Goal: Information Seeking & Learning: Compare options

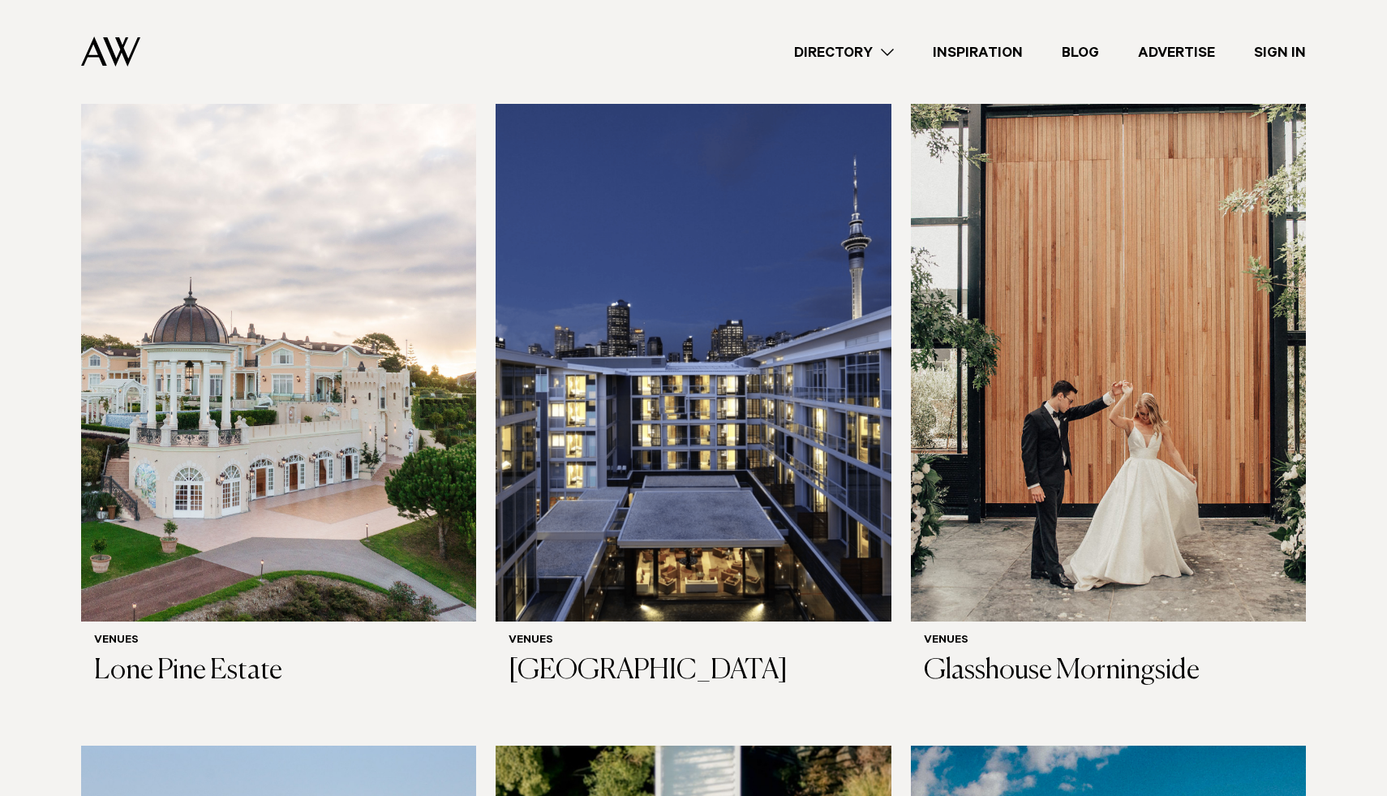
scroll to position [488, 0]
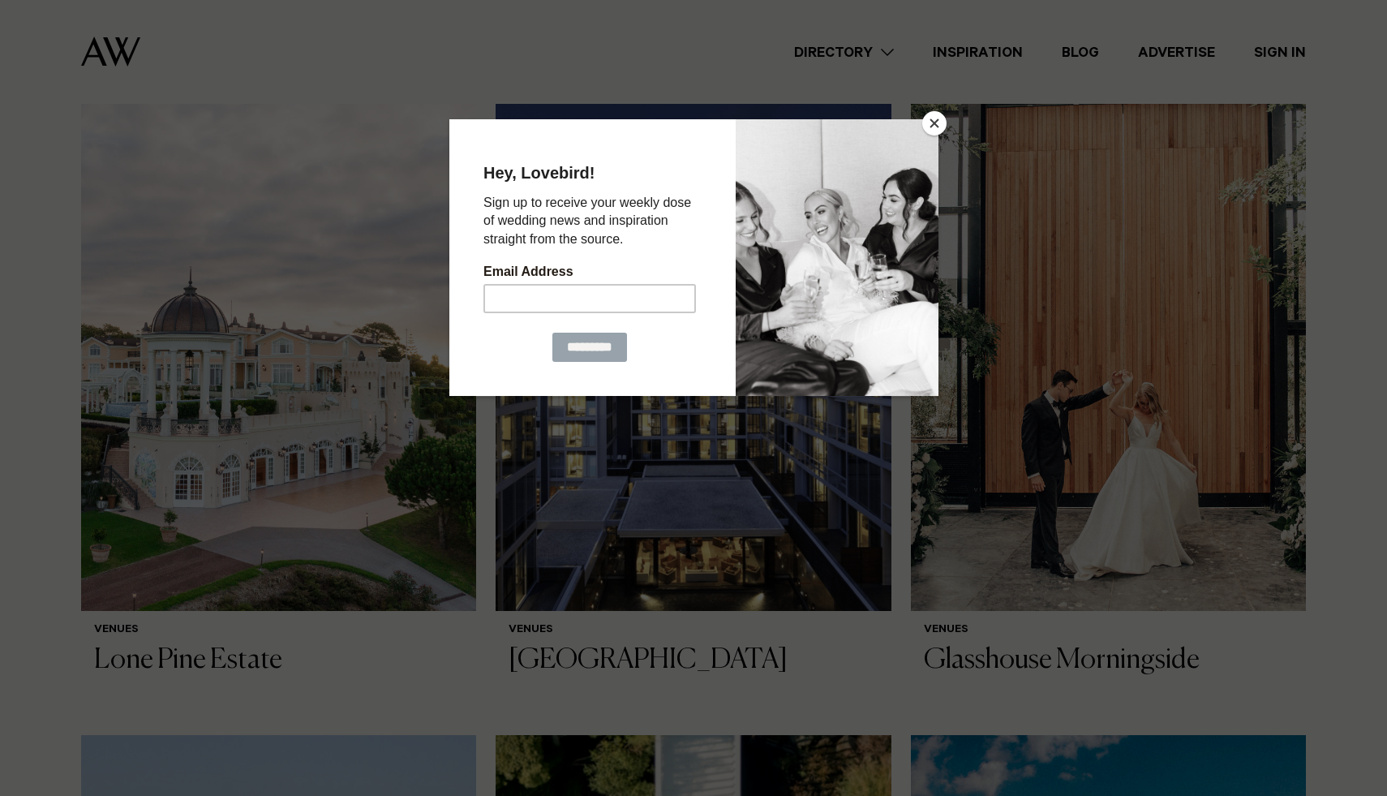
click at [940, 128] on button "Close" at bounding box center [935, 123] width 24 height 24
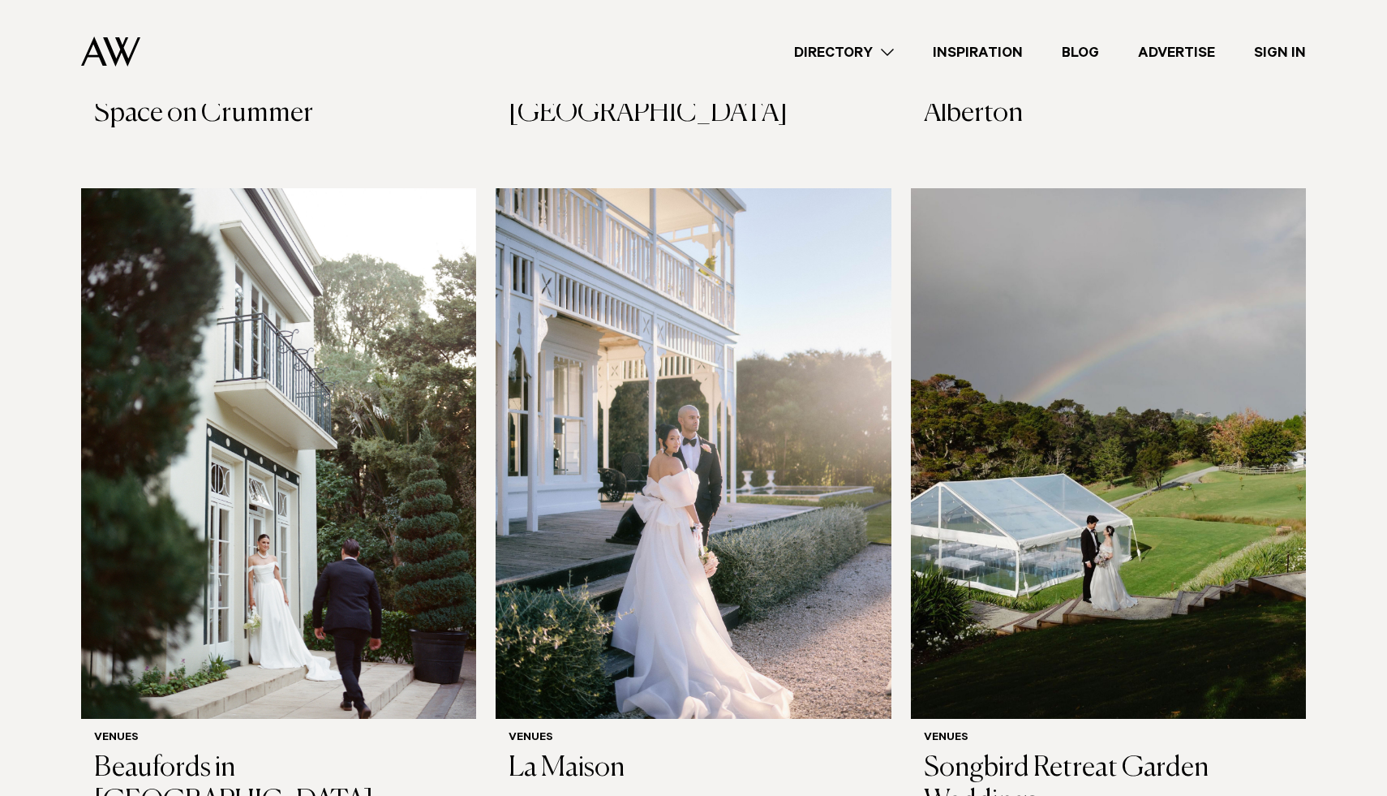
scroll to position [4446, 0]
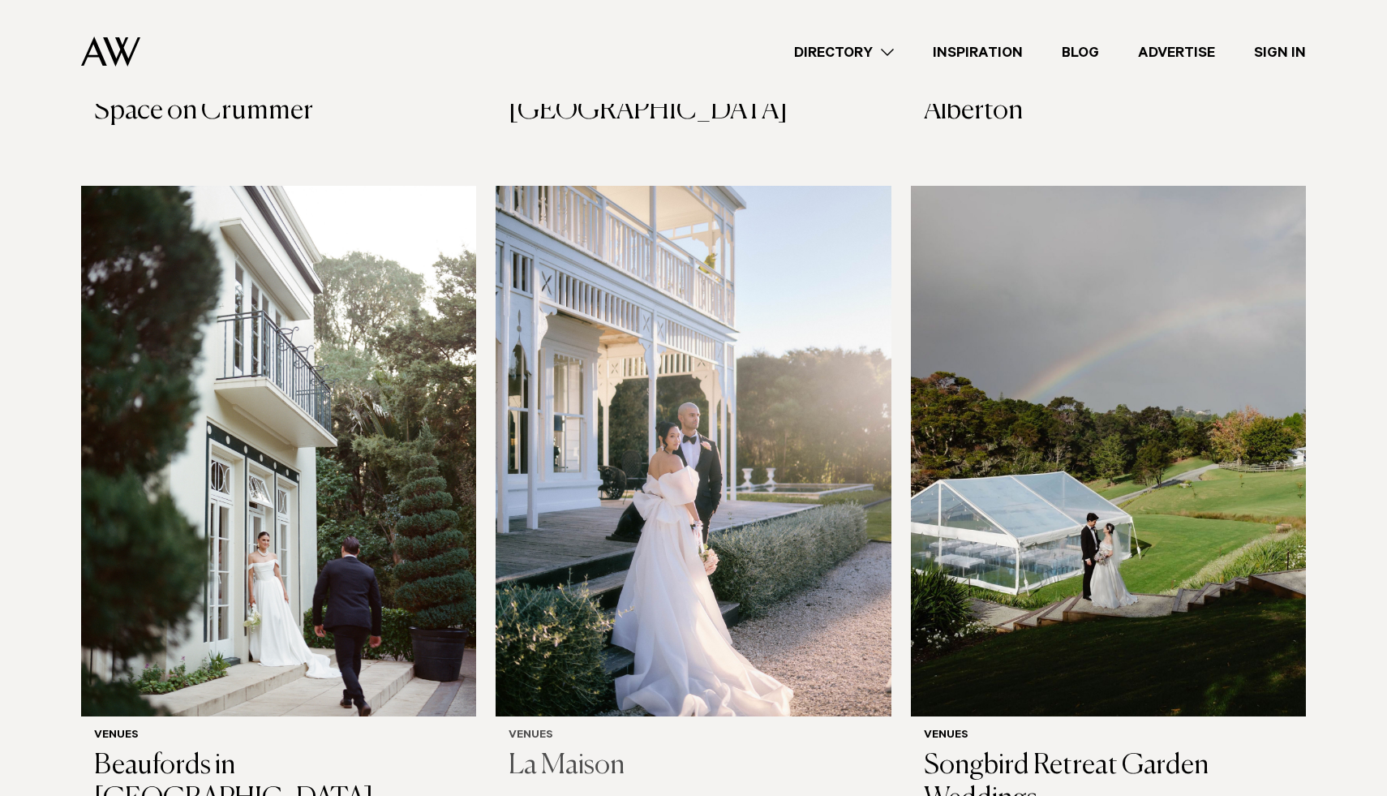
click at [540, 750] on h3 "La Maison" at bounding box center [693, 766] width 369 height 33
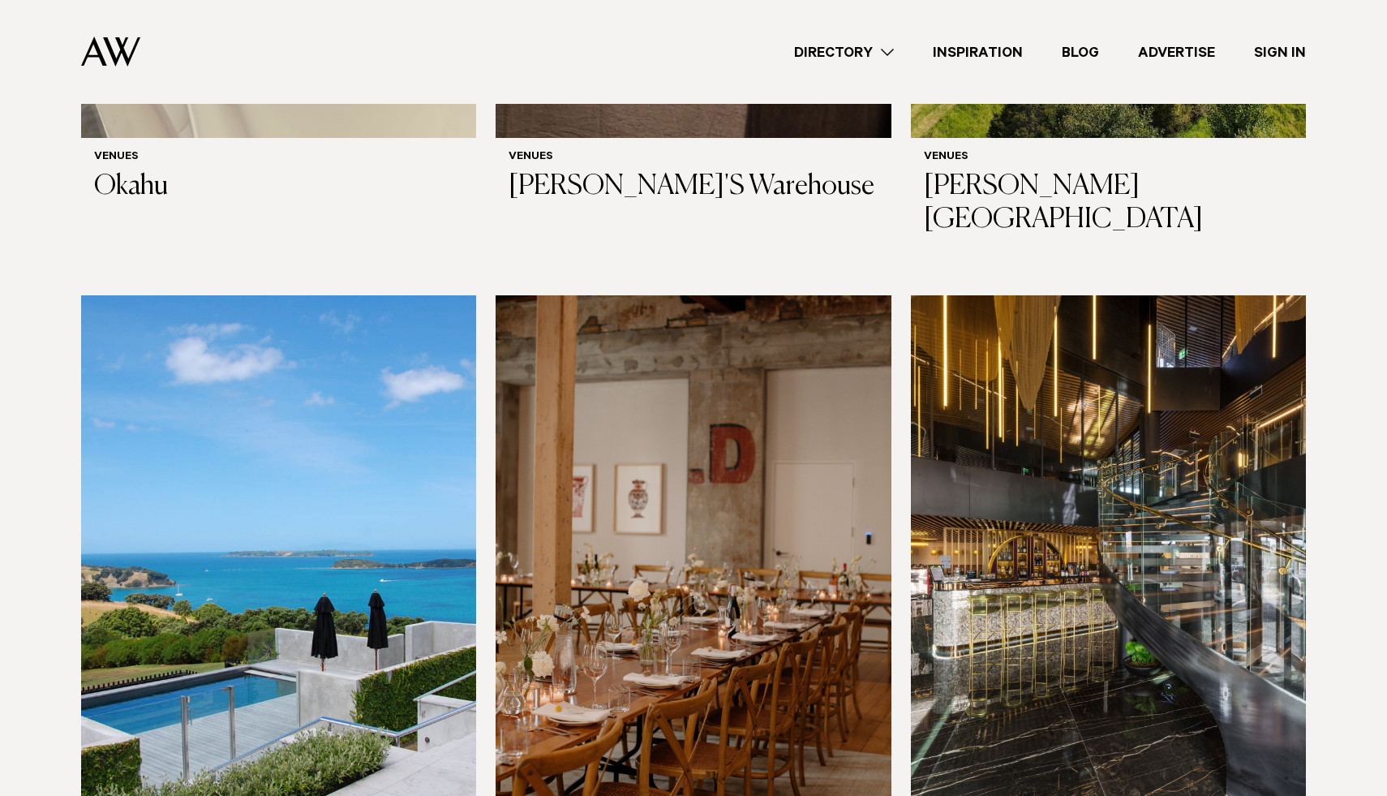
scroll to position [9678, 0]
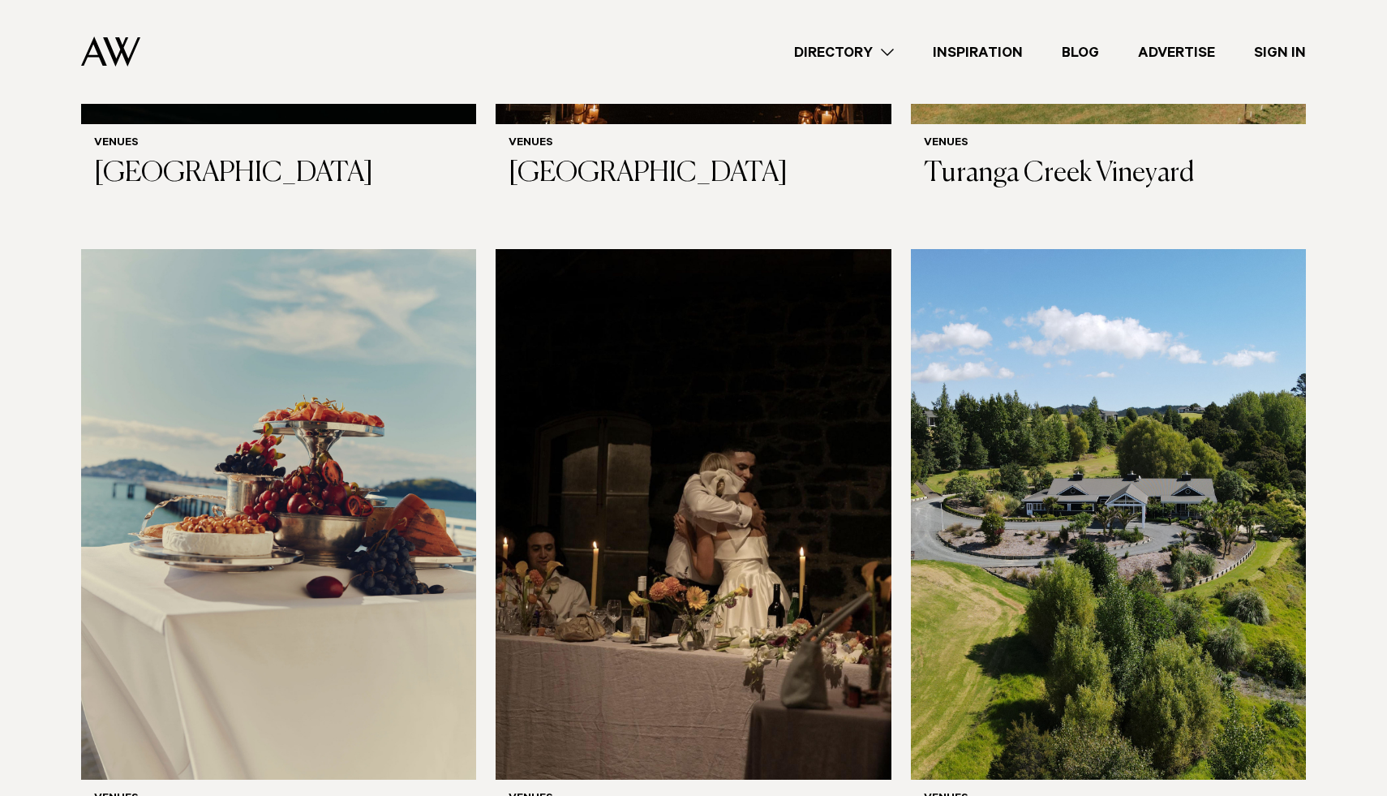
scroll to position [9034, 0]
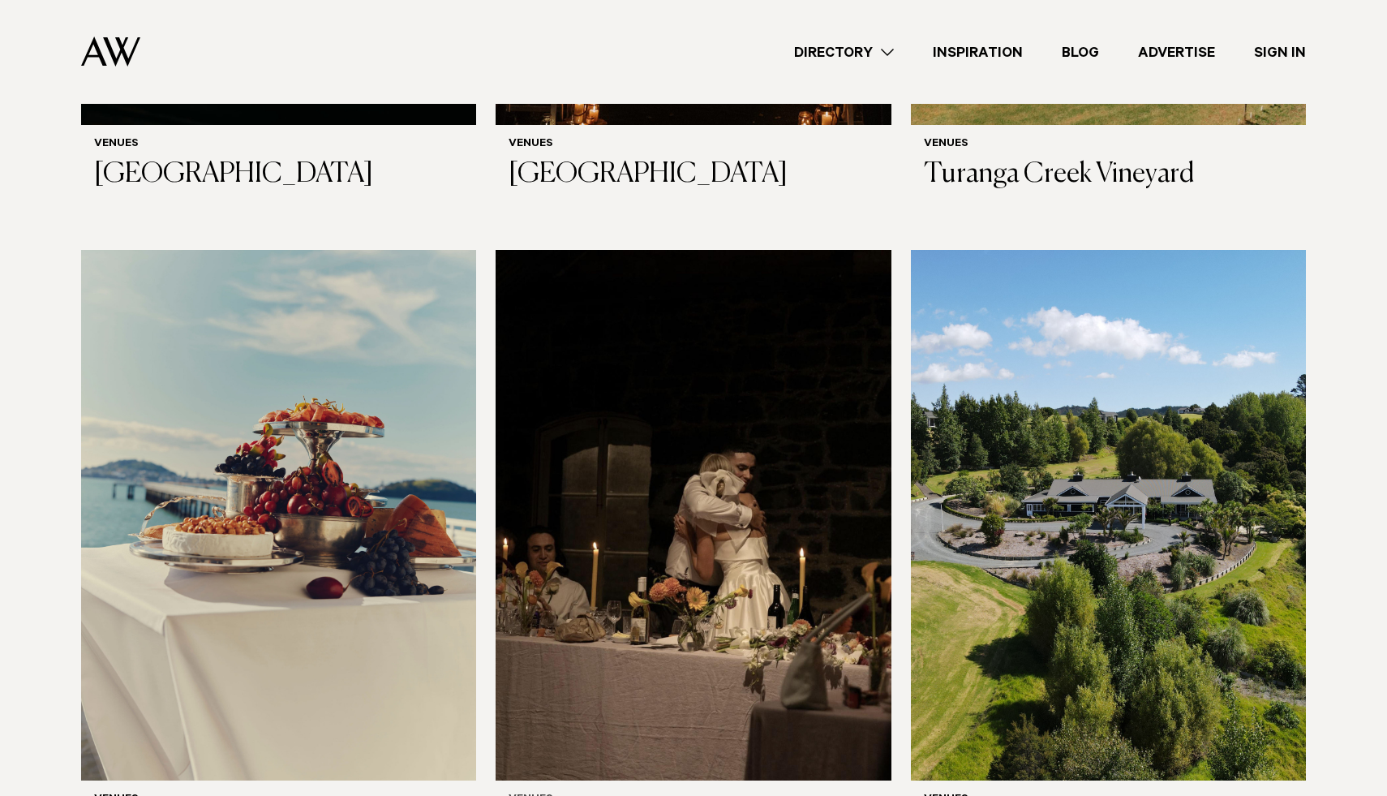
click at [592, 660] on img at bounding box center [693, 515] width 395 height 531
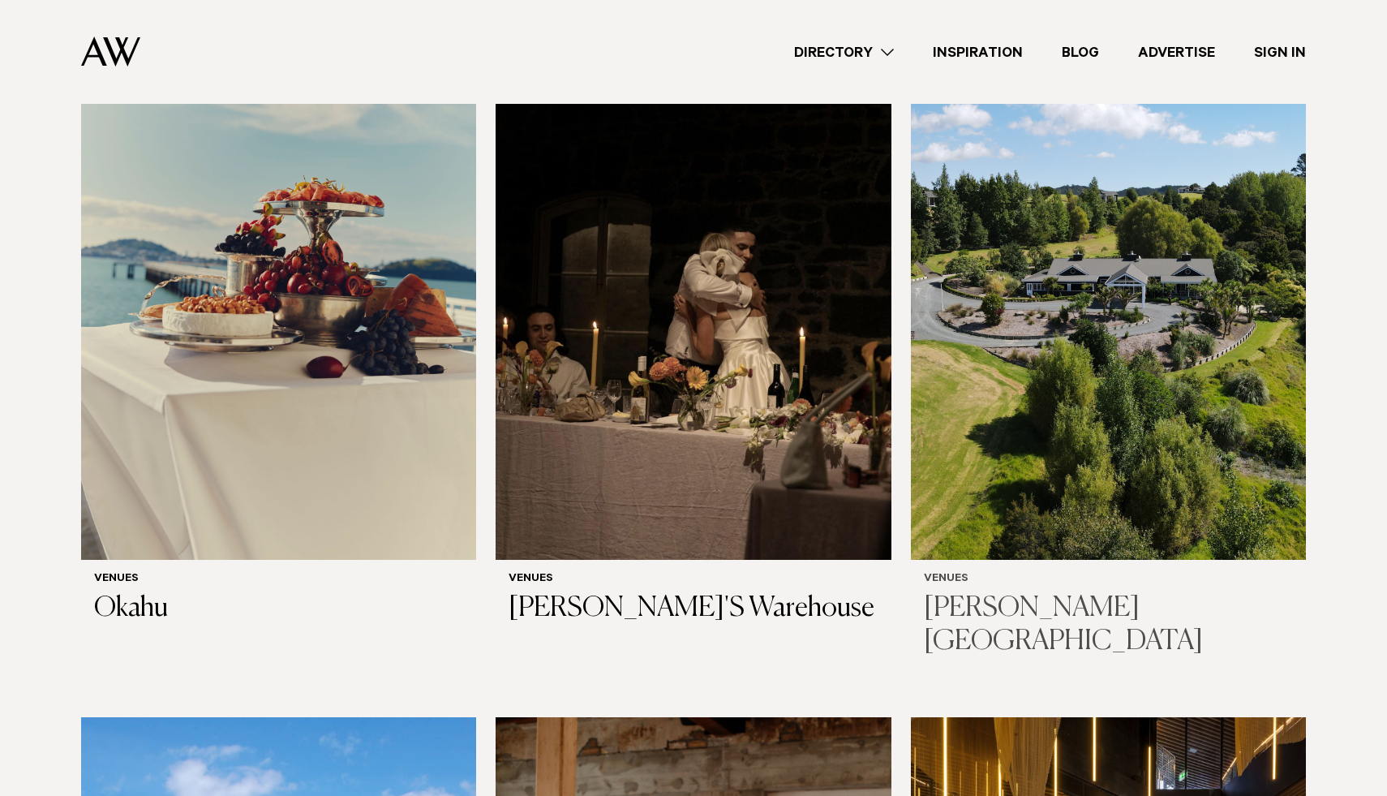
scroll to position [9264, 0]
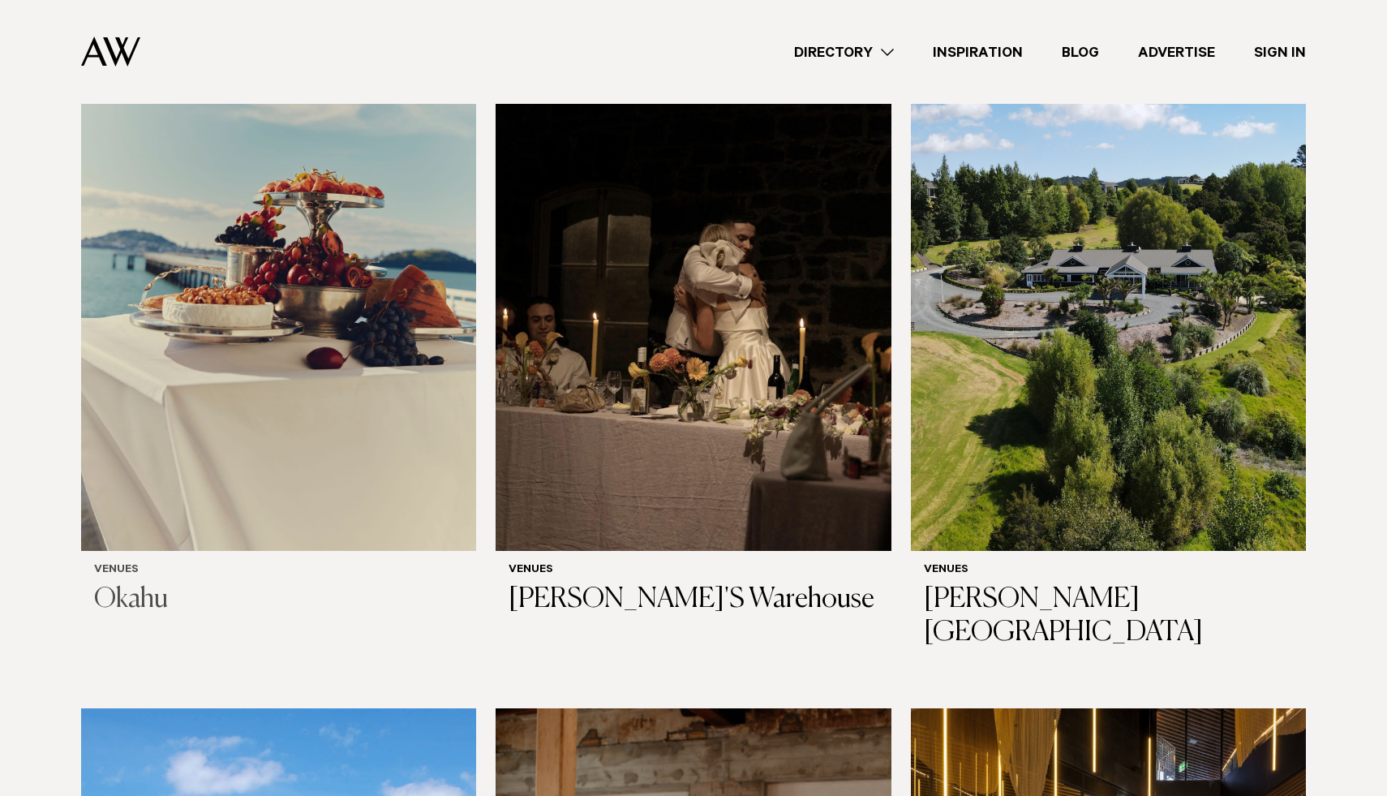
click at [244, 271] on img at bounding box center [278, 285] width 395 height 531
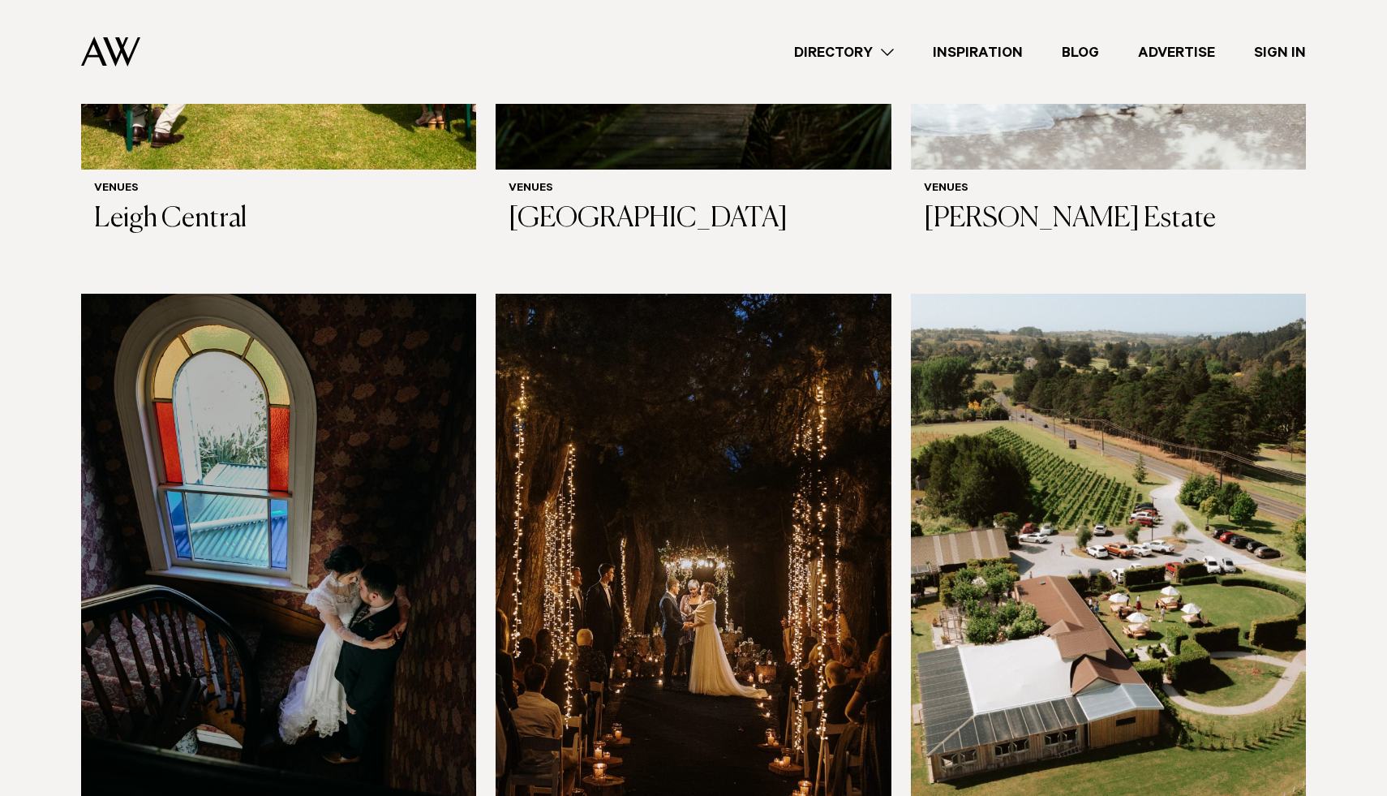
scroll to position [8312, 0]
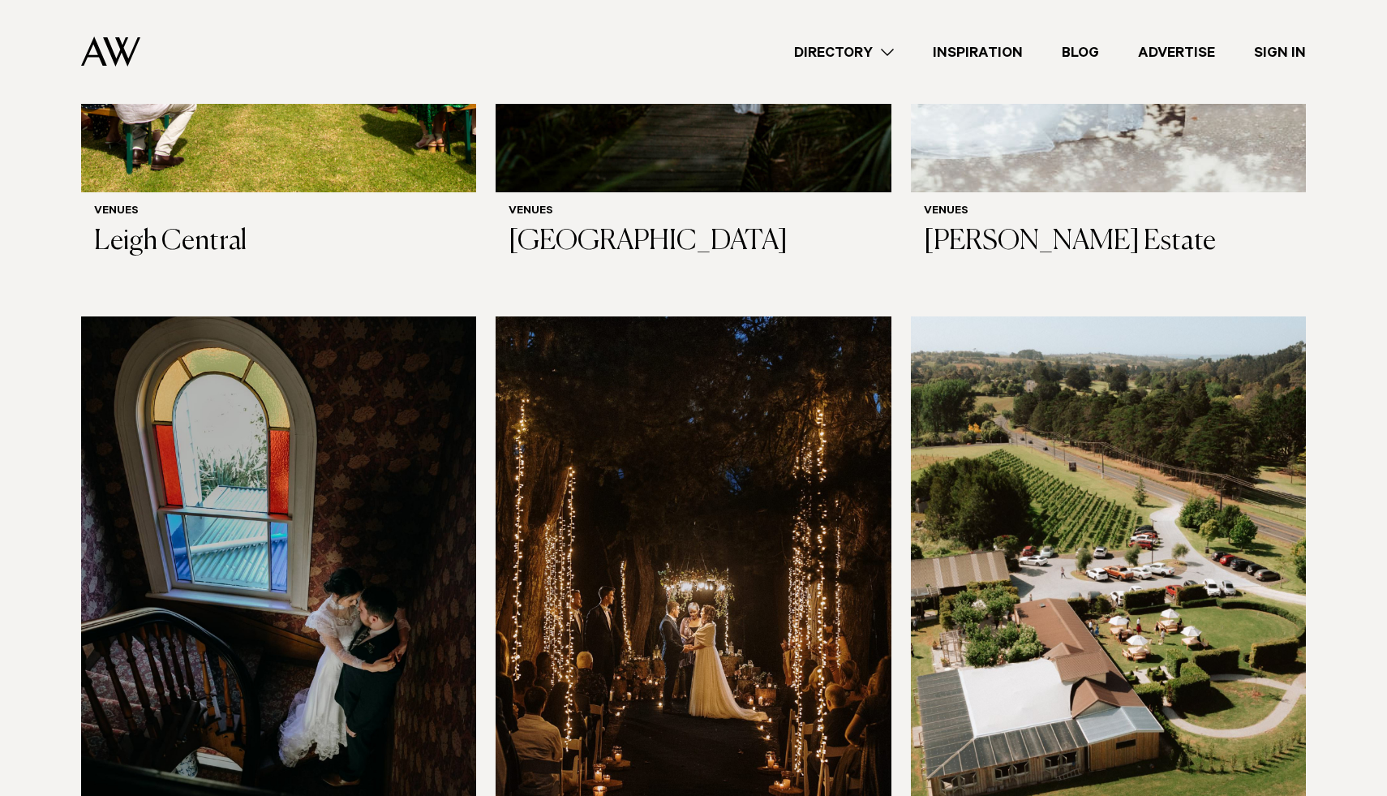
click at [1163, 497] on img at bounding box center [1108, 581] width 395 height 531
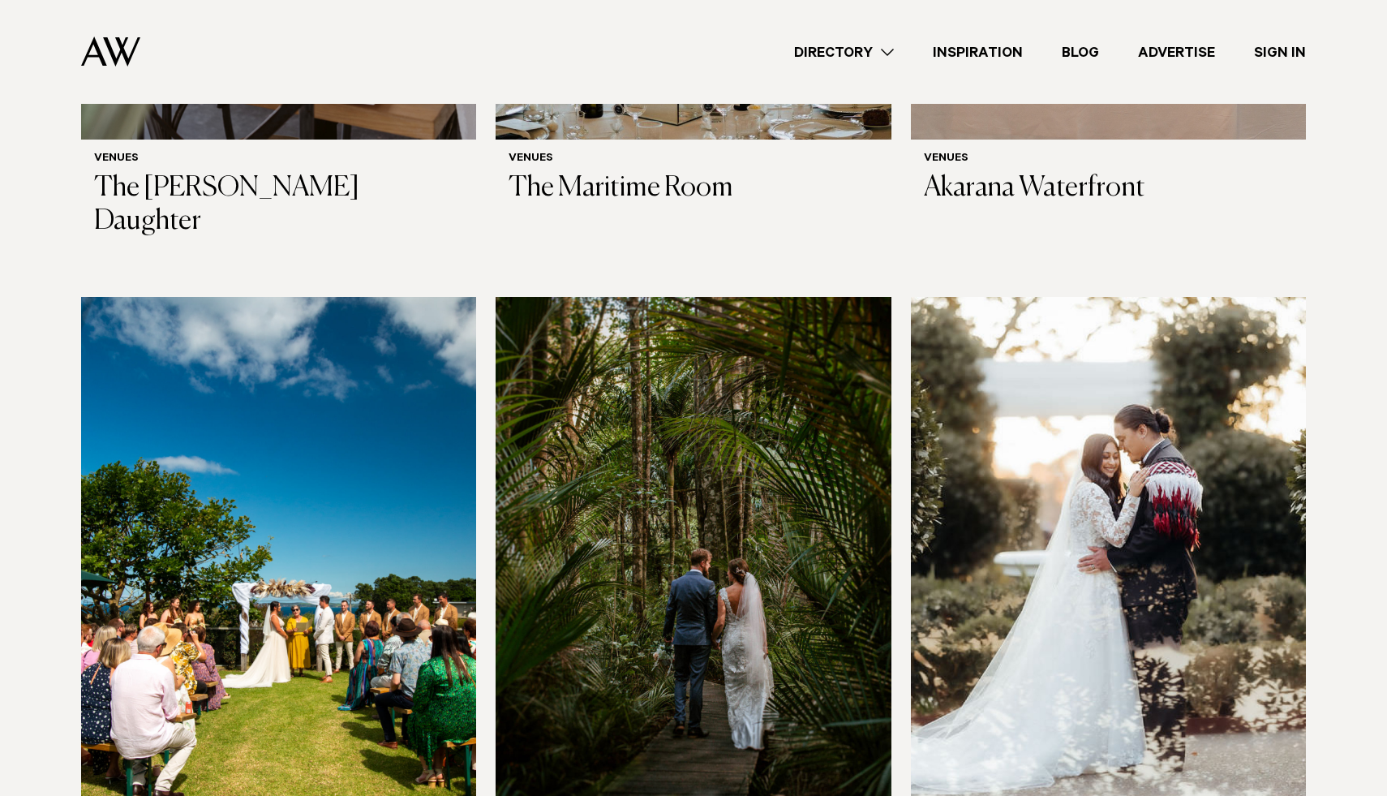
scroll to position [7675, 0]
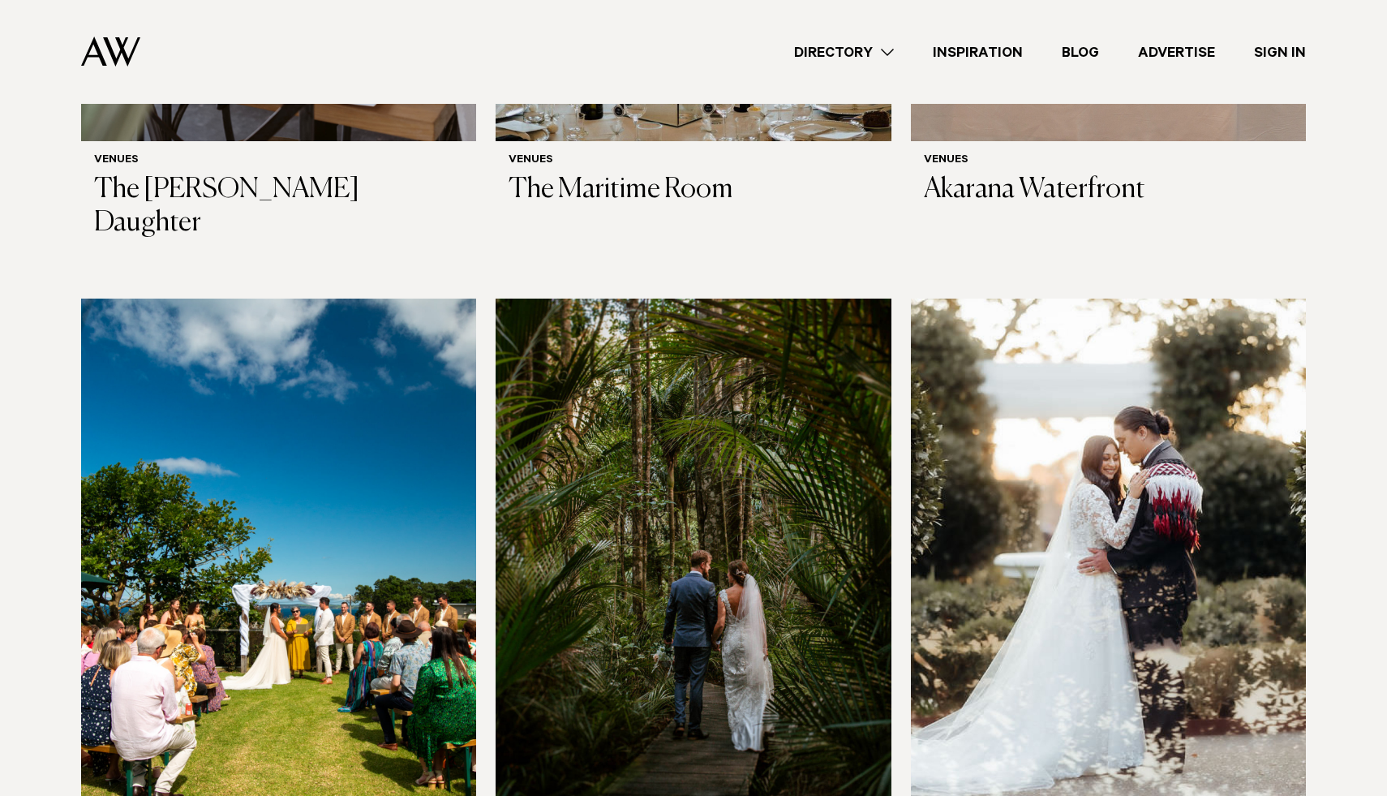
click at [1164, 321] on img at bounding box center [1108, 564] width 395 height 531
click at [643, 451] on img at bounding box center [693, 564] width 395 height 531
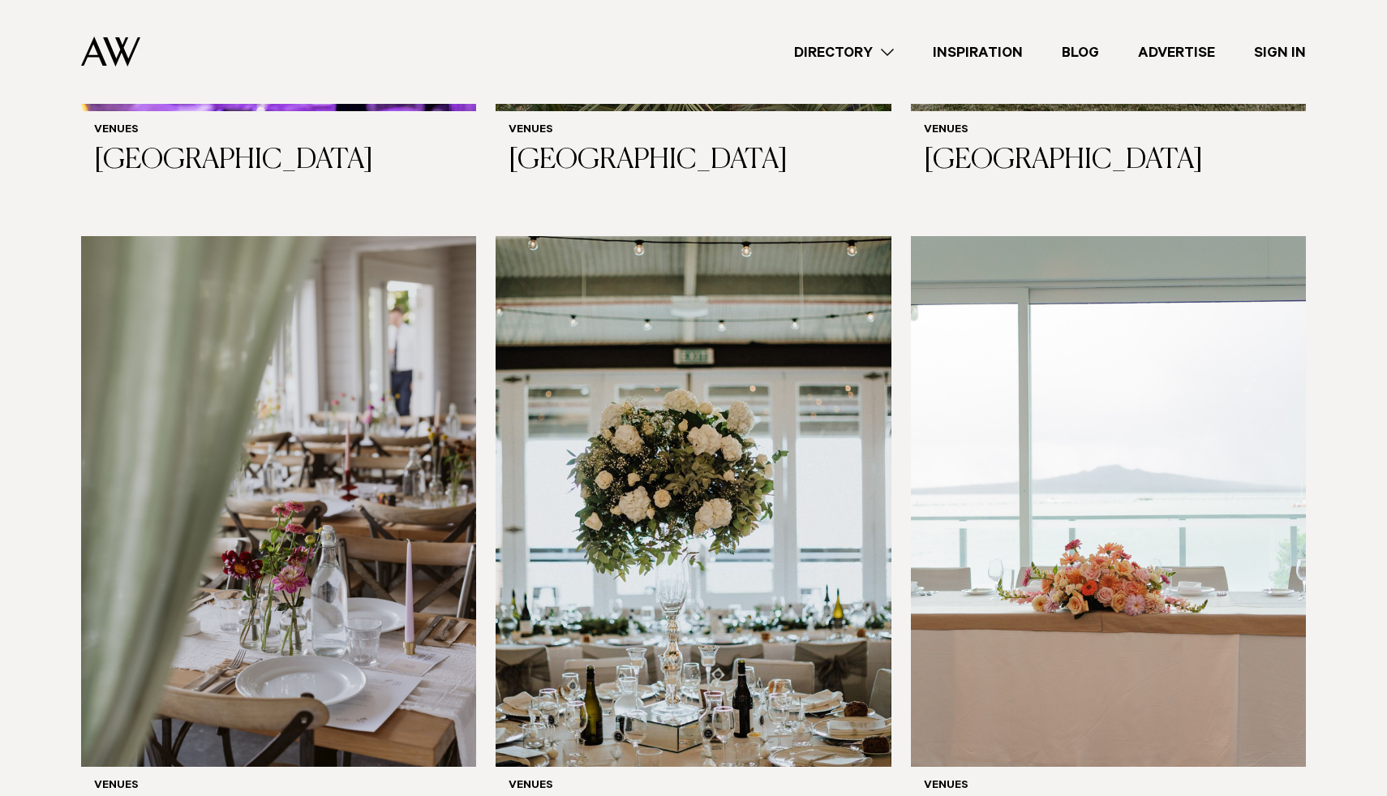
scroll to position [7040, 0]
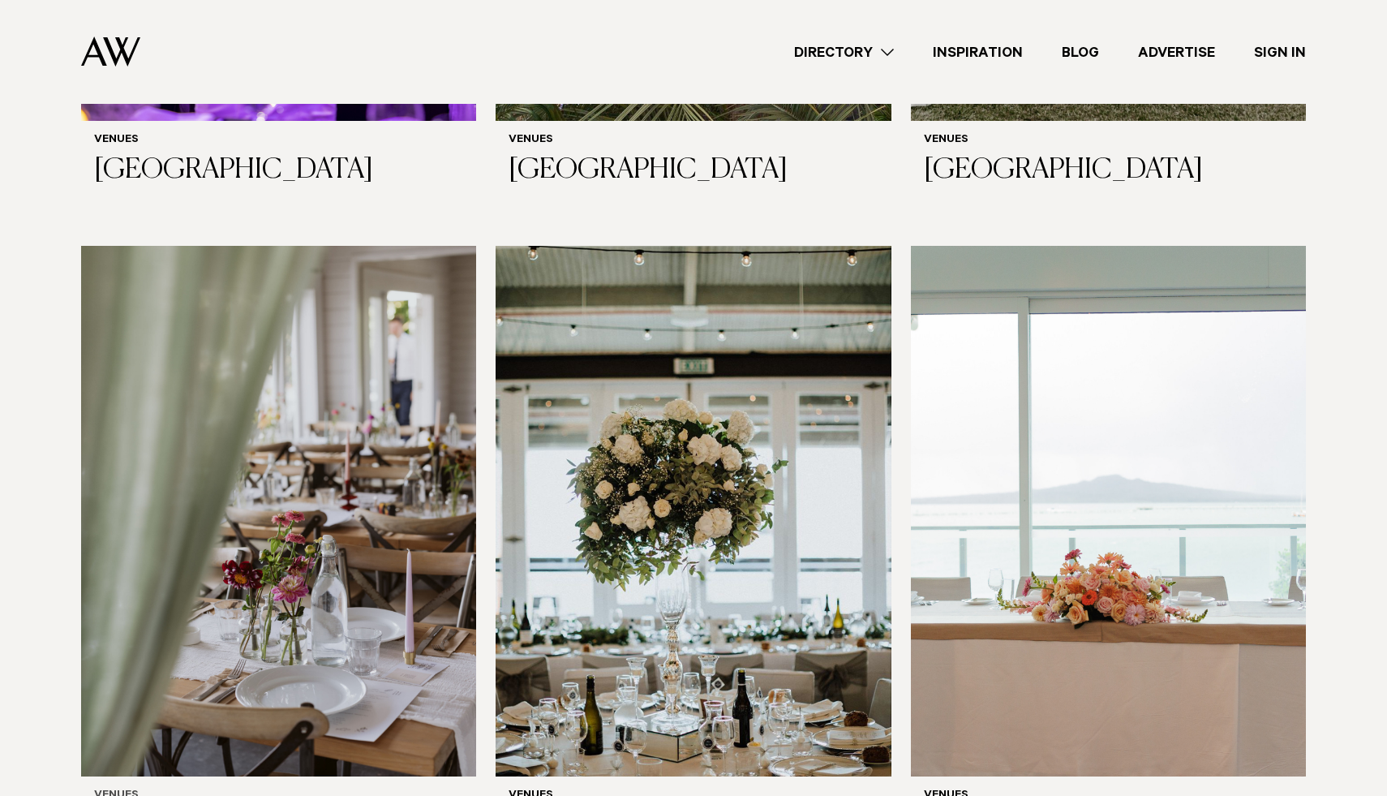
click at [228, 492] on img at bounding box center [278, 511] width 395 height 531
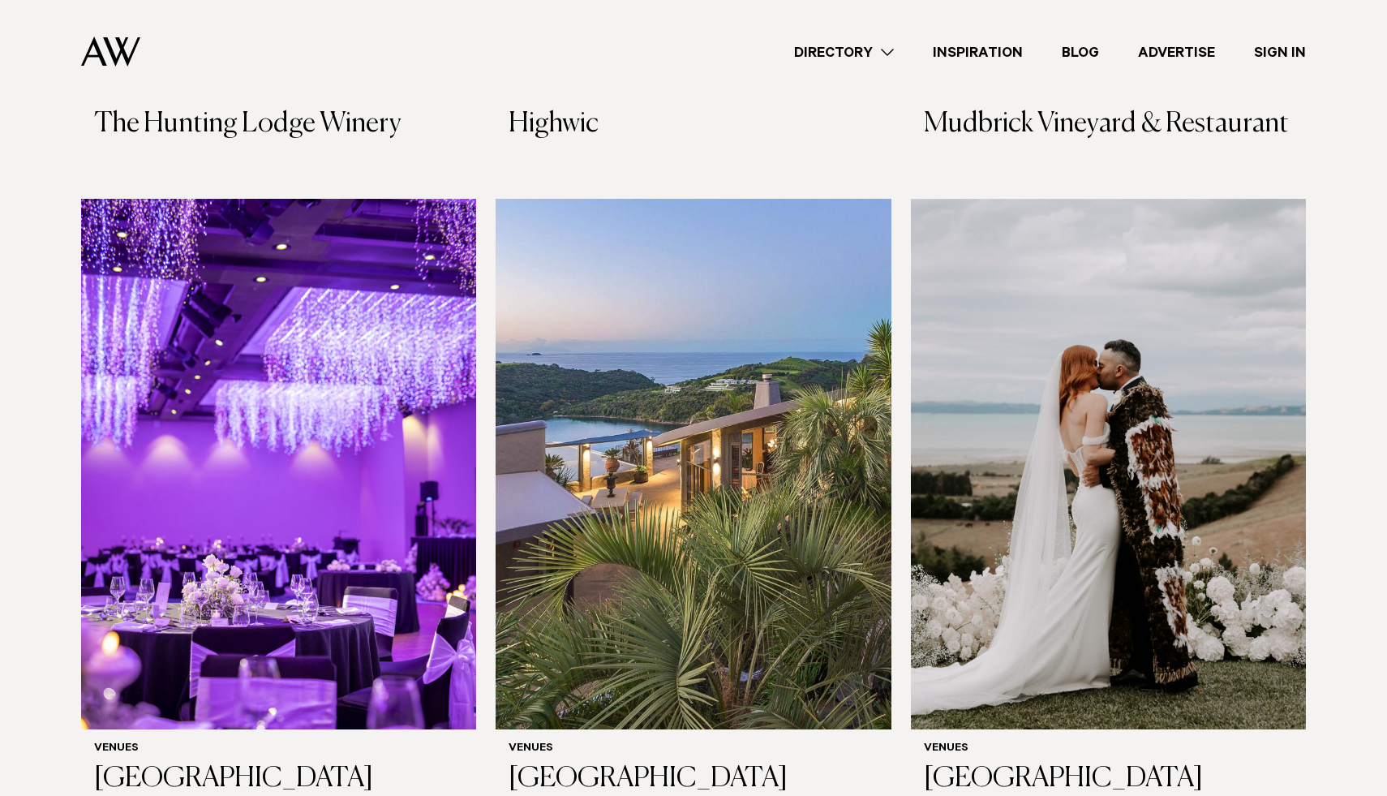
scroll to position [6430, 0]
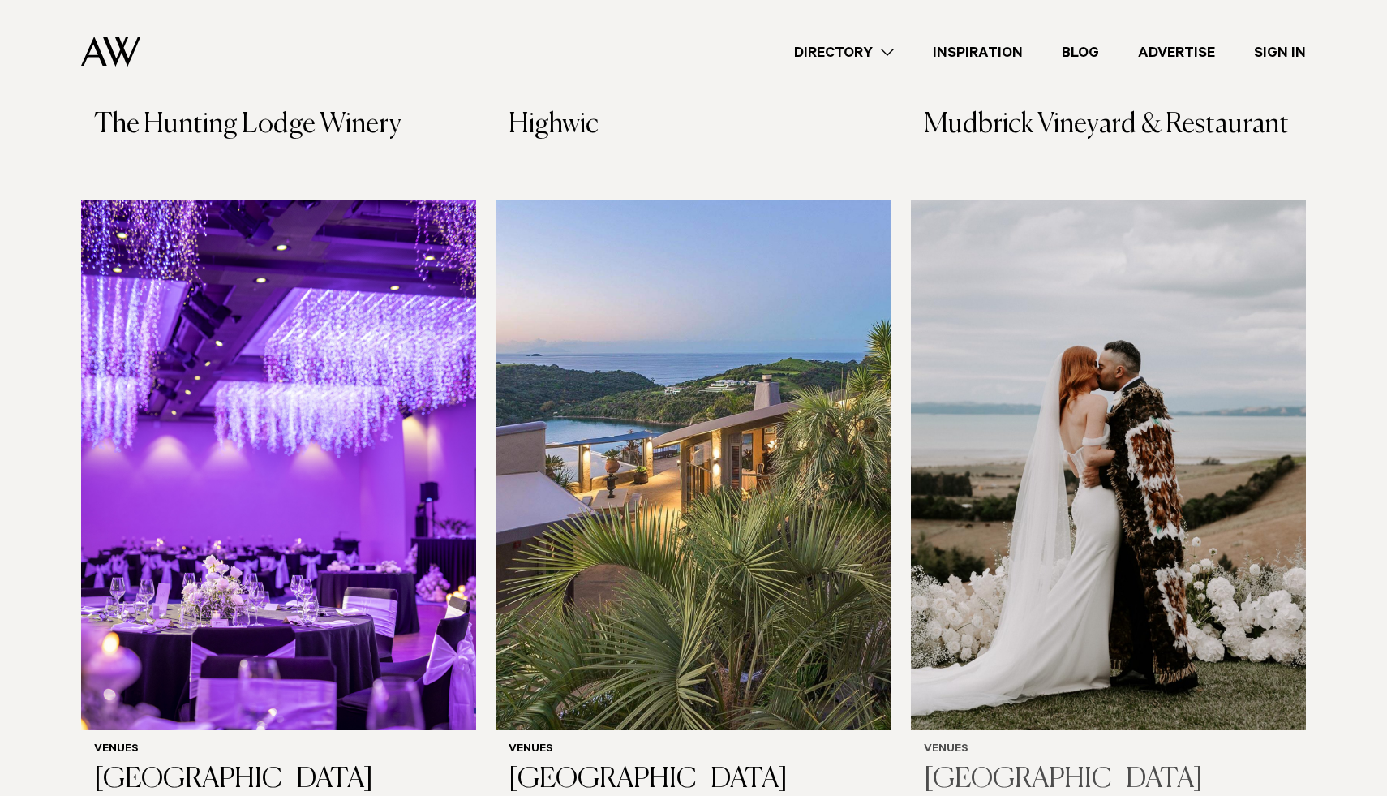
click at [974, 764] on h3 "[GEOGRAPHIC_DATA]" at bounding box center [1108, 780] width 369 height 33
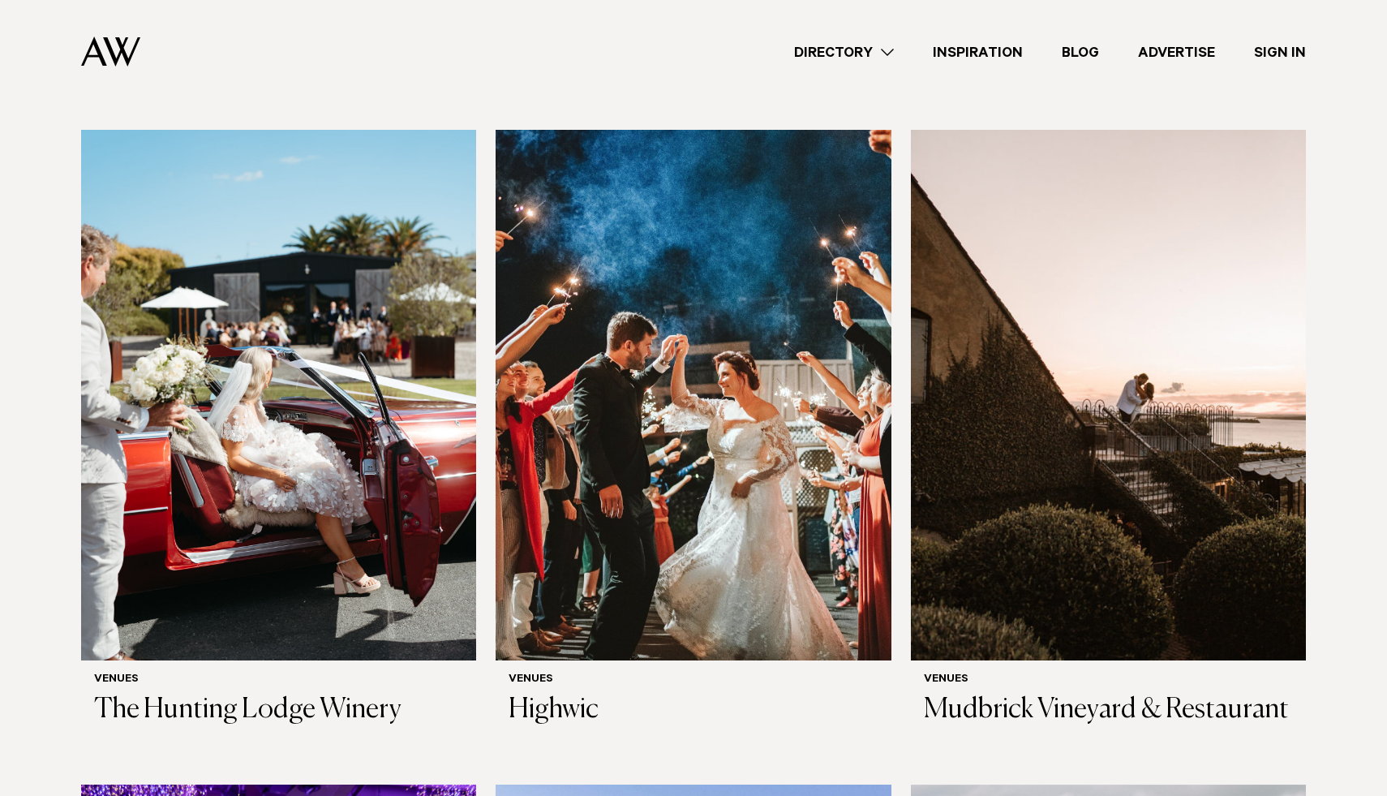
scroll to position [5835, 0]
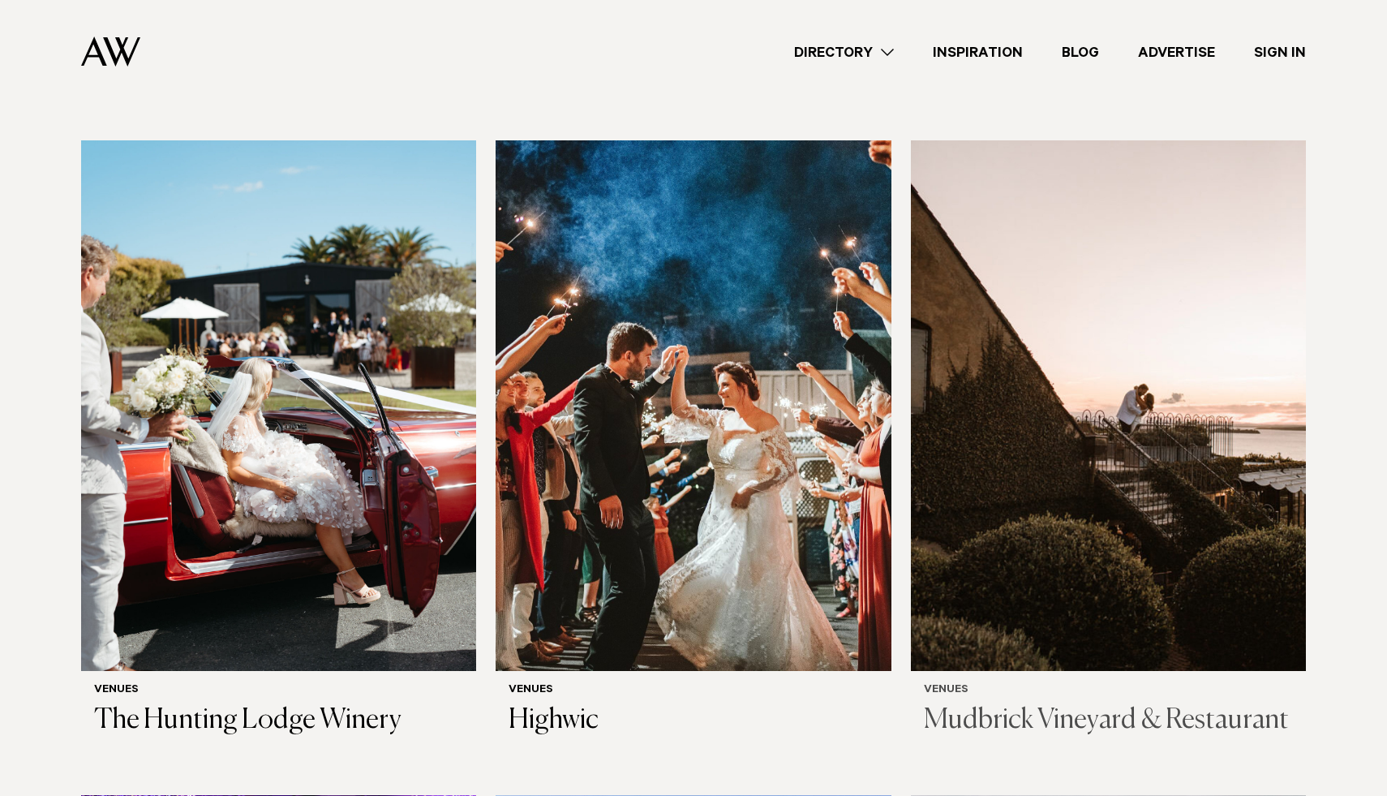
click at [1136, 478] on img at bounding box center [1108, 405] width 395 height 531
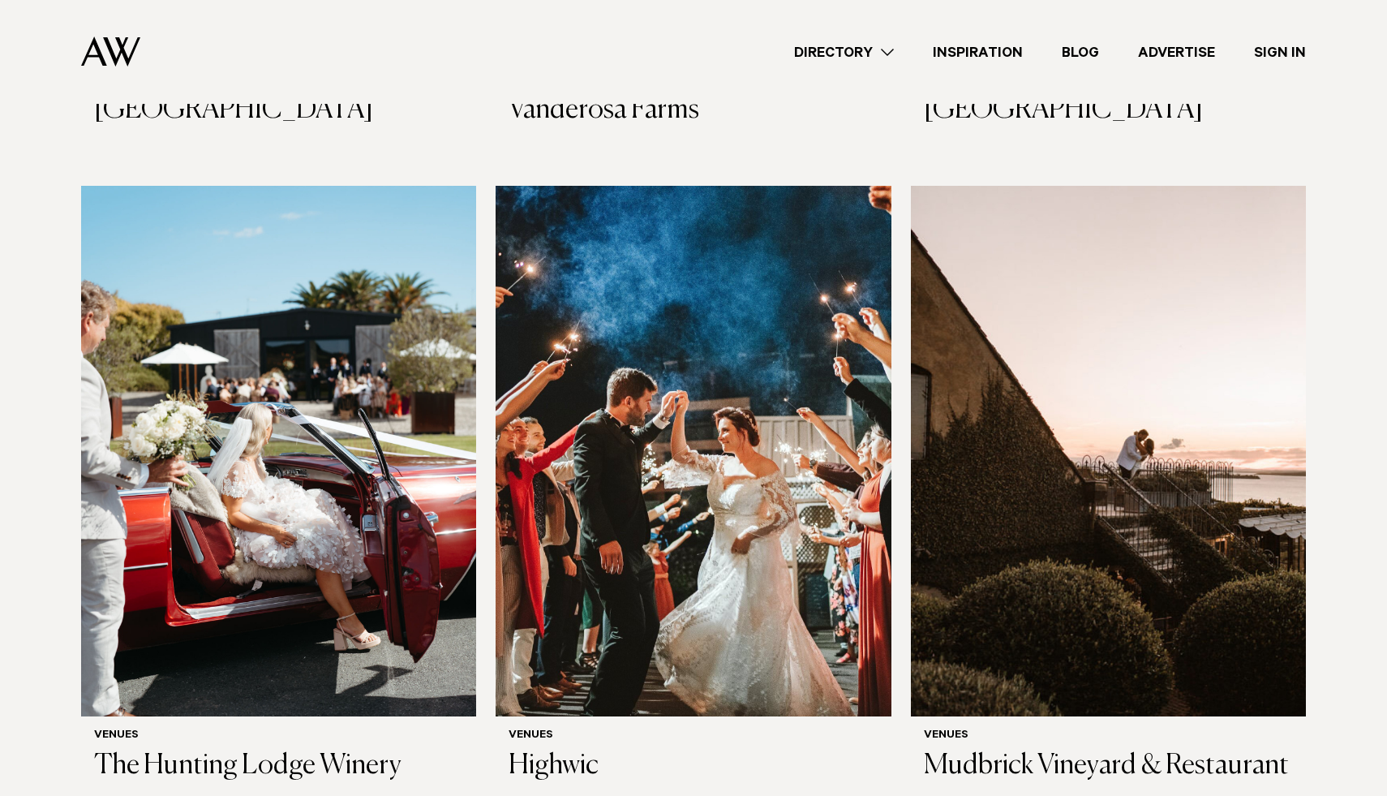
scroll to position [5788, 0]
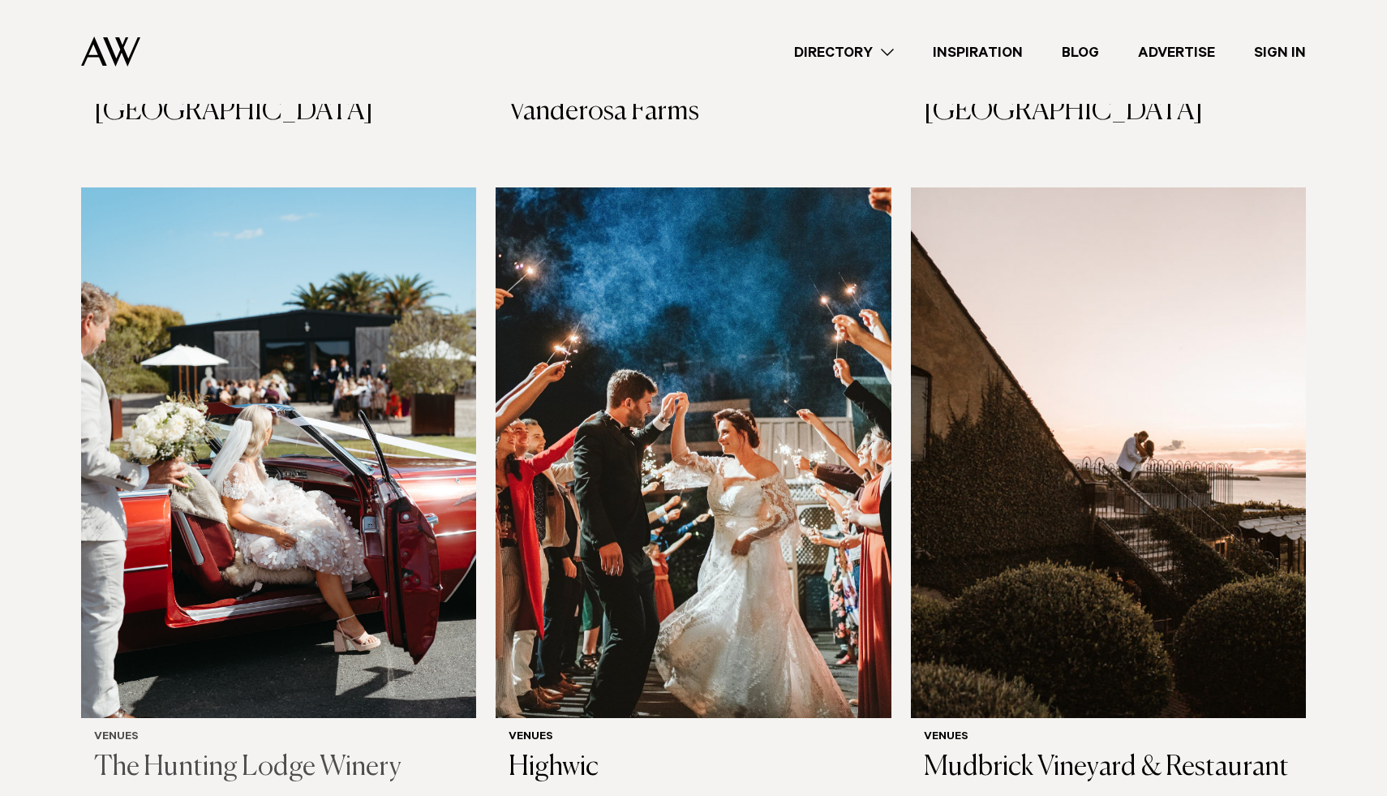
click at [296, 751] on h3 "The Hunting Lodge Winery" at bounding box center [278, 767] width 369 height 33
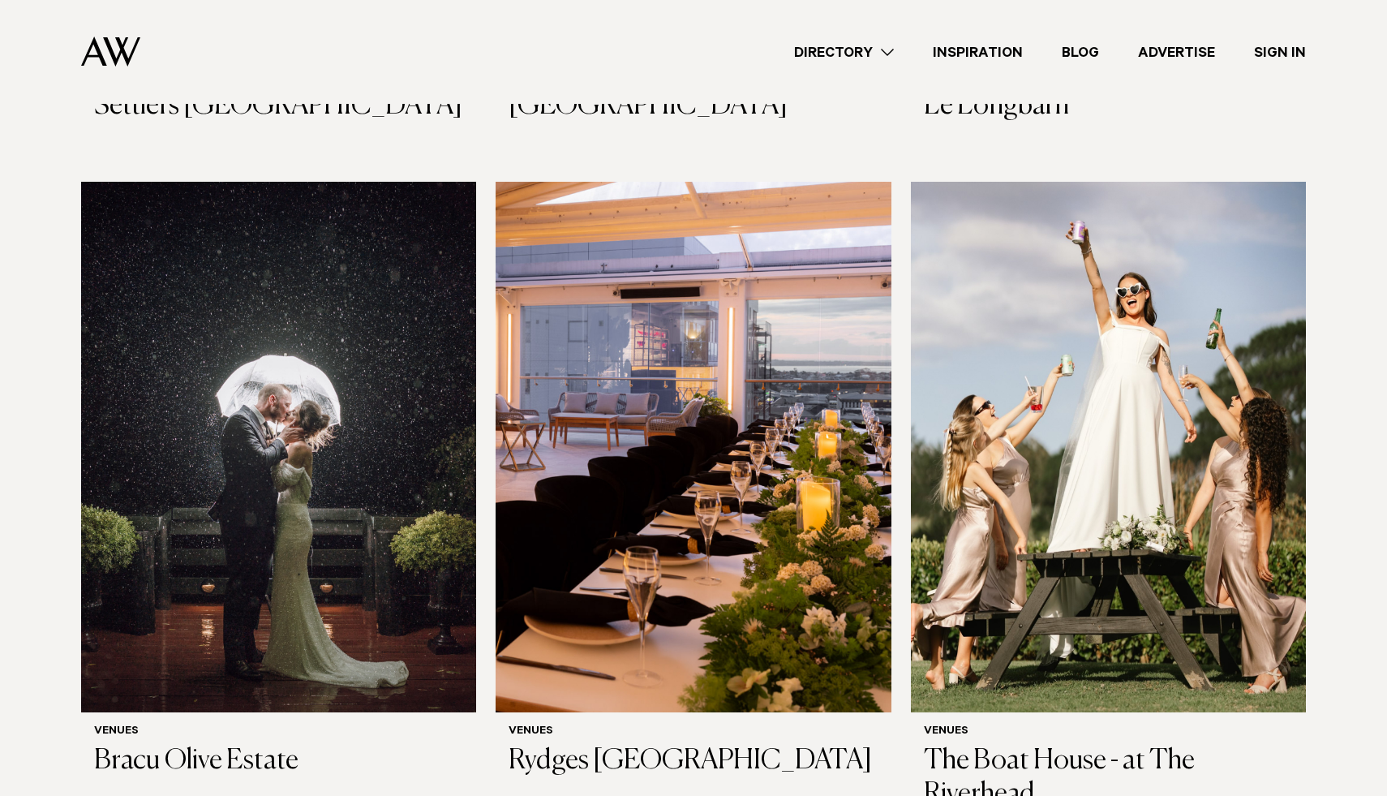
scroll to position [3100, 0]
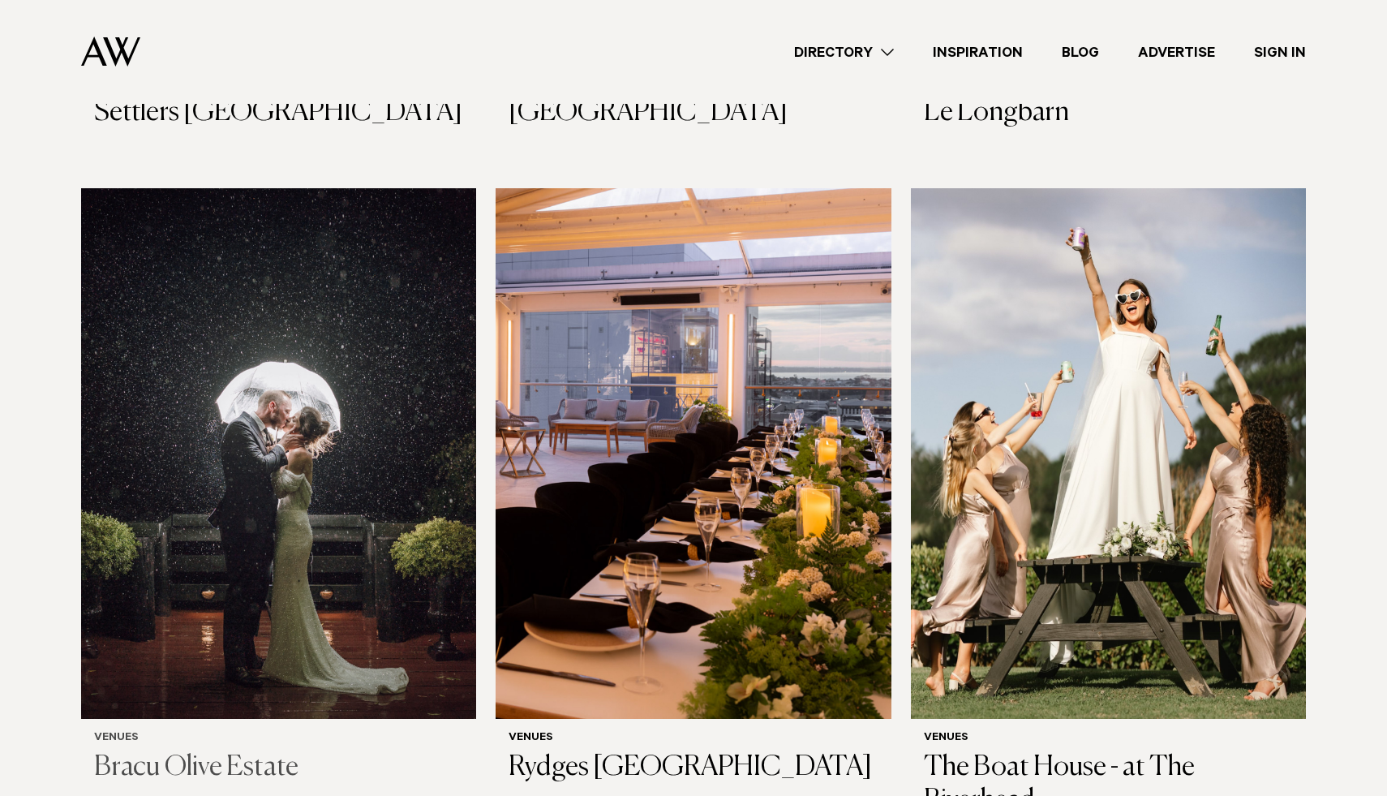
click at [212, 751] on h3 "Bracu Olive Estate" at bounding box center [278, 767] width 369 height 33
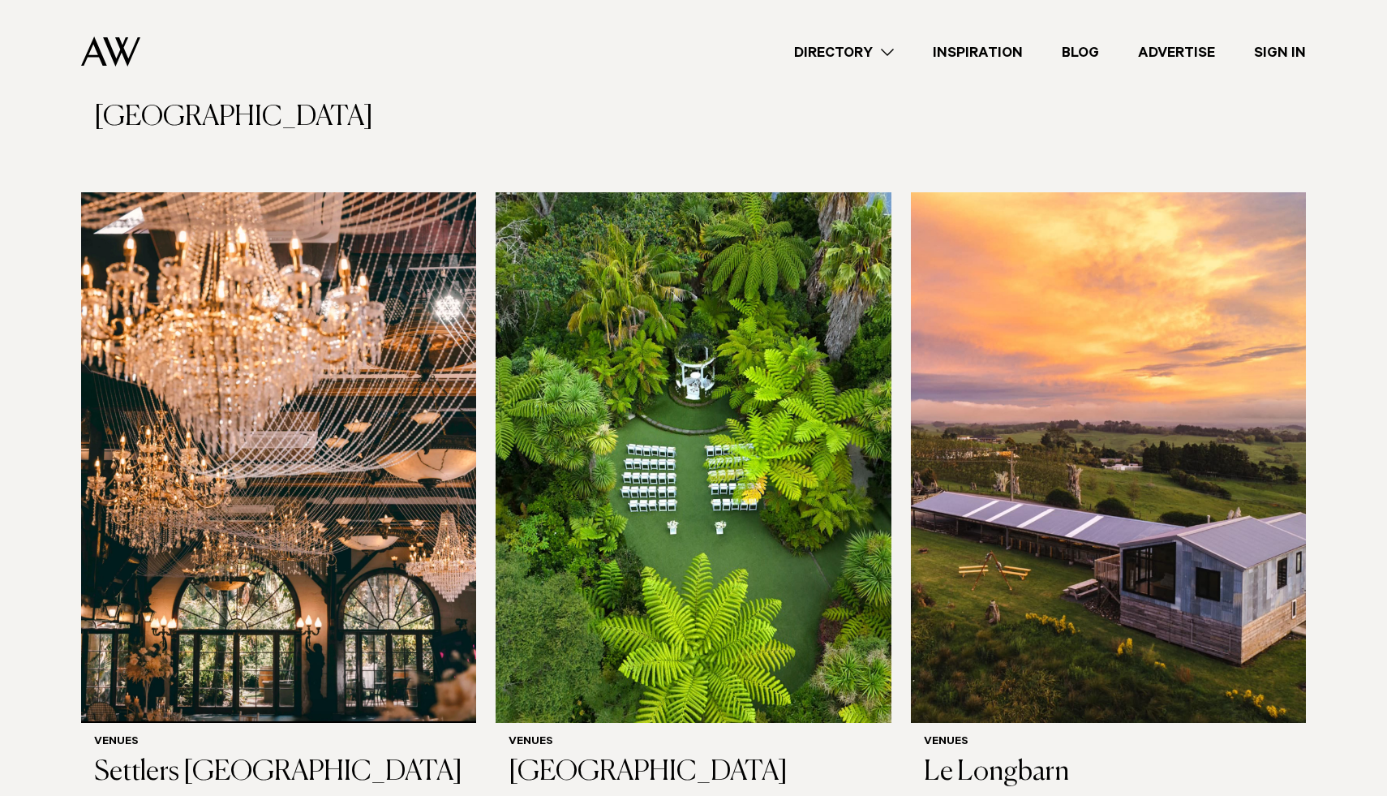
scroll to position [2440, 0]
click at [569, 757] on h3 "[GEOGRAPHIC_DATA]" at bounding box center [693, 773] width 369 height 33
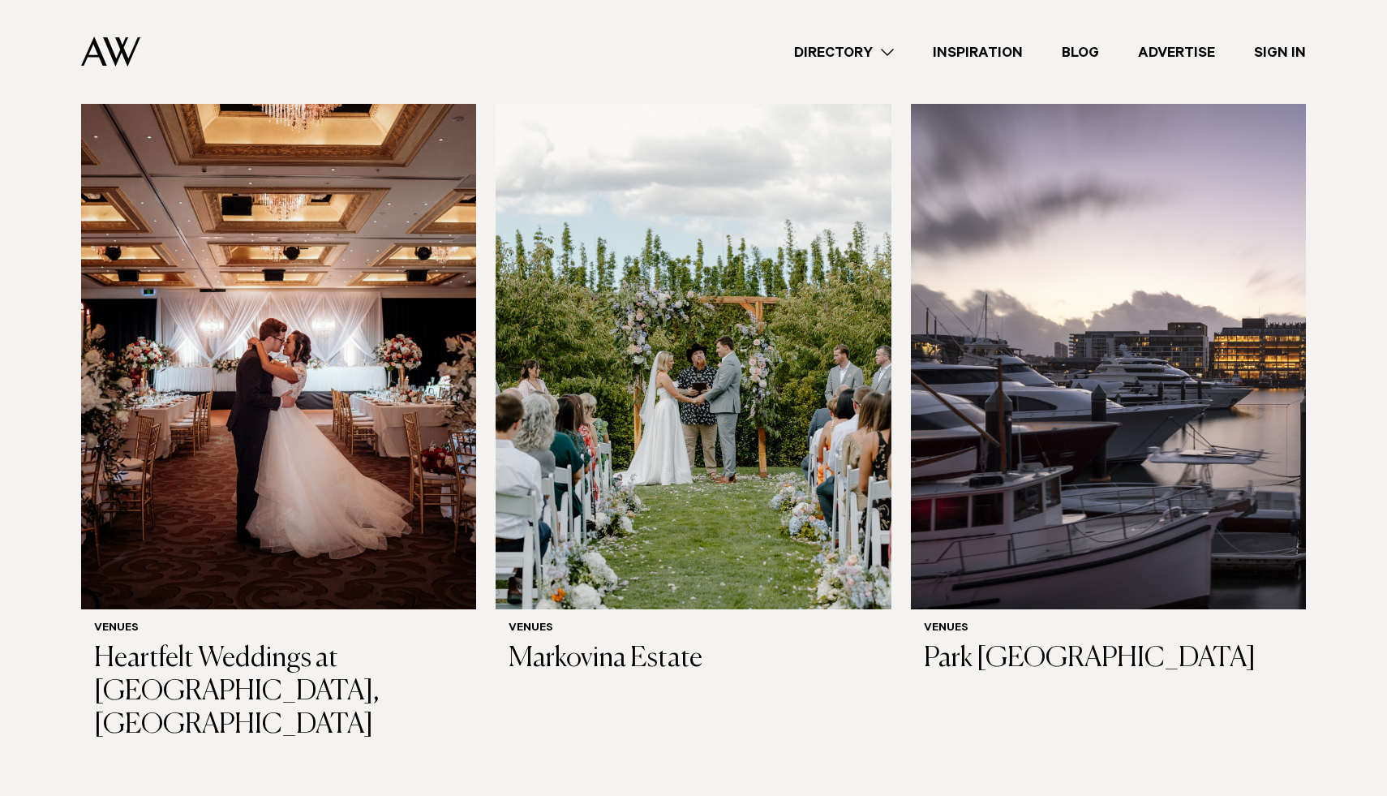
scroll to position [1766, 0]
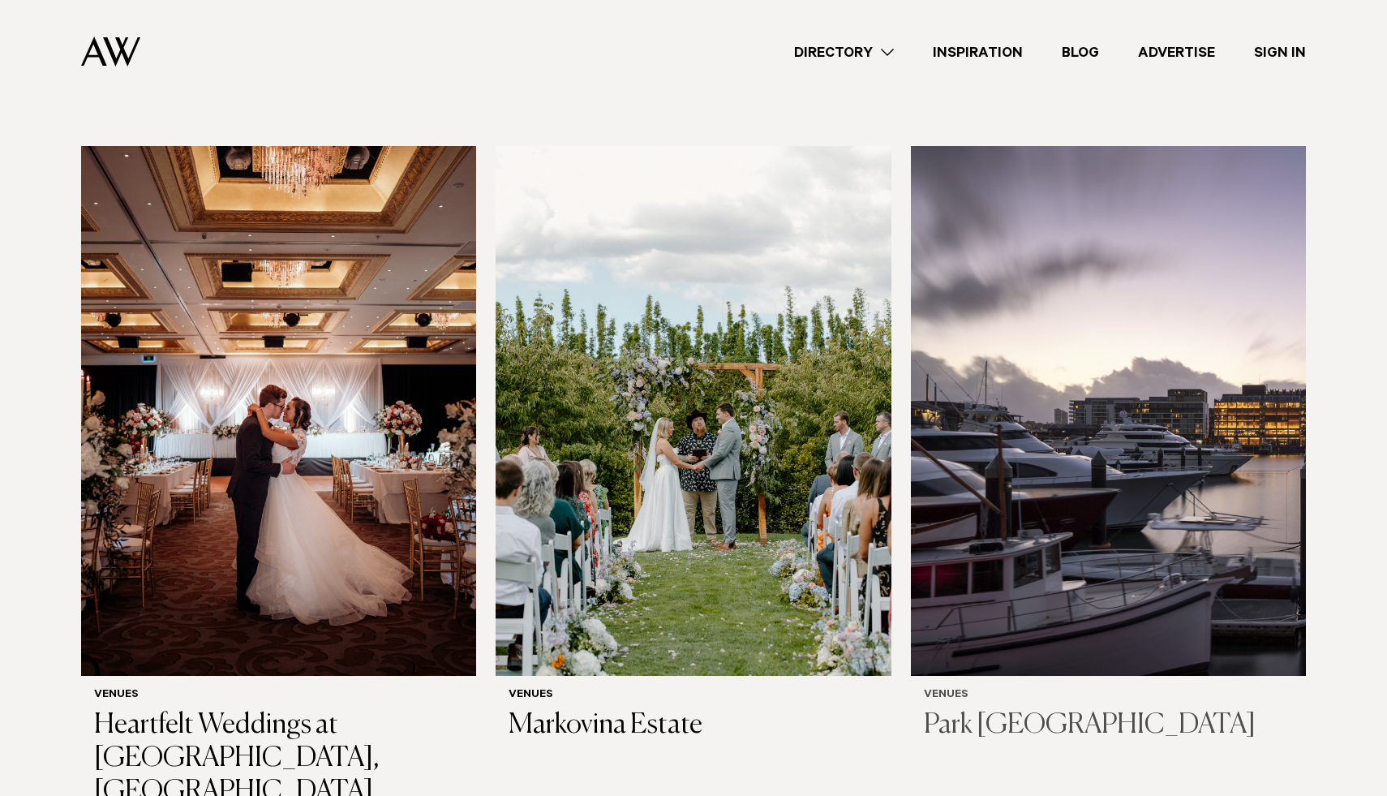
click at [1140, 345] on img at bounding box center [1108, 411] width 395 height 531
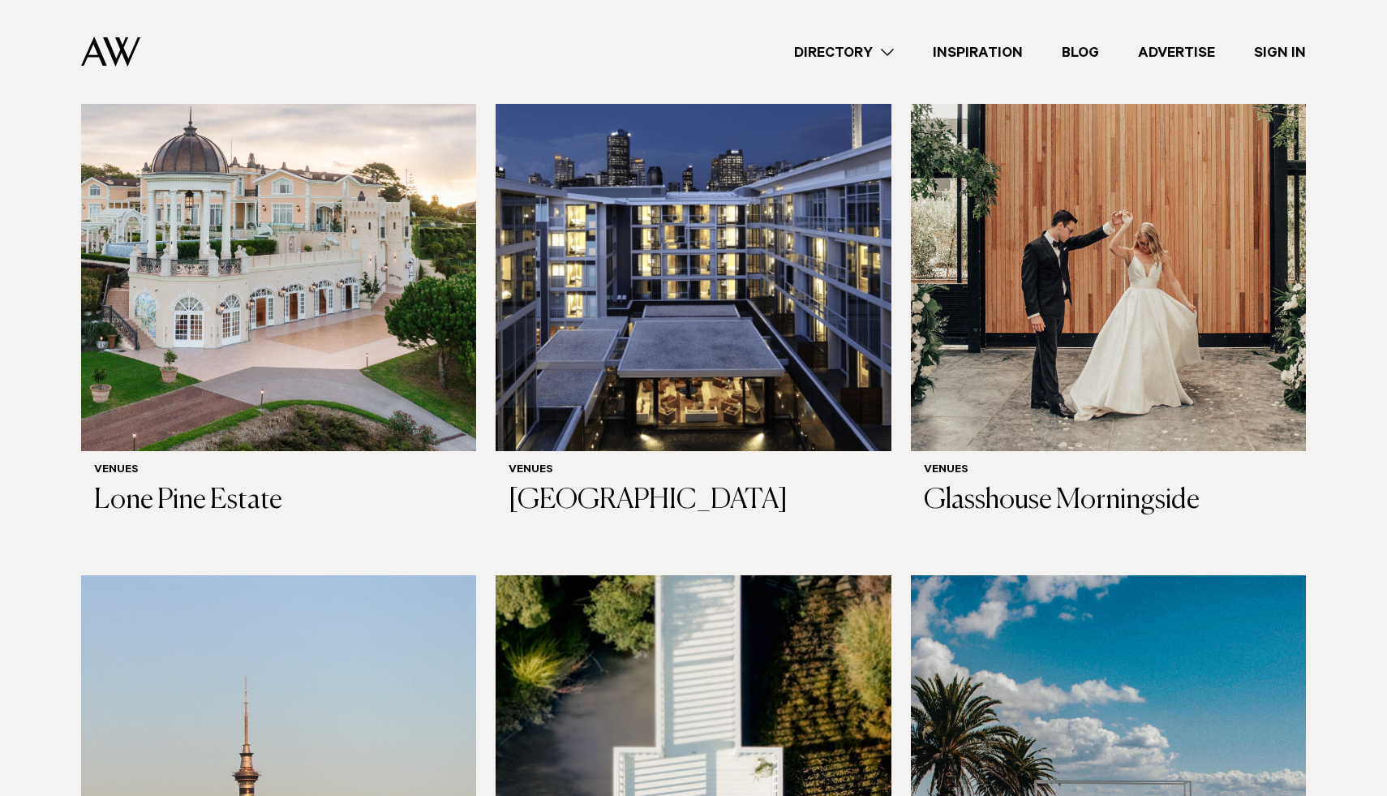
scroll to position [644, 0]
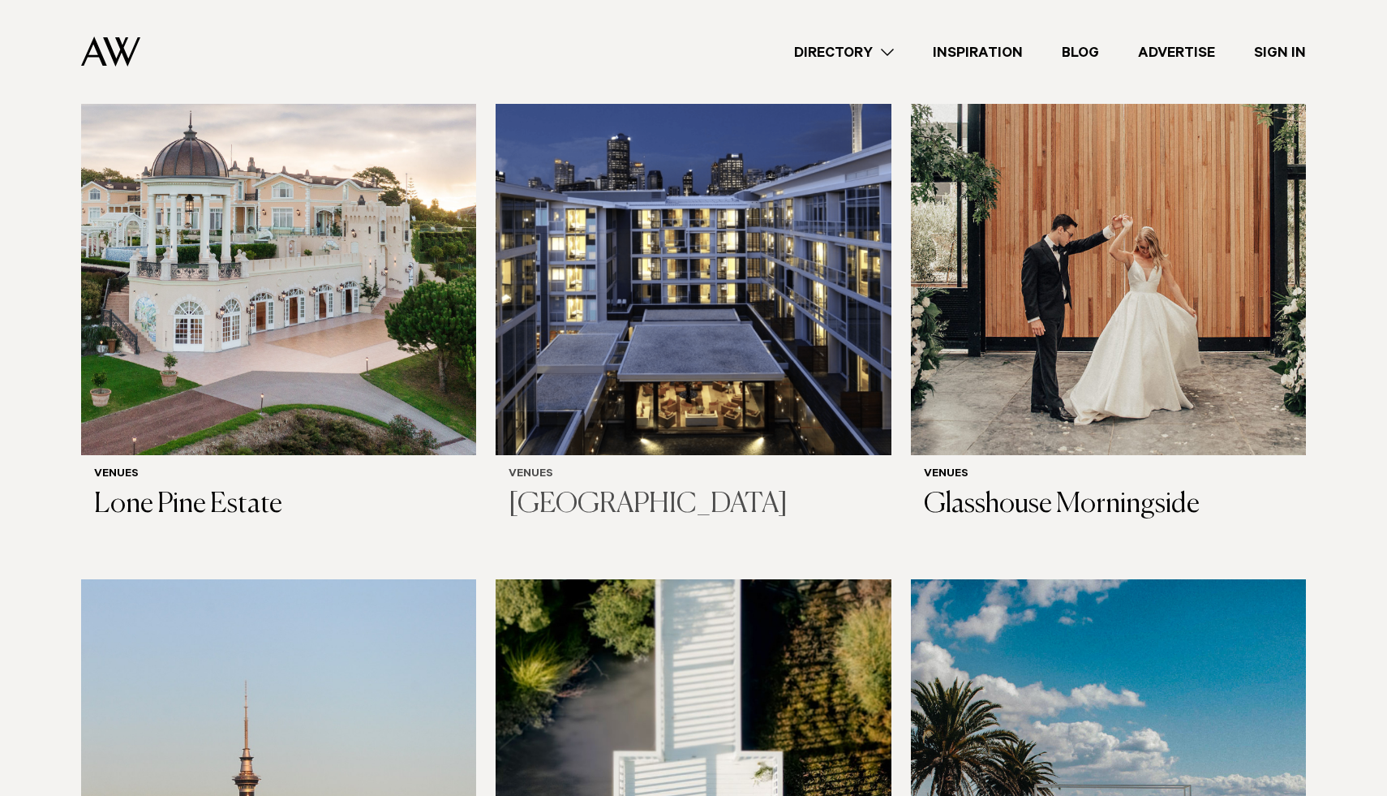
click at [734, 316] on img at bounding box center [693, 190] width 395 height 531
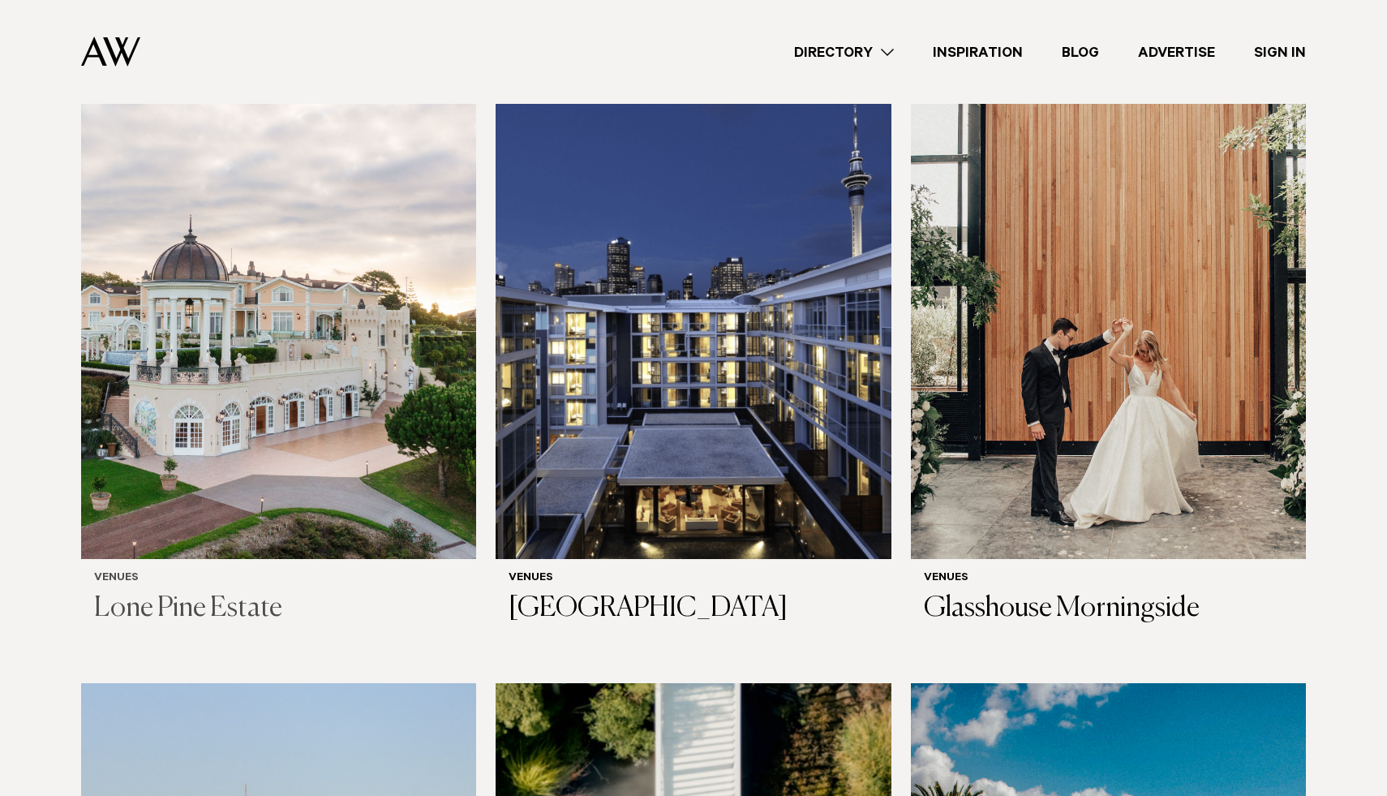
scroll to position [521, 0]
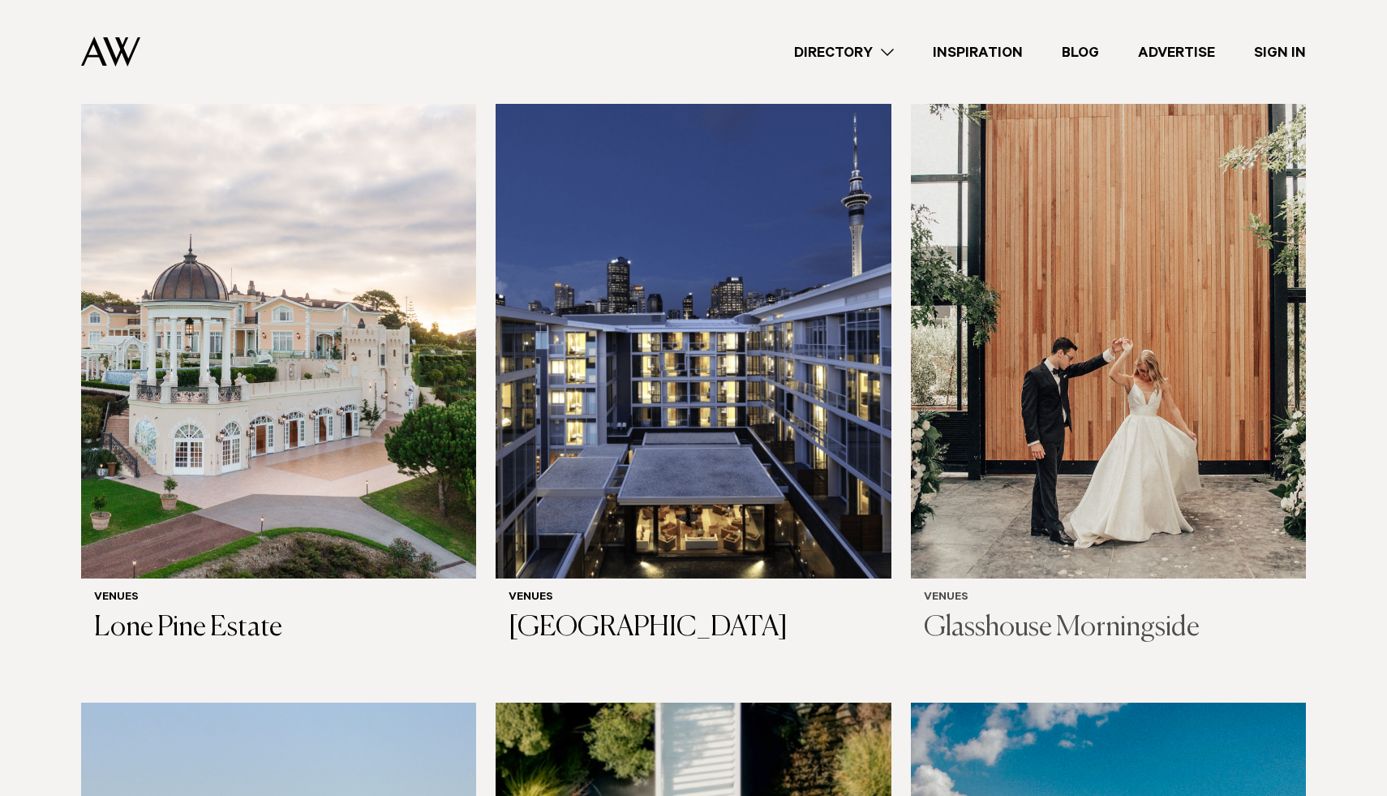
click at [1072, 370] on img at bounding box center [1108, 313] width 395 height 531
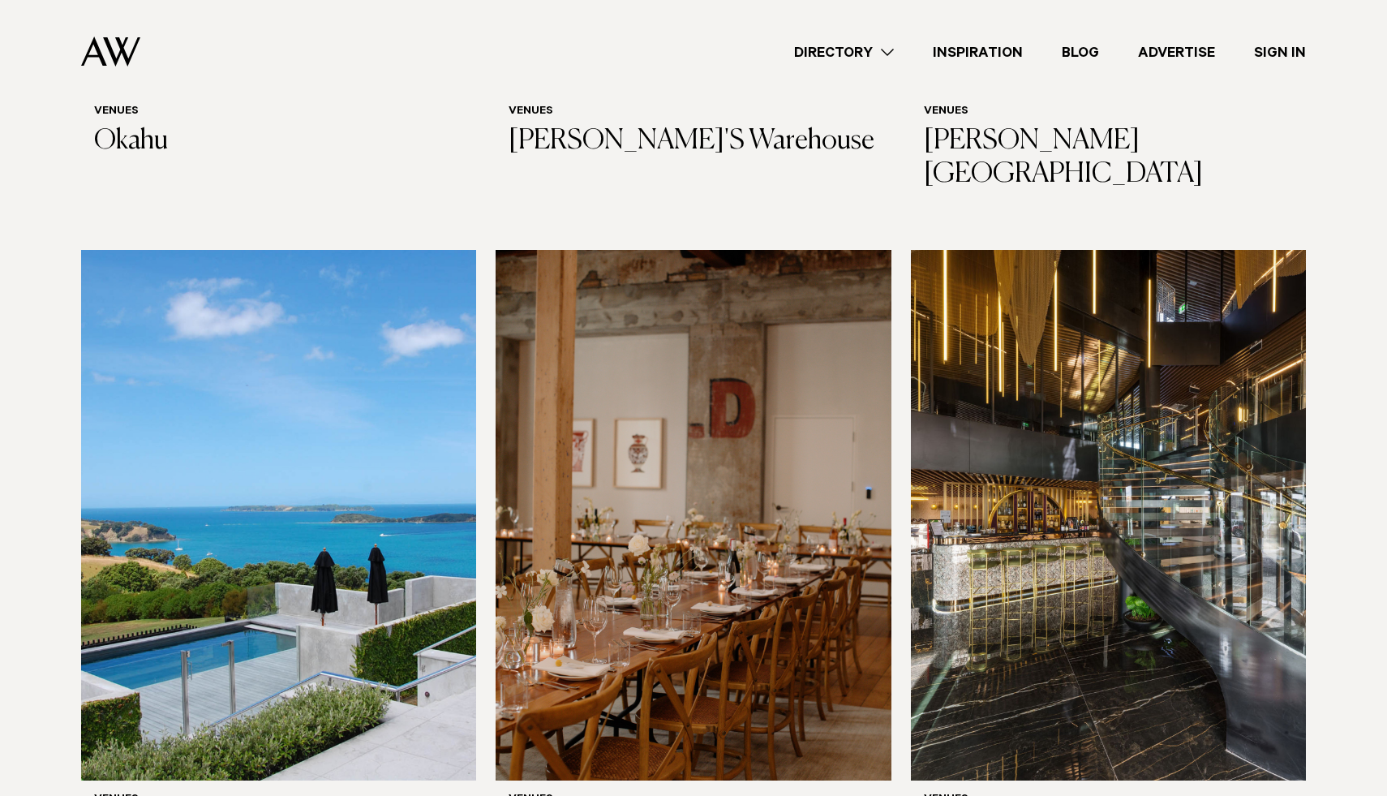
scroll to position [9725, 0]
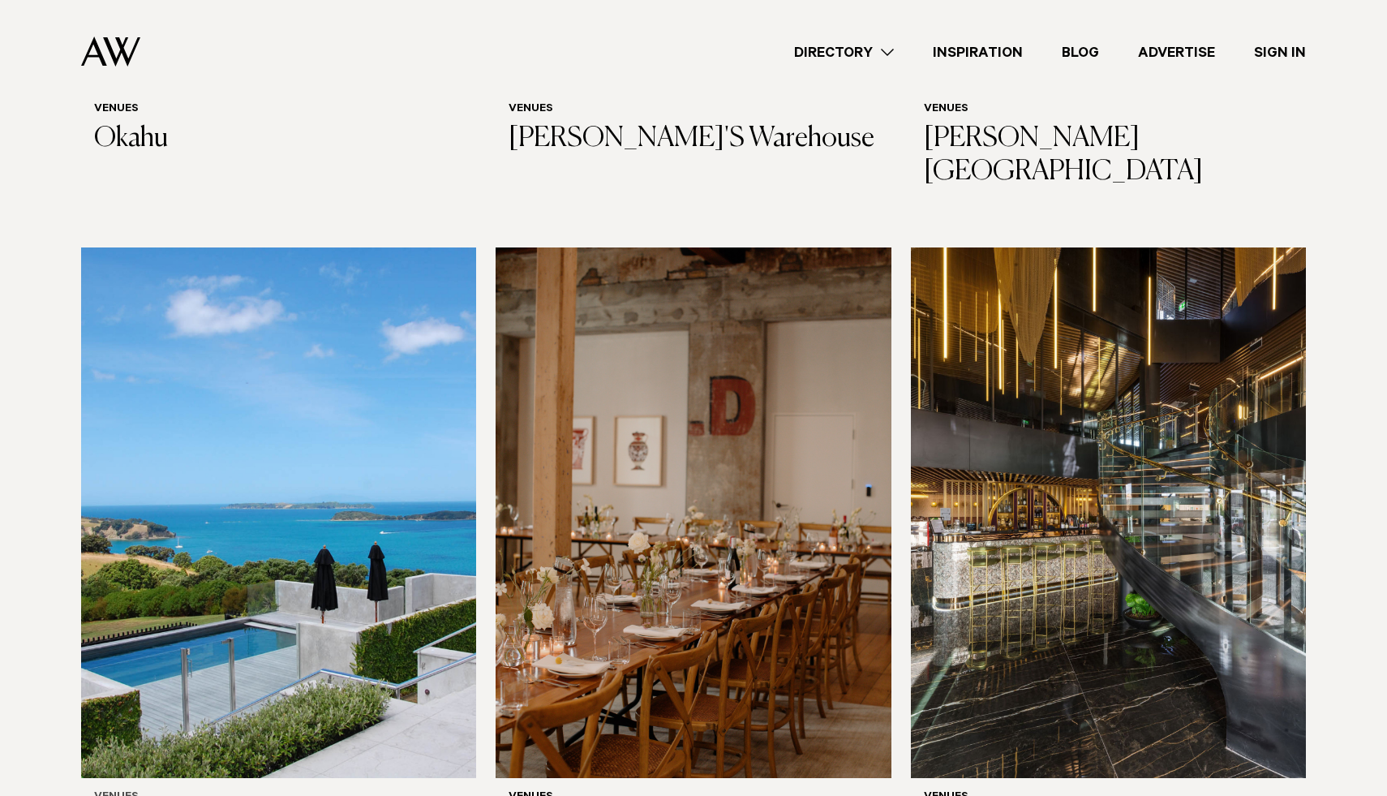
click at [271, 437] on img at bounding box center [278, 512] width 395 height 531
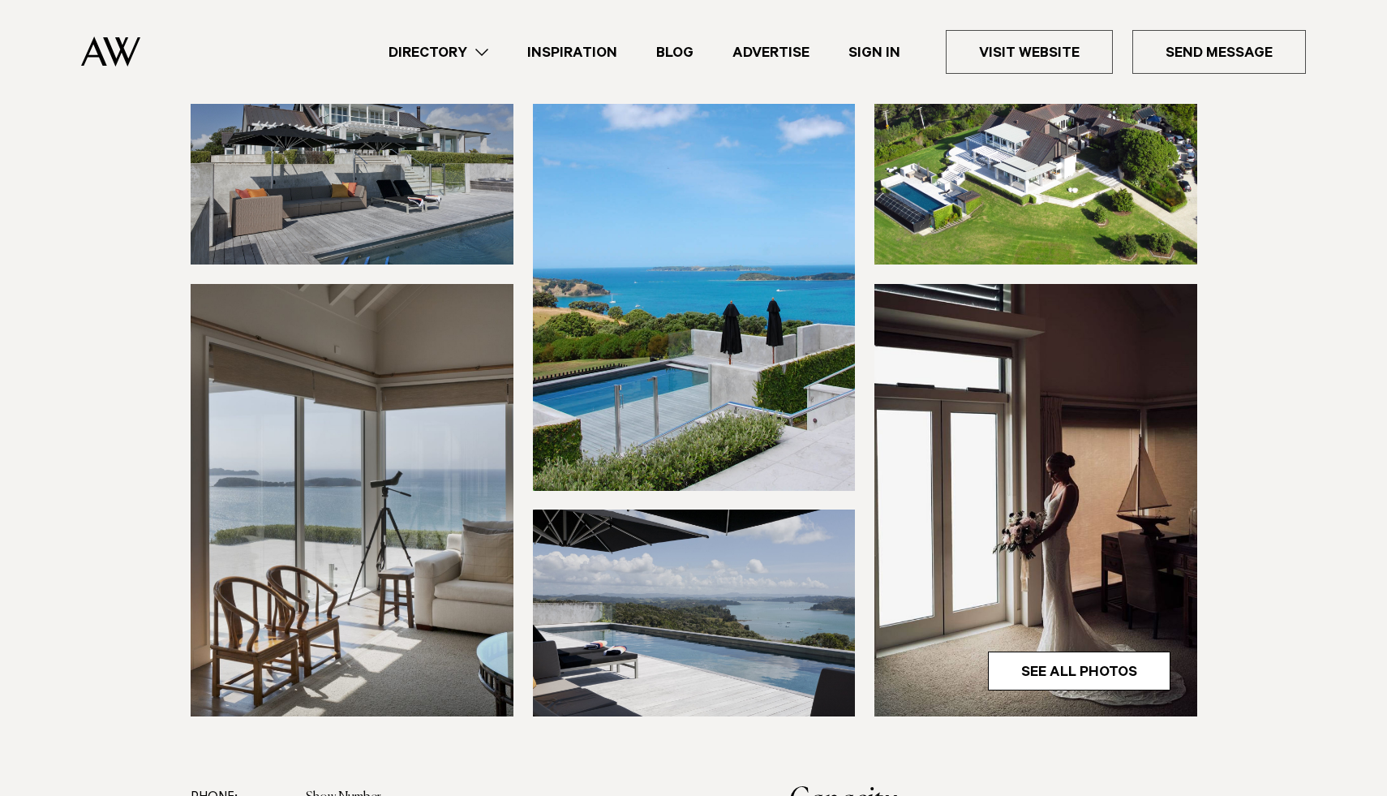
scroll to position [236, 0]
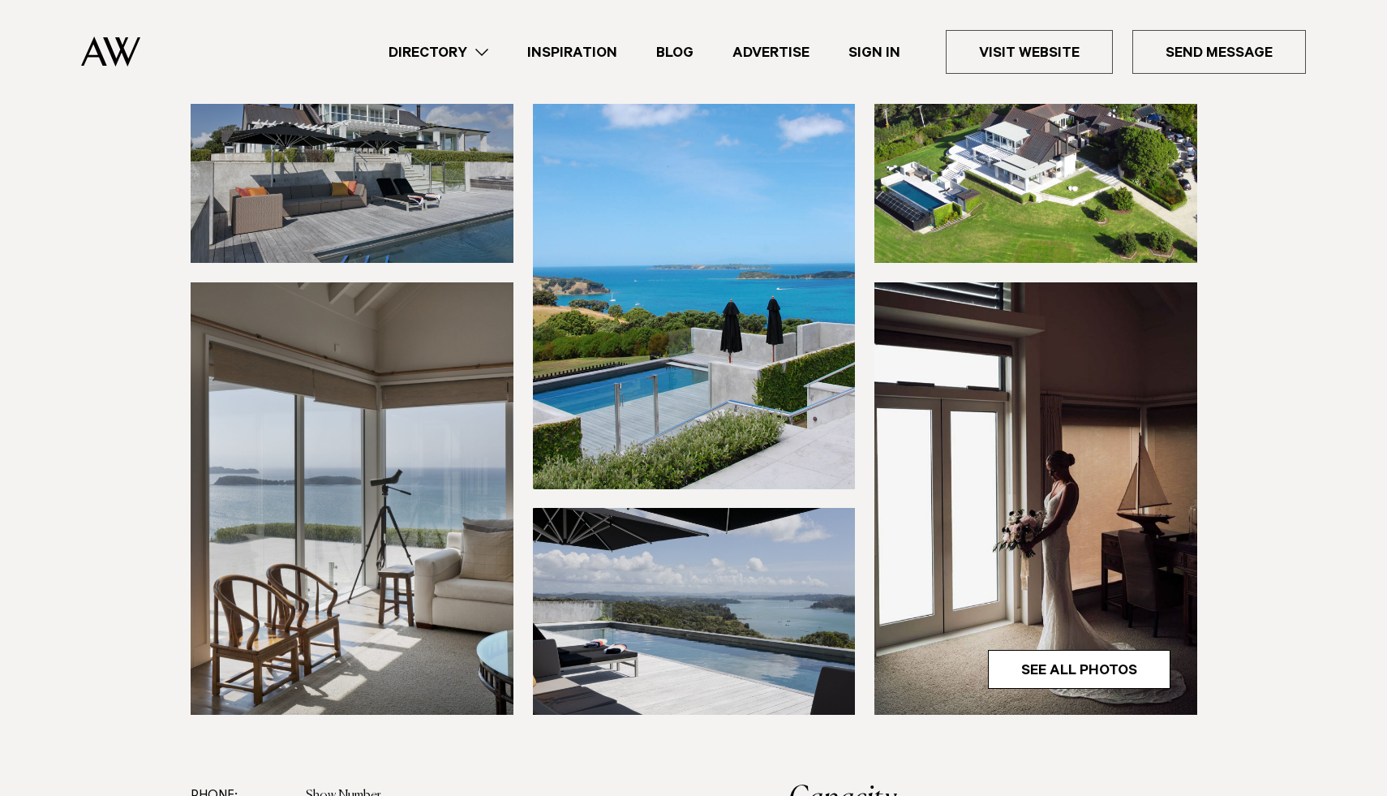
click at [1034, 456] on img at bounding box center [1036, 498] width 323 height 432
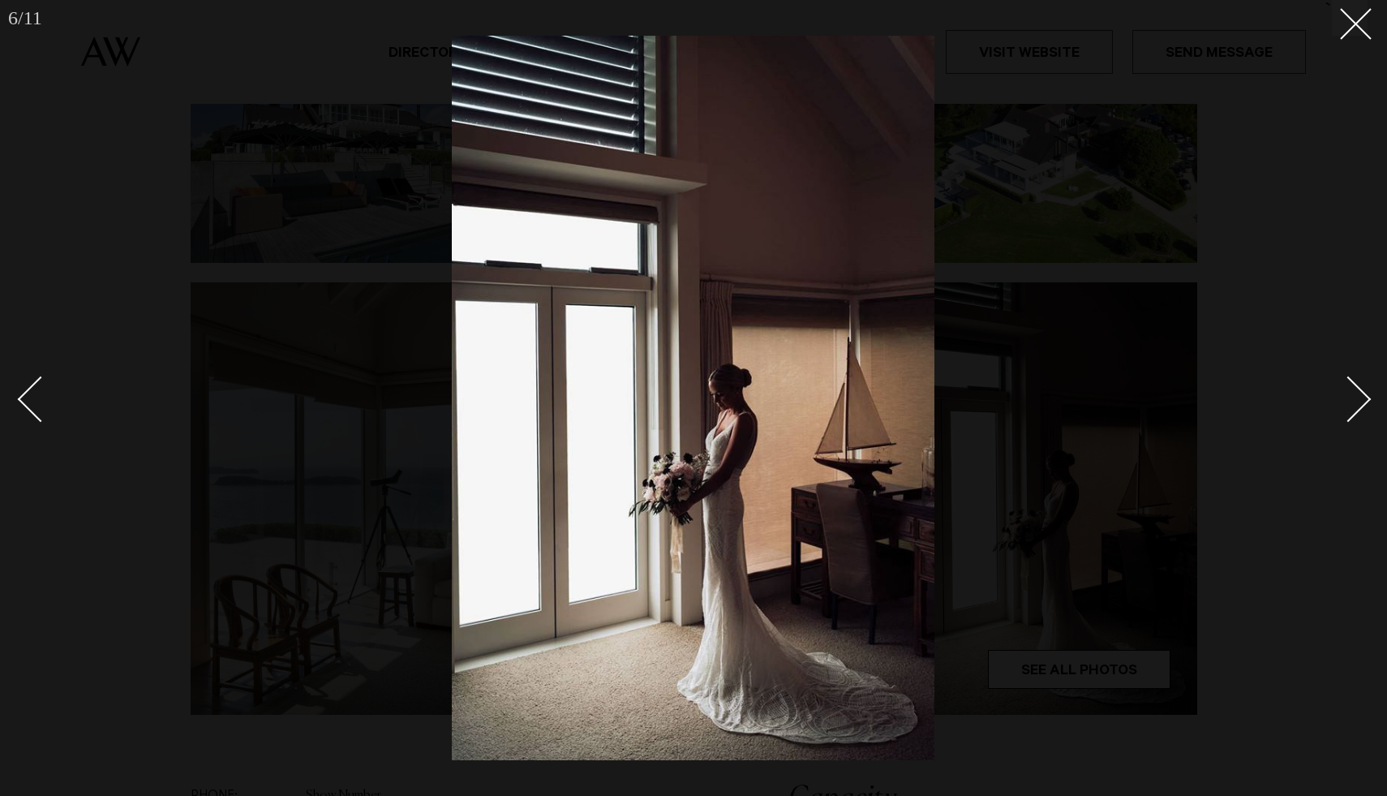
click at [1359, 399] on div "Next slide" at bounding box center [1349, 399] width 46 height 46
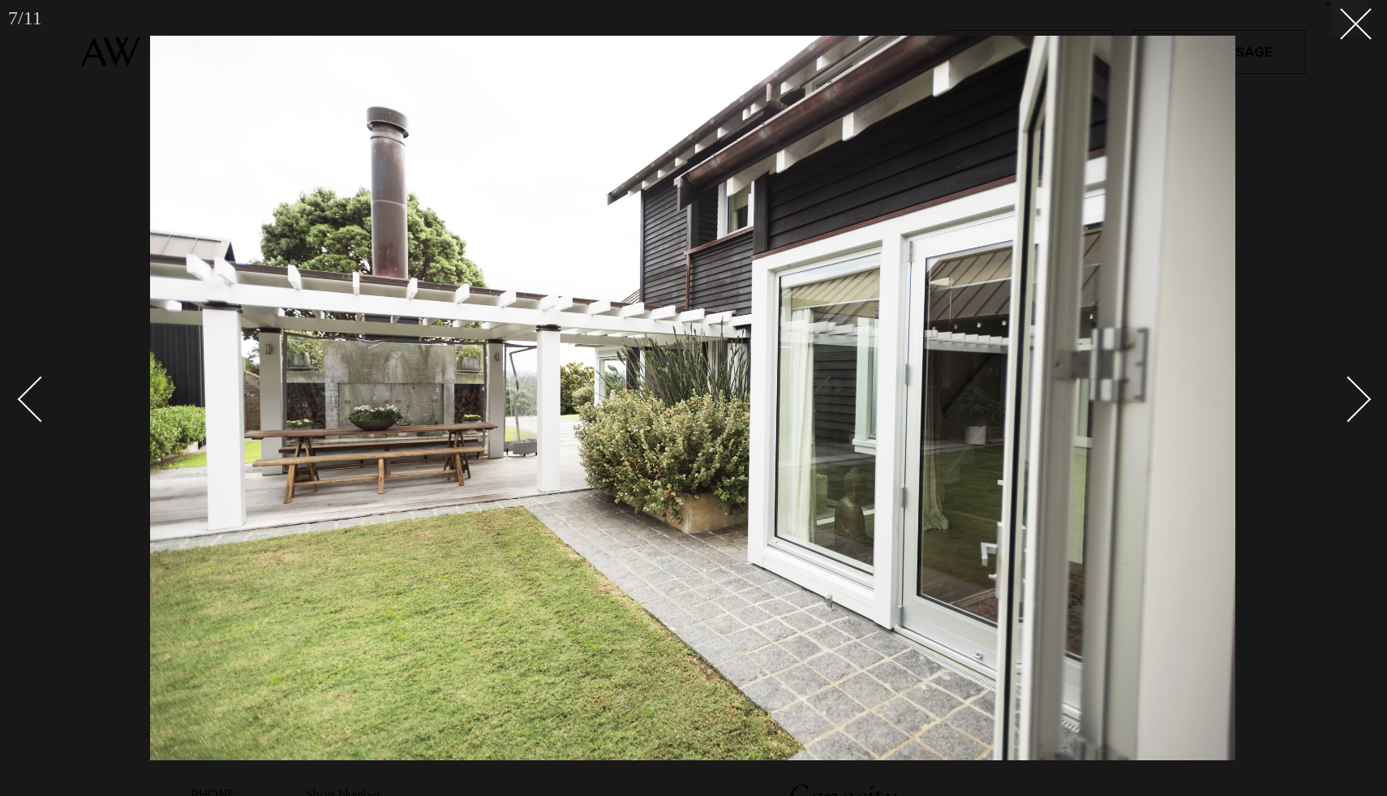
click at [1359, 399] on div "Next slide" at bounding box center [1349, 399] width 46 height 46
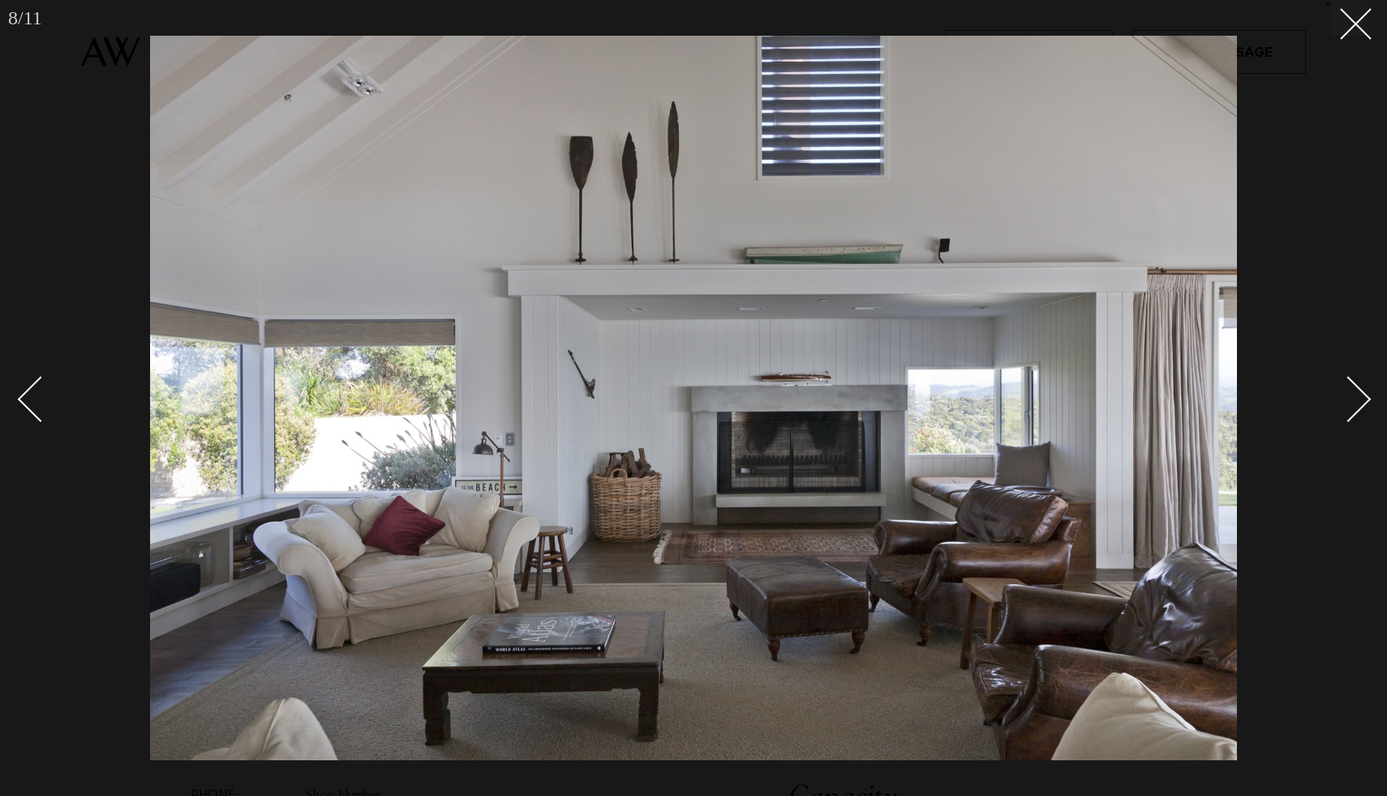
click at [1359, 399] on div "Next slide" at bounding box center [1349, 399] width 46 height 46
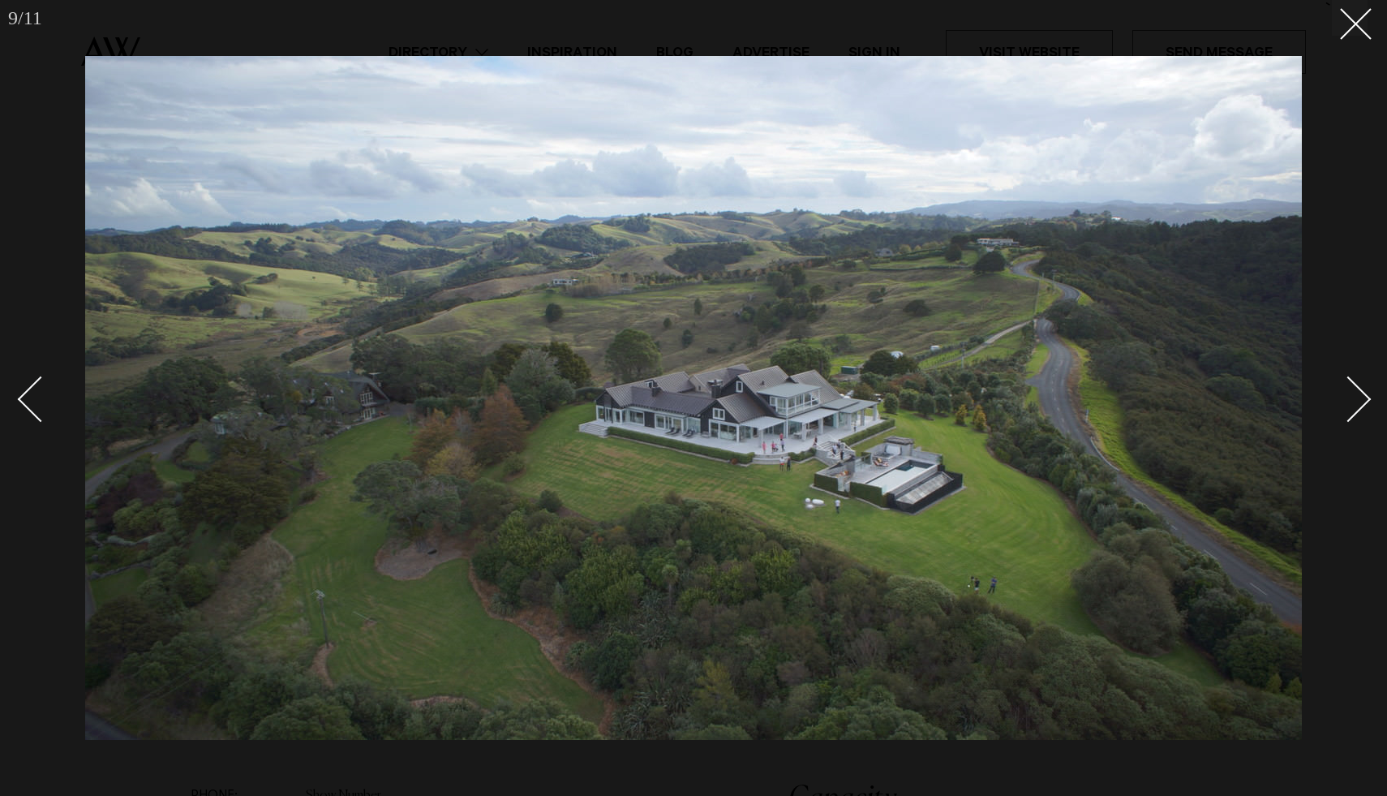
click at [1359, 399] on div "Next slide" at bounding box center [1349, 399] width 46 height 46
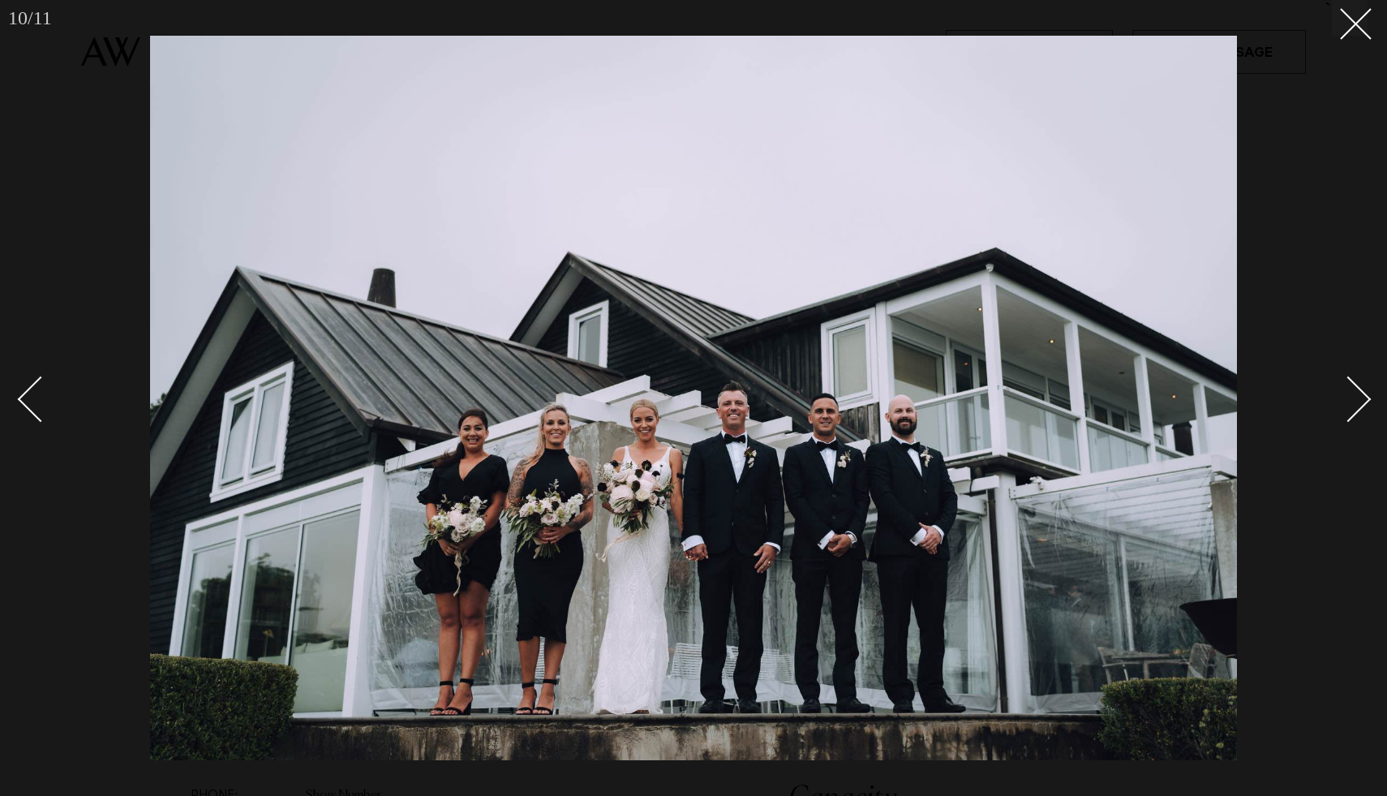
click at [1359, 399] on div "Next slide" at bounding box center [1349, 399] width 46 height 46
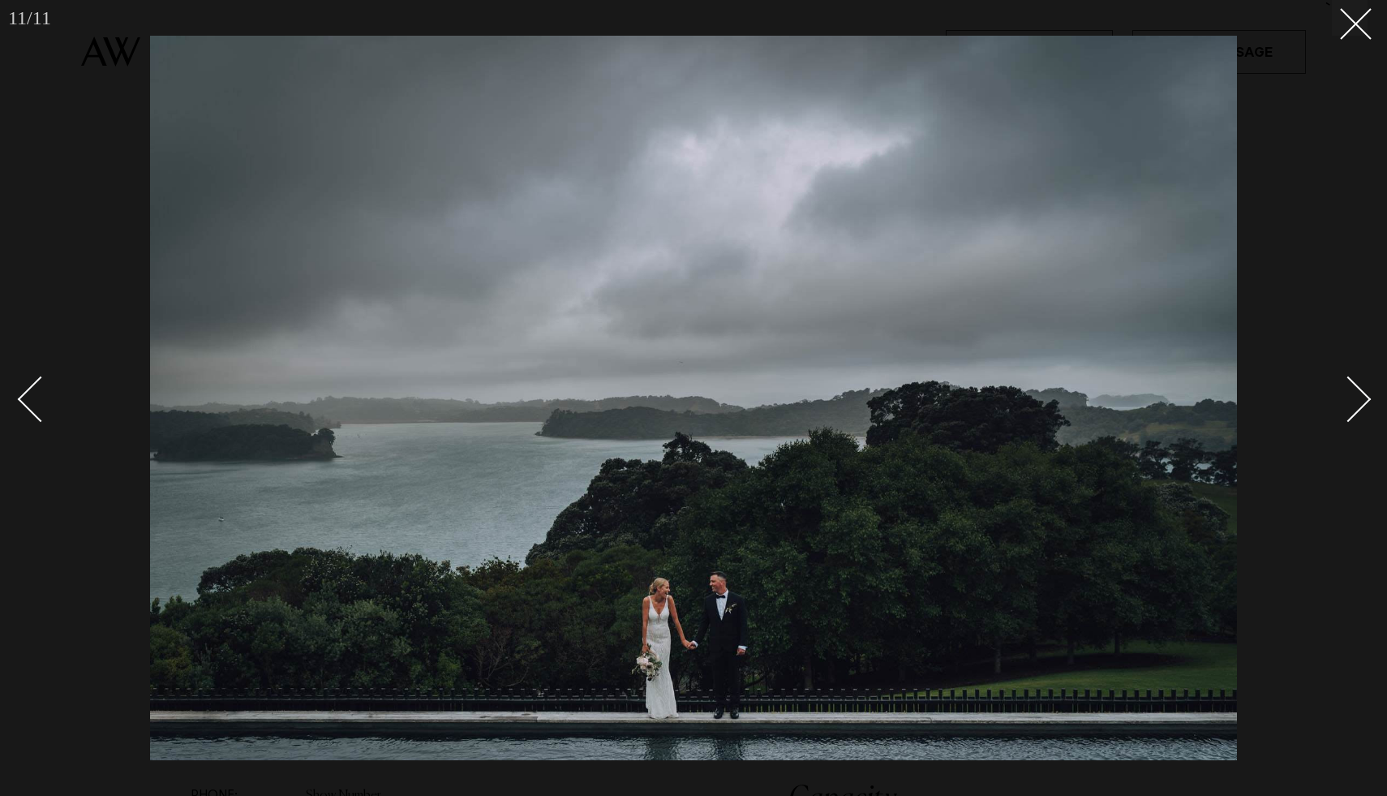
click at [1359, 399] on div "Next slide" at bounding box center [1349, 399] width 46 height 46
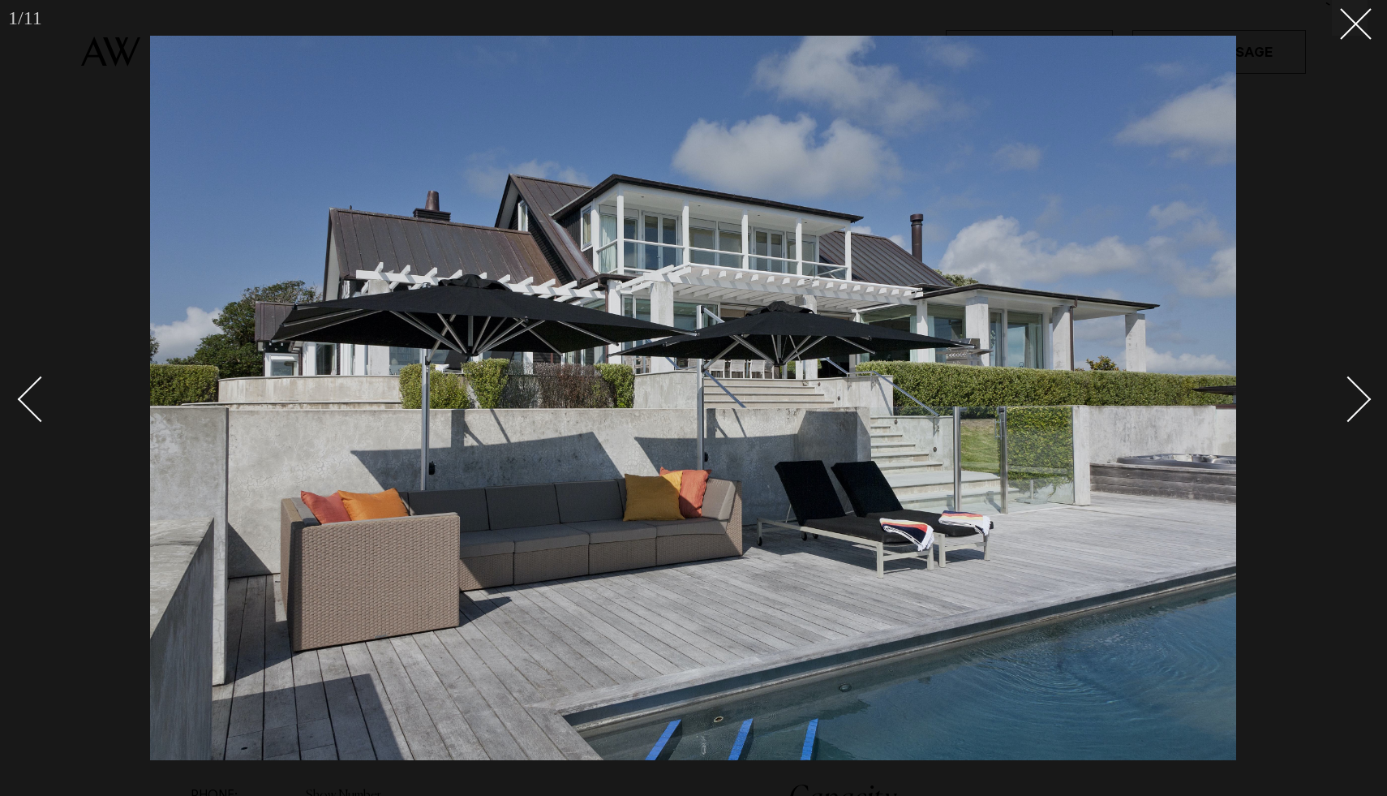
click at [1359, 399] on div "Next slide" at bounding box center [1349, 399] width 46 height 46
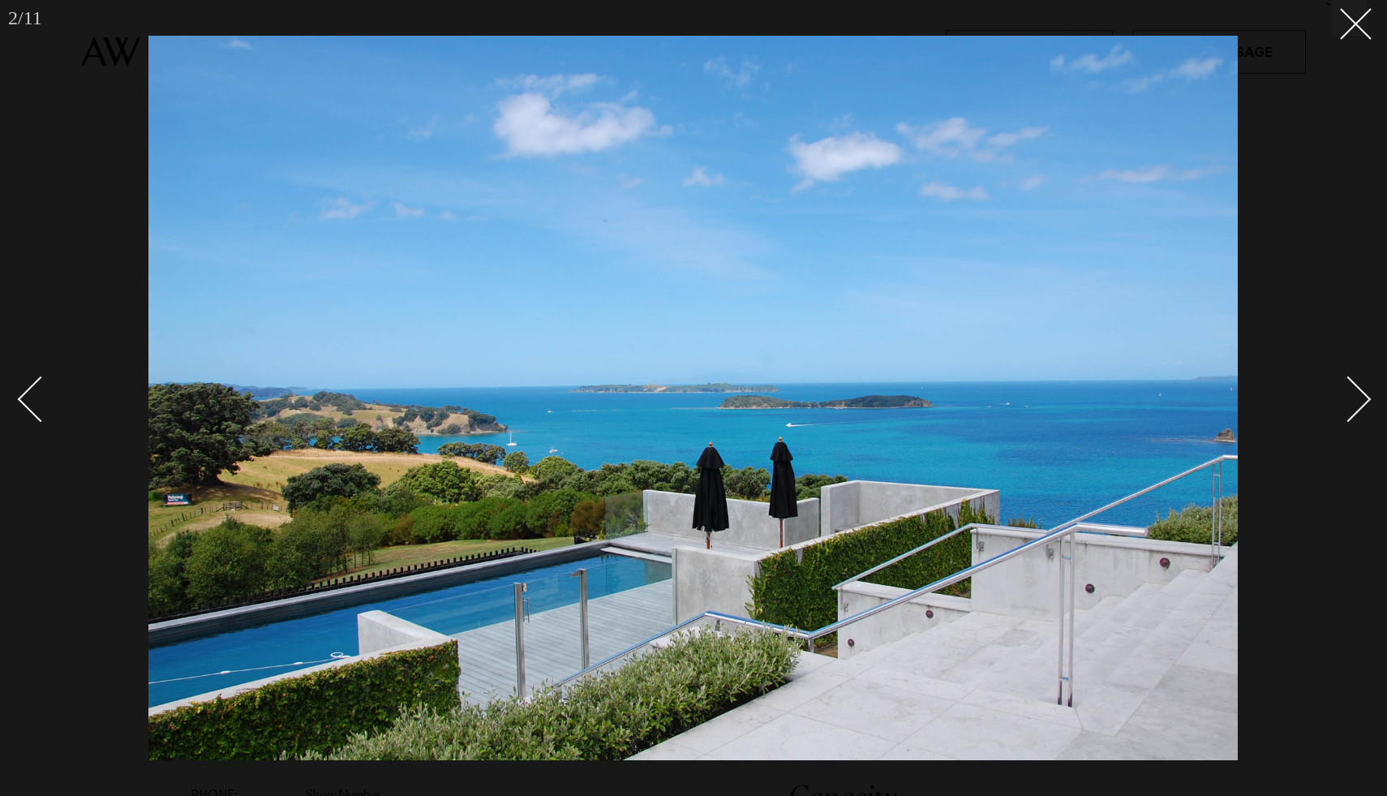
click at [1358, 399] on div "Next slide" at bounding box center [1349, 399] width 46 height 46
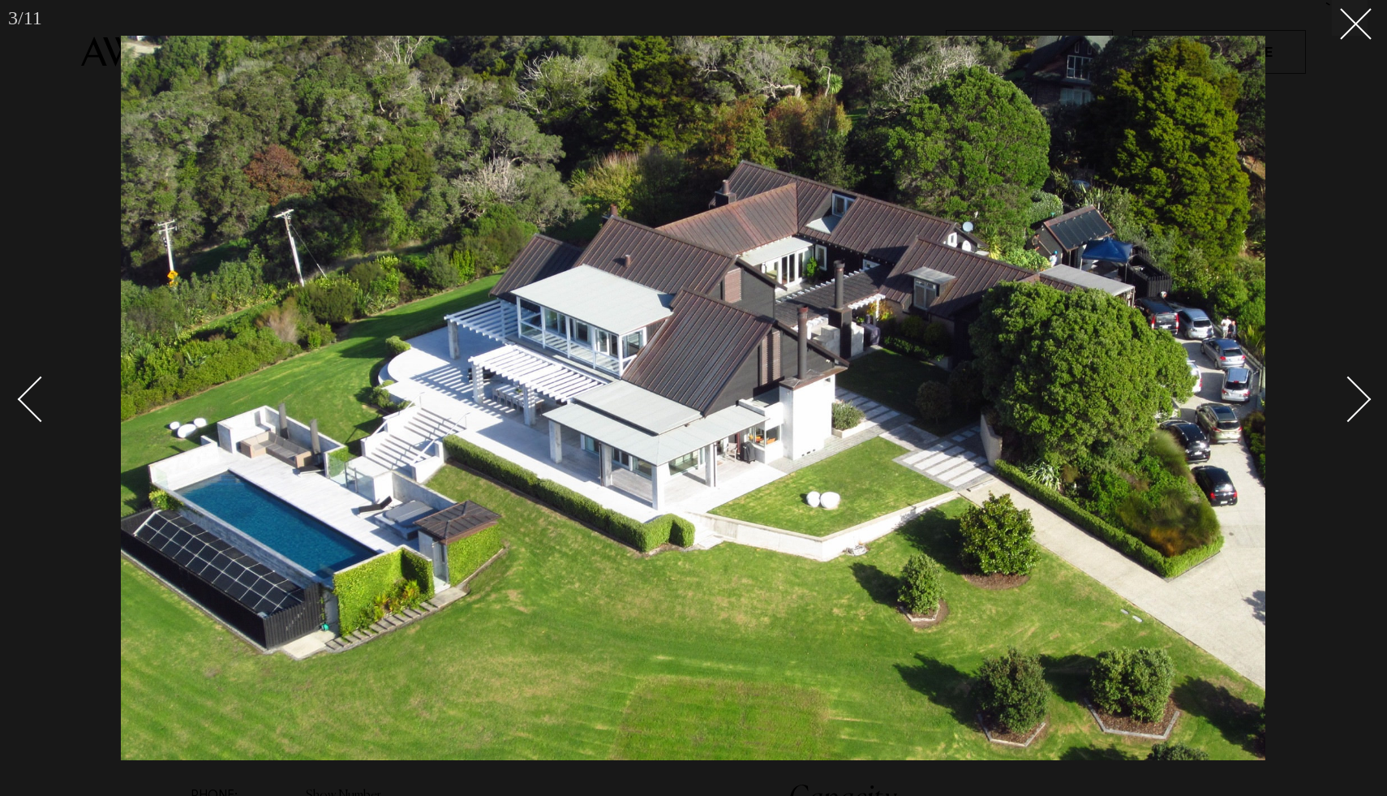
click at [1358, 399] on div "Next slide" at bounding box center [1349, 399] width 46 height 46
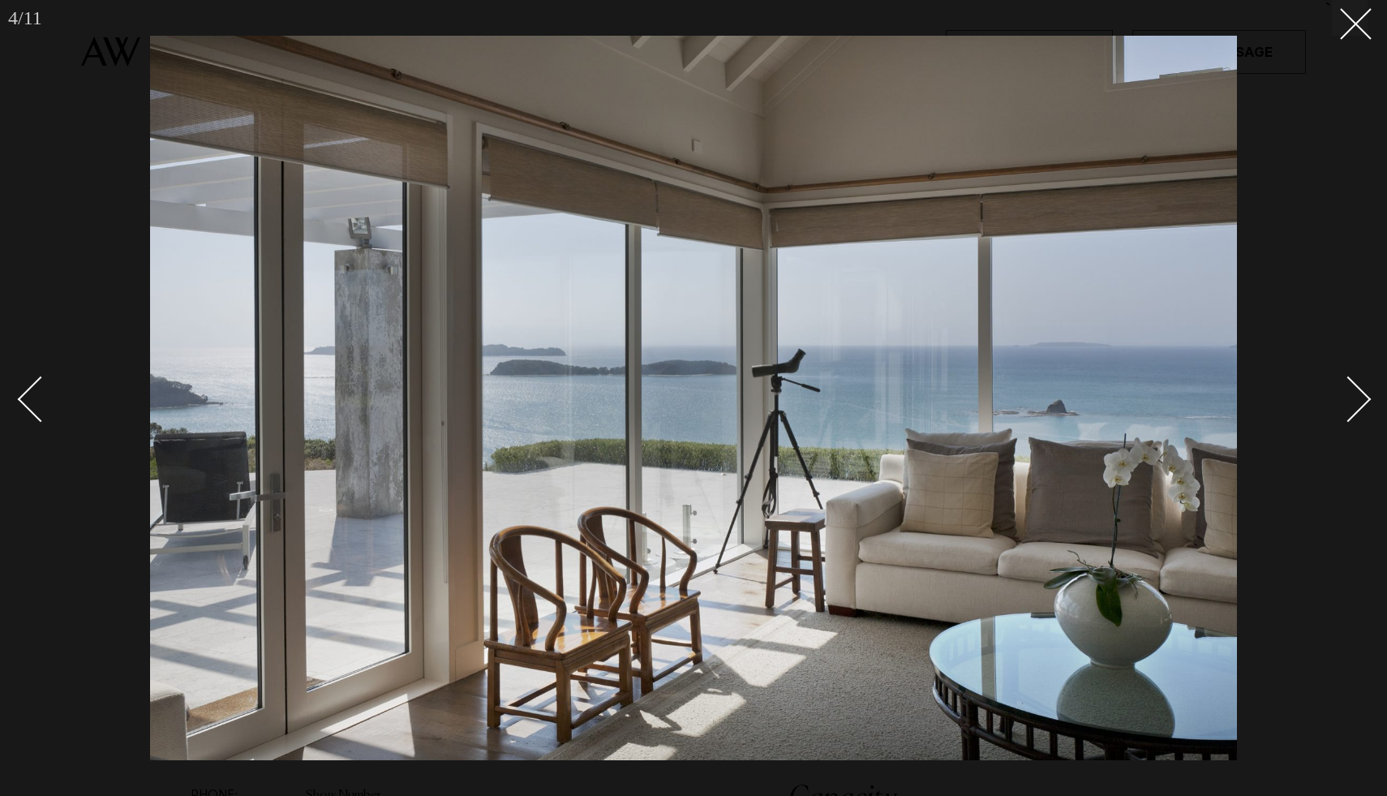
click at [1358, 399] on div "Next slide" at bounding box center [1349, 399] width 46 height 46
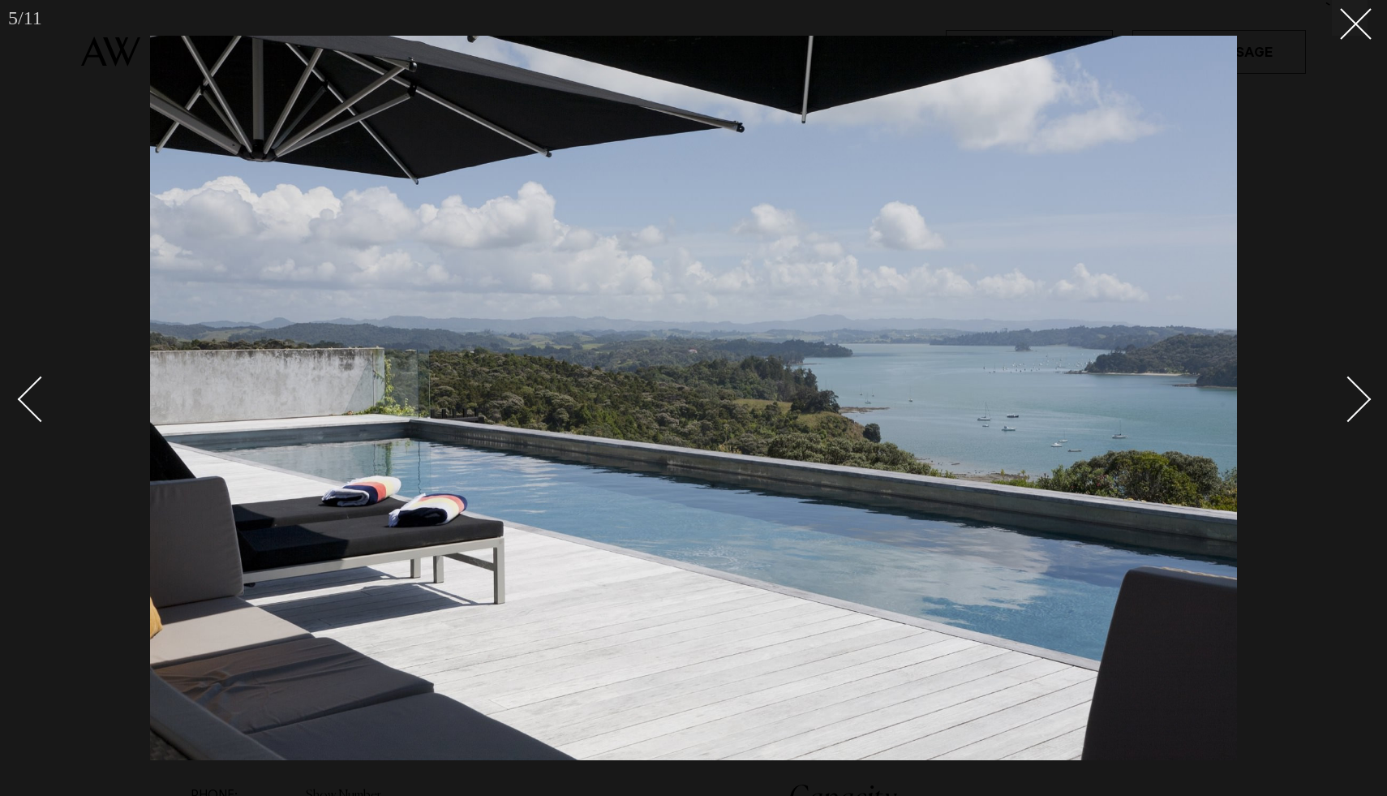
click at [1358, 399] on div "Next slide" at bounding box center [1349, 399] width 46 height 46
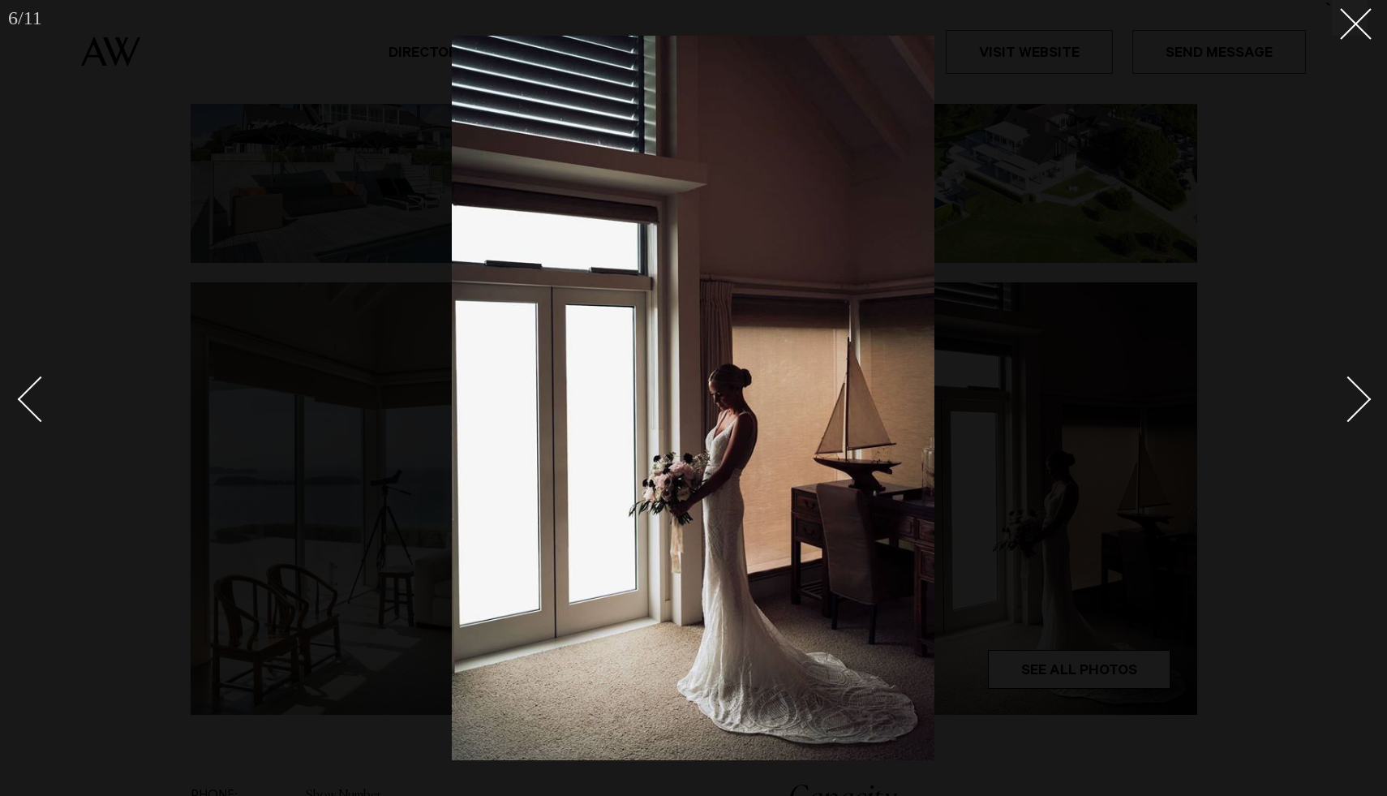
click at [1358, 399] on div "Next slide" at bounding box center [1349, 399] width 46 height 46
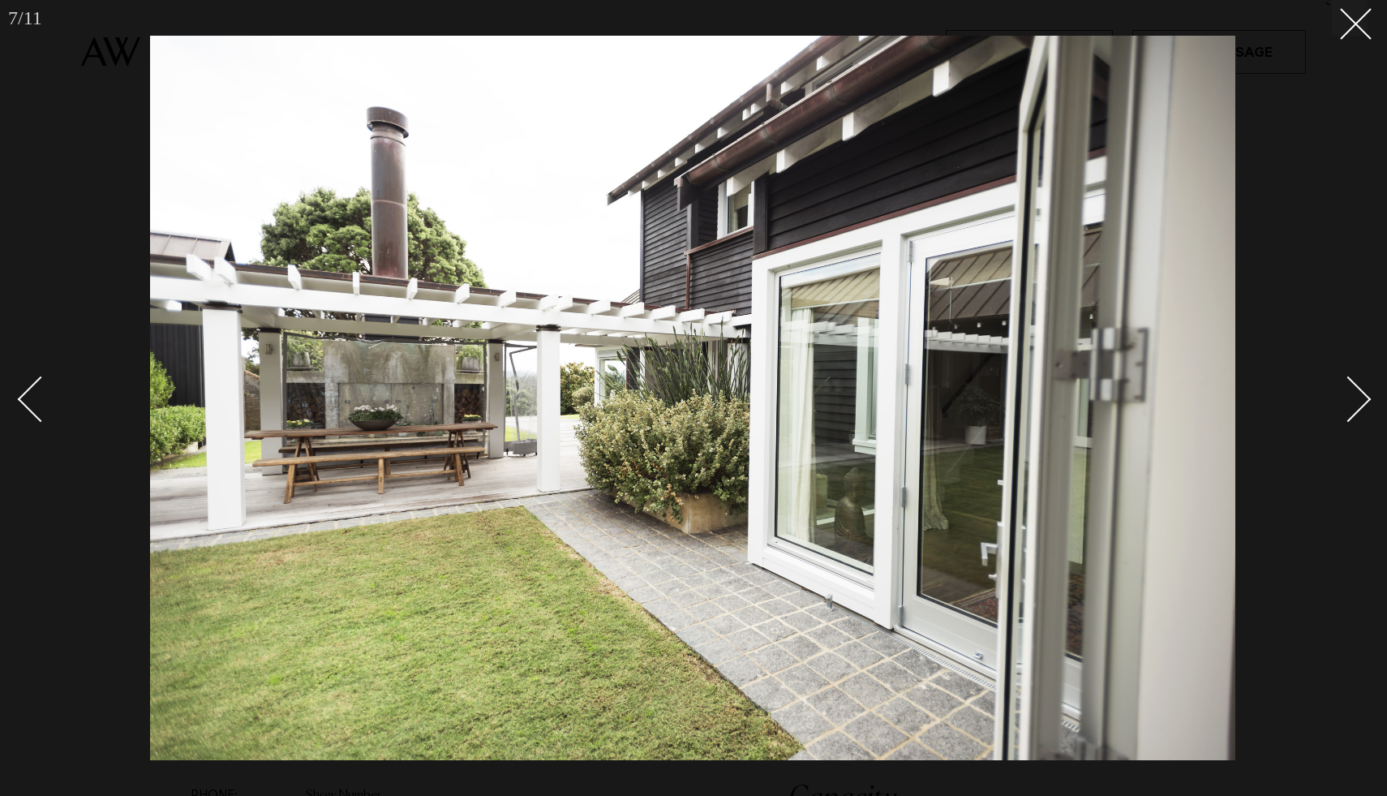
click at [1358, 399] on div "Next slide" at bounding box center [1349, 399] width 46 height 46
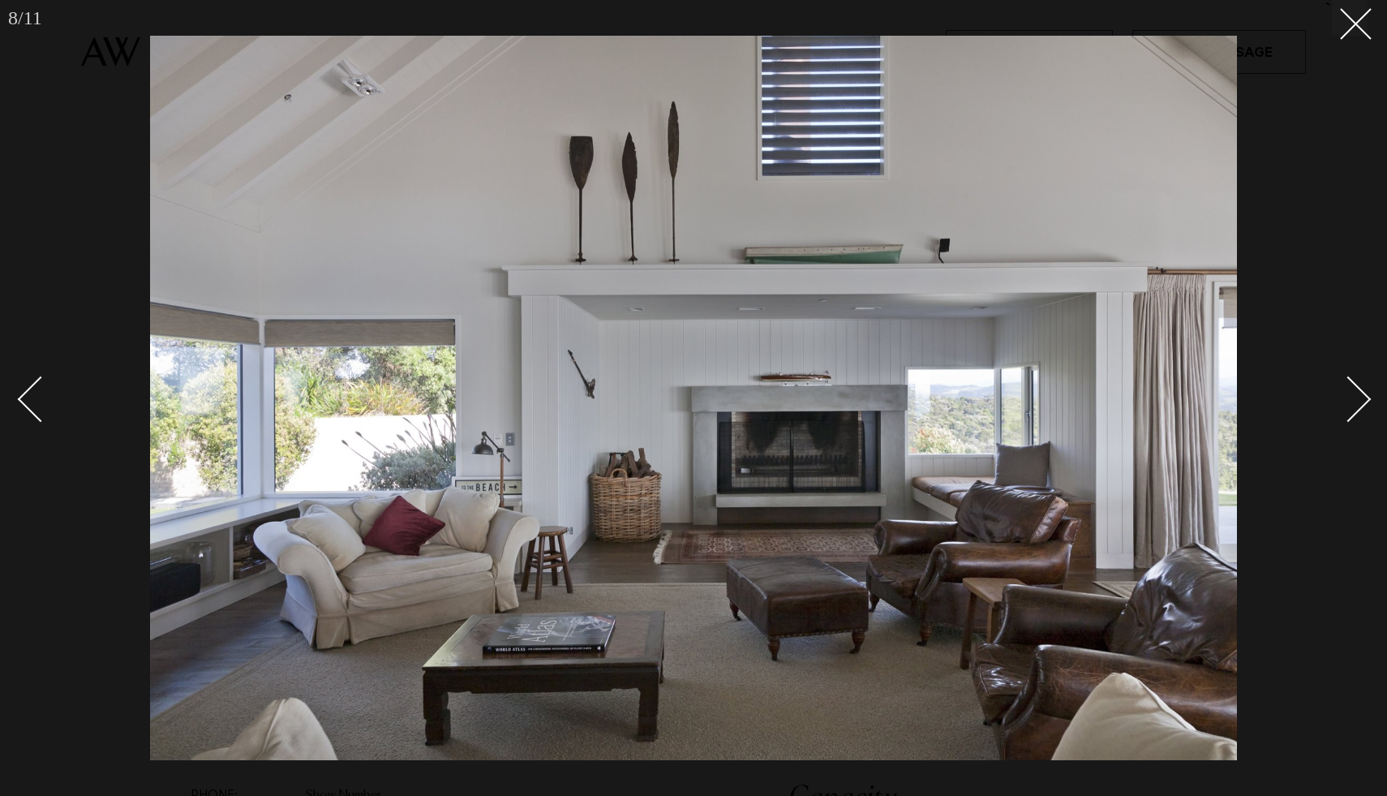
click at [1358, 399] on div "Next slide" at bounding box center [1349, 399] width 46 height 46
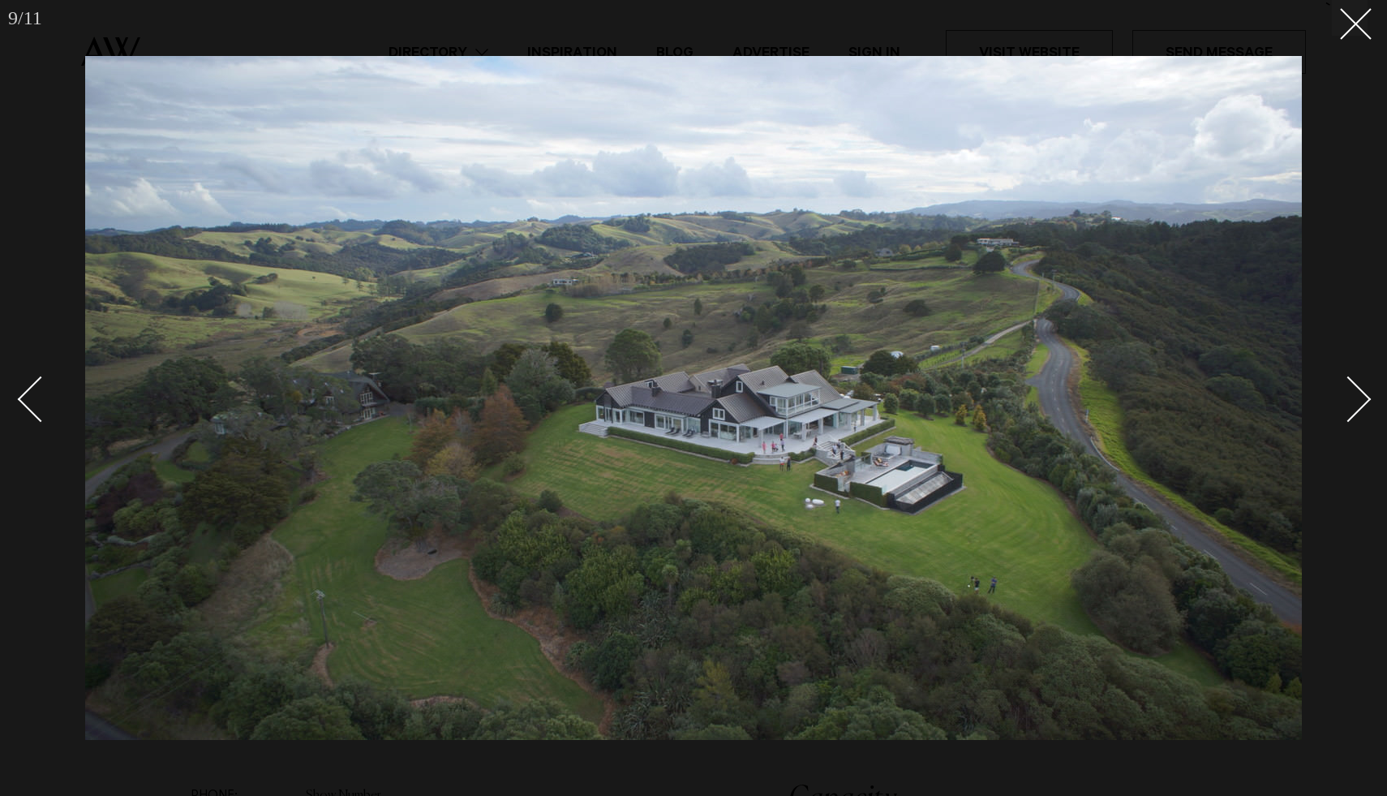
click at [1358, 399] on div "Next slide" at bounding box center [1349, 399] width 46 height 46
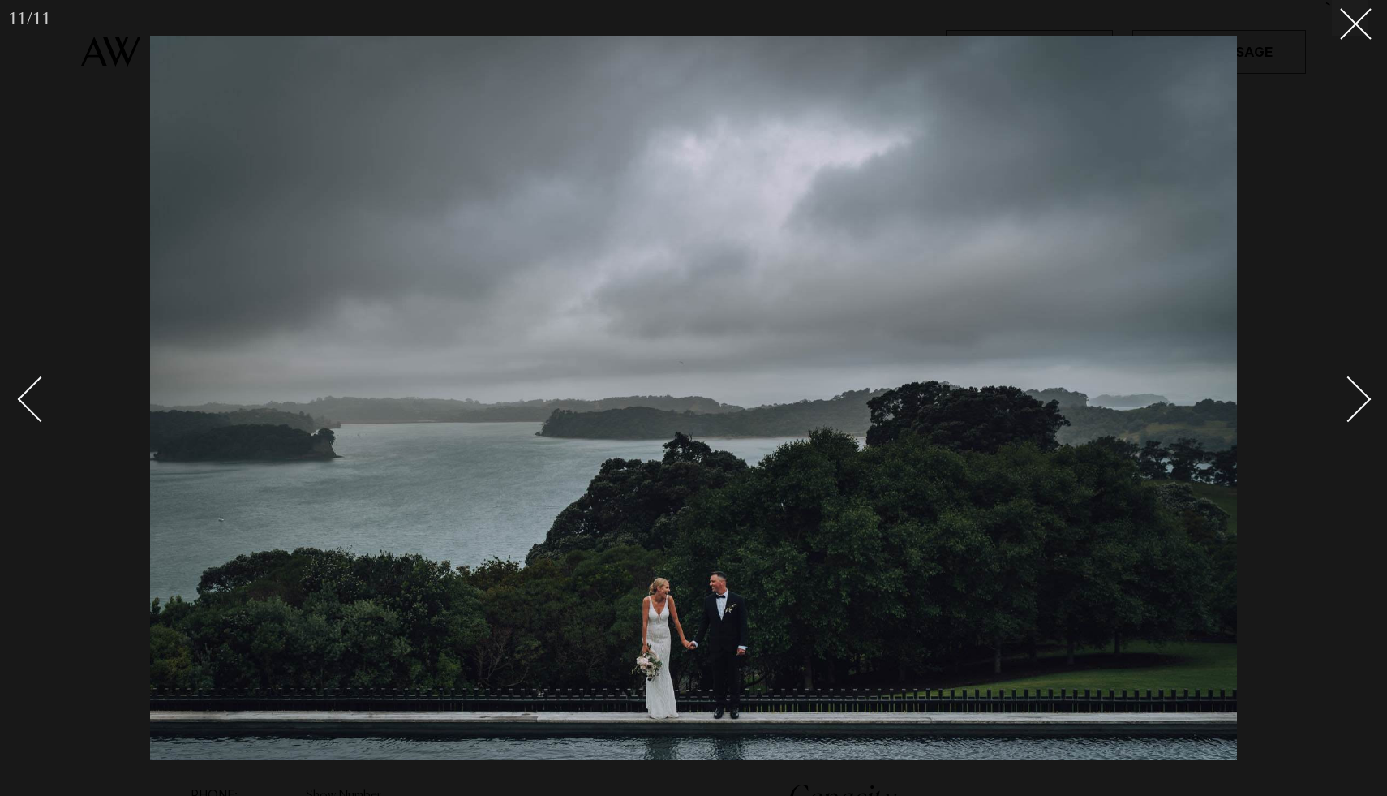
click at [1358, 399] on div "Next slide" at bounding box center [1349, 399] width 46 height 46
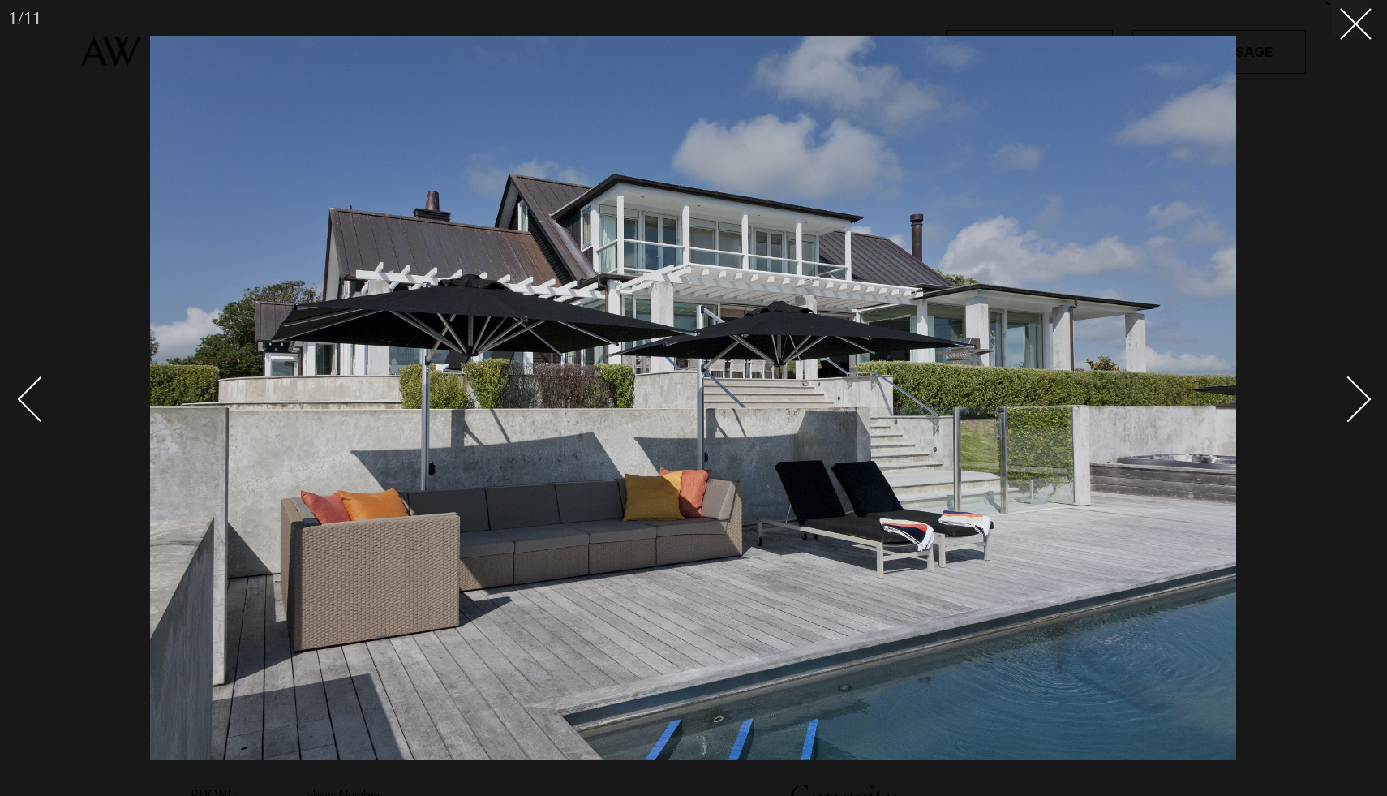
click at [1357, 55] on div at bounding box center [693, 398] width 1387 height 796
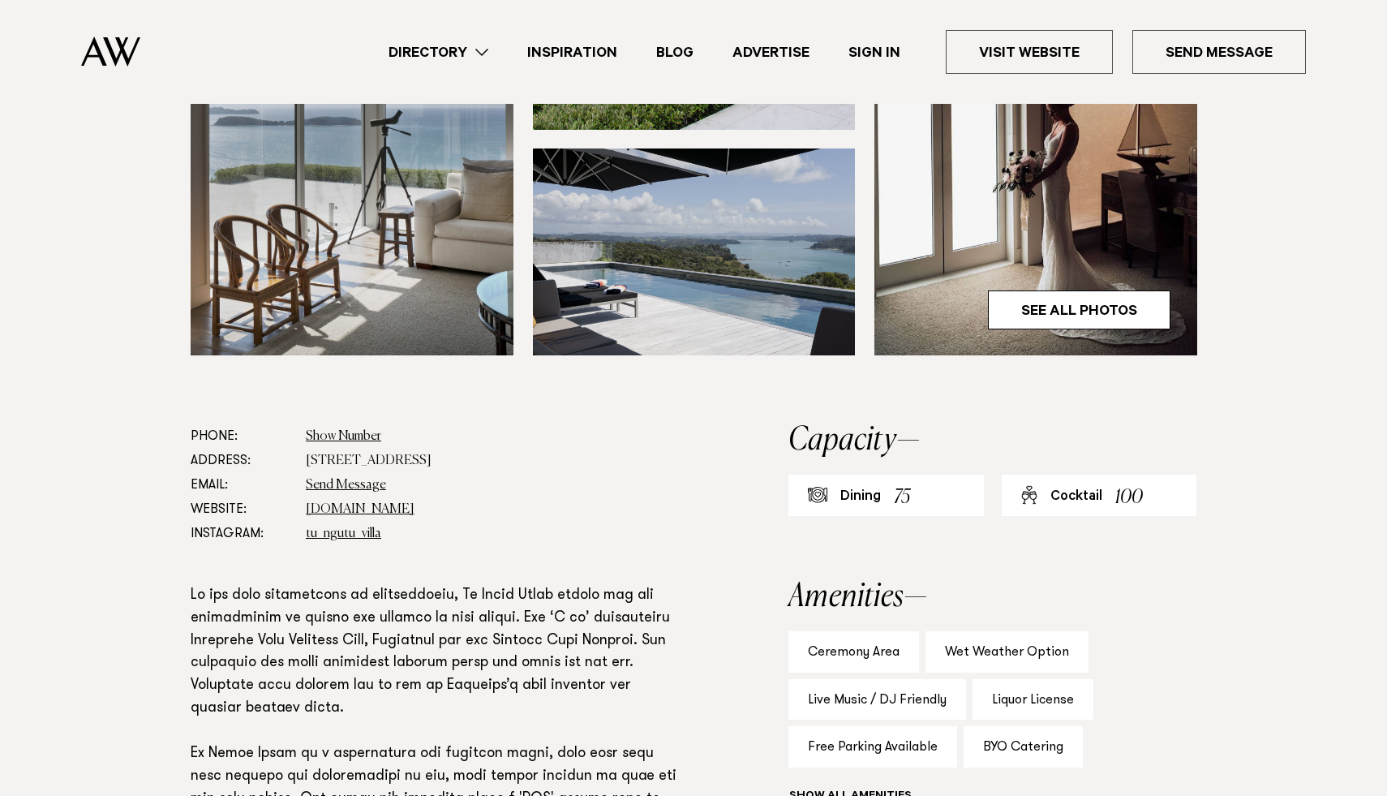
scroll to position [589, 0]
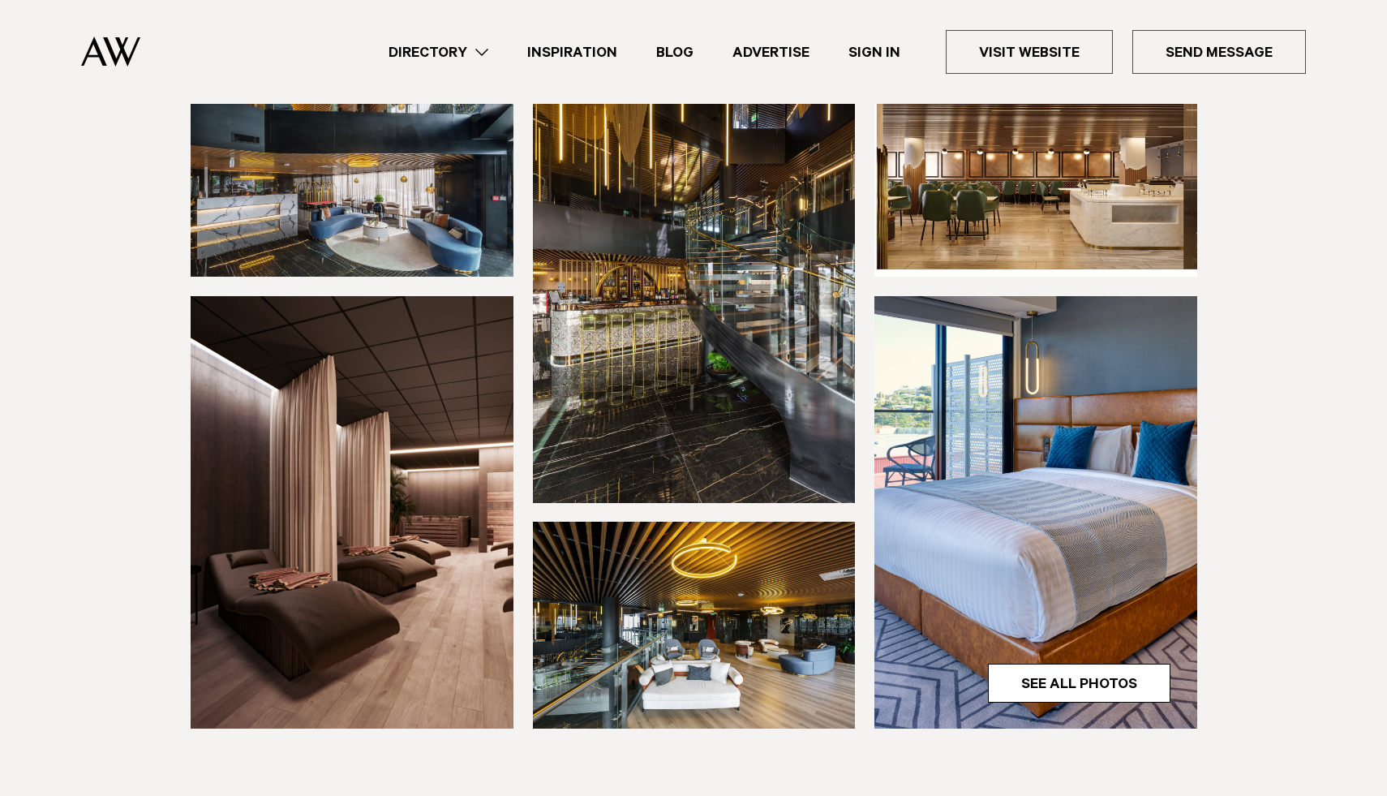
scroll to position [234, 0]
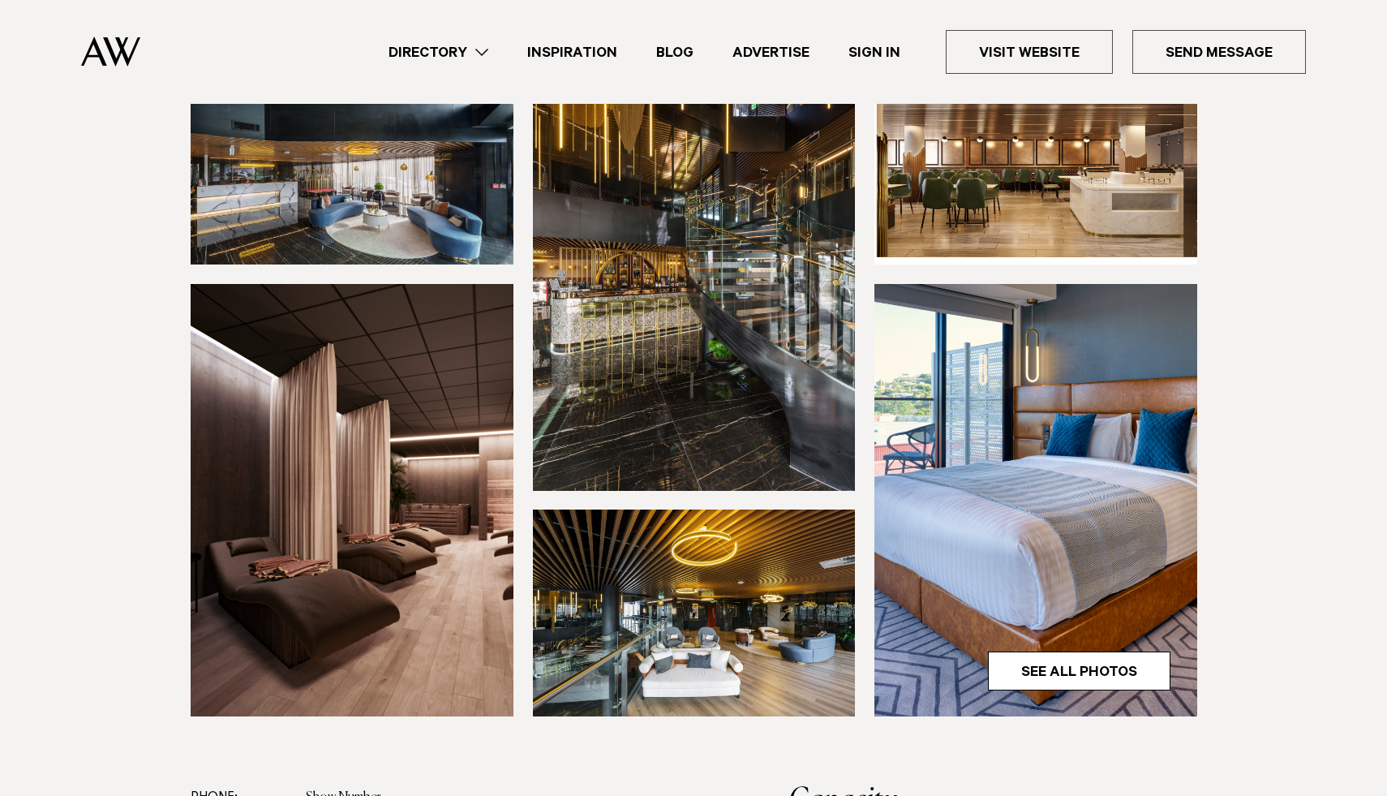
click at [992, 213] on img at bounding box center [1036, 161] width 323 height 207
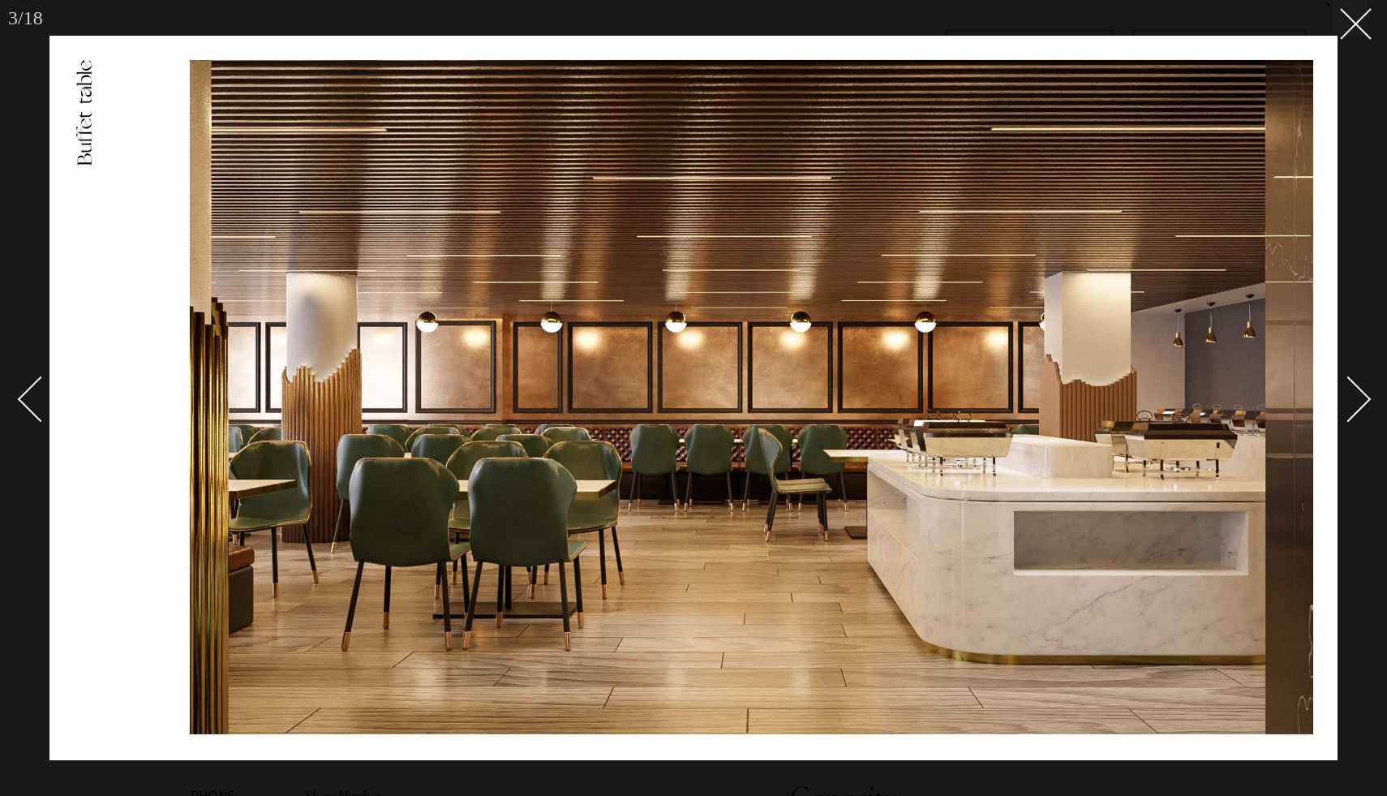
click at [1338, 392] on div "Next slide" at bounding box center [1349, 399] width 46 height 46
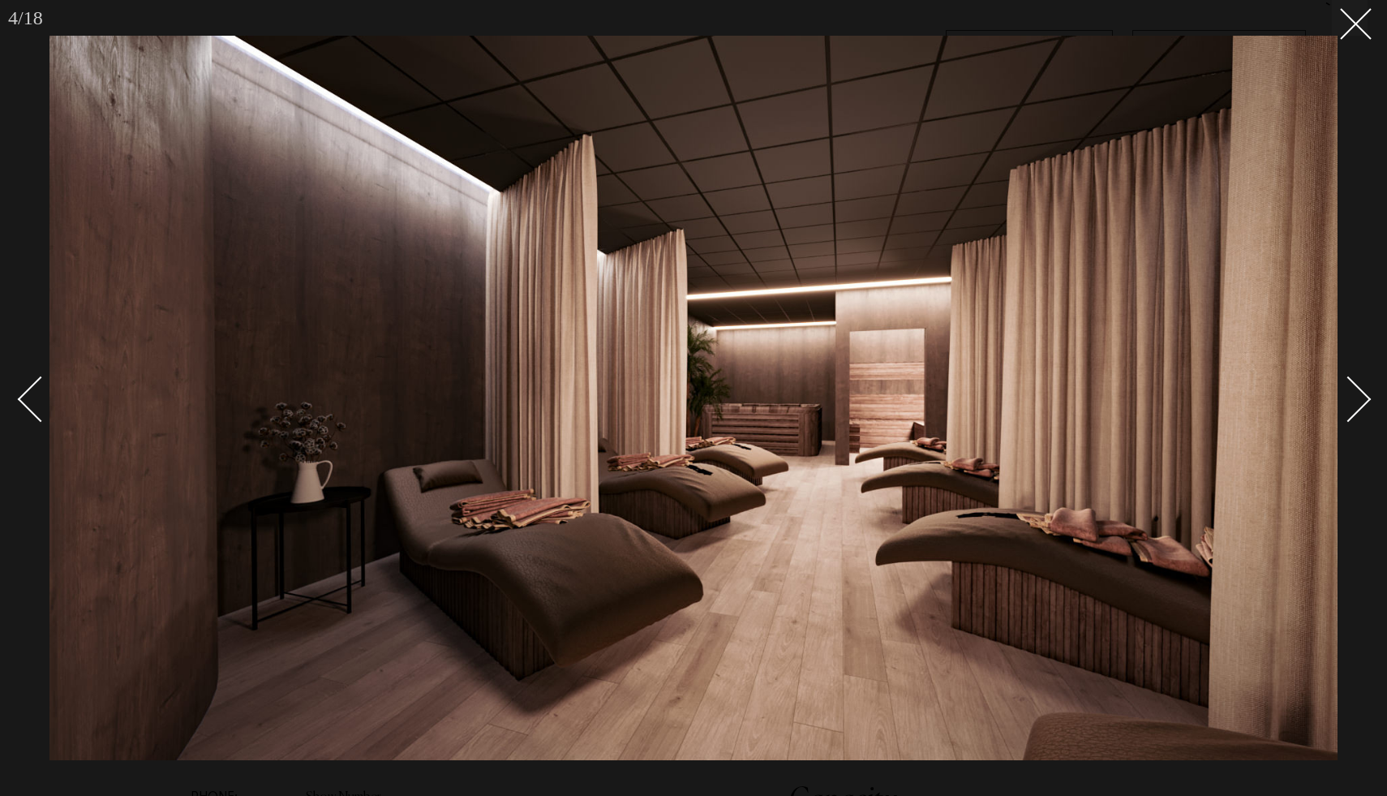
click at [1358, 396] on div "Next slide" at bounding box center [1349, 399] width 46 height 46
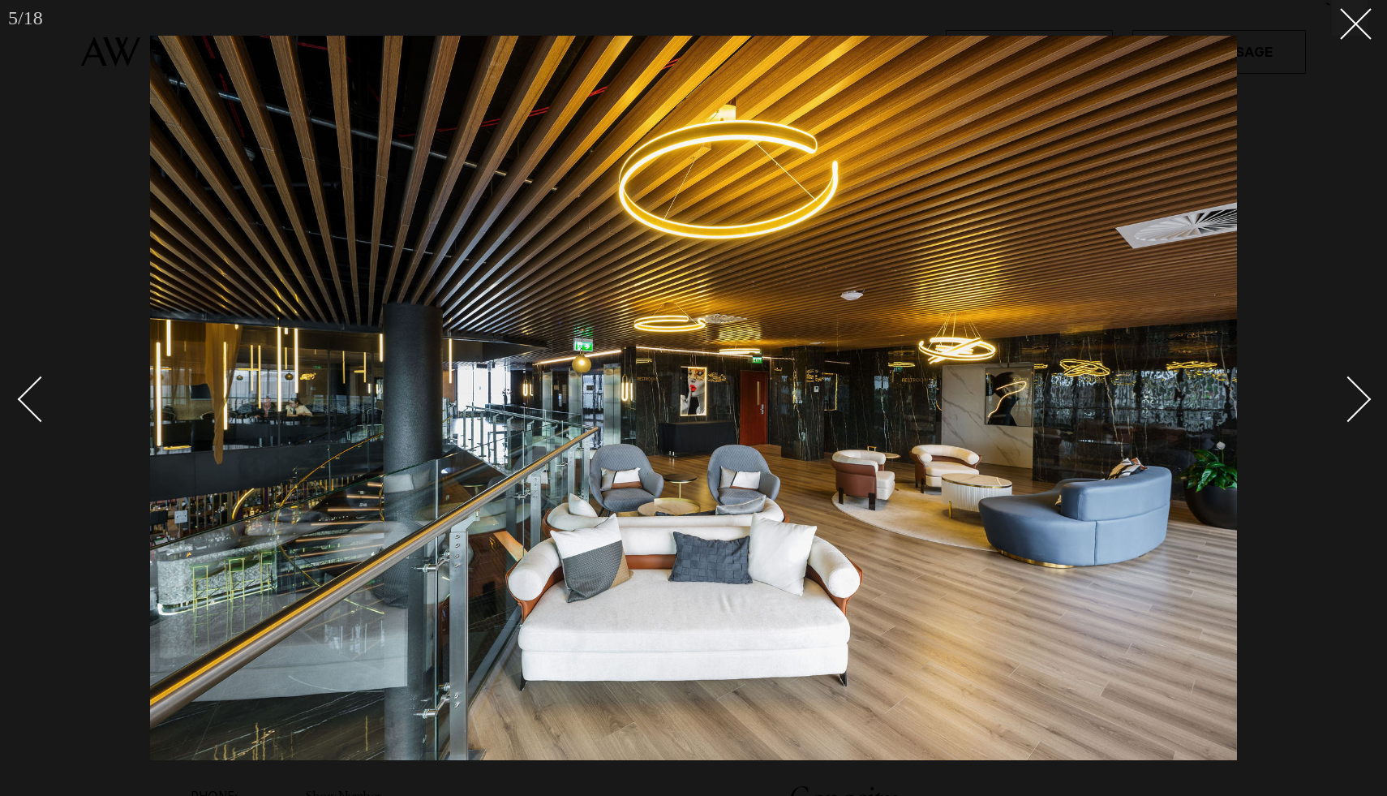
click at [1358, 396] on div "Next slide" at bounding box center [1349, 399] width 46 height 46
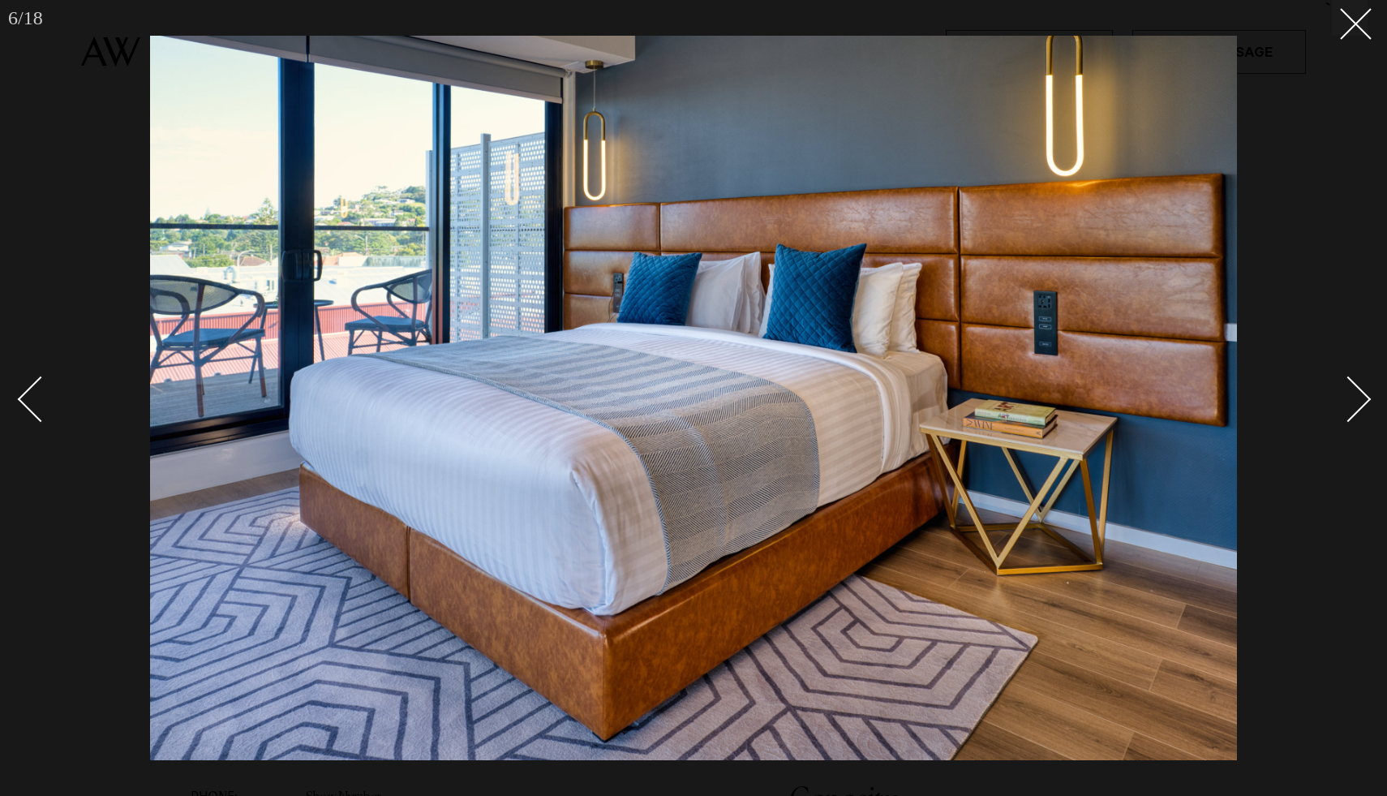
click at [1358, 396] on div "Next slide" at bounding box center [1349, 399] width 46 height 46
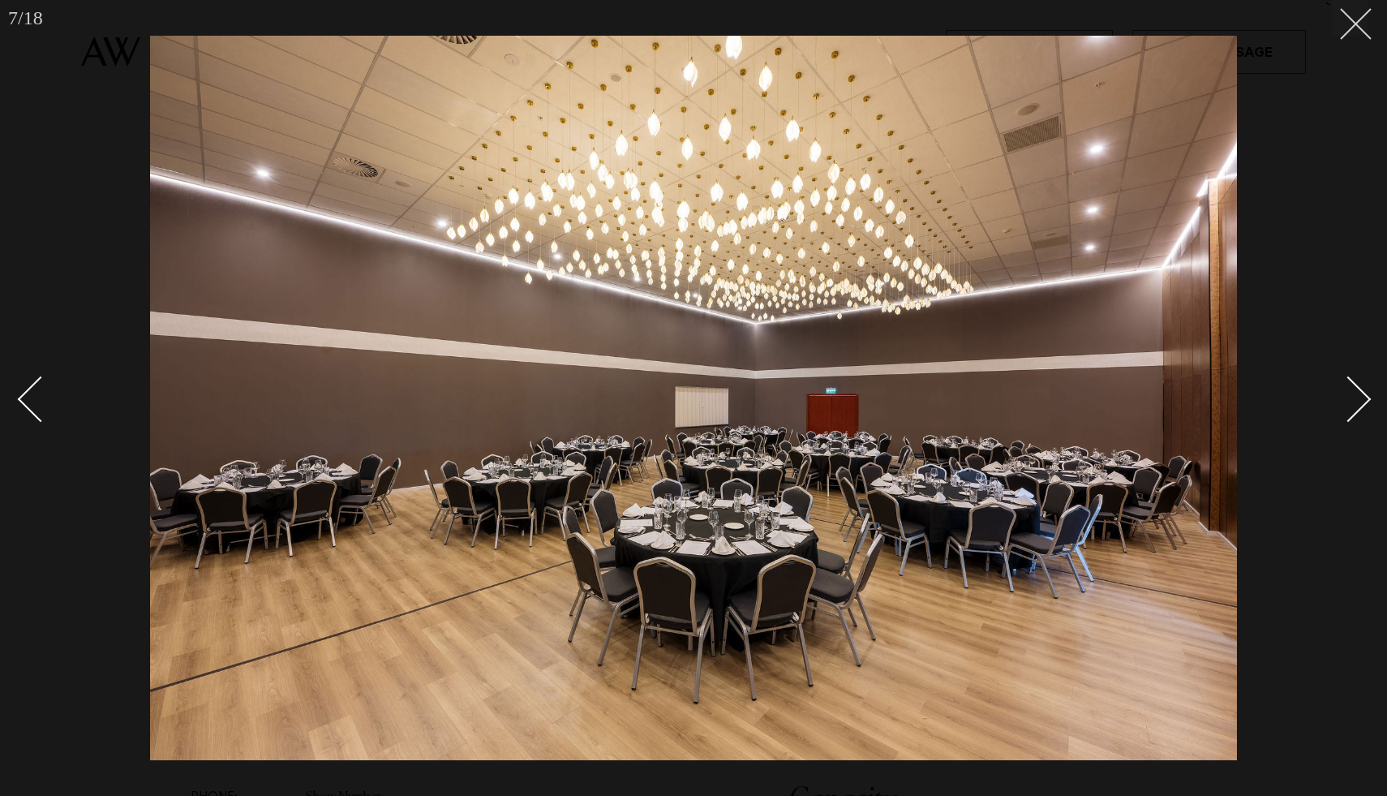
click at [1361, 34] on button at bounding box center [1350, 18] width 36 height 36
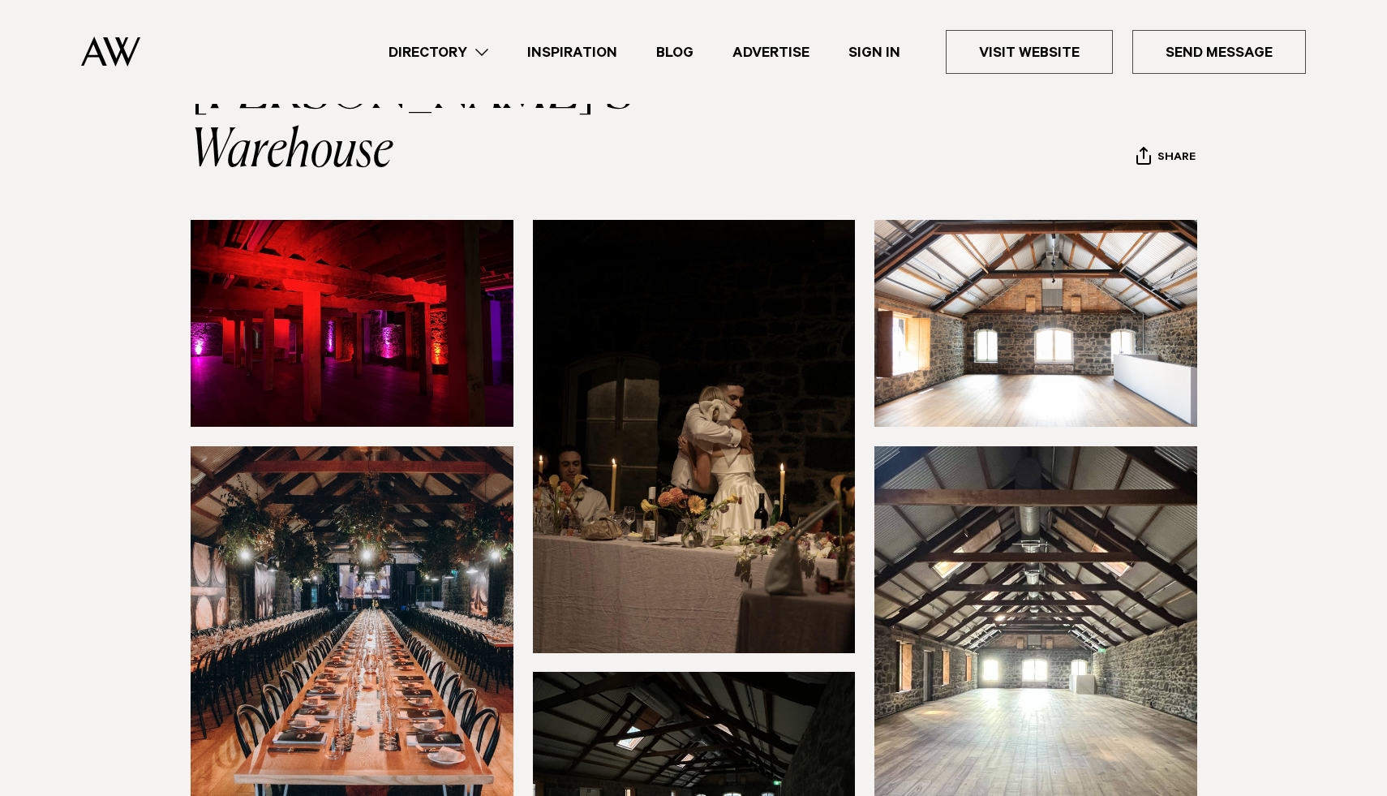
scroll to position [129, 0]
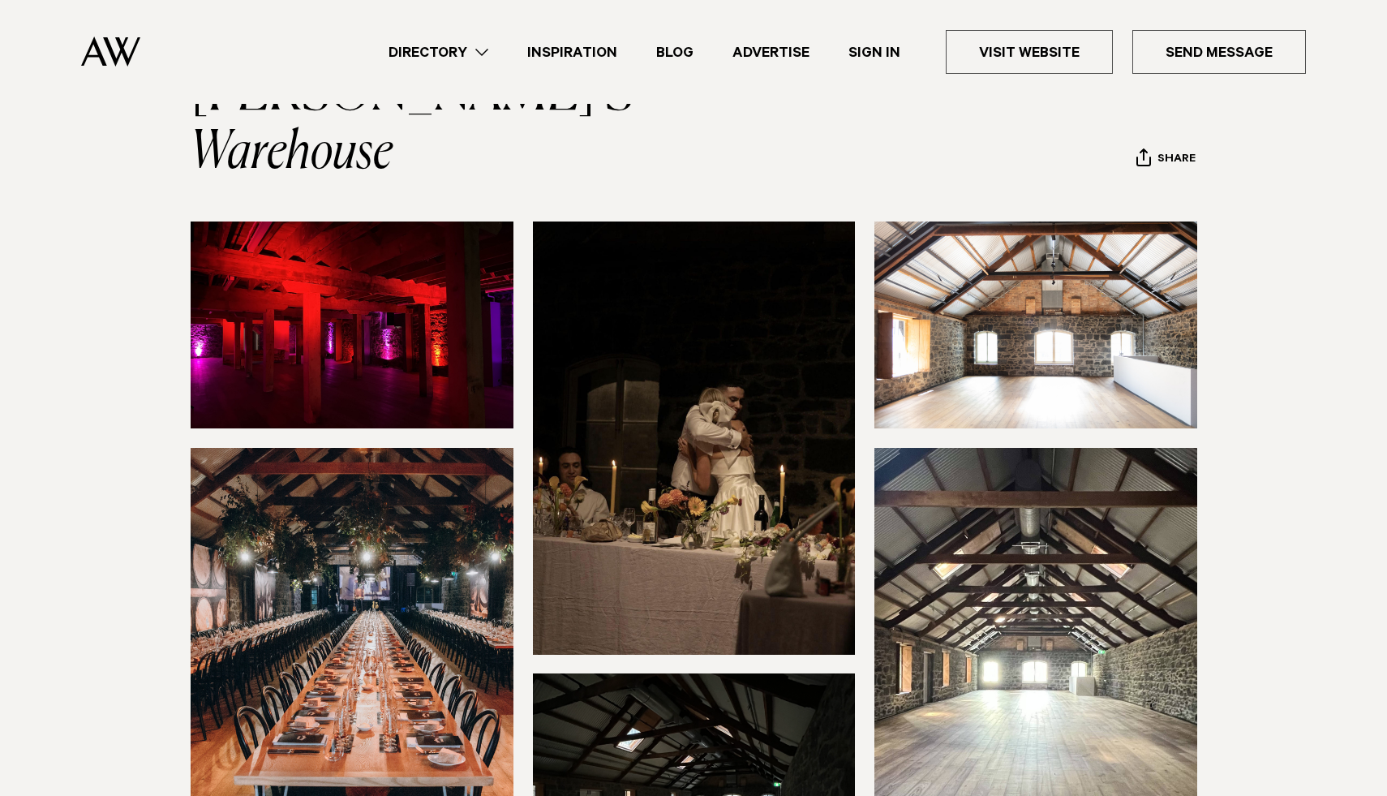
click at [381, 524] on img at bounding box center [352, 664] width 323 height 432
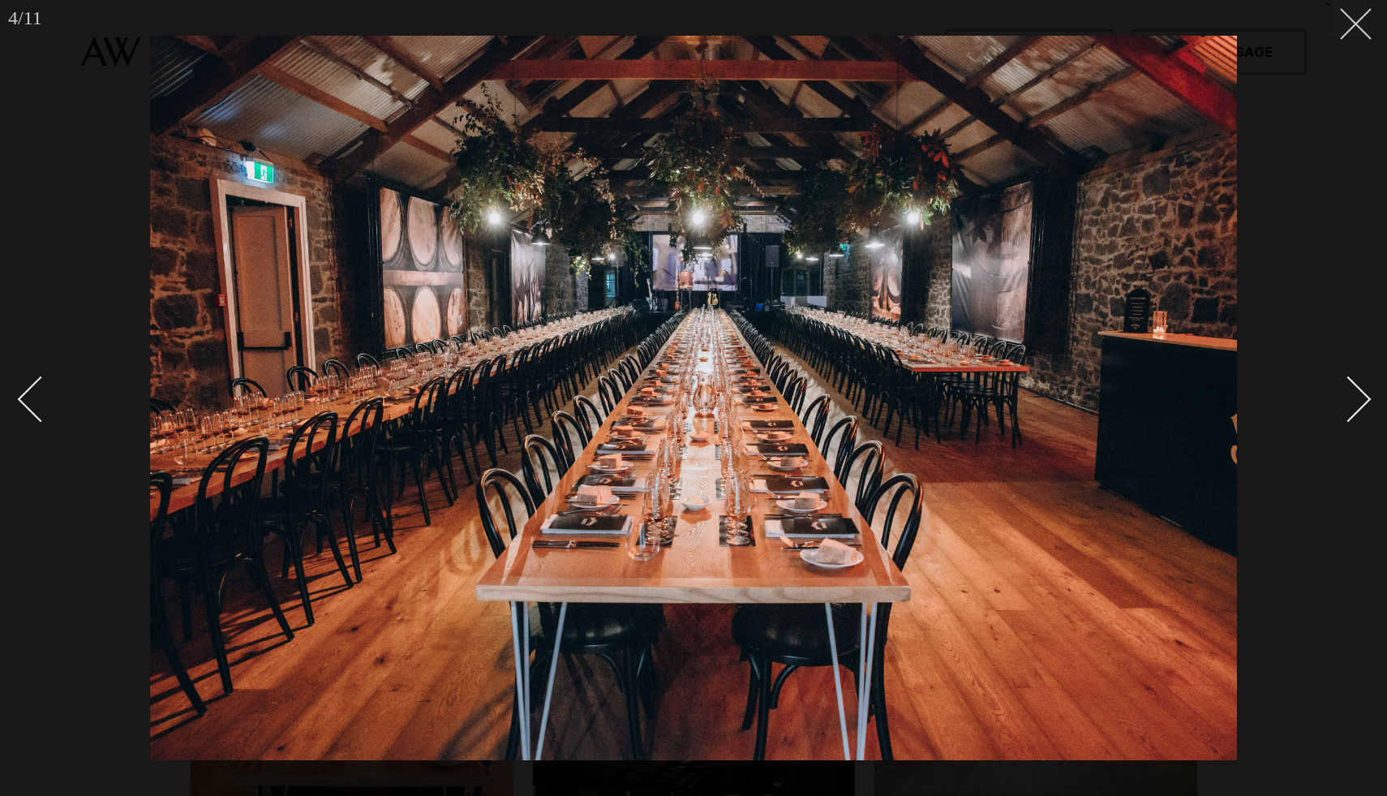
click at [1366, 28] on button at bounding box center [1350, 18] width 36 height 36
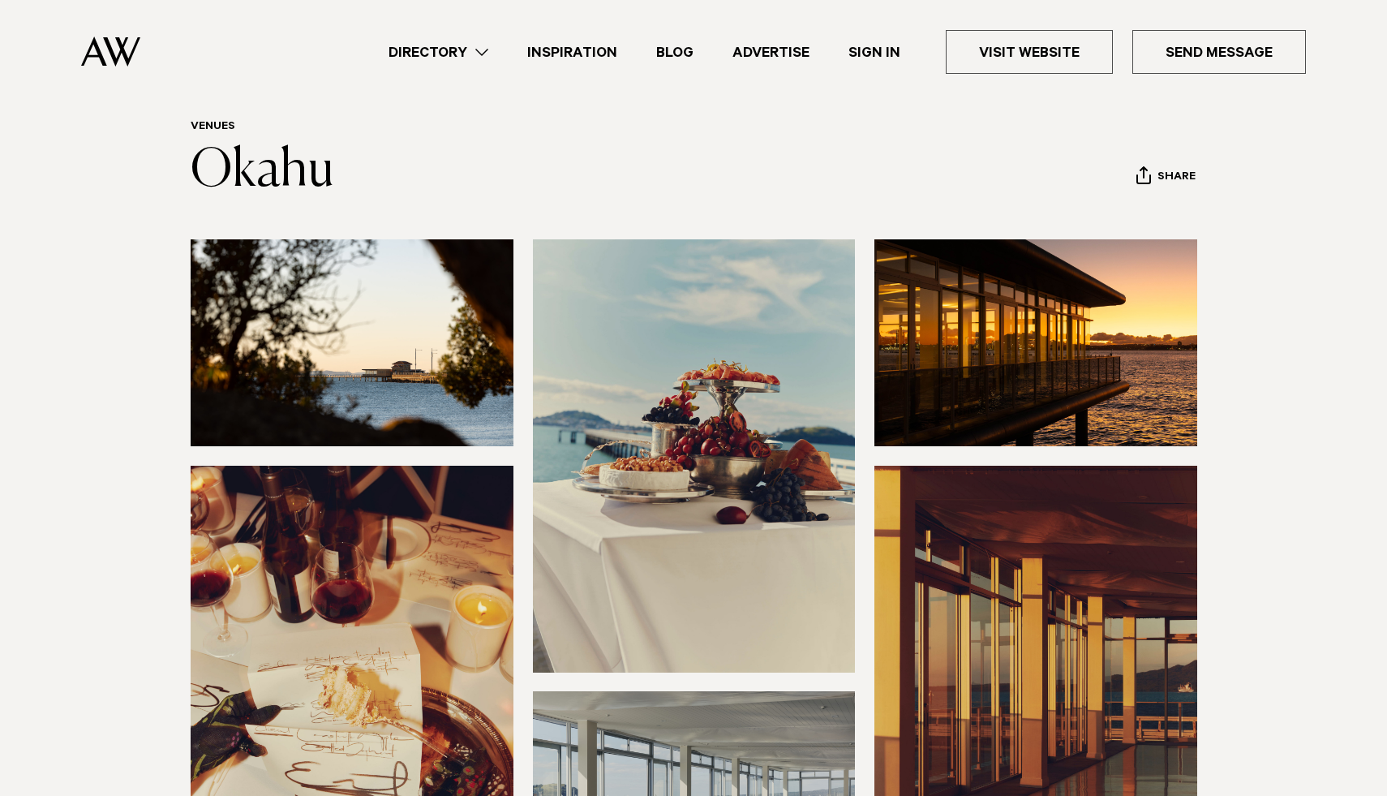
scroll to position [52, 0]
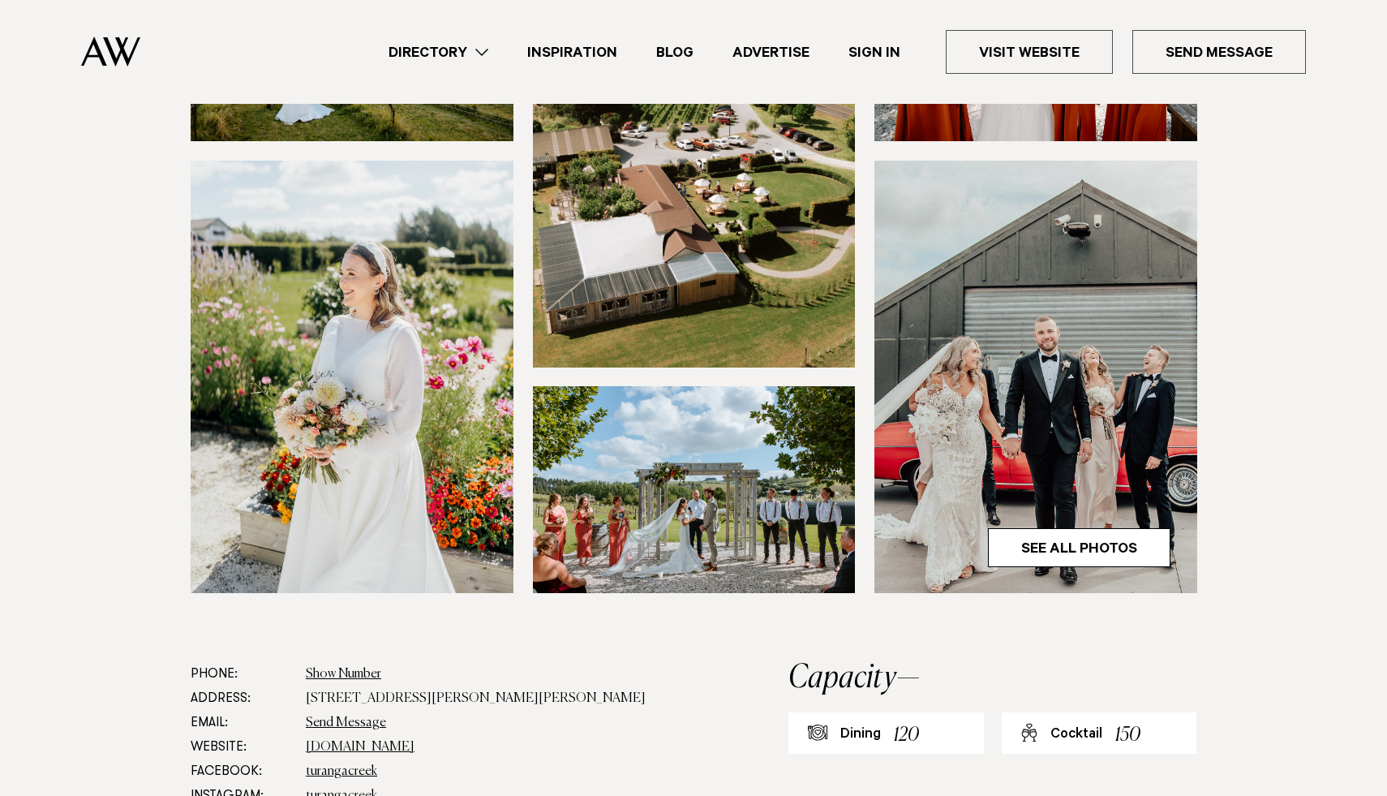
scroll to position [359, 0]
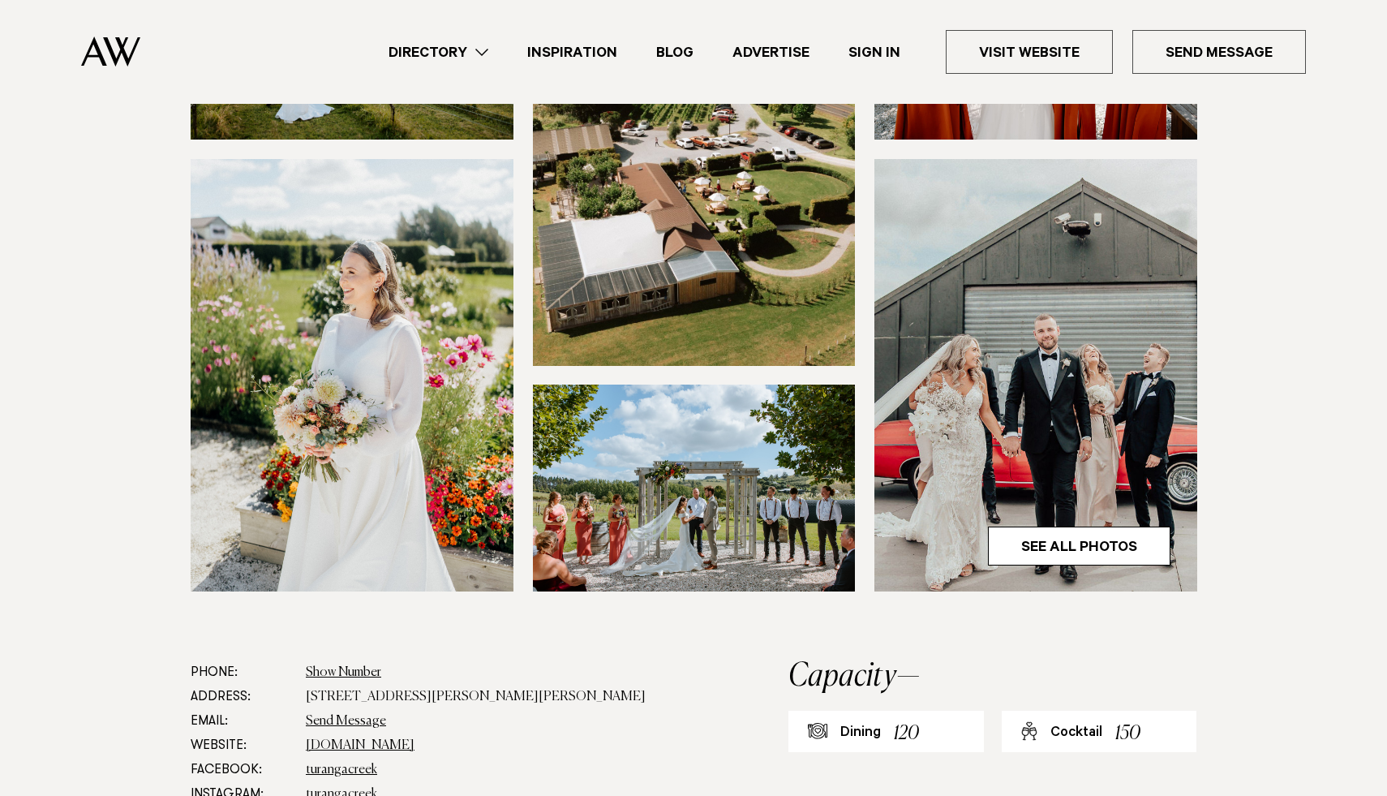
click at [751, 510] on img at bounding box center [694, 488] width 323 height 207
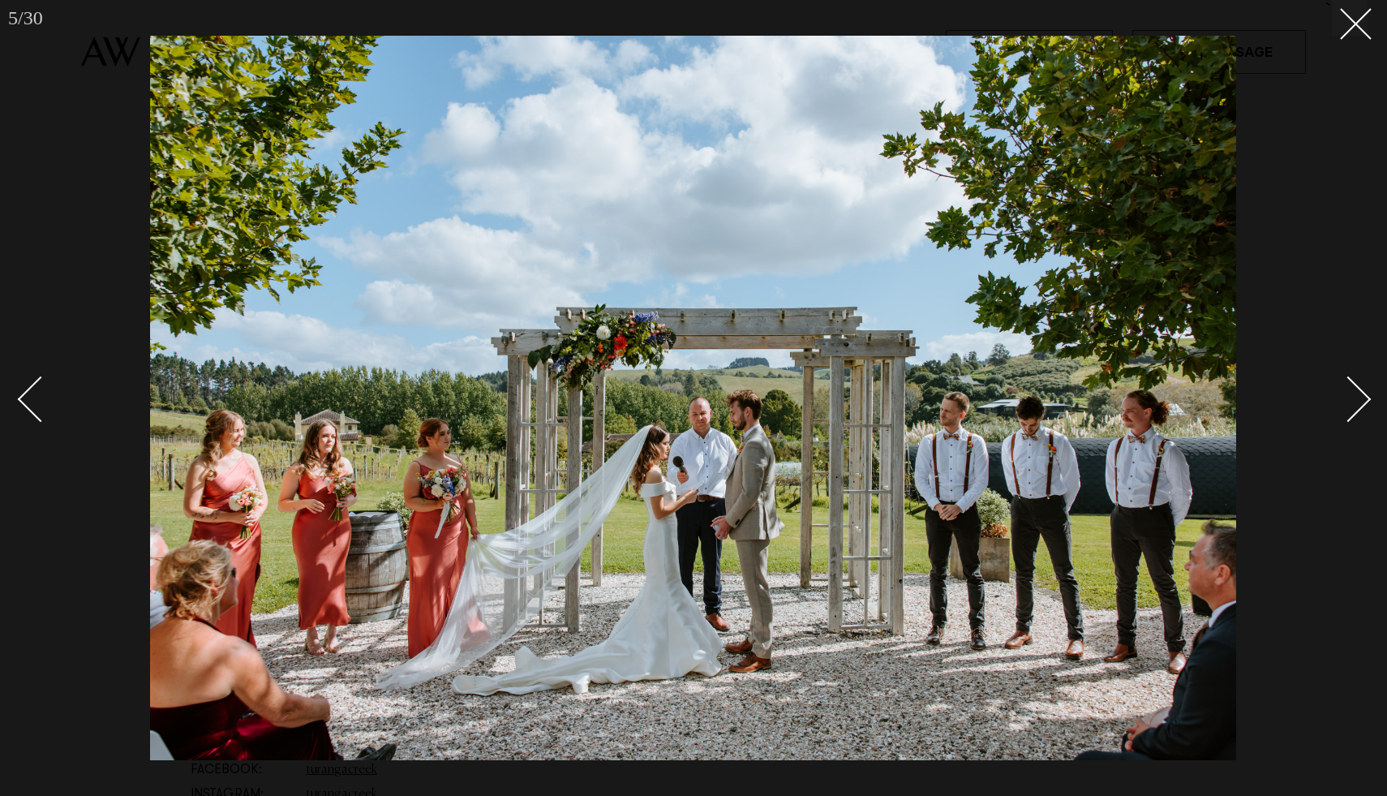
click at [1370, 409] on div at bounding box center [693, 398] width 1387 height 796
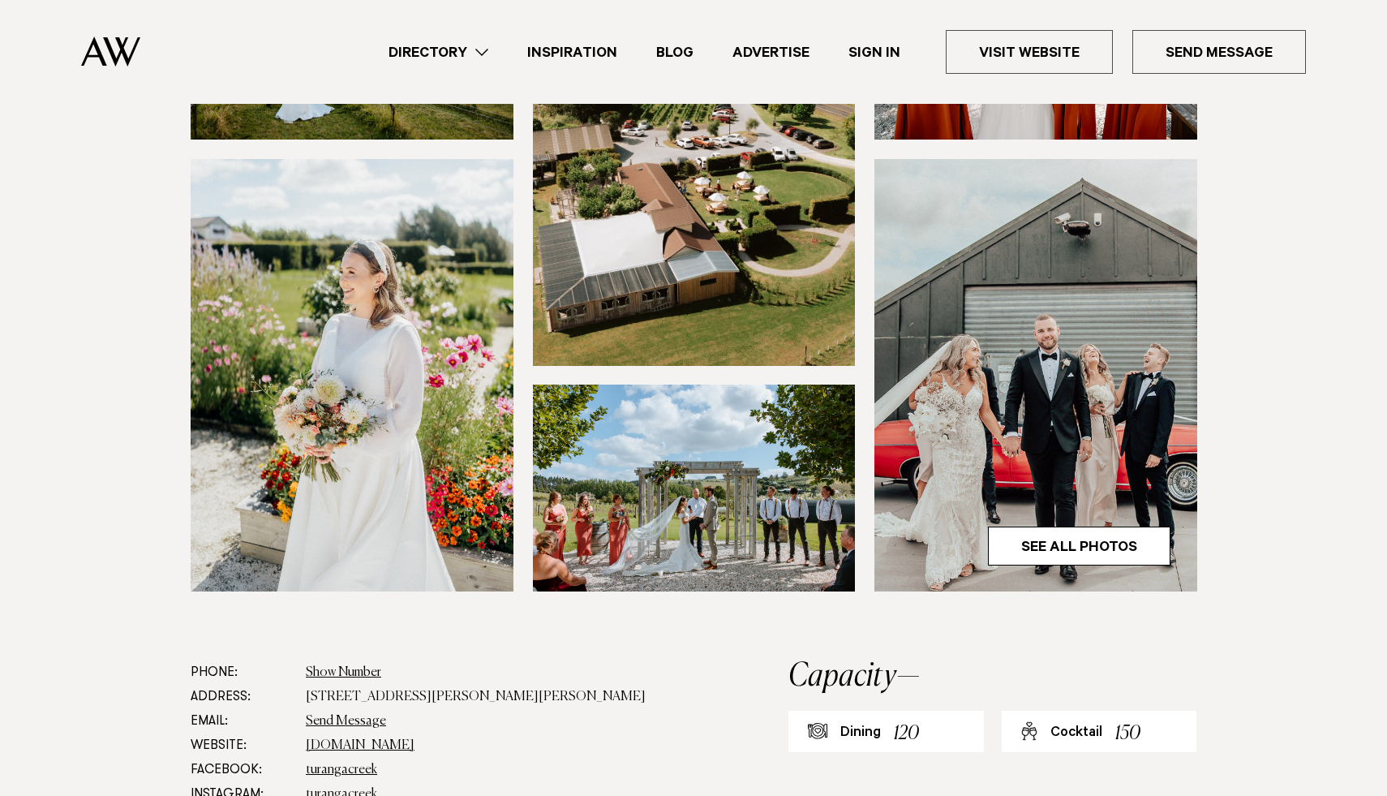
click at [1370, 409] on section at bounding box center [693, 297] width 1387 height 728
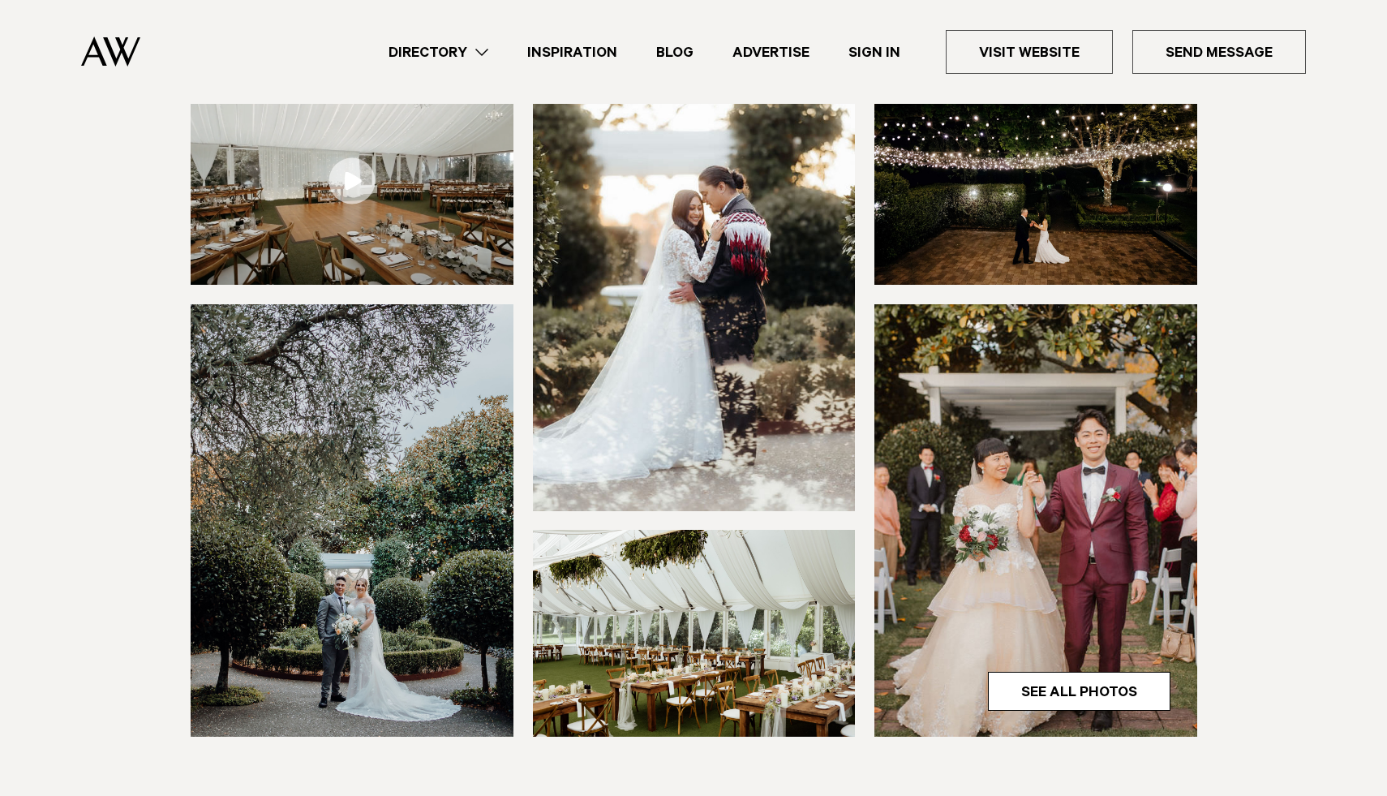
scroll to position [256, 0]
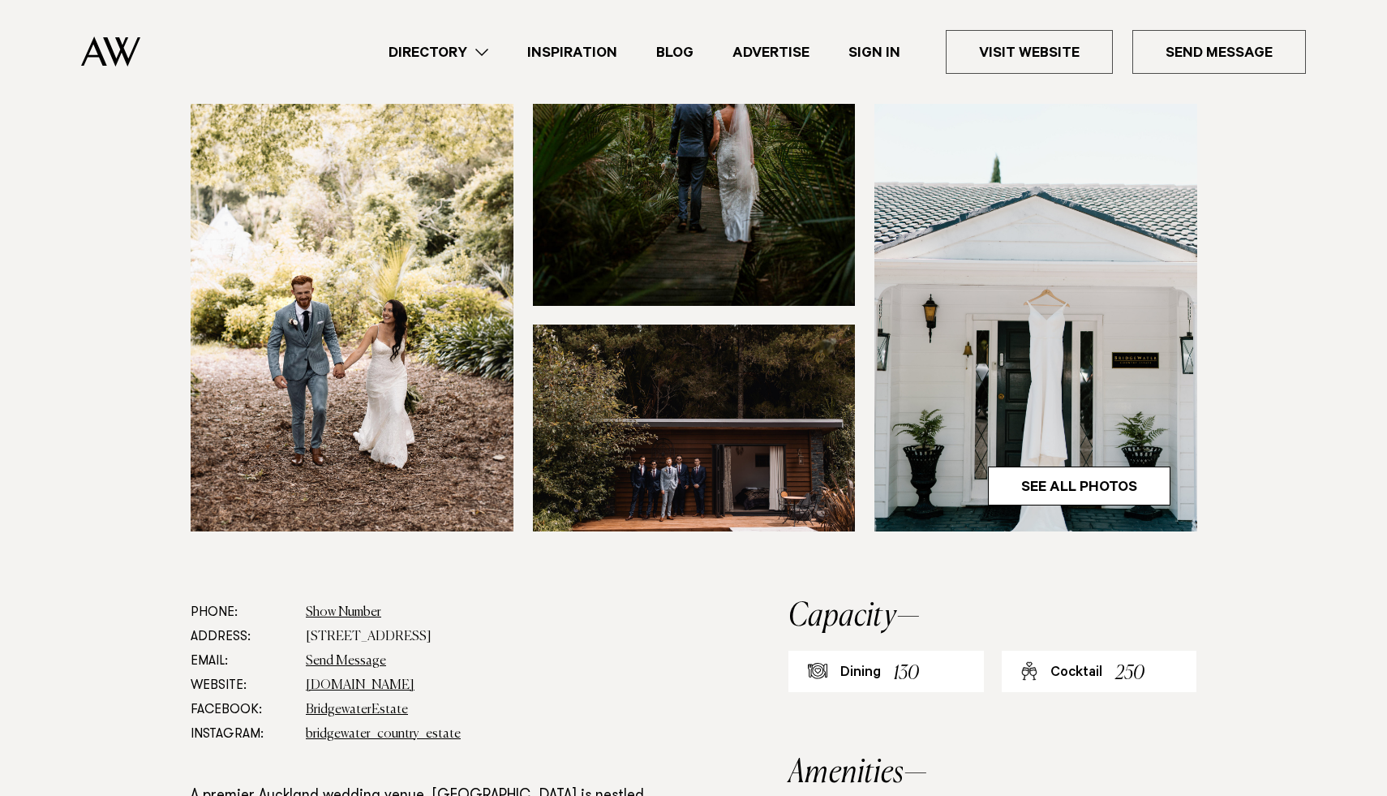
scroll to position [421, 0]
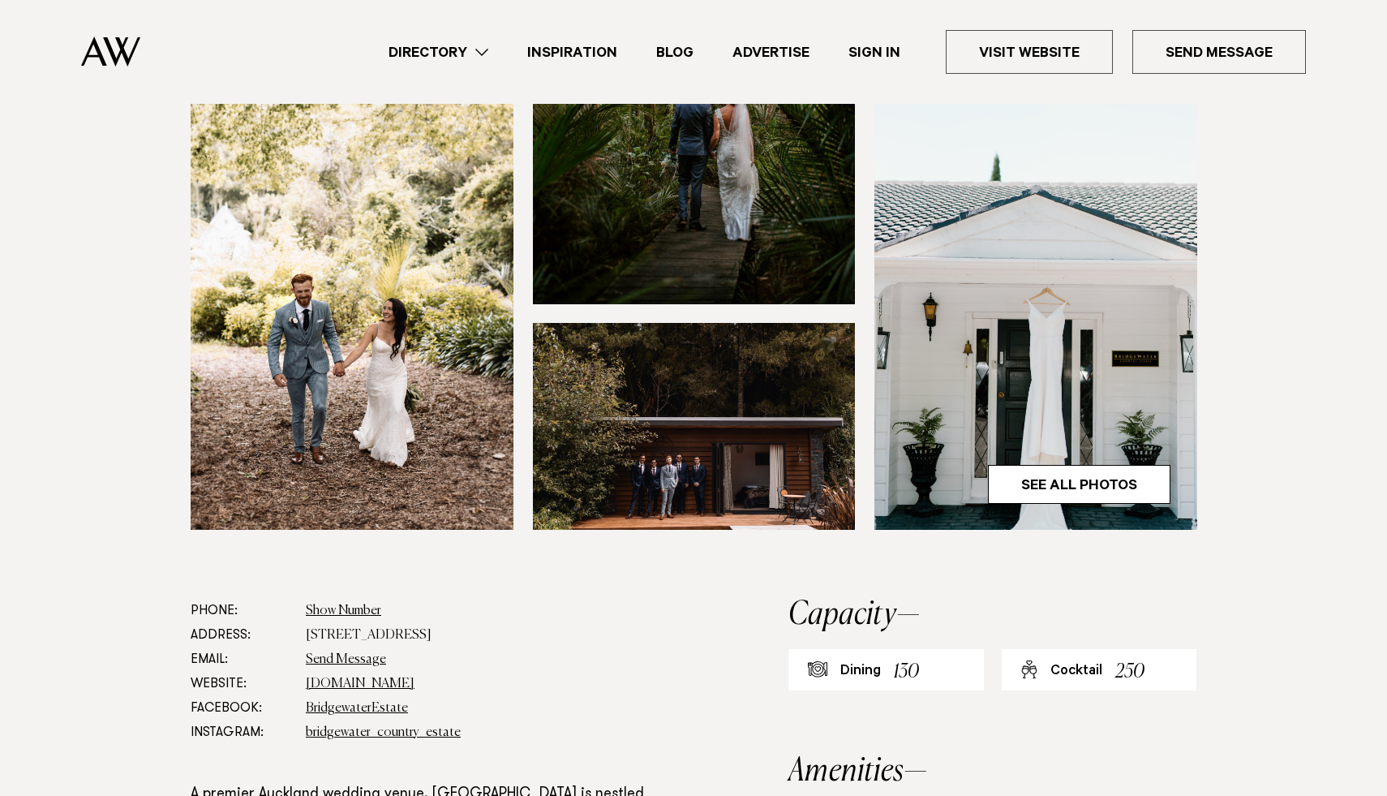
click at [753, 522] on img at bounding box center [694, 426] width 323 height 207
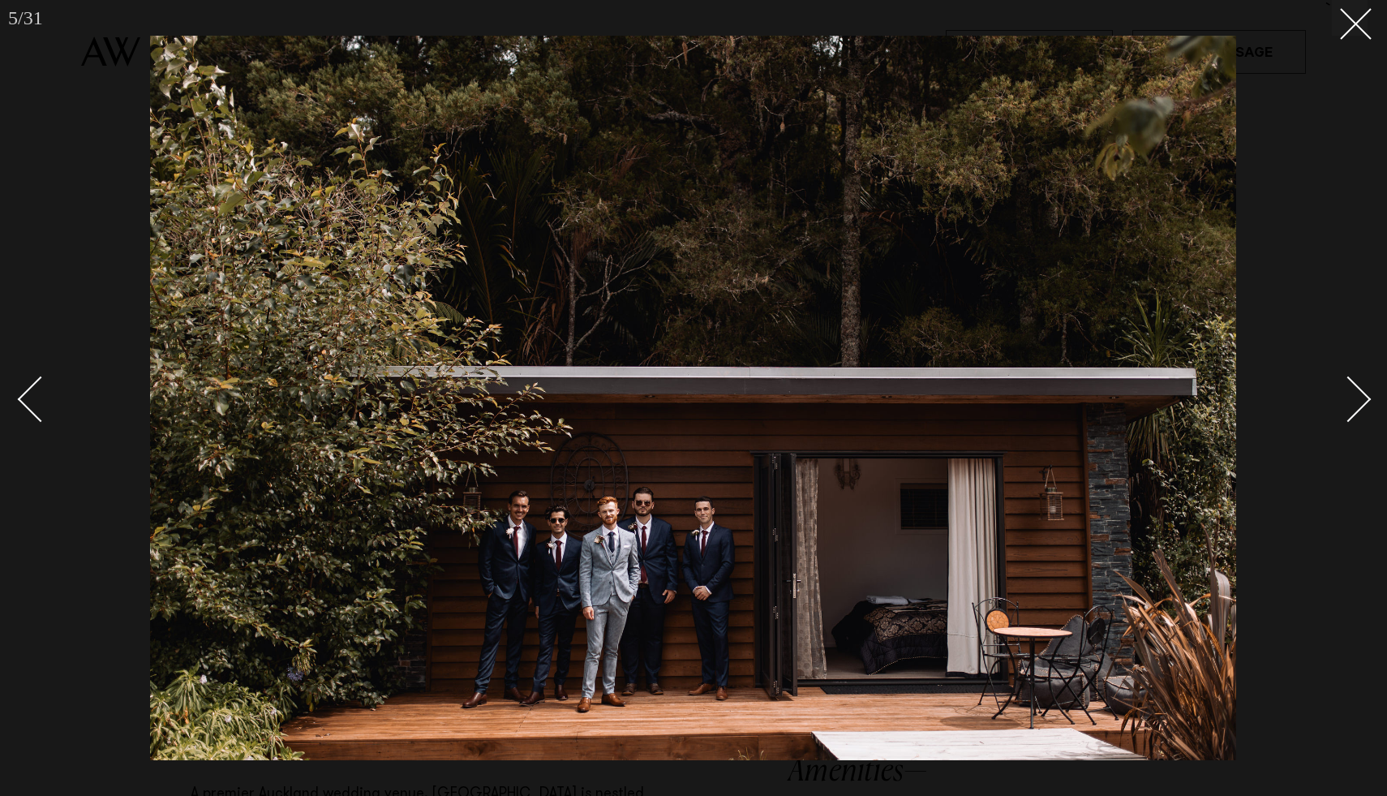
click at [1347, 410] on div "Next slide" at bounding box center [1349, 399] width 46 height 46
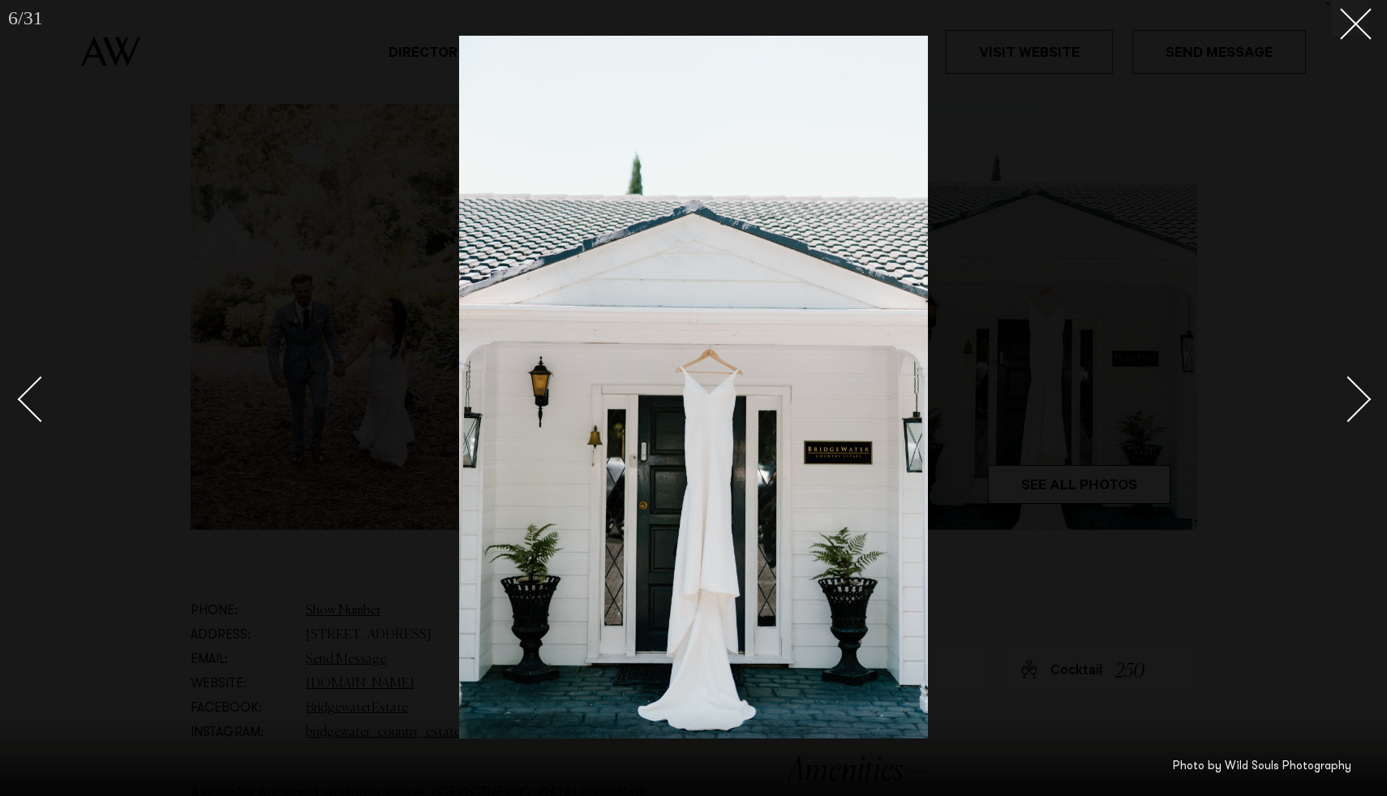
click at [1346, 411] on div "Next slide" at bounding box center [1349, 399] width 46 height 46
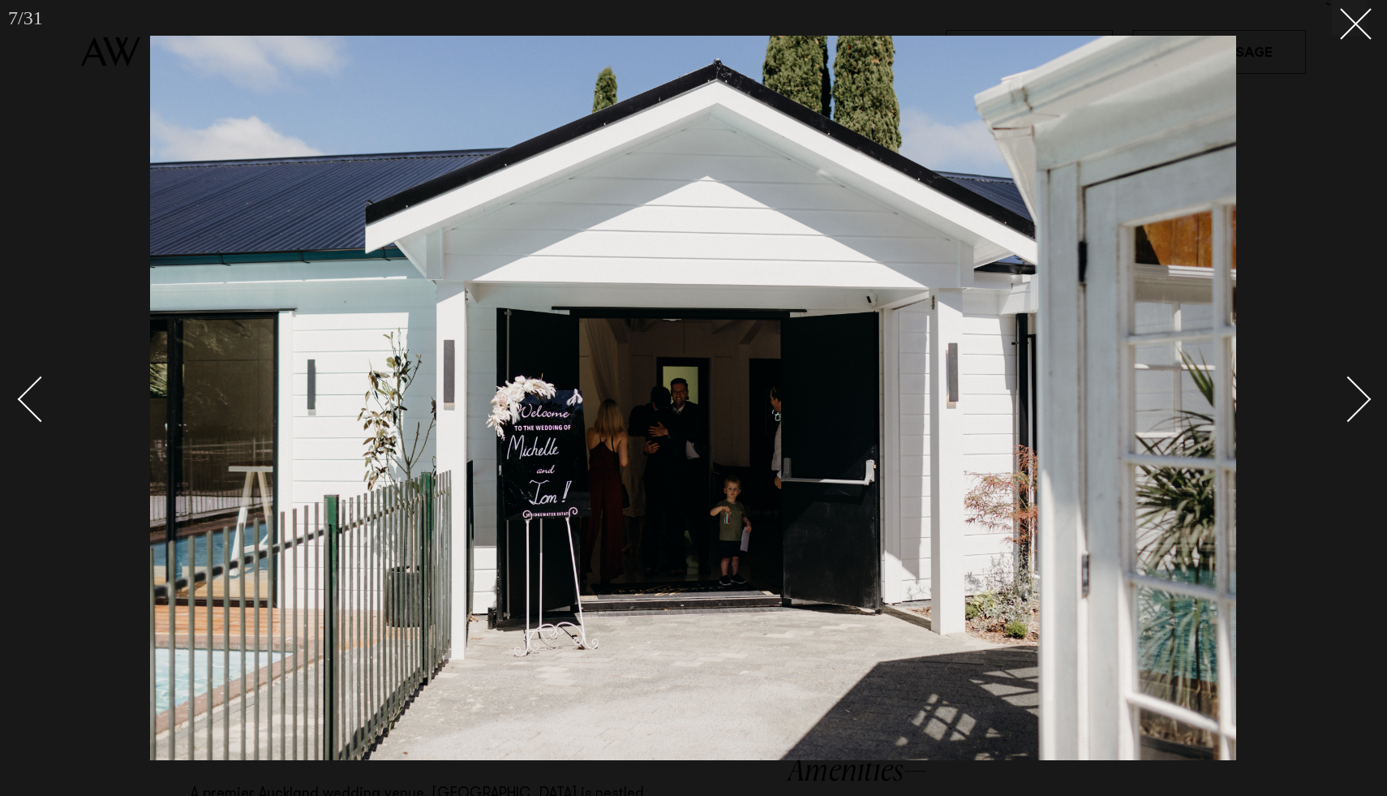
click at [1346, 411] on div "Next slide" at bounding box center [1349, 399] width 46 height 46
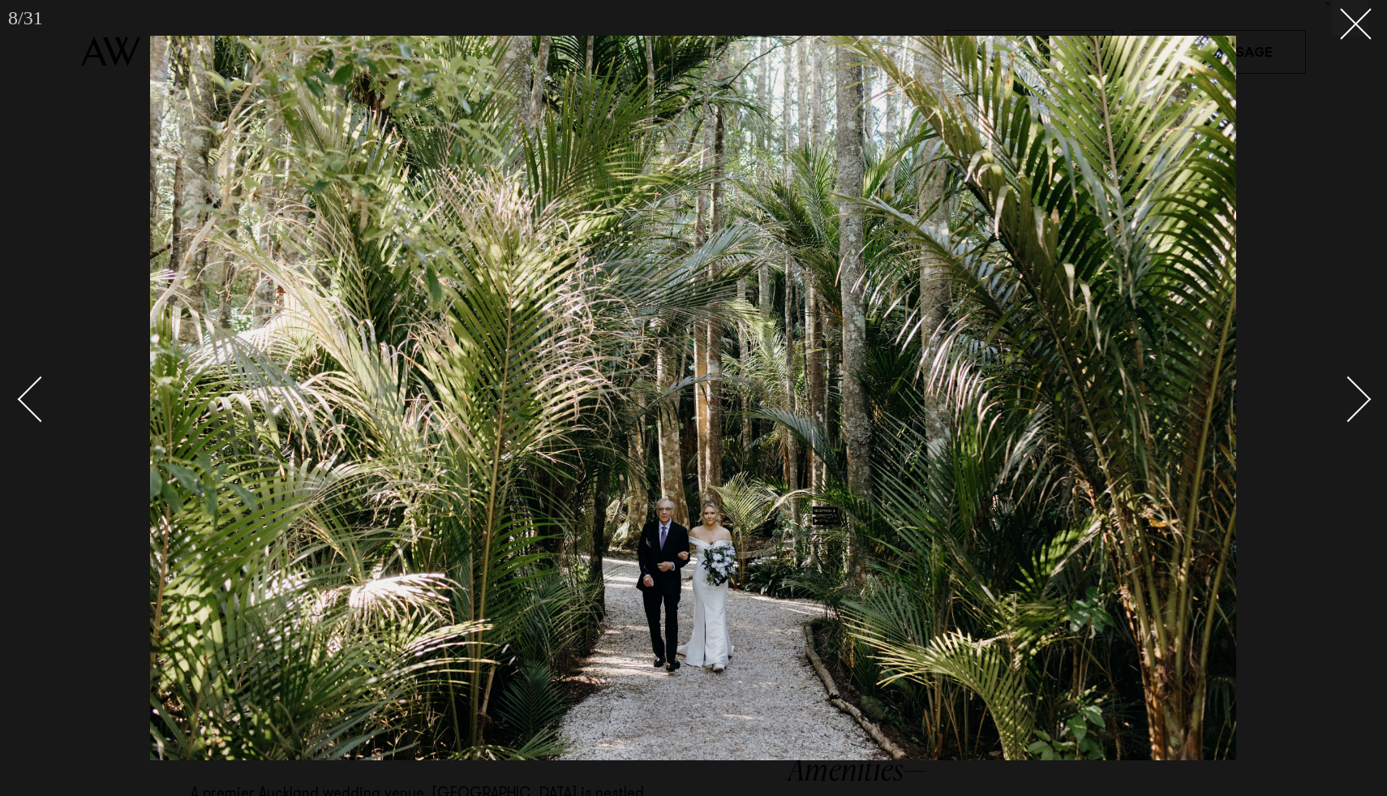
click at [1346, 411] on div "Next slide" at bounding box center [1349, 399] width 46 height 46
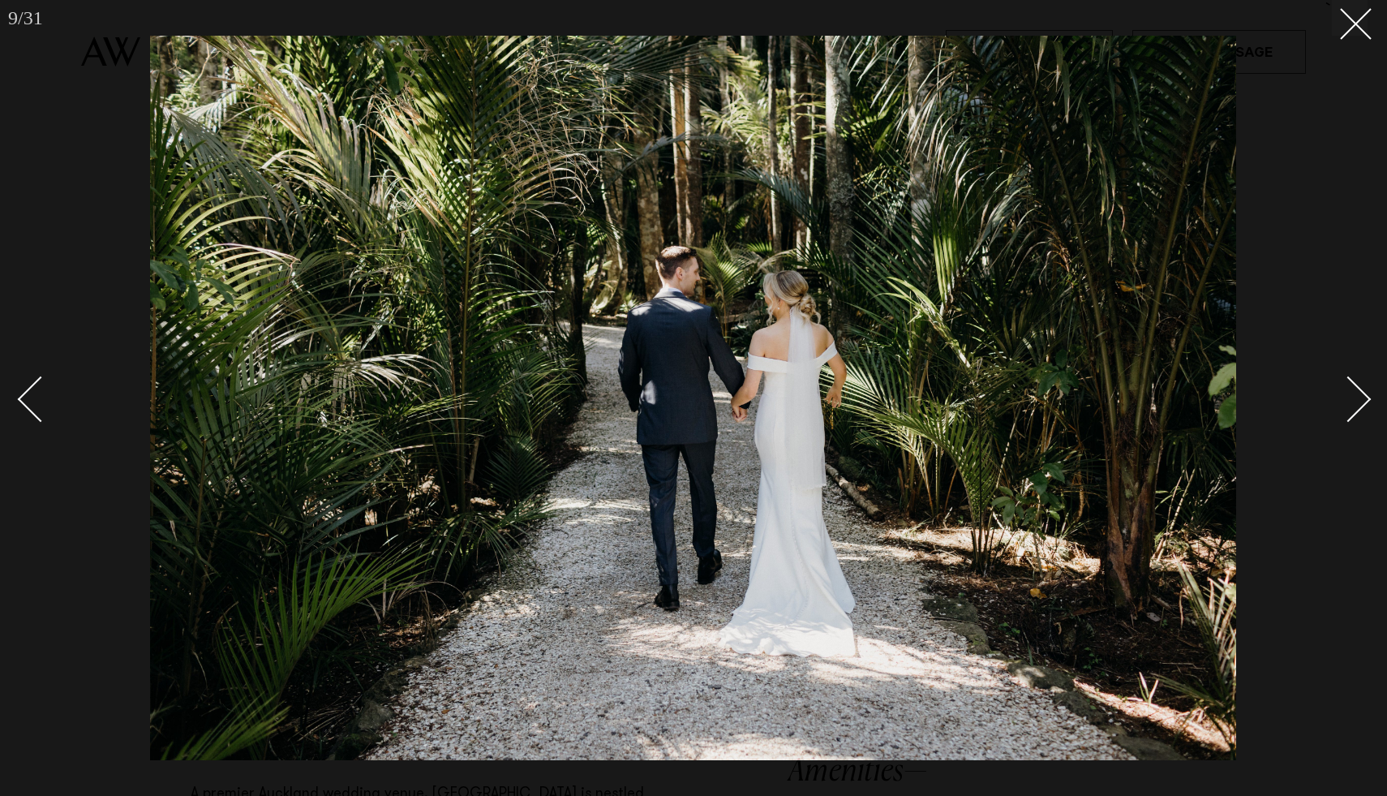
click at [1346, 411] on div "Next slide" at bounding box center [1349, 399] width 46 height 46
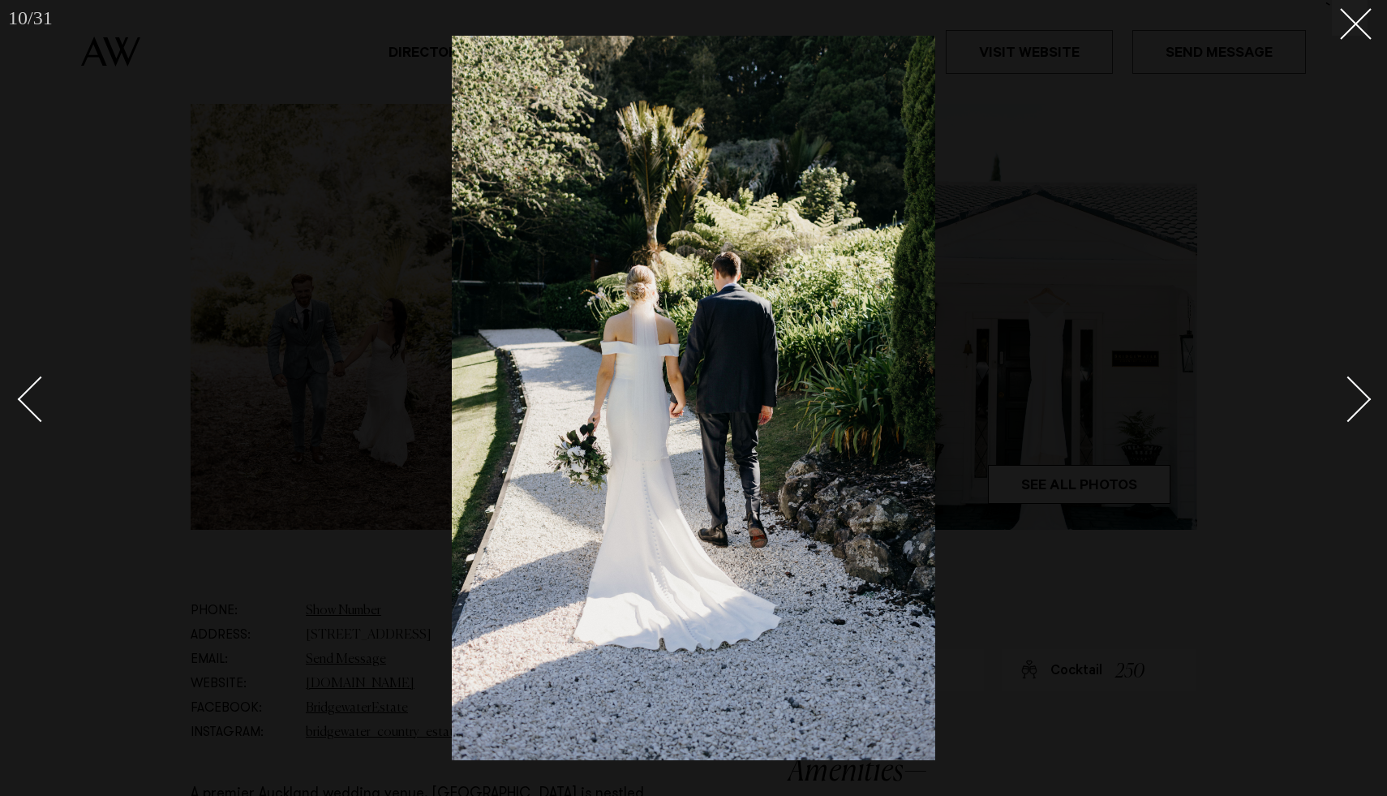
click at [1346, 411] on div "Next slide" at bounding box center [1349, 399] width 46 height 46
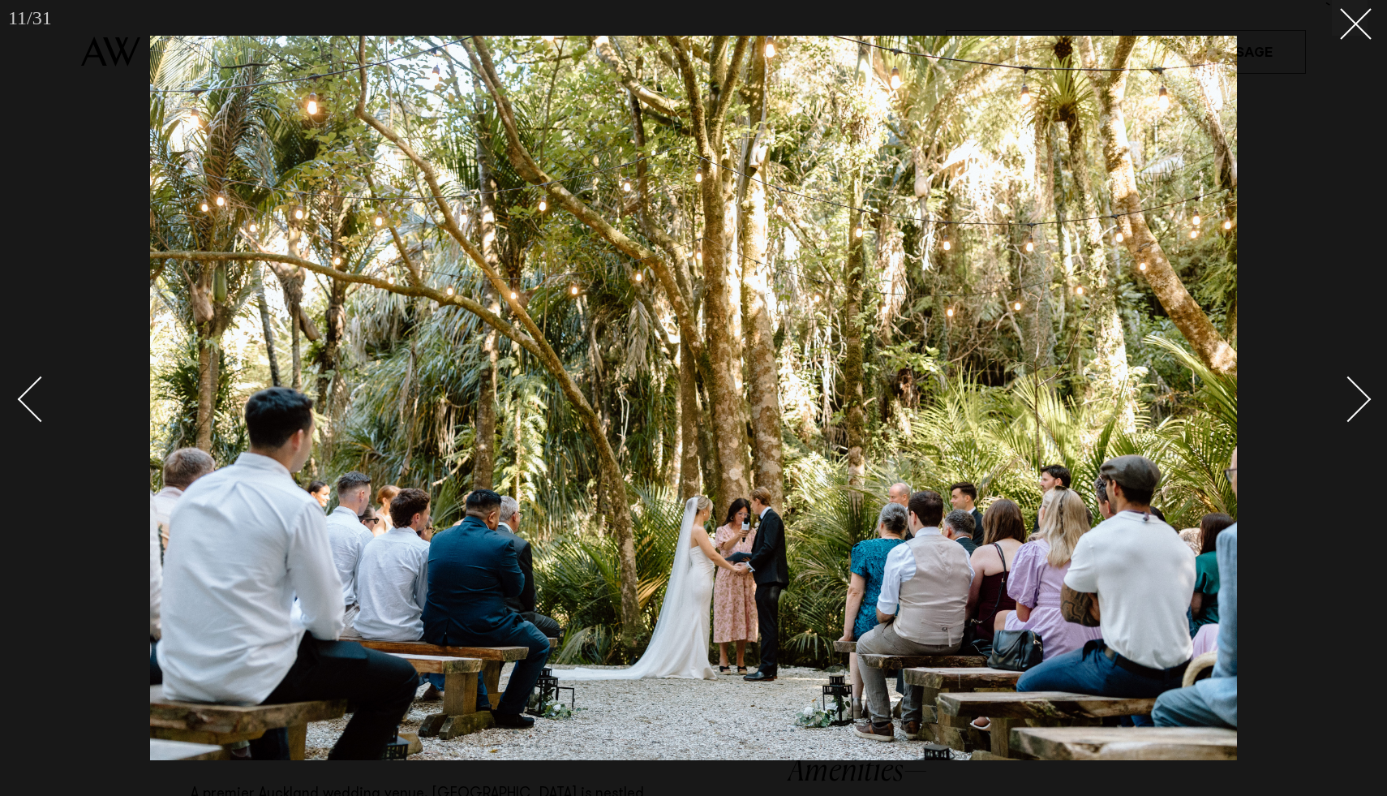
click at [1346, 411] on div "Next slide" at bounding box center [1349, 399] width 46 height 46
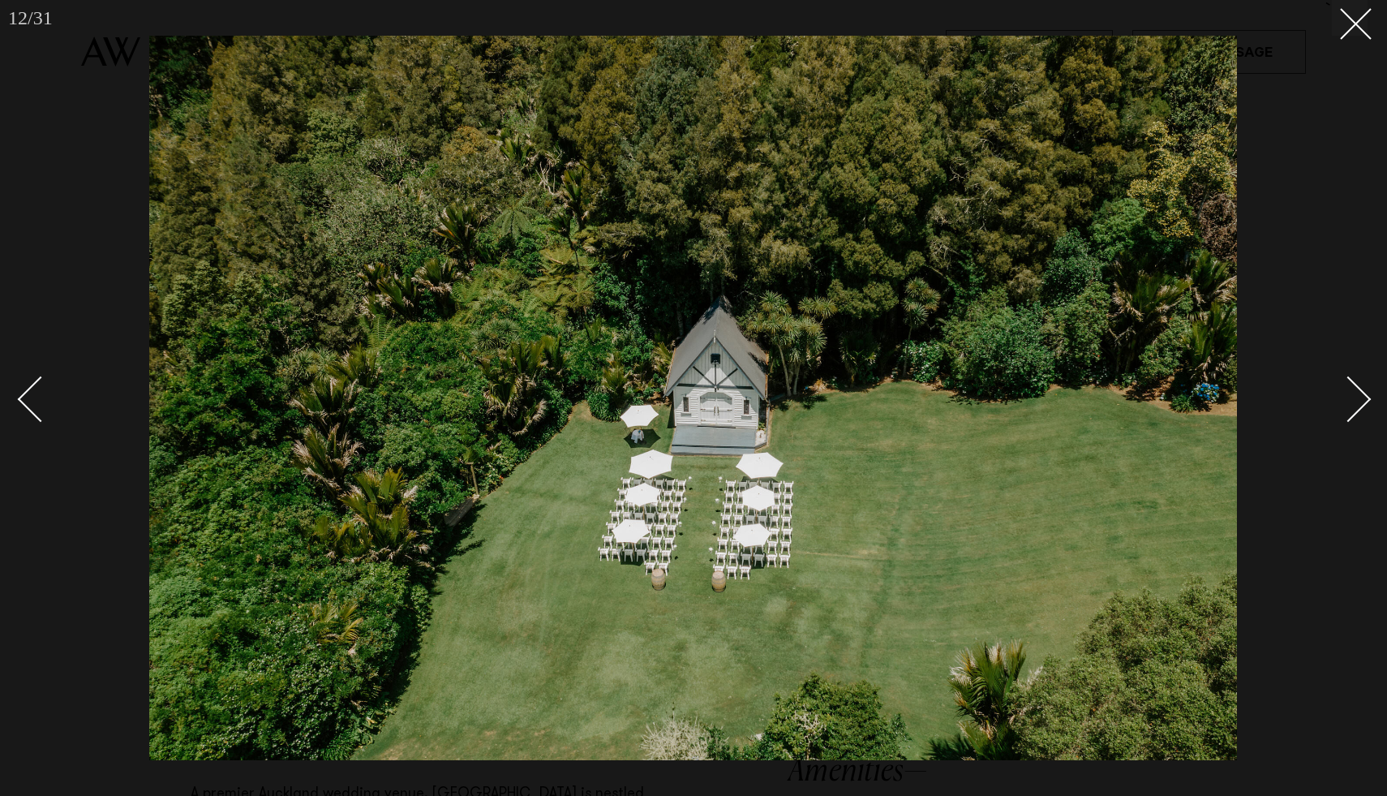
click at [1346, 411] on div "Next slide" at bounding box center [1349, 399] width 46 height 46
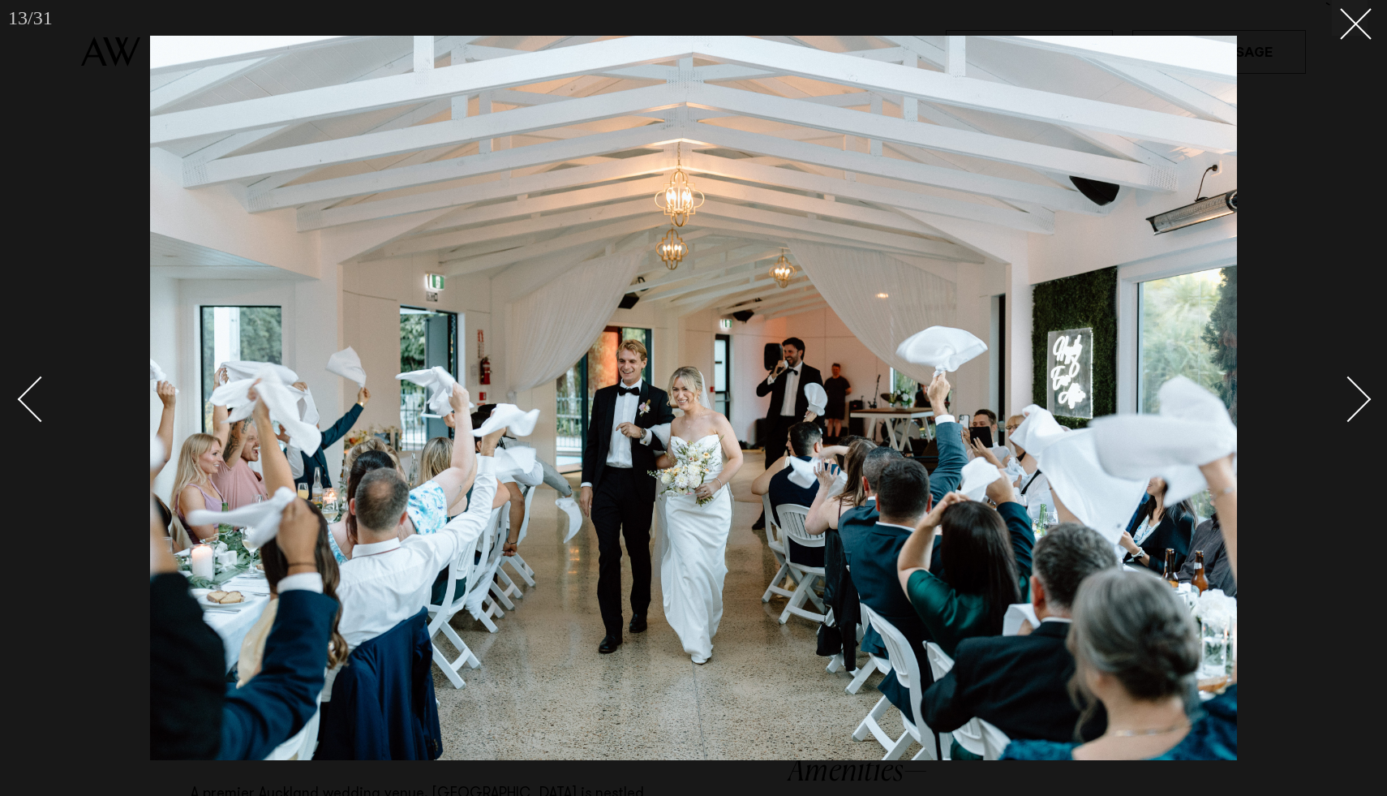
click at [1346, 411] on div "Next slide" at bounding box center [1349, 399] width 46 height 46
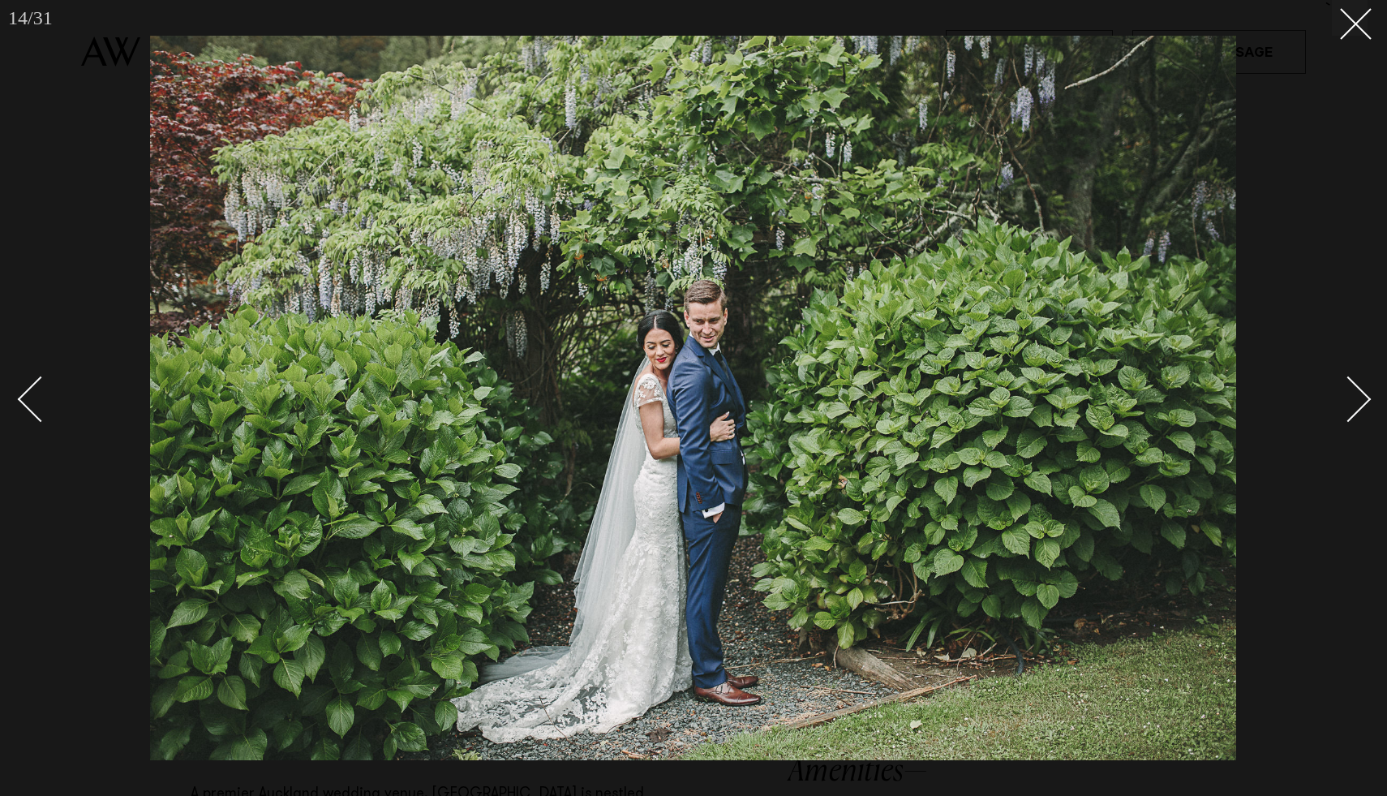
click at [1346, 411] on div "Next slide" at bounding box center [1349, 399] width 46 height 46
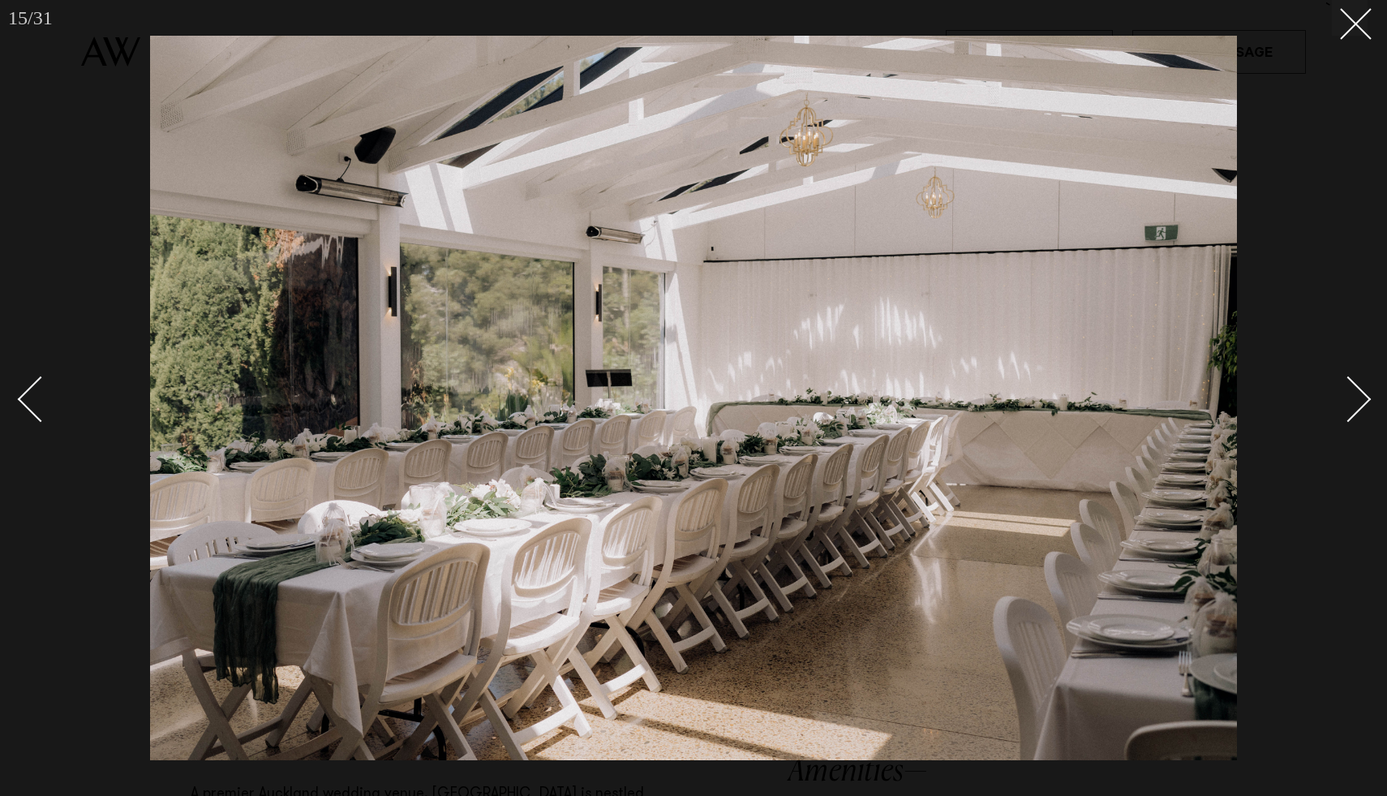
click at [1346, 411] on div "Next slide" at bounding box center [1349, 399] width 46 height 46
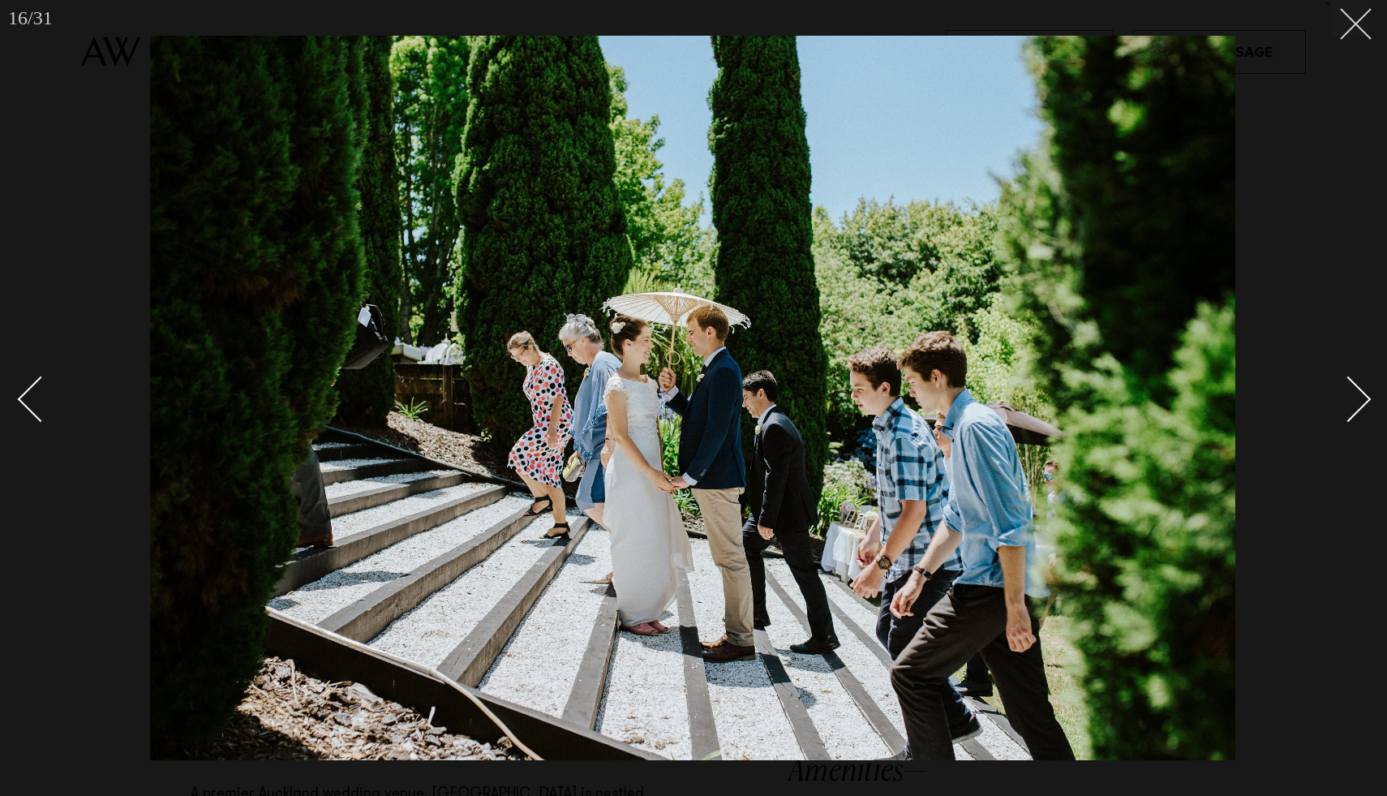
click at [1360, 22] on button at bounding box center [1350, 18] width 36 height 36
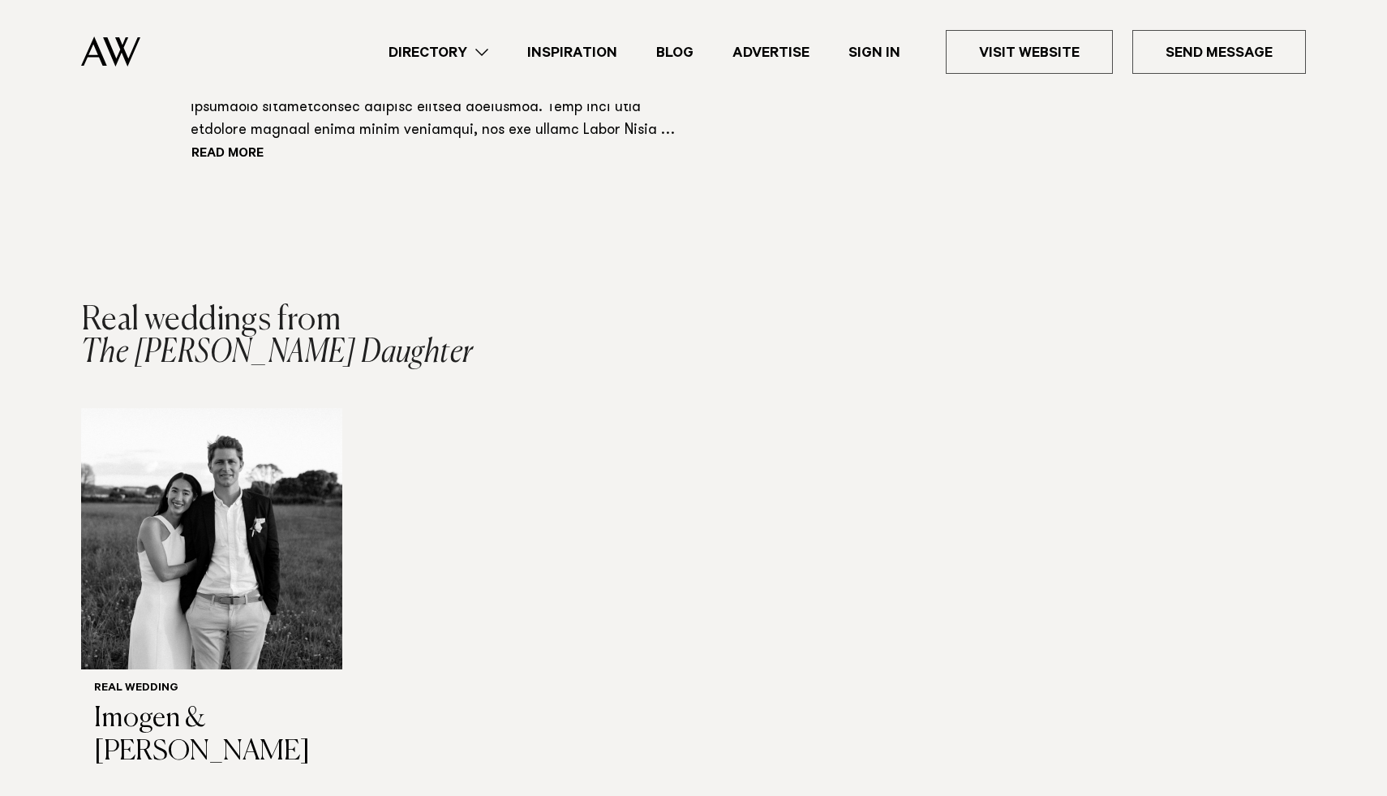
scroll to position [1554, 0]
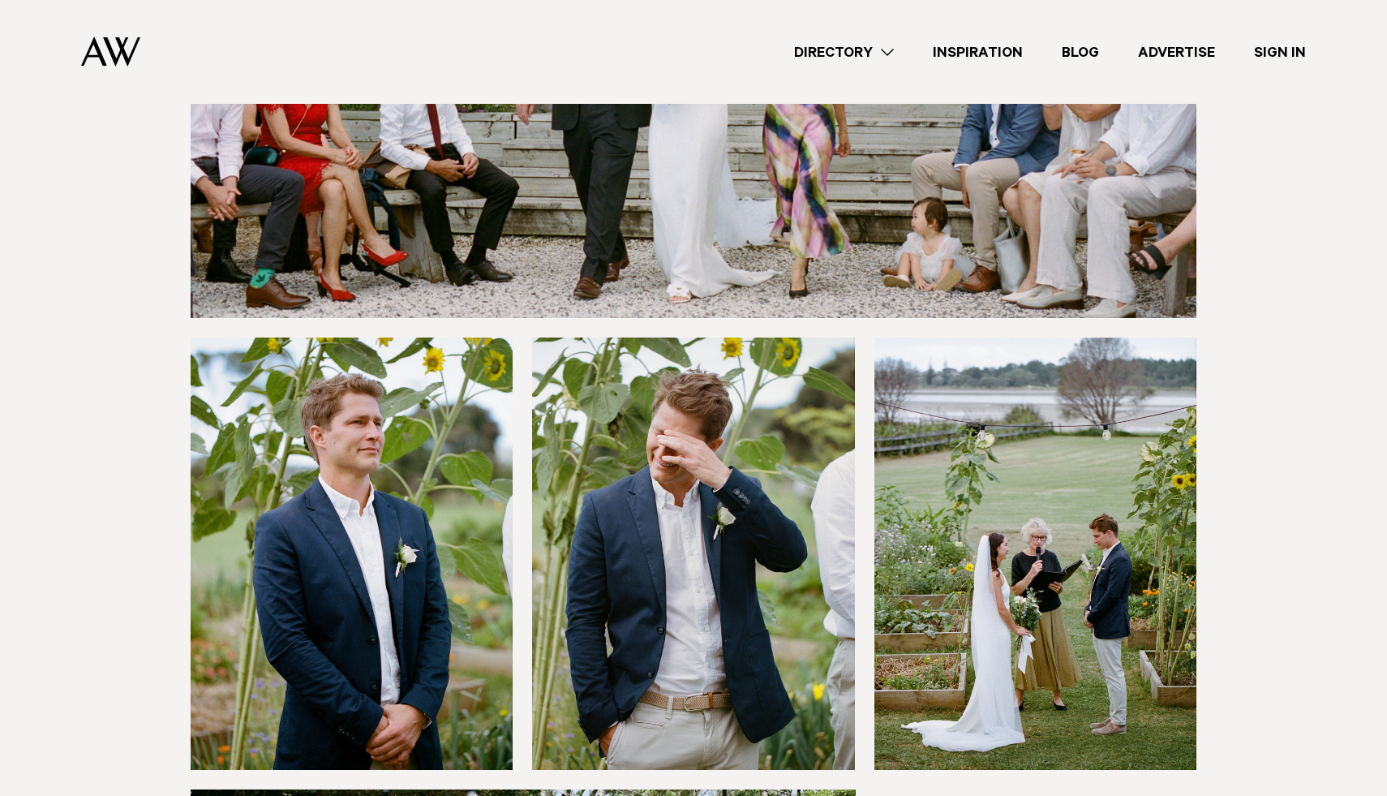
scroll to position [5439, 0]
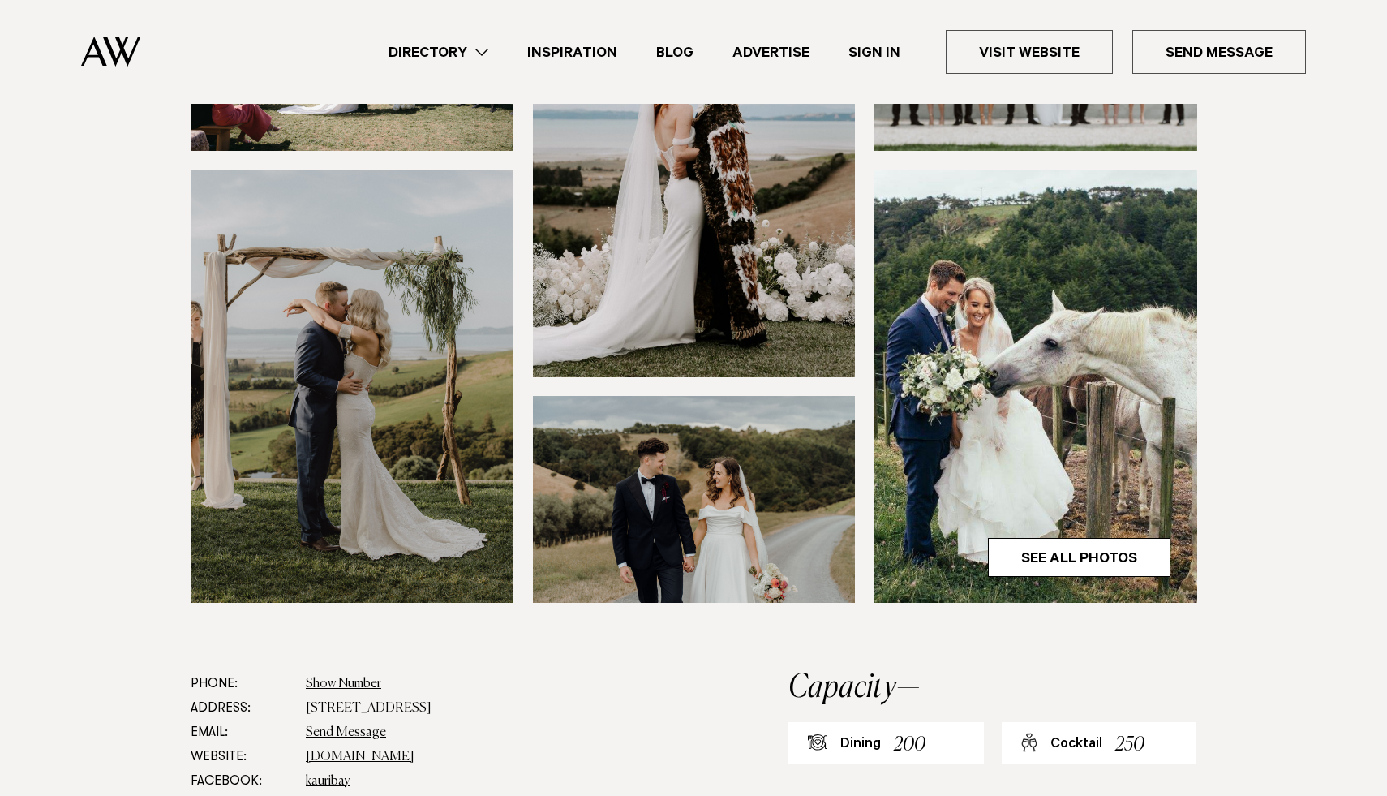
scroll to position [347, 0]
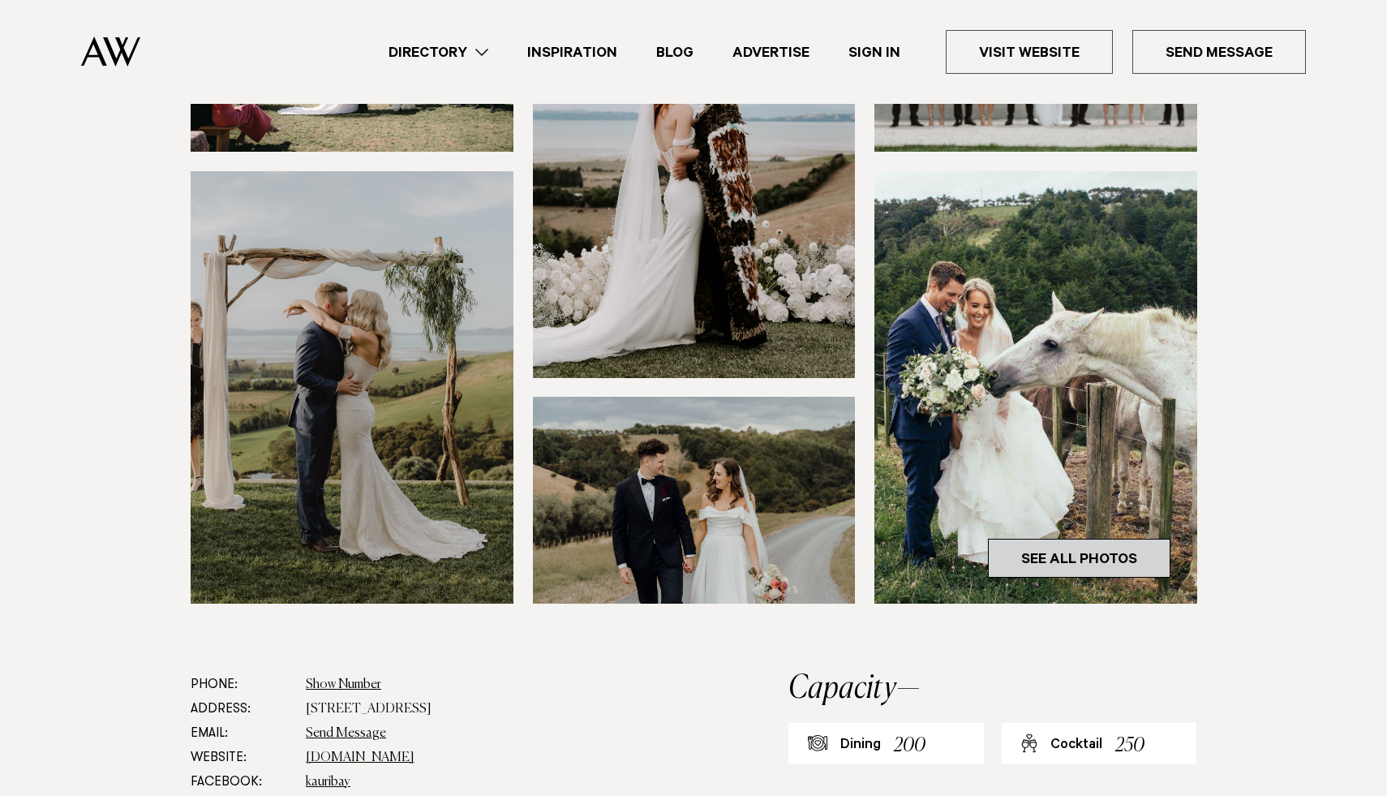
click at [1119, 557] on link "See All Photos" at bounding box center [1079, 558] width 183 height 39
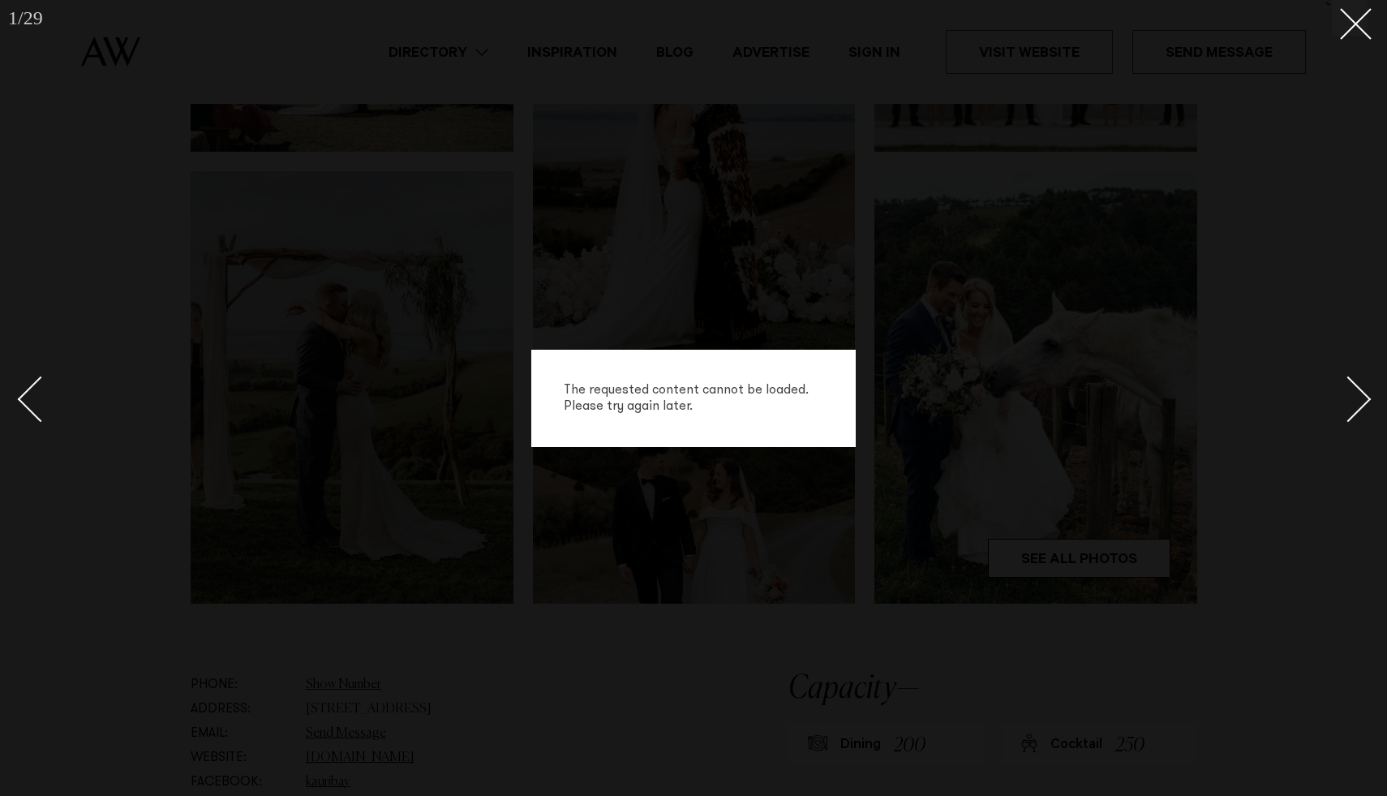
click at [1359, 385] on link at bounding box center [1339, 398] width 57 height 81
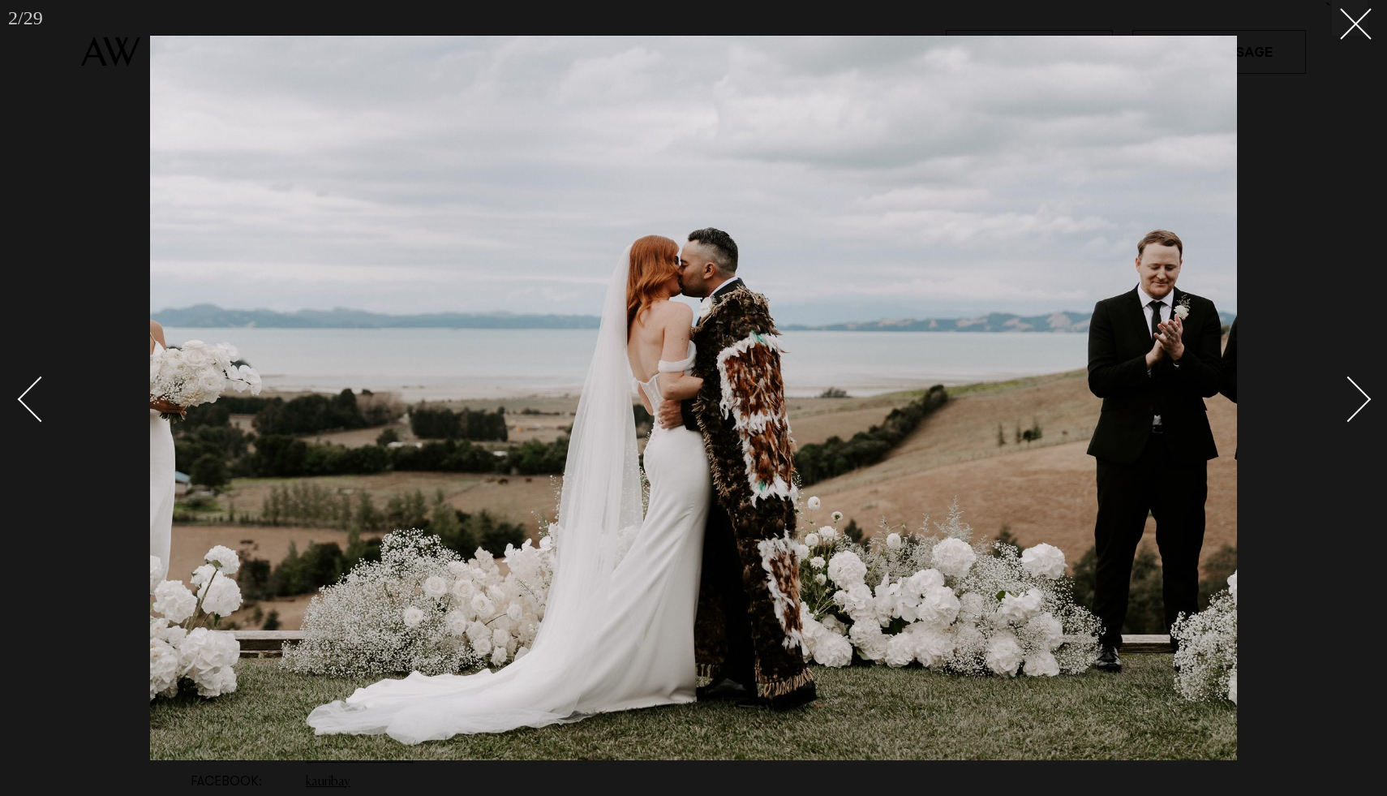
click at [1354, 414] on div "Next slide" at bounding box center [1349, 399] width 46 height 46
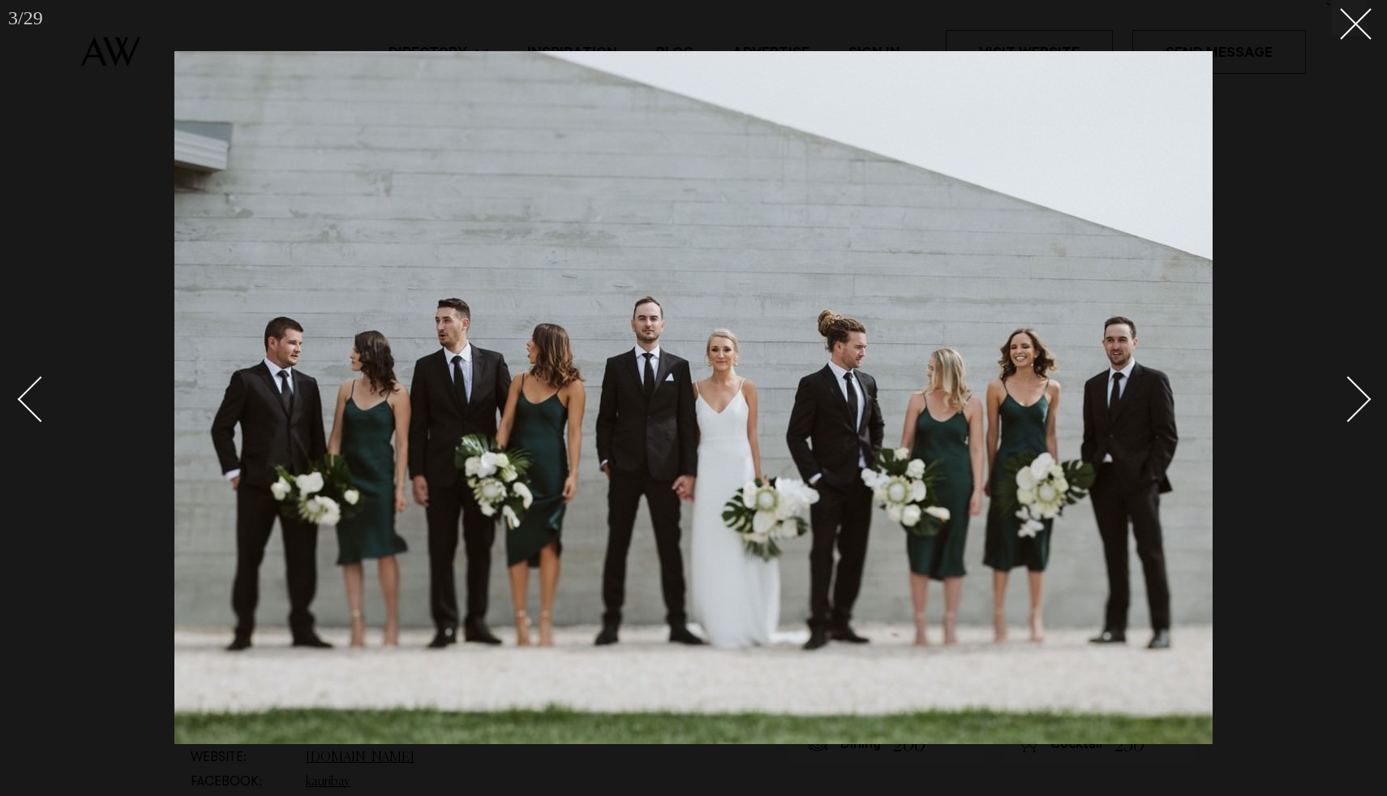
click at [1354, 414] on div "Next slide" at bounding box center [1349, 399] width 46 height 46
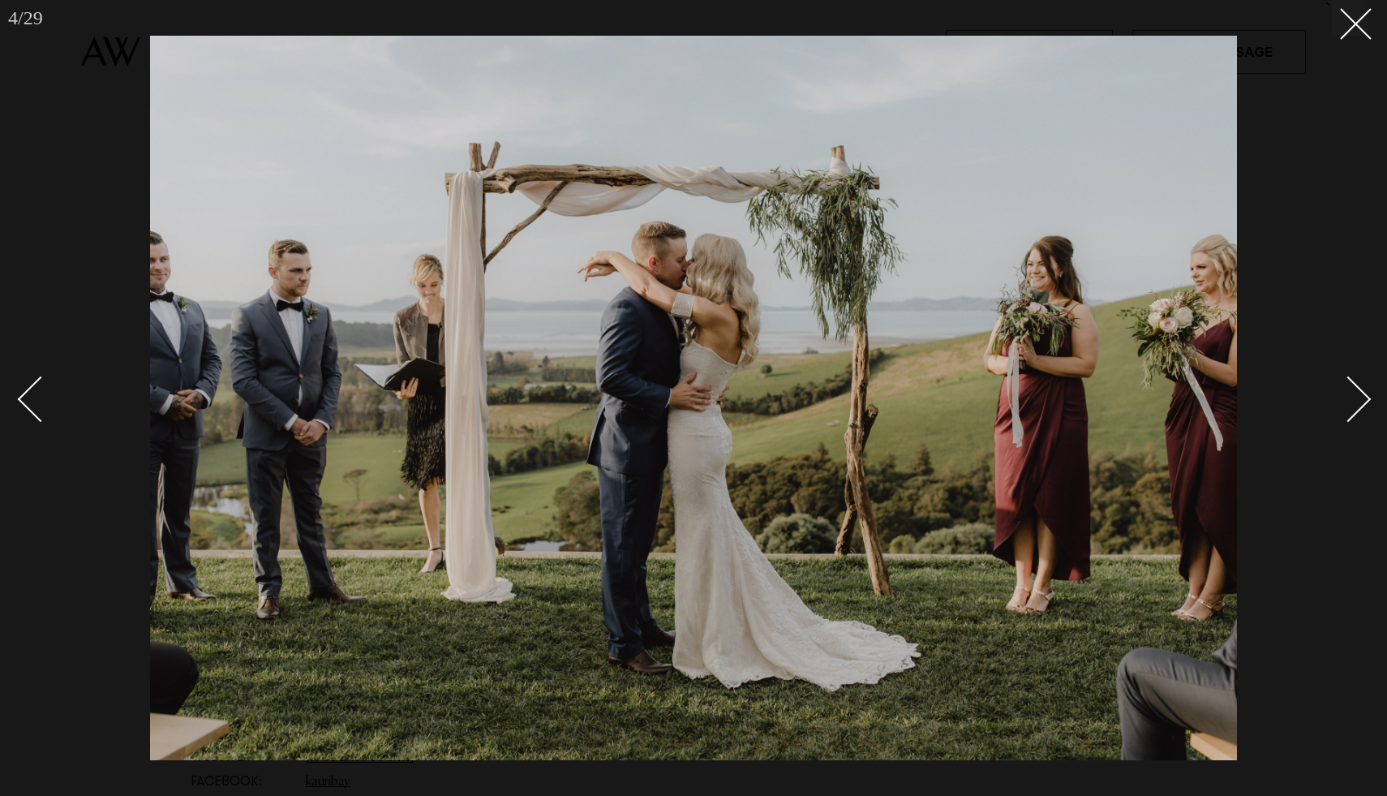
click at [1354, 414] on div "Next slide" at bounding box center [1349, 399] width 46 height 46
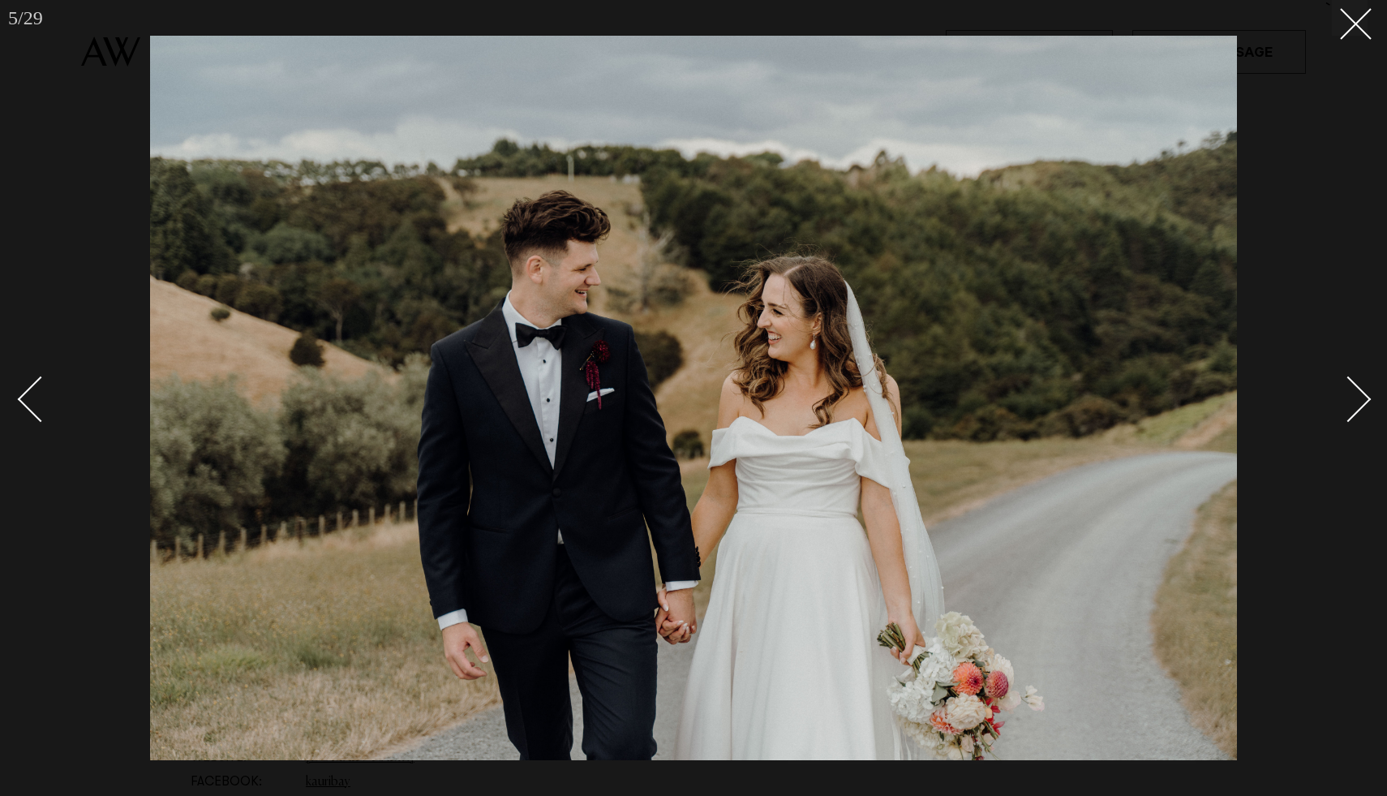
click at [1354, 414] on div "Next slide" at bounding box center [1349, 399] width 46 height 46
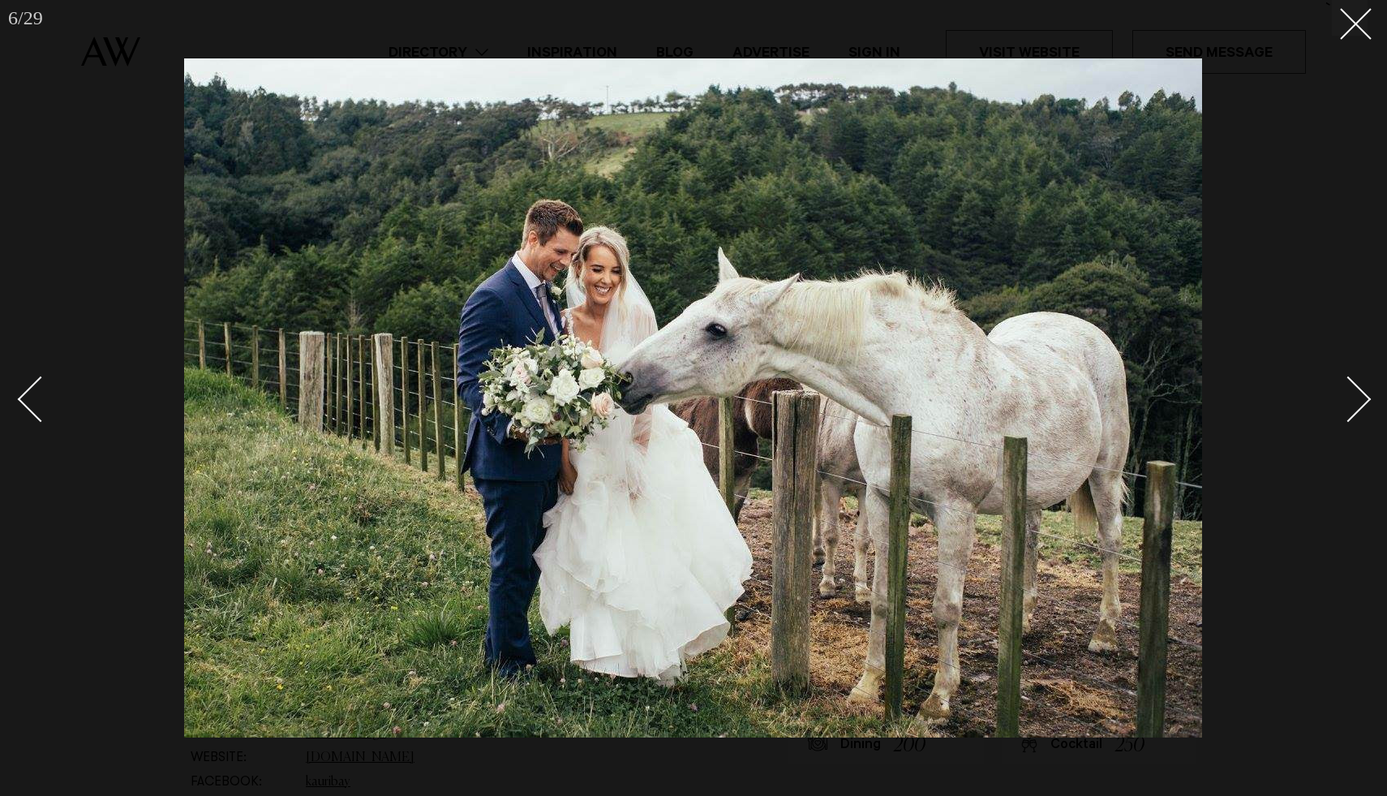
click at [1354, 414] on div "Next slide" at bounding box center [1349, 399] width 46 height 46
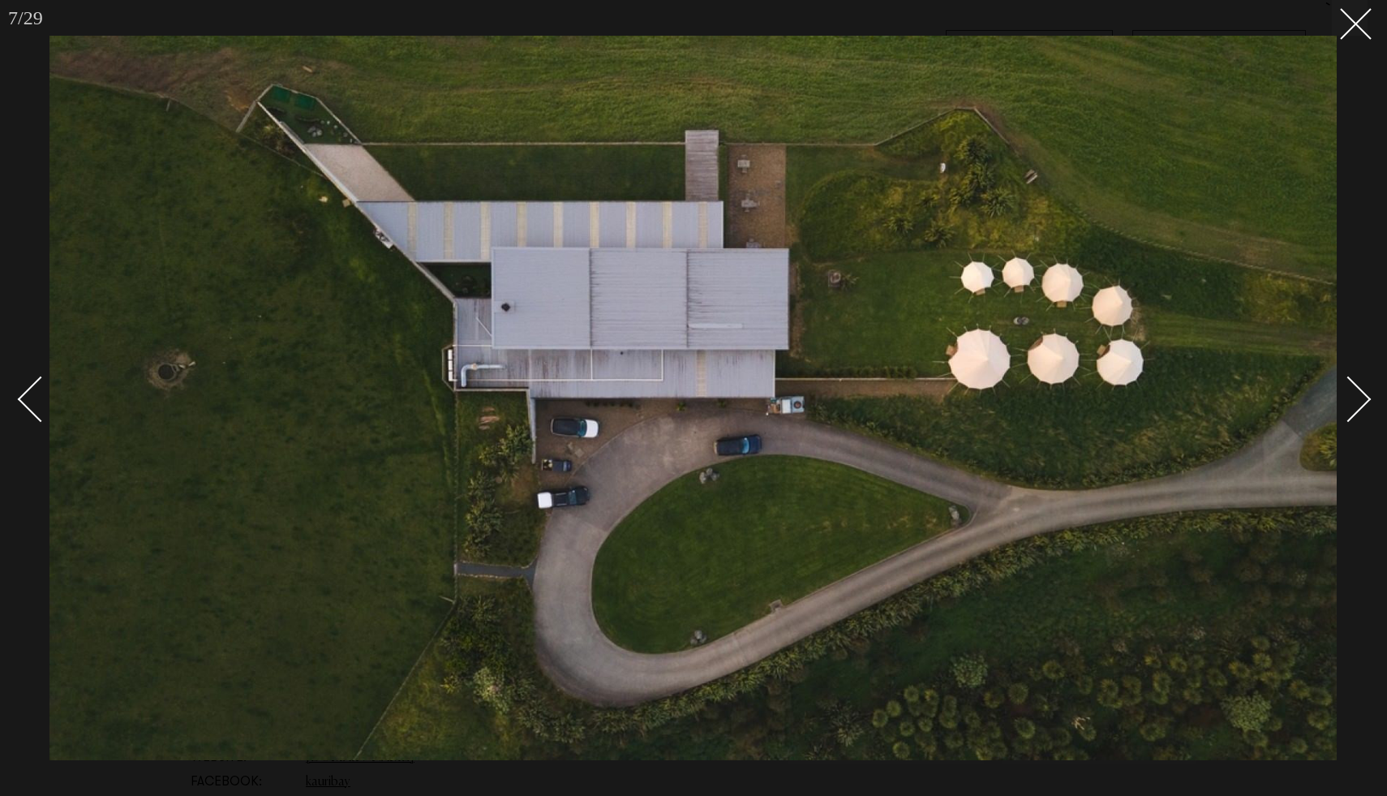
click at [1370, 396] on div at bounding box center [693, 398] width 1387 height 796
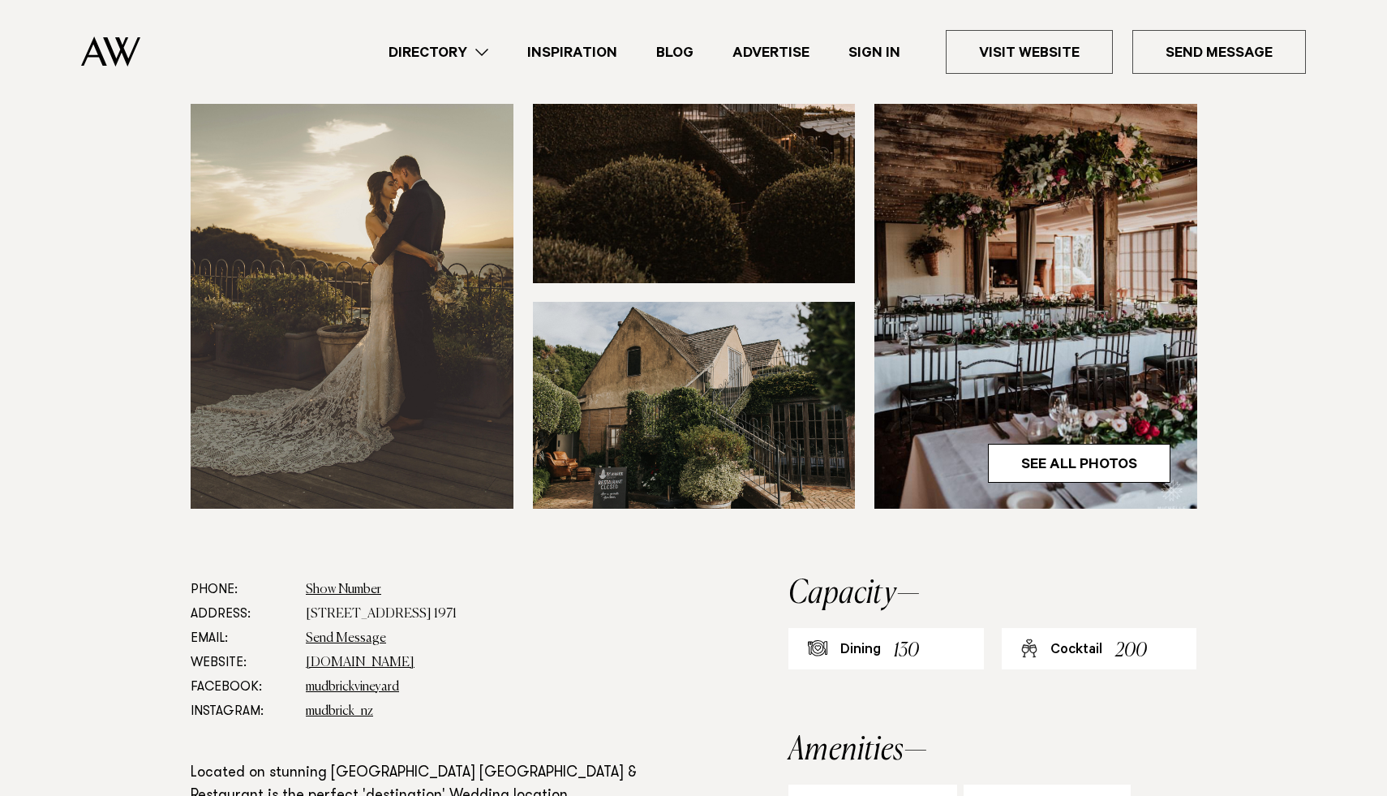
scroll to position [500, 0]
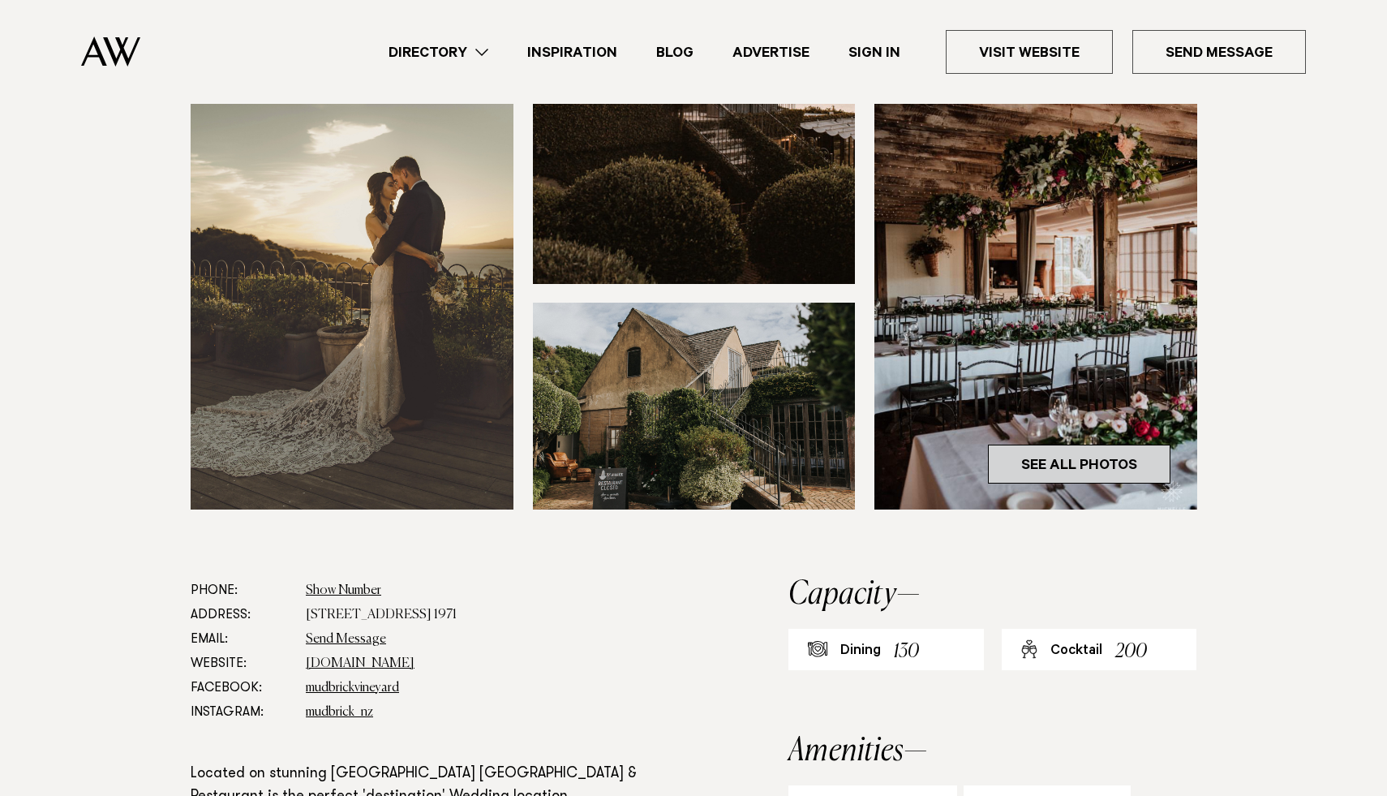
click at [1056, 468] on link "See All Photos" at bounding box center [1079, 464] width 183 height 39
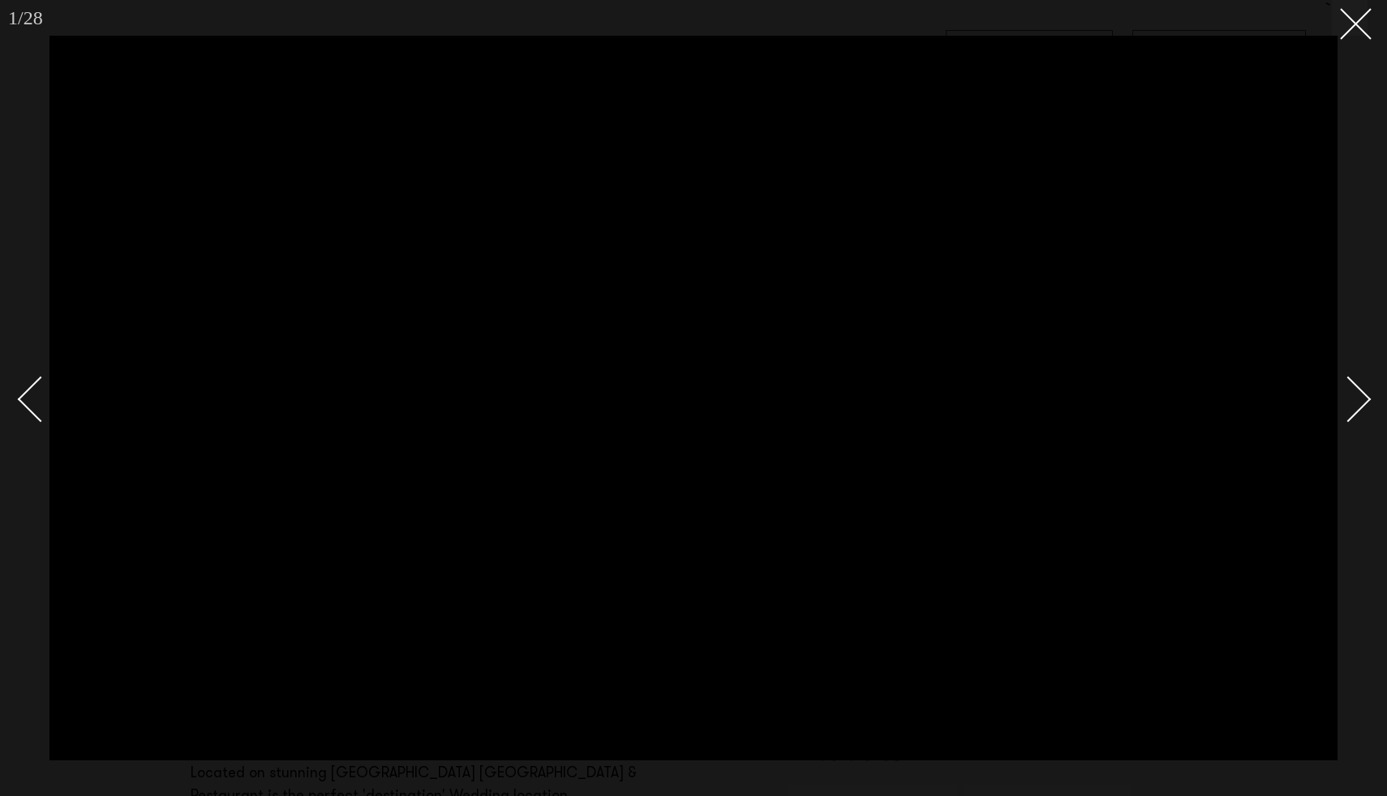
click at [1362, 398] on div "Next slide" at bounding box center [1349, 399] width 46 height 46
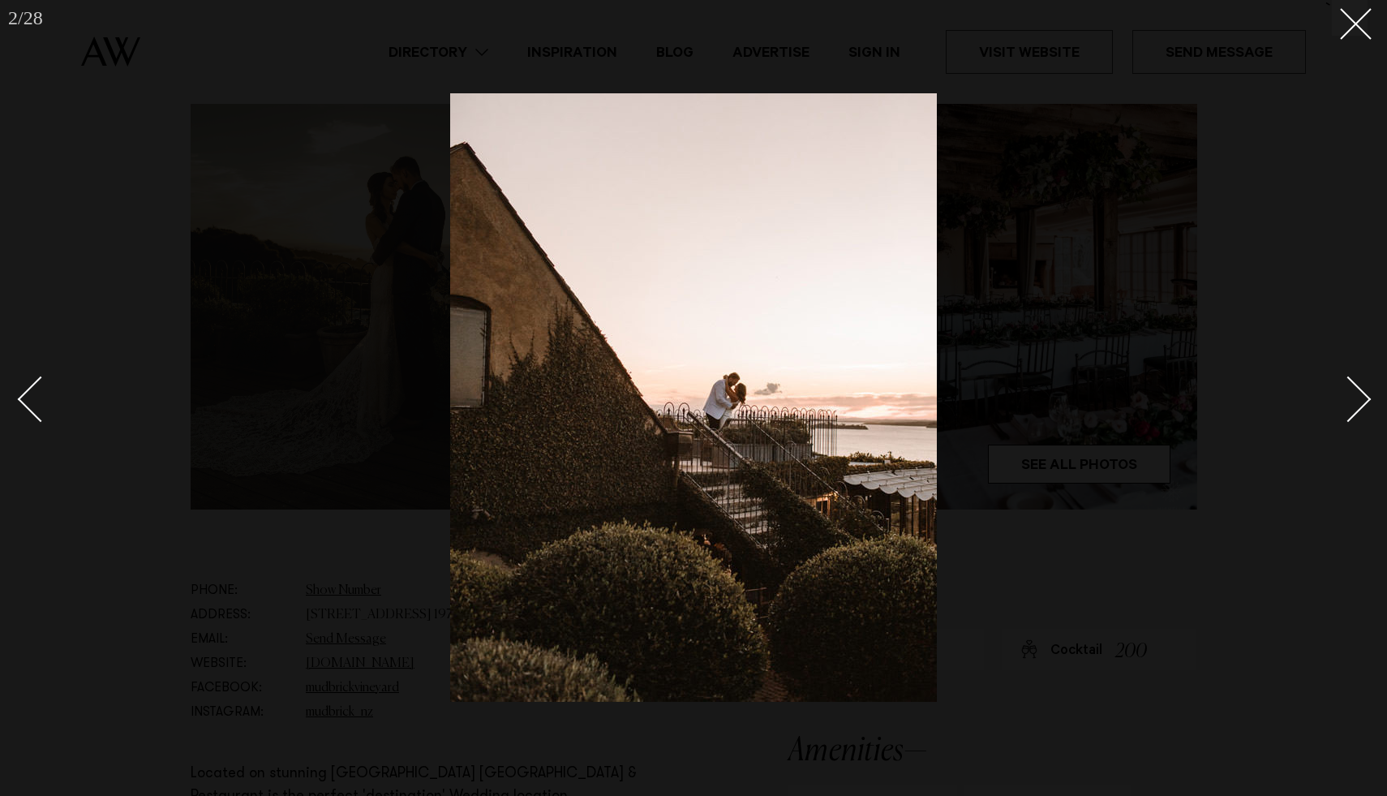
click at [1362, 398] on div "Next slide" at bounding box center [1349, 399] width 46 height 46
click at [1347, 391] on div "Next slide" at bounding box center [1349, 399] width 46 height 46
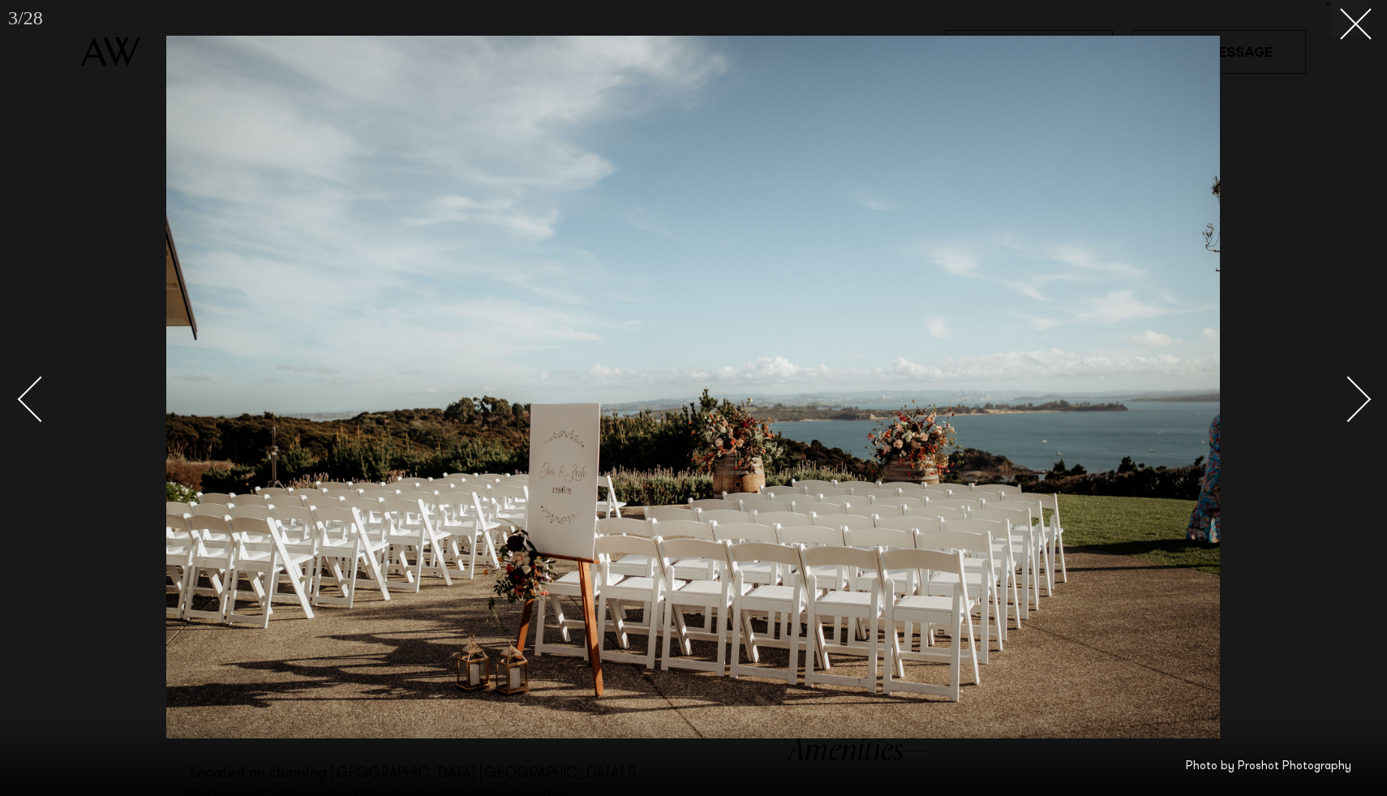
click at [1370, 396] on div at bounding box center [693, 398] width 1387 height 796
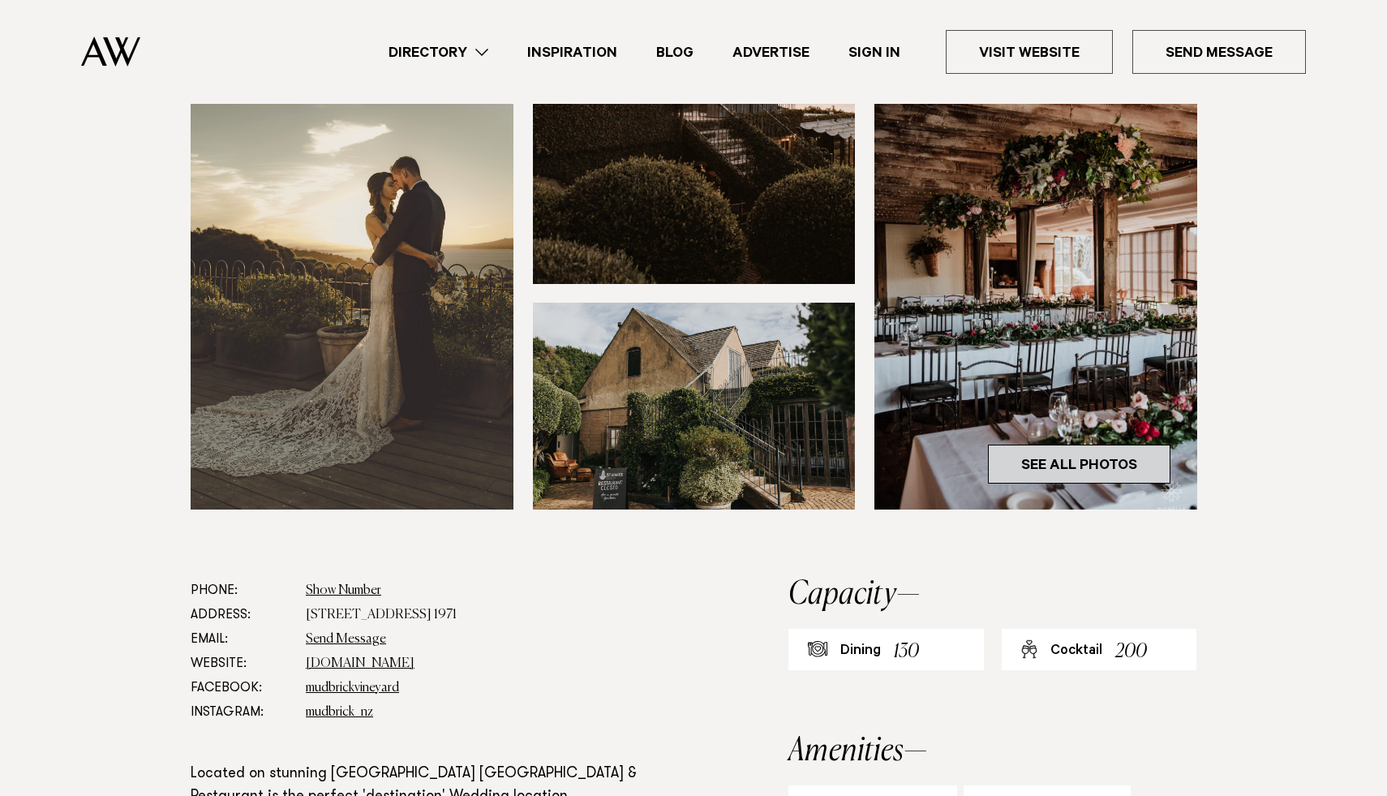
click at [1094, 459] on link "See All Photos" at bounding box center [1079, 464] width 183 height 39
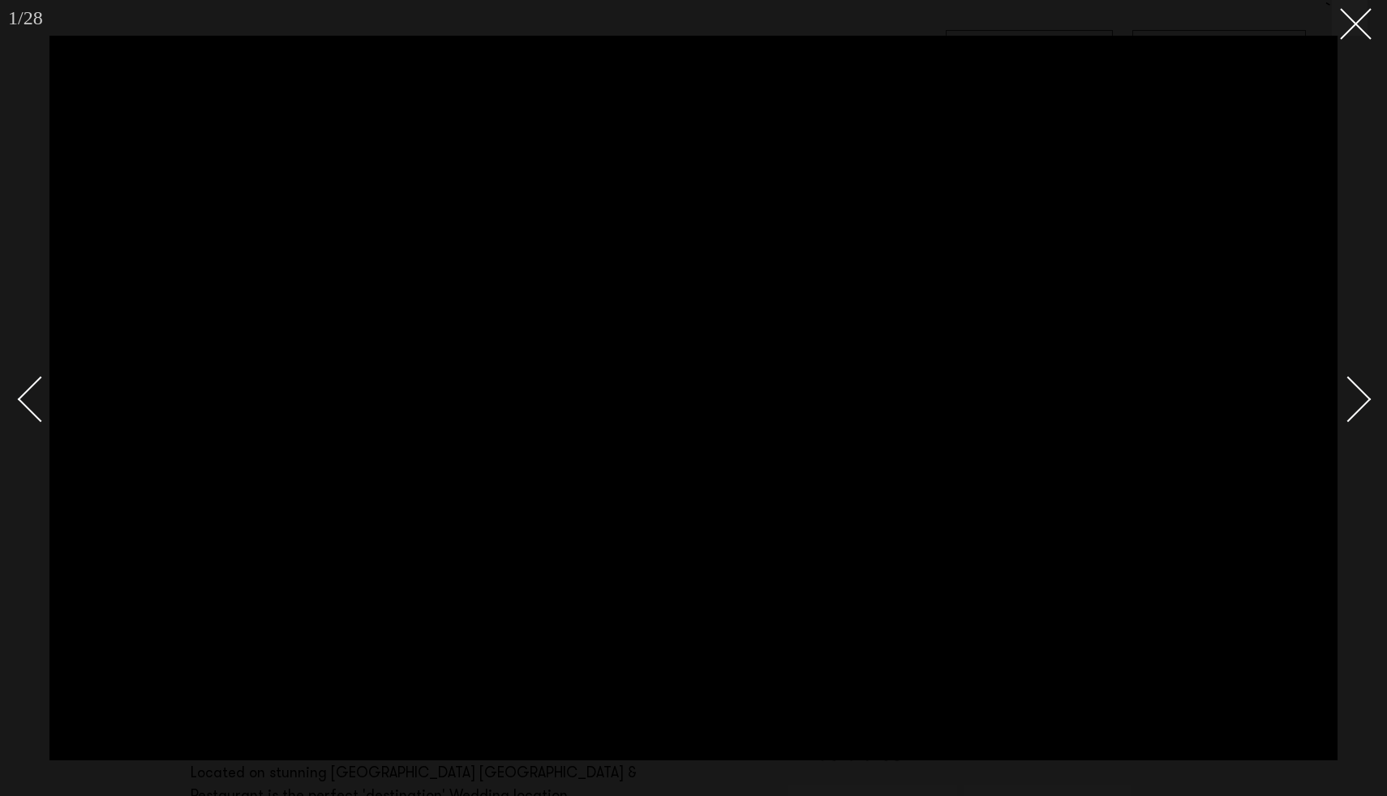
click at [1366, 398] on div "Next slide" at bounding box center [1349, 399] width 46 height 46
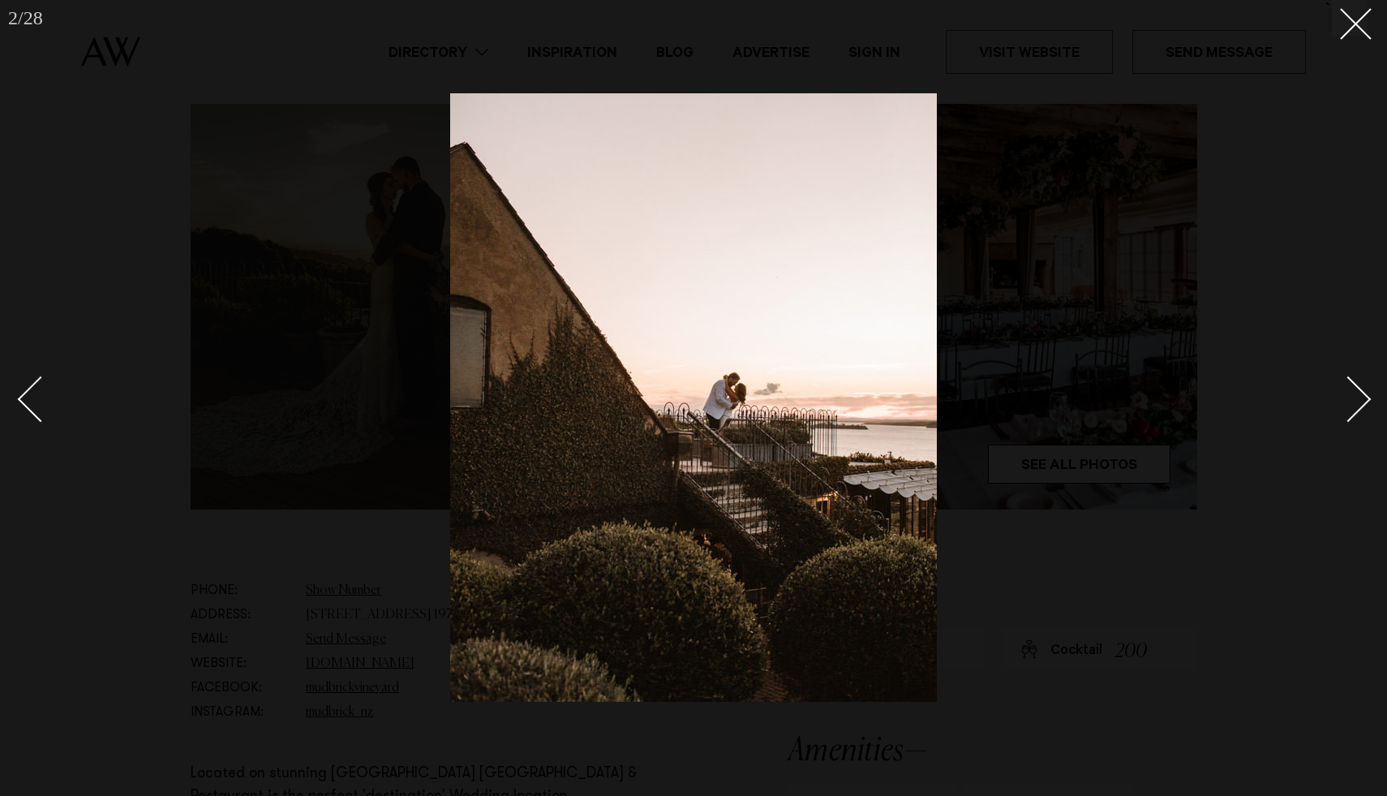
click at [1366, 398] on div "Next slide" at bounding box center [1349, 399] width 46 height 46
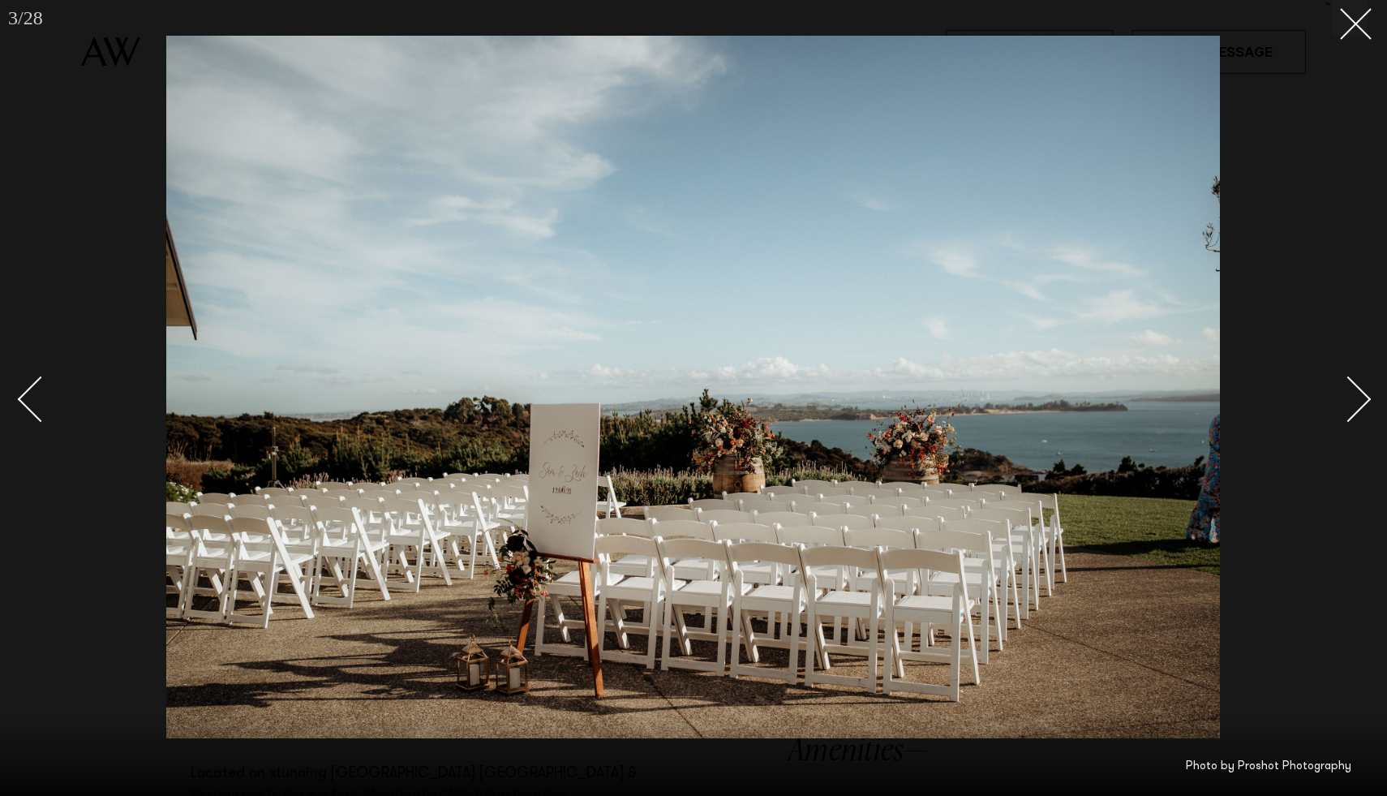
click at [1366, 398] on div "Next slide" at bounding box center [1349, 399] width 46 height 46
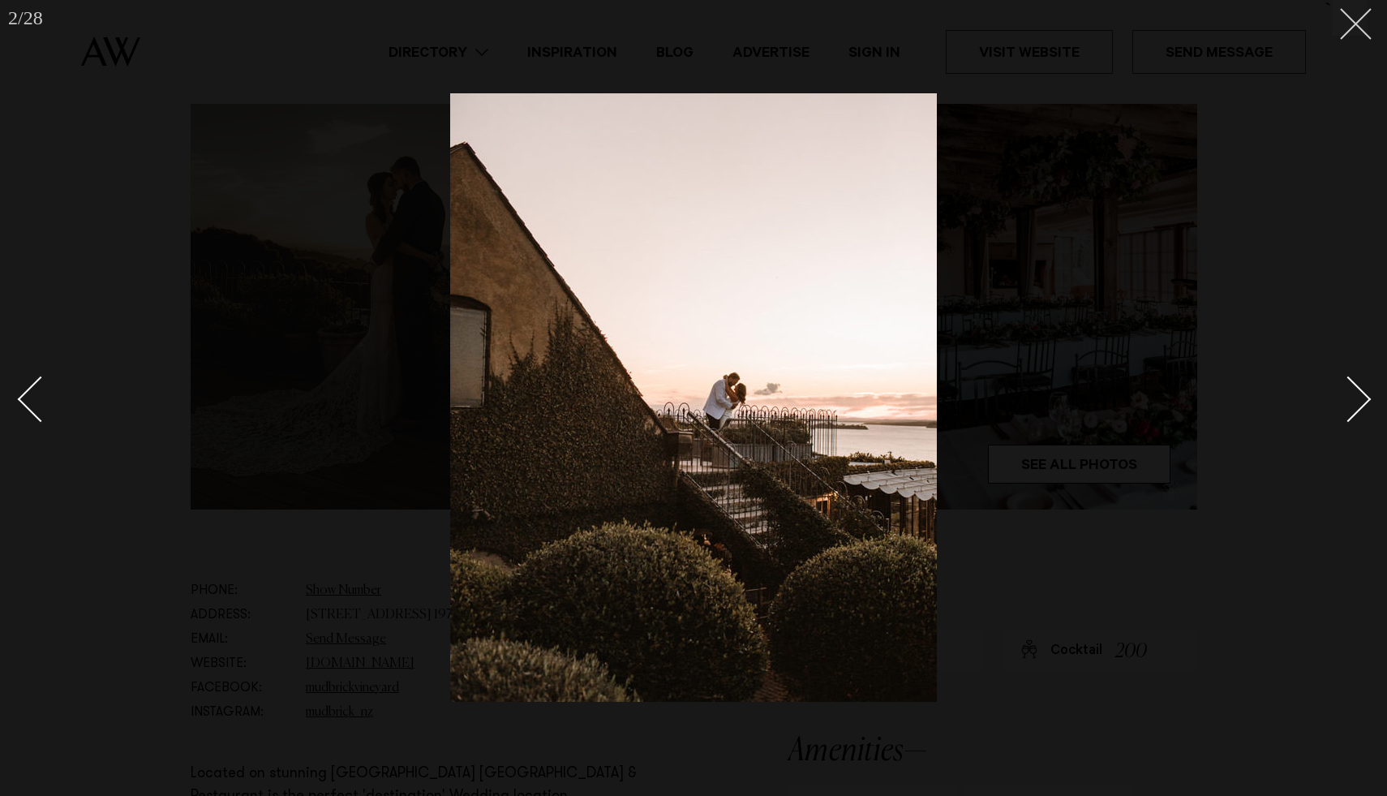
click at [1361, 26] on button at bounding box center [1350, 18] width 36 height 36
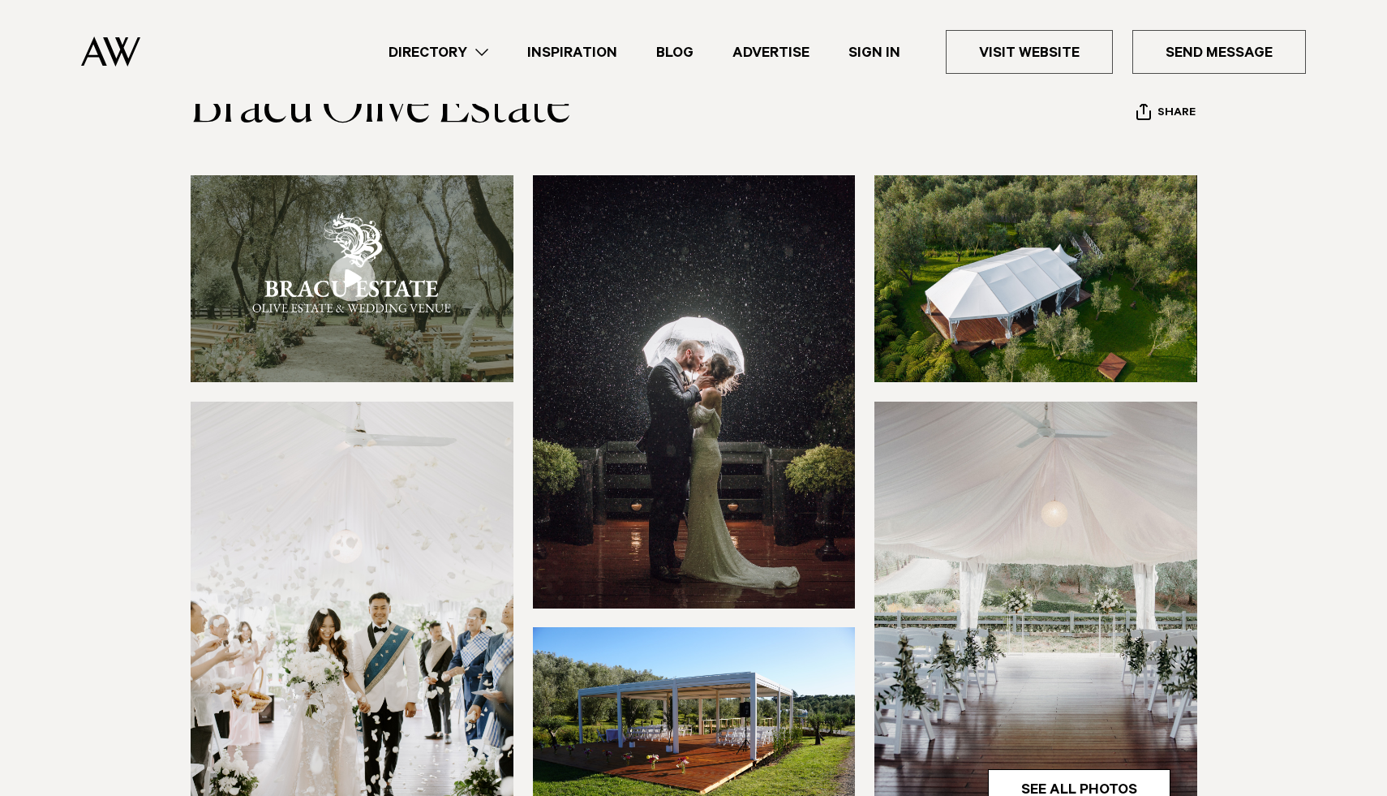
scroll to position [105, 0]
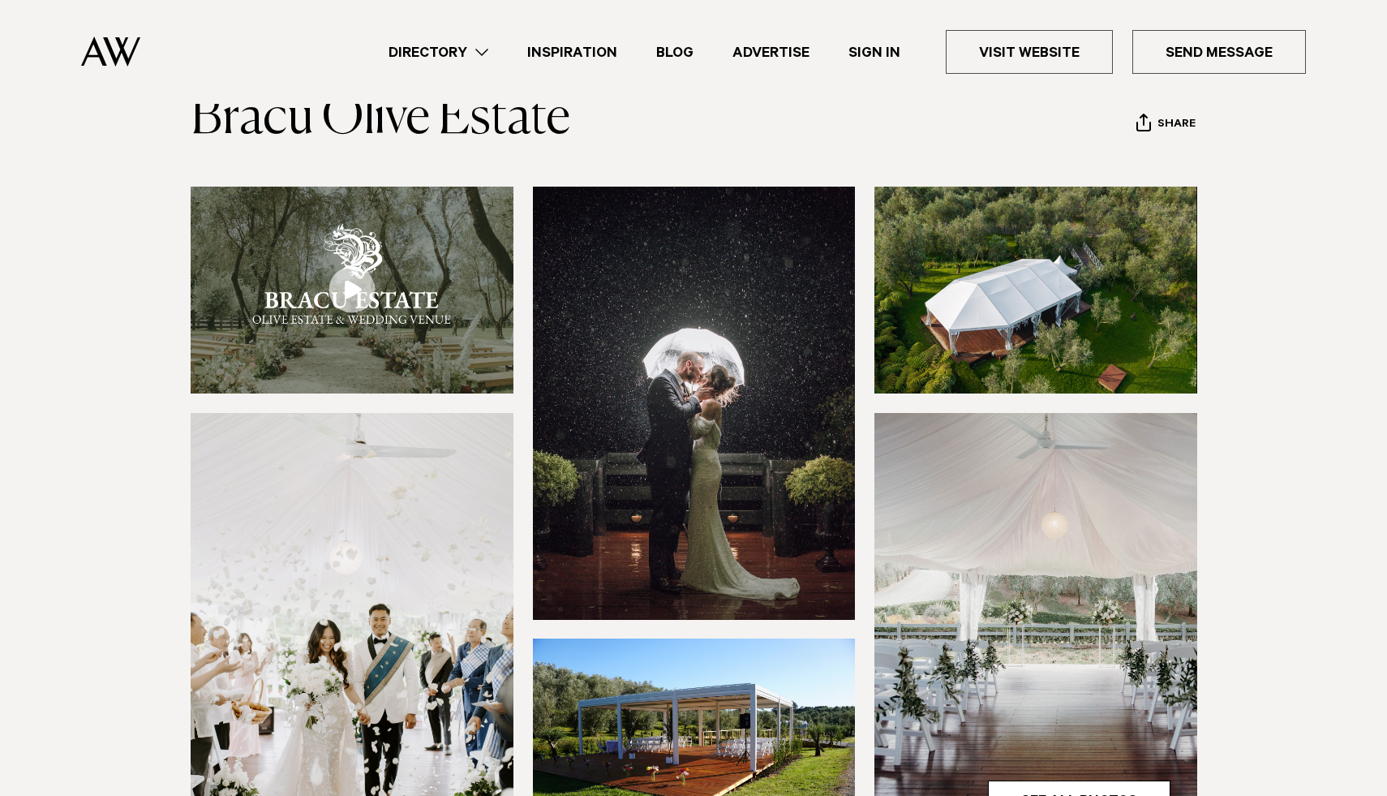
click at [386, 321] on img at bounding box center [352, 290] width 323 height 207
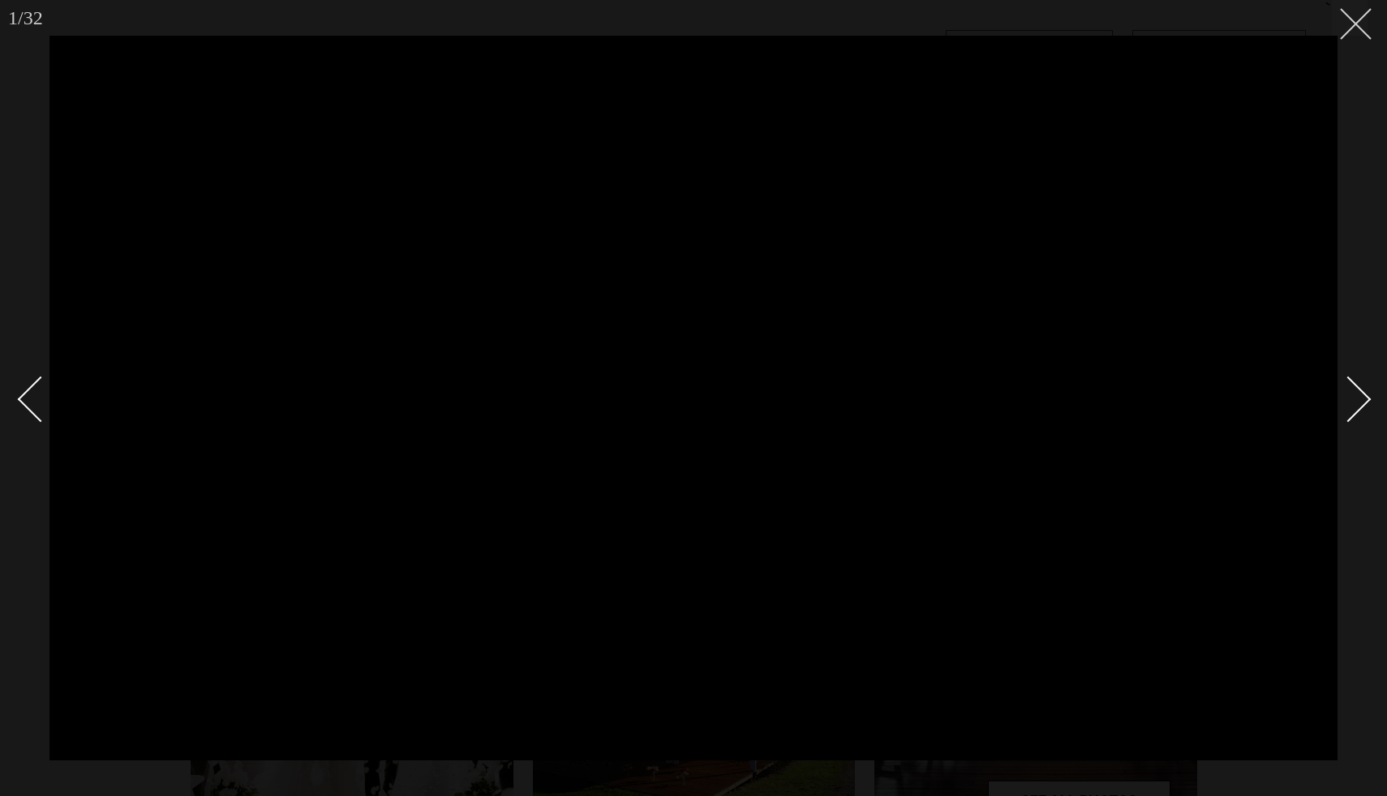
click at [1357, 19] on icon at bounding box center [1349, 17] width 19 height 19
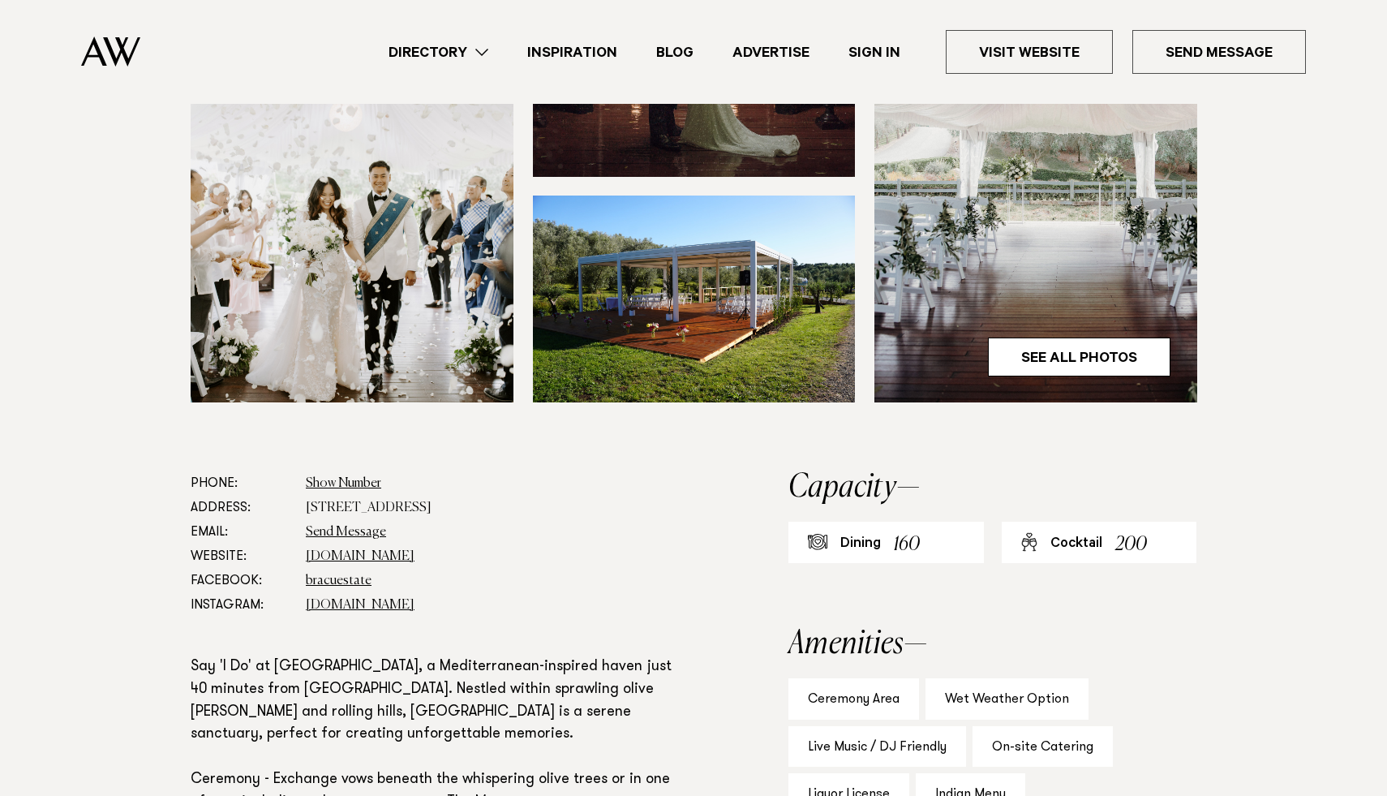
scroll to position [618, 0]
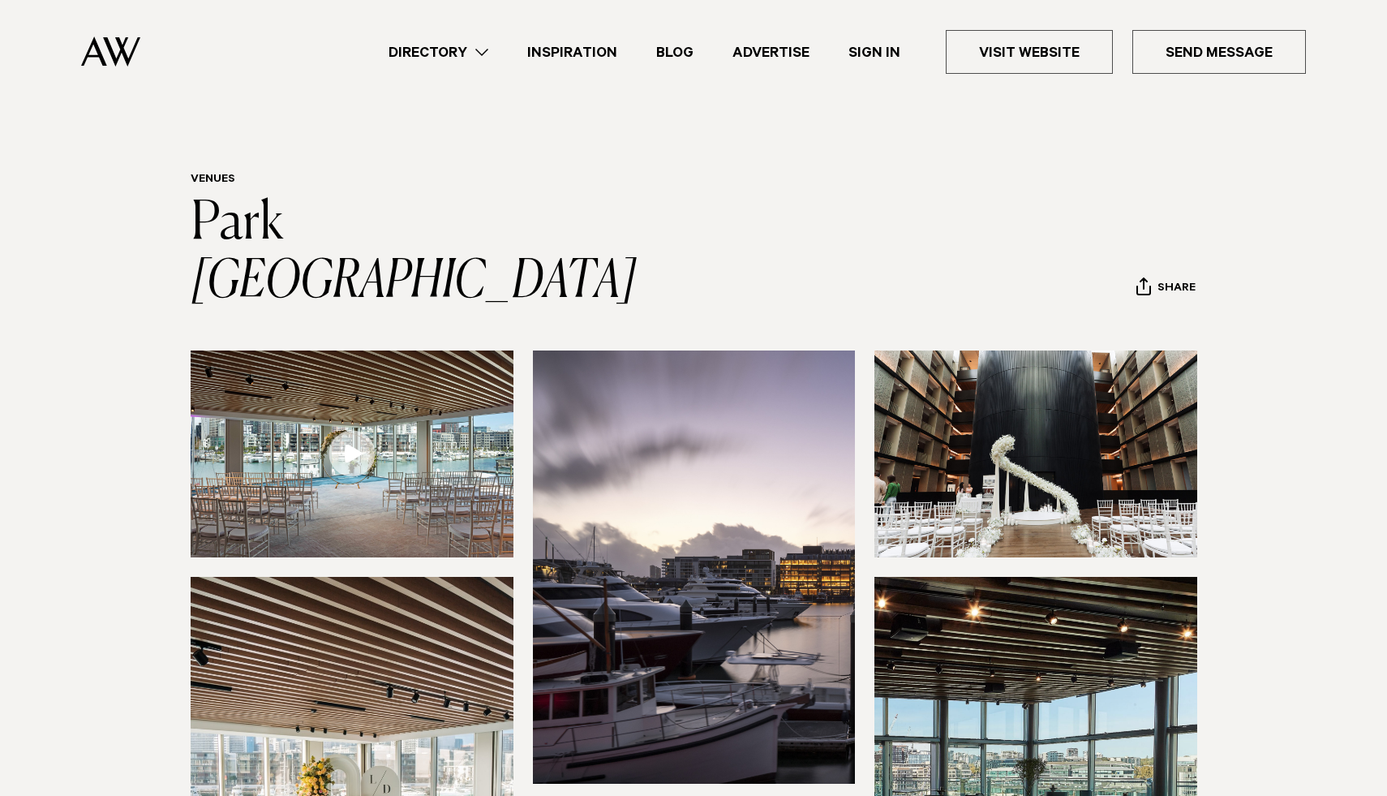
click at [1034, 410] on img at bounding box center [1036, 454] width 323 height 207
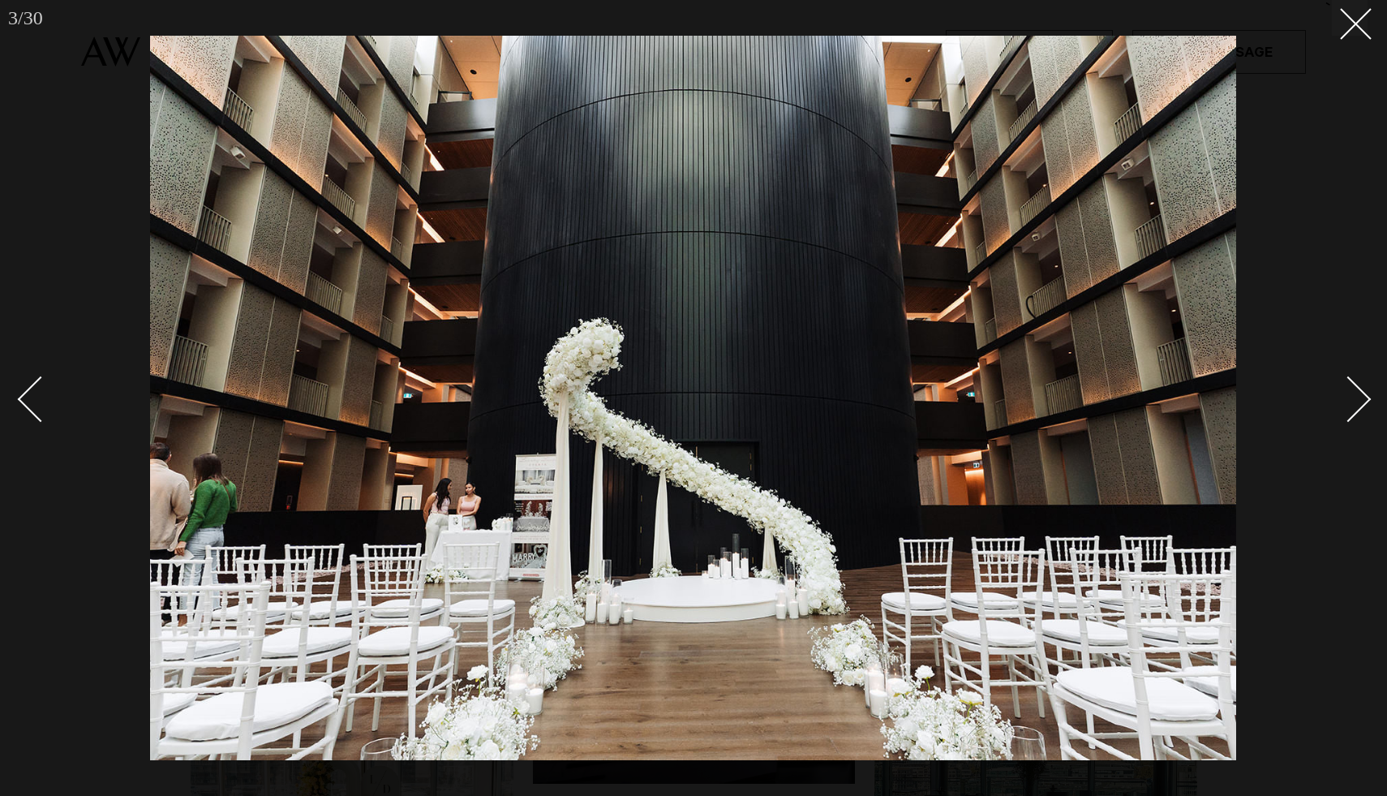
click at [1359, 401] on div "Next slide" at bounding box center [1349, 399] width 46 height 46
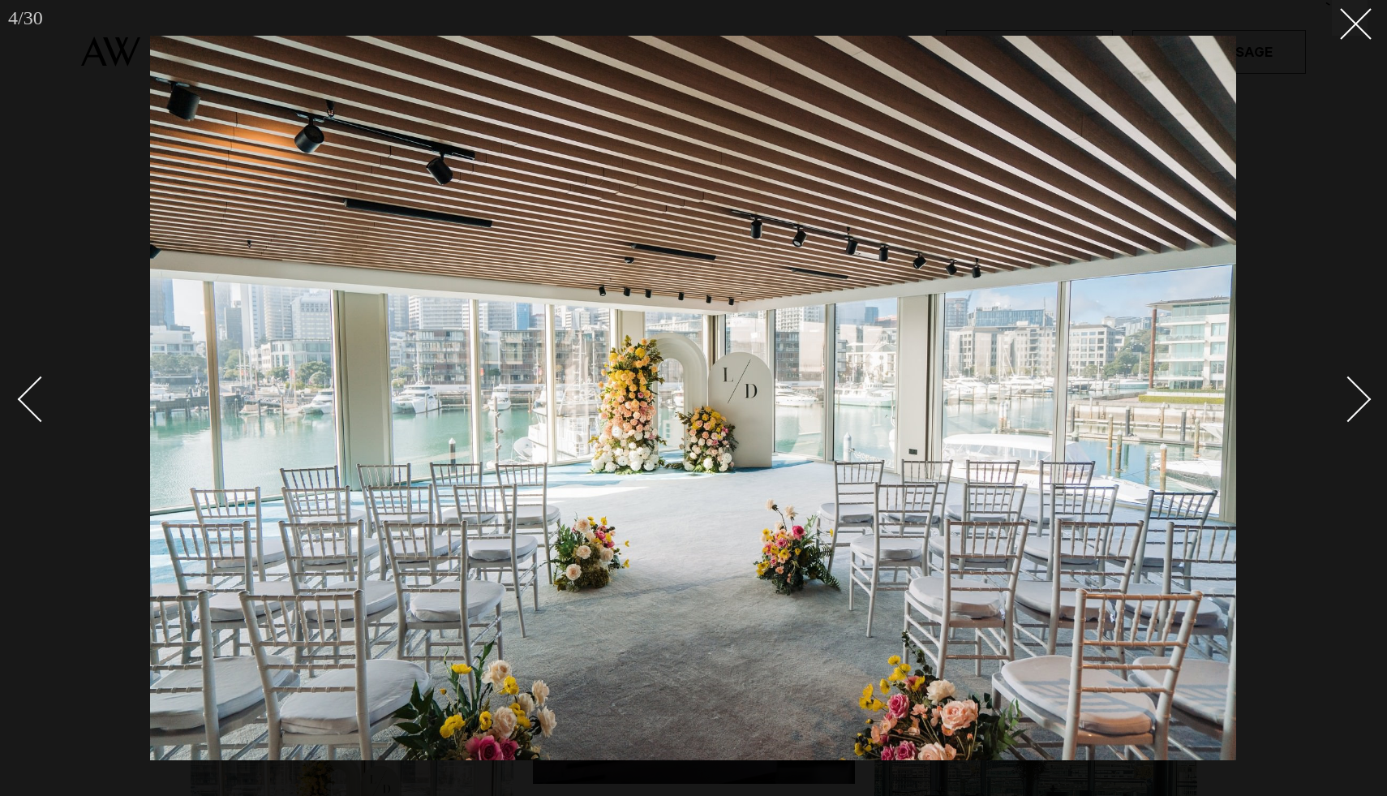
click at [1360, 401] on div "Next slide" at bounding box center [1349, 399] width 46 height 46
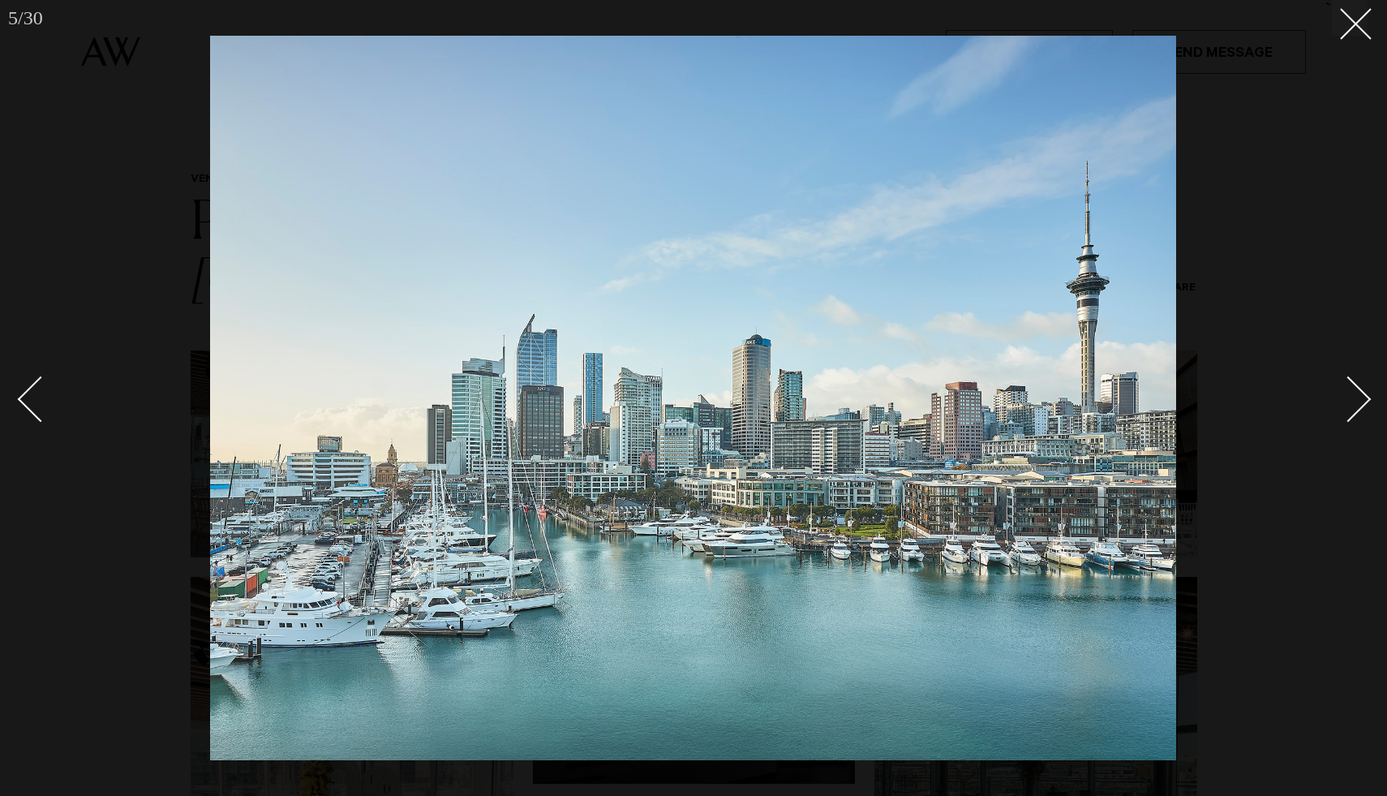
click at [1360, 402] on div "Next slide" at bounding box center [1349, 399] width 46 height 46
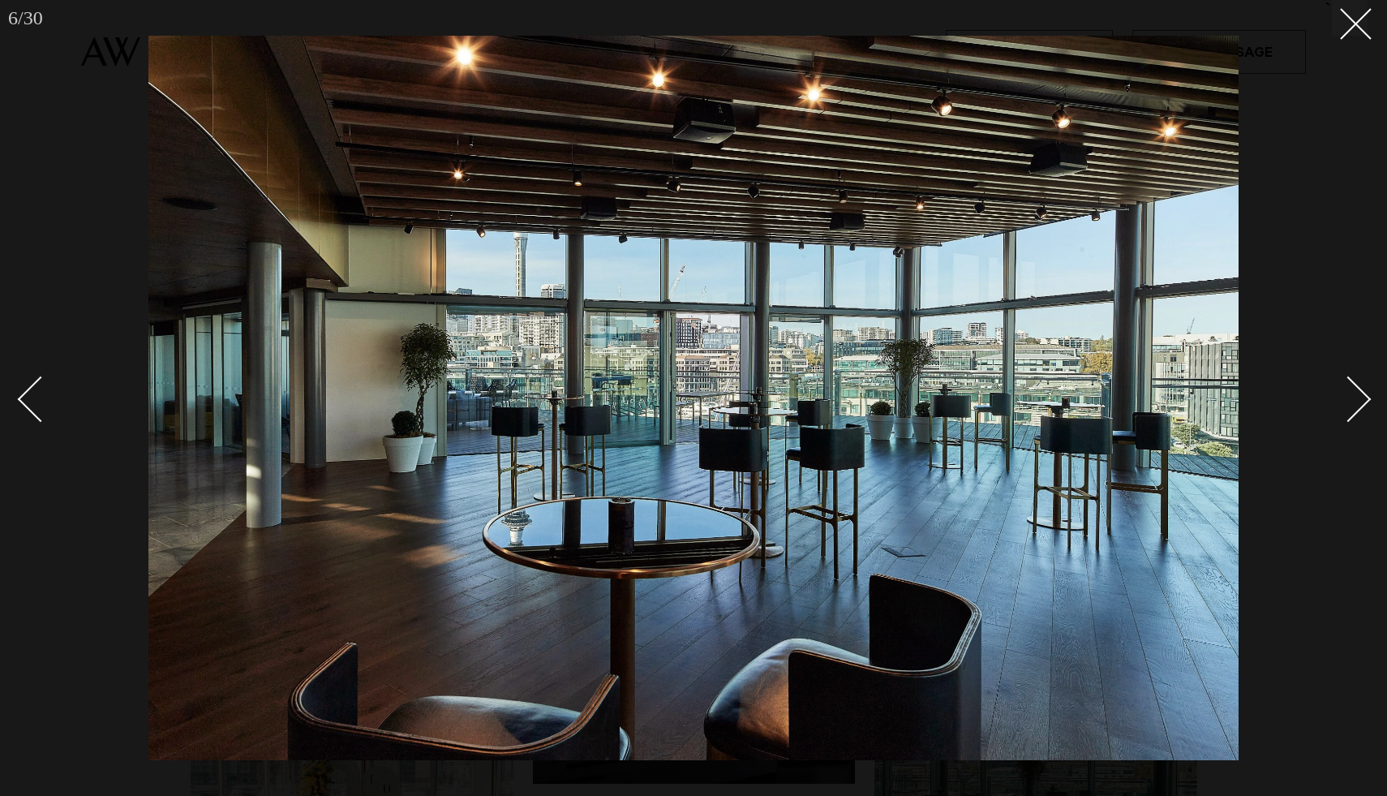
click at [1360, 402] on div "Next slide" at bounding box center [1349, 399] width 46 height 46
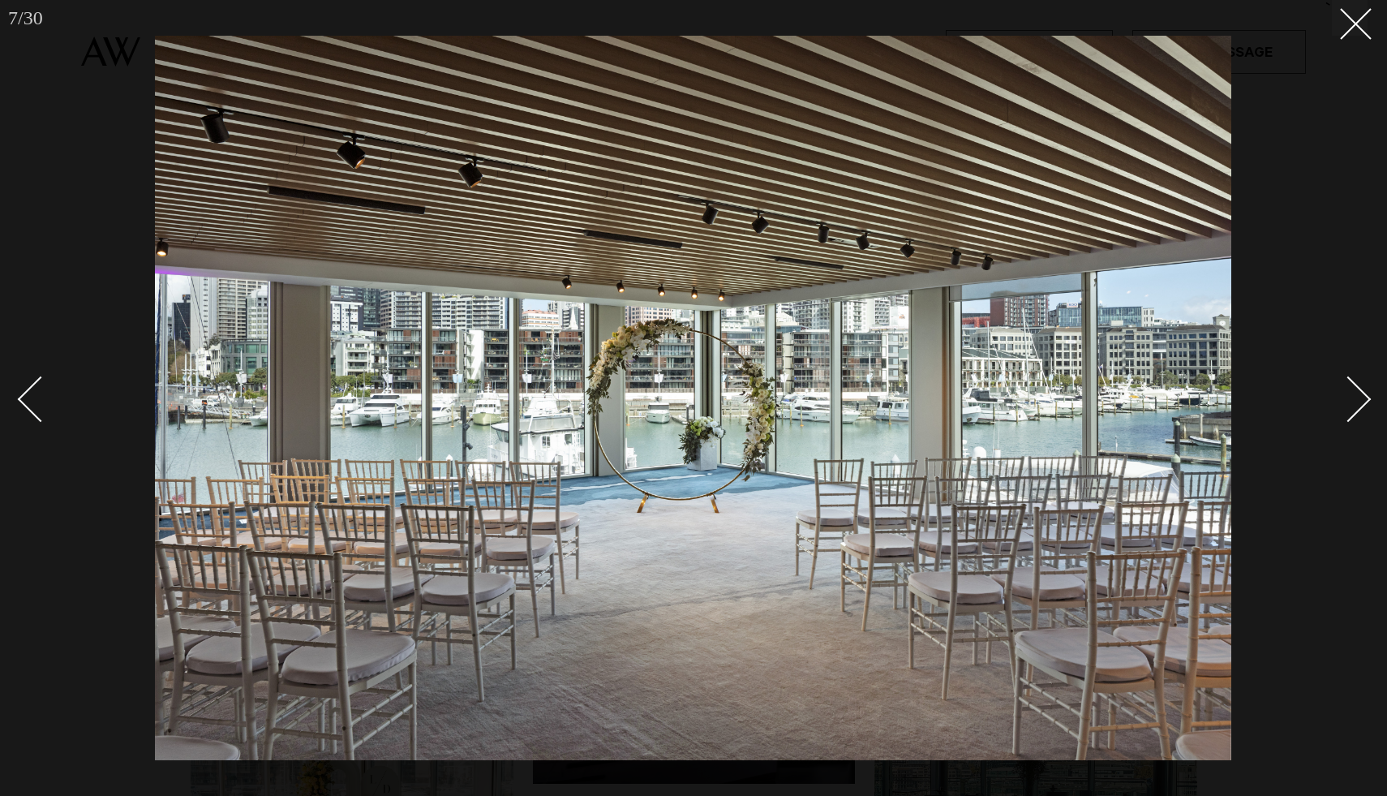
click at [1360, 402] on div "Next slide" at bounding box center [1349, 399] width 46 height 46
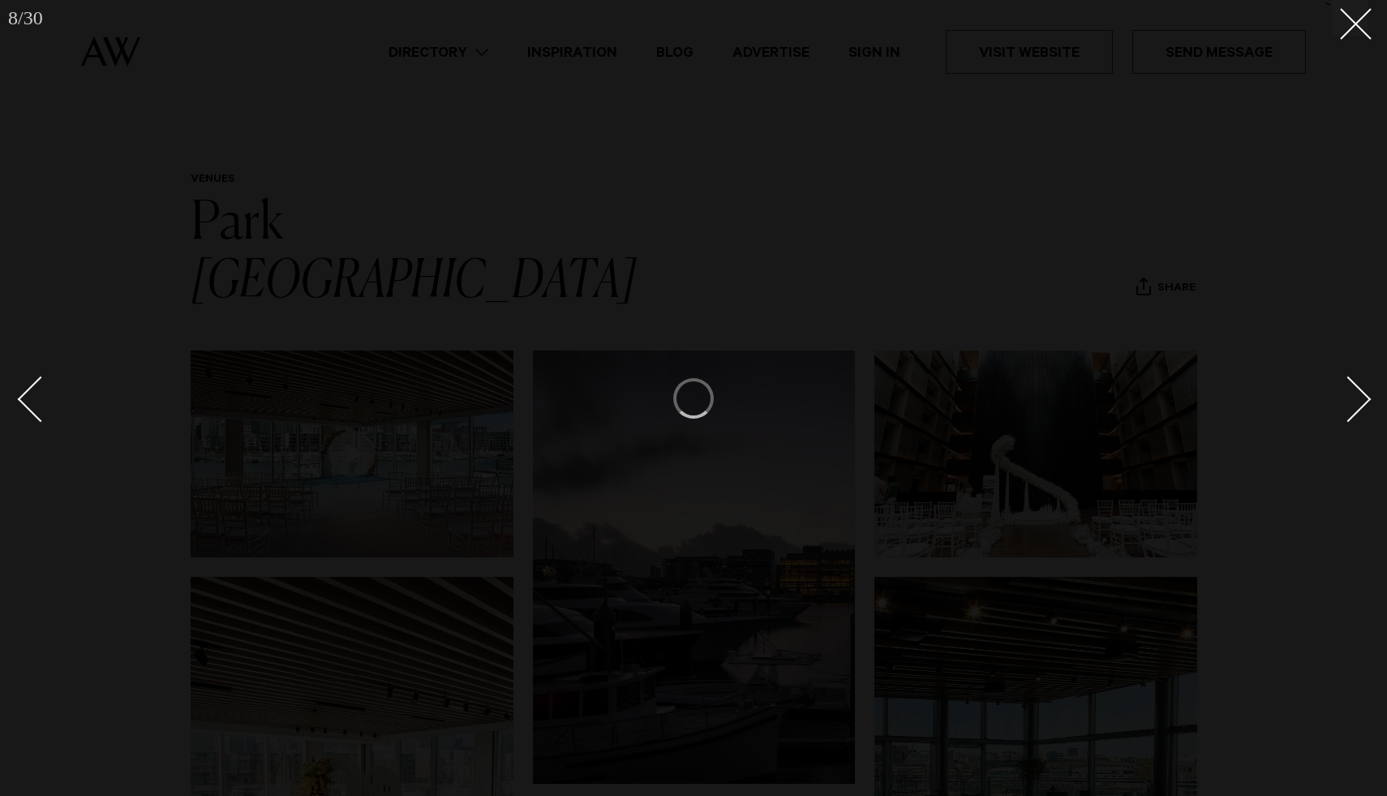
click at [1360, 402] on div "Next slide" at bounding box center [1349, 399] width 46 height 46
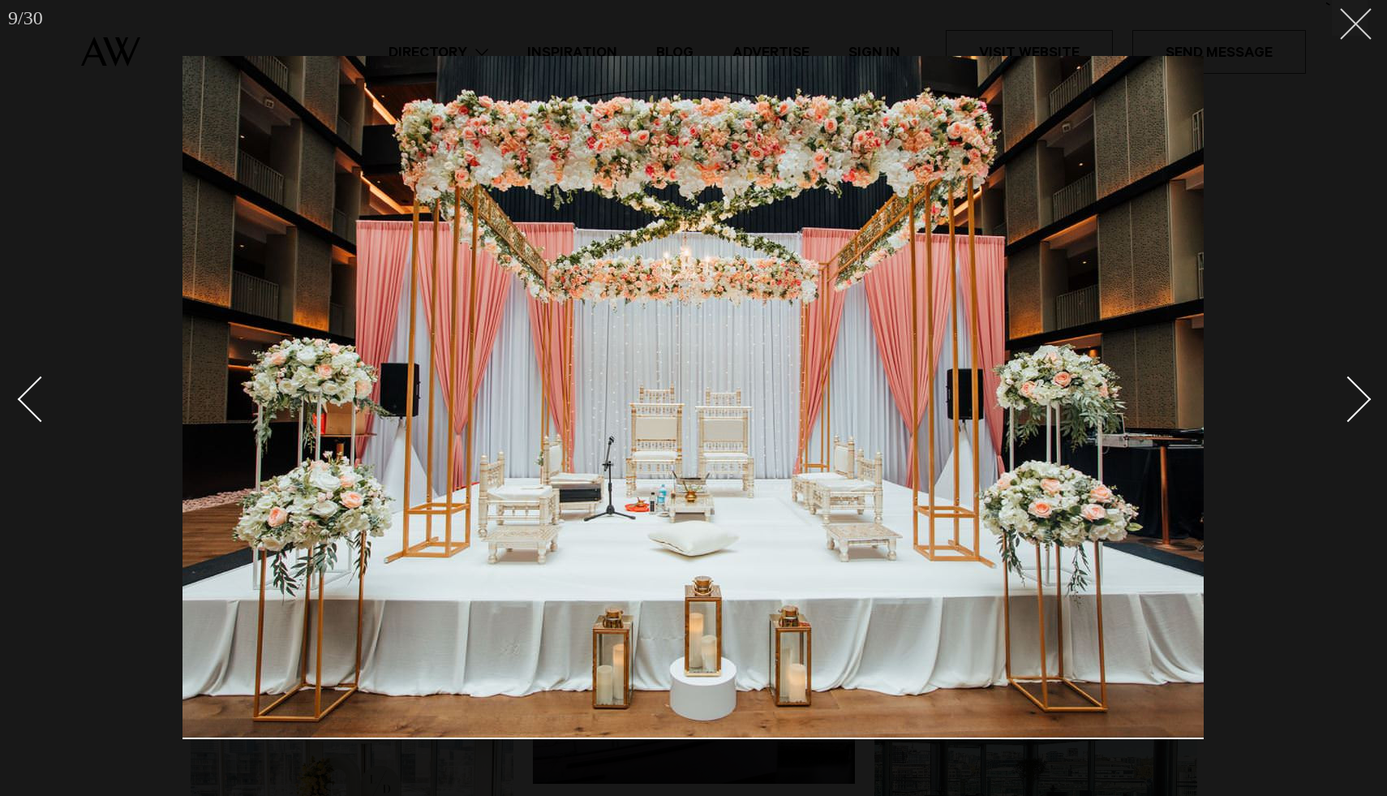
click at [1362, 35] on button at bounding box center [1350, 18] width 36 height 36
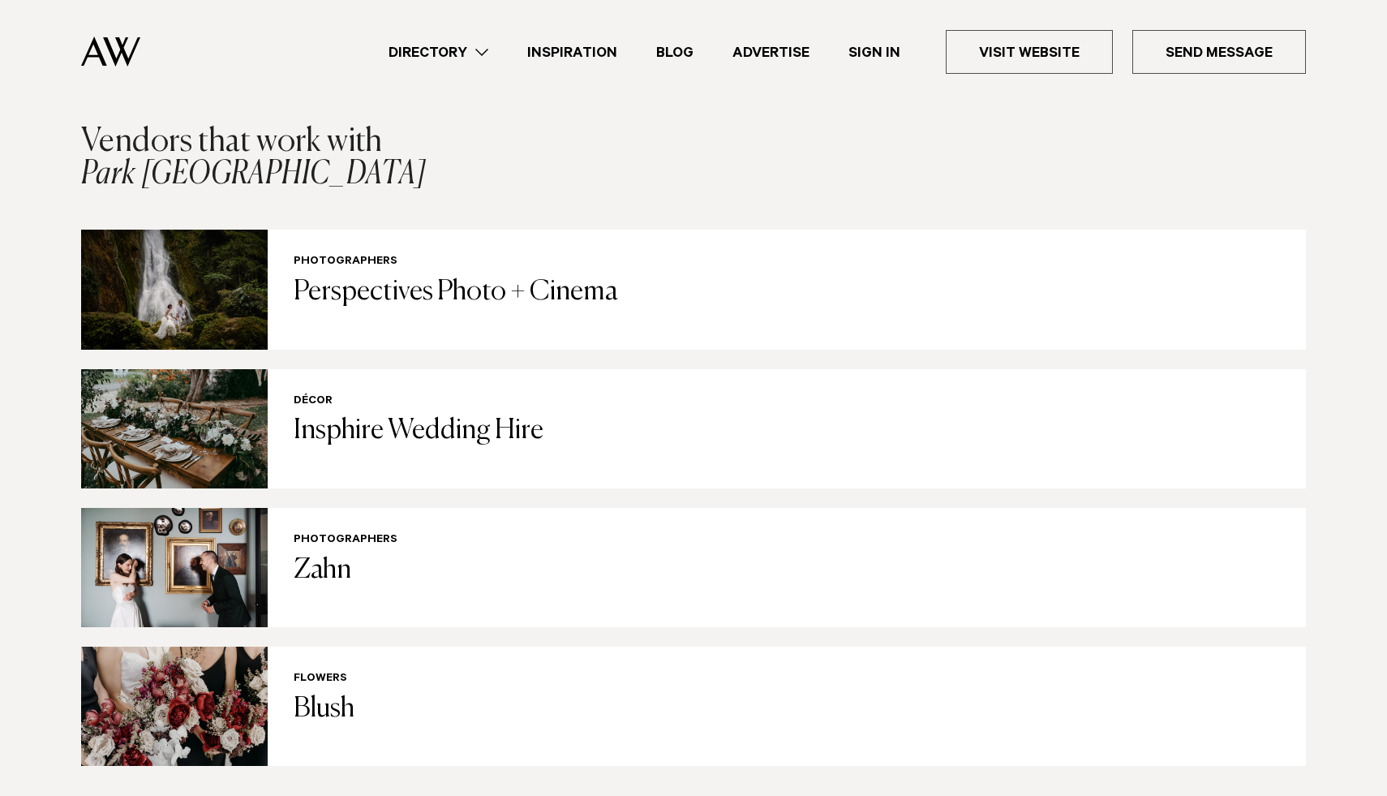
scroll to position [1775, 0]
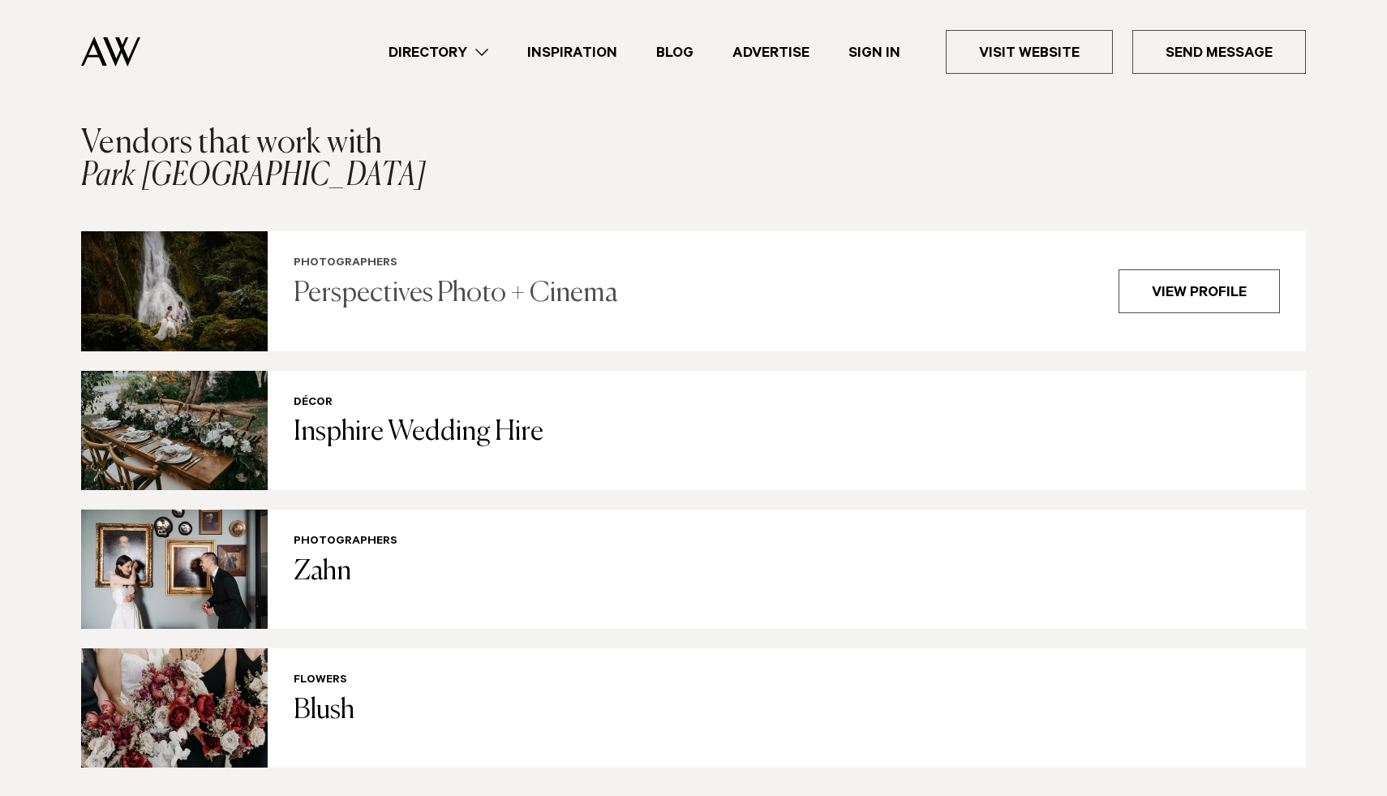
click at [148, 250] on img at bounding box center [174, 290] width 187 height 119
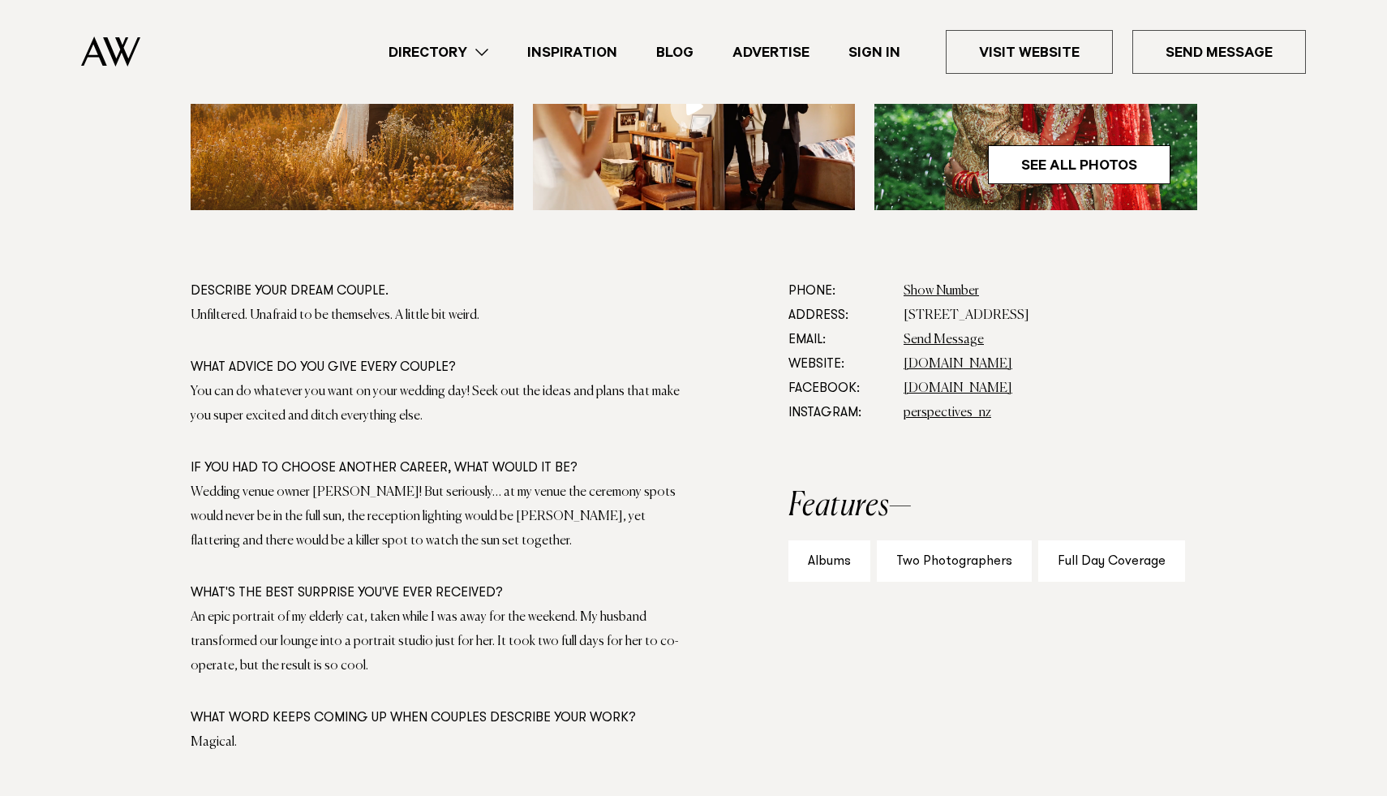
scroll to position [802, 0]
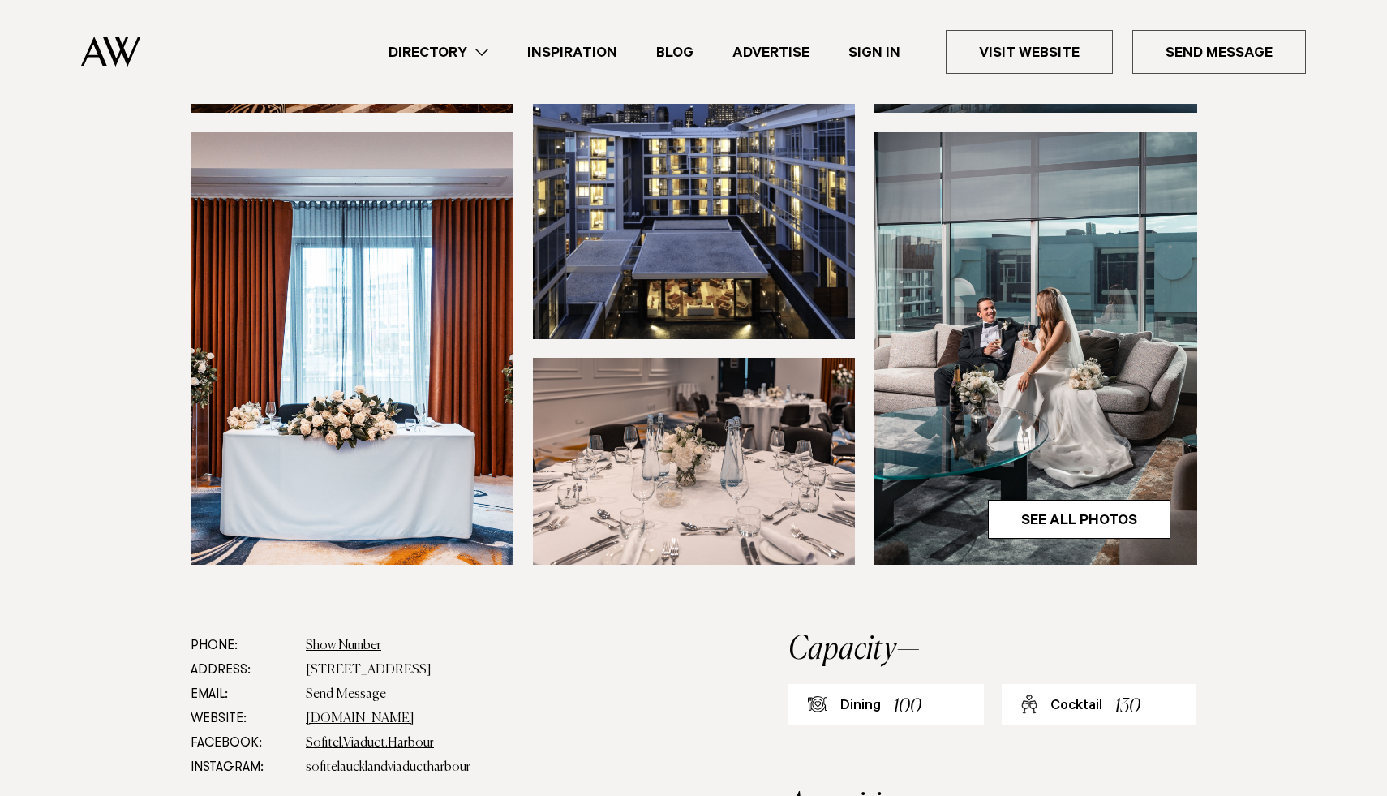
scroll to position [389, 0]
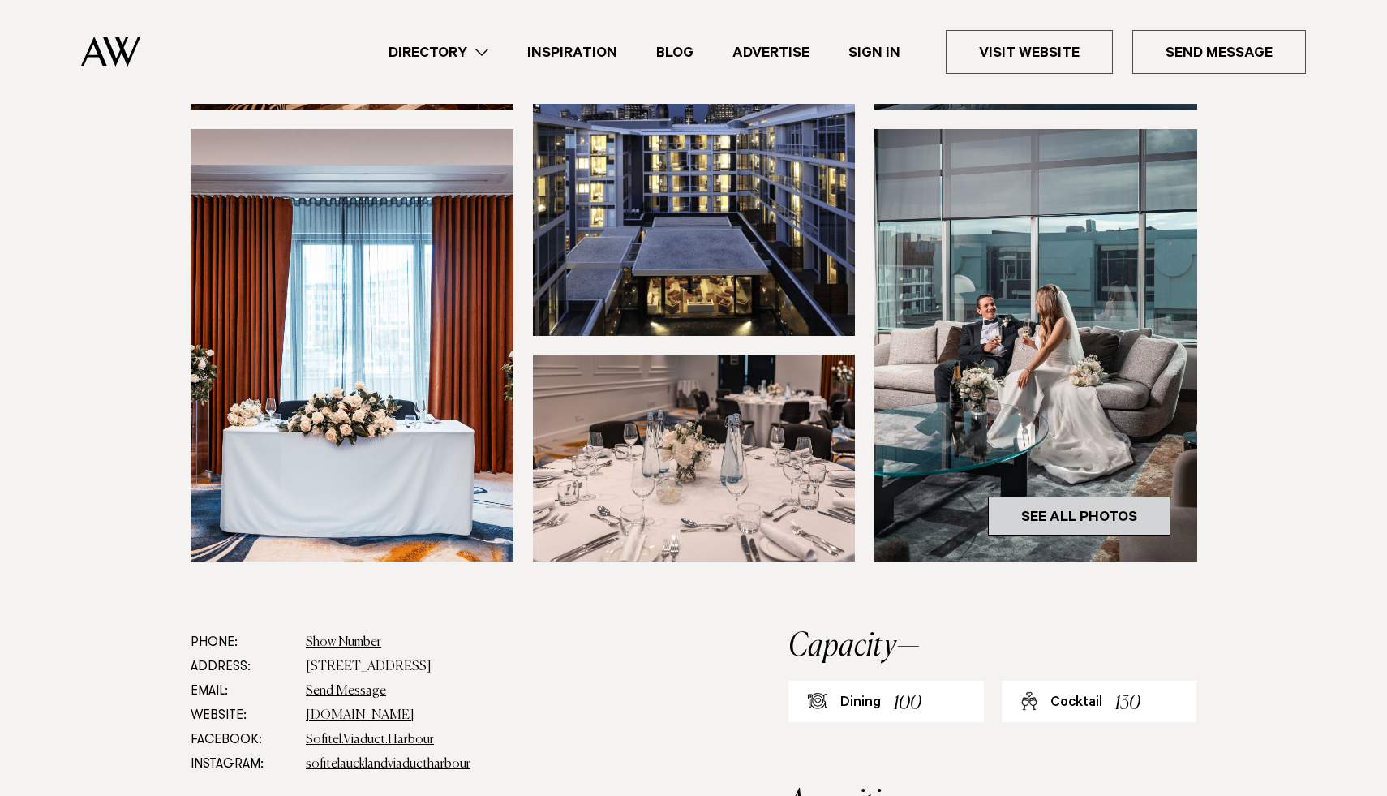
click at [1091, 536] on link "See All Photos" at bounding box center [1079, 516] width 183 height 39
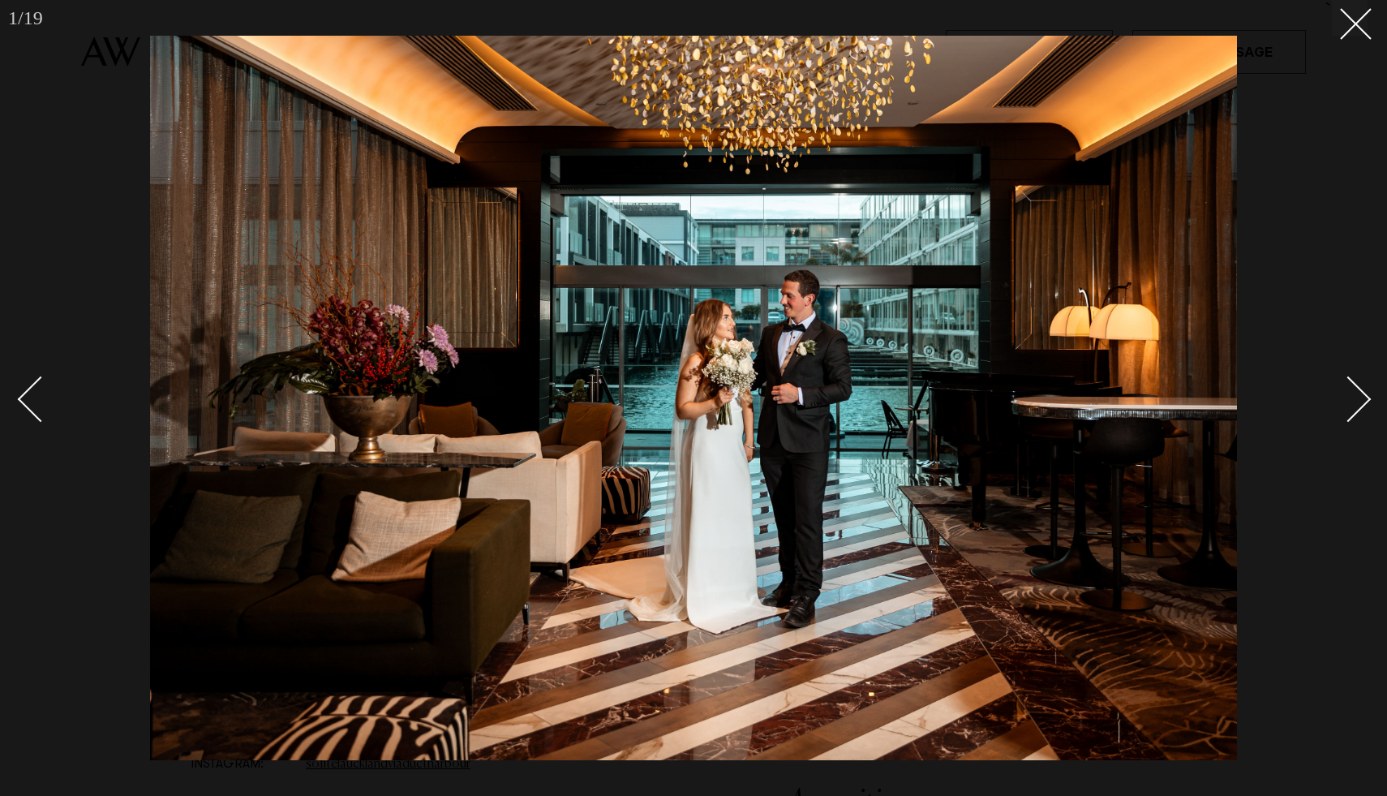
click at [1360, 411] on link at bounding box center [1339, 398] width 57 height 81
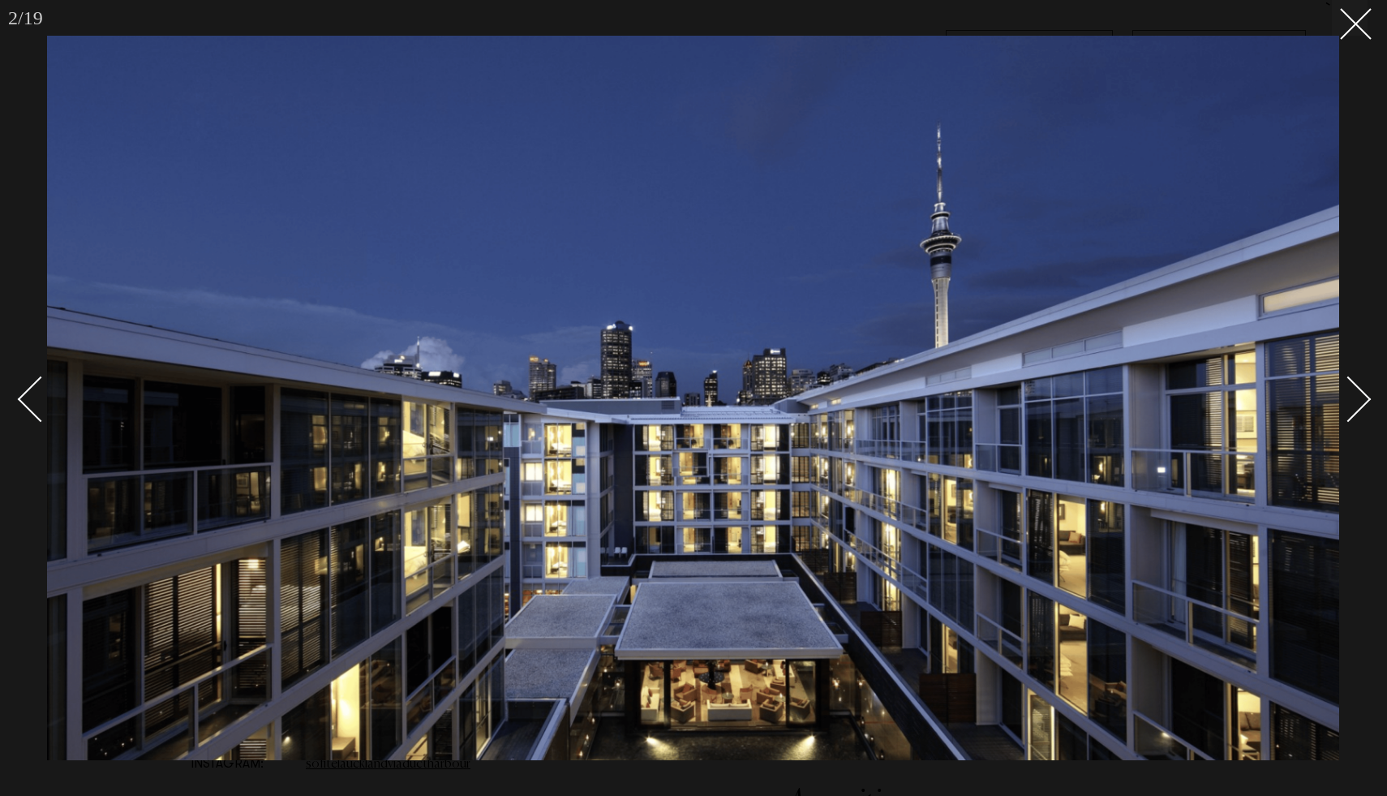
click at [1360, 411] on link at bounding box center [1339, 398] width 57 height 81
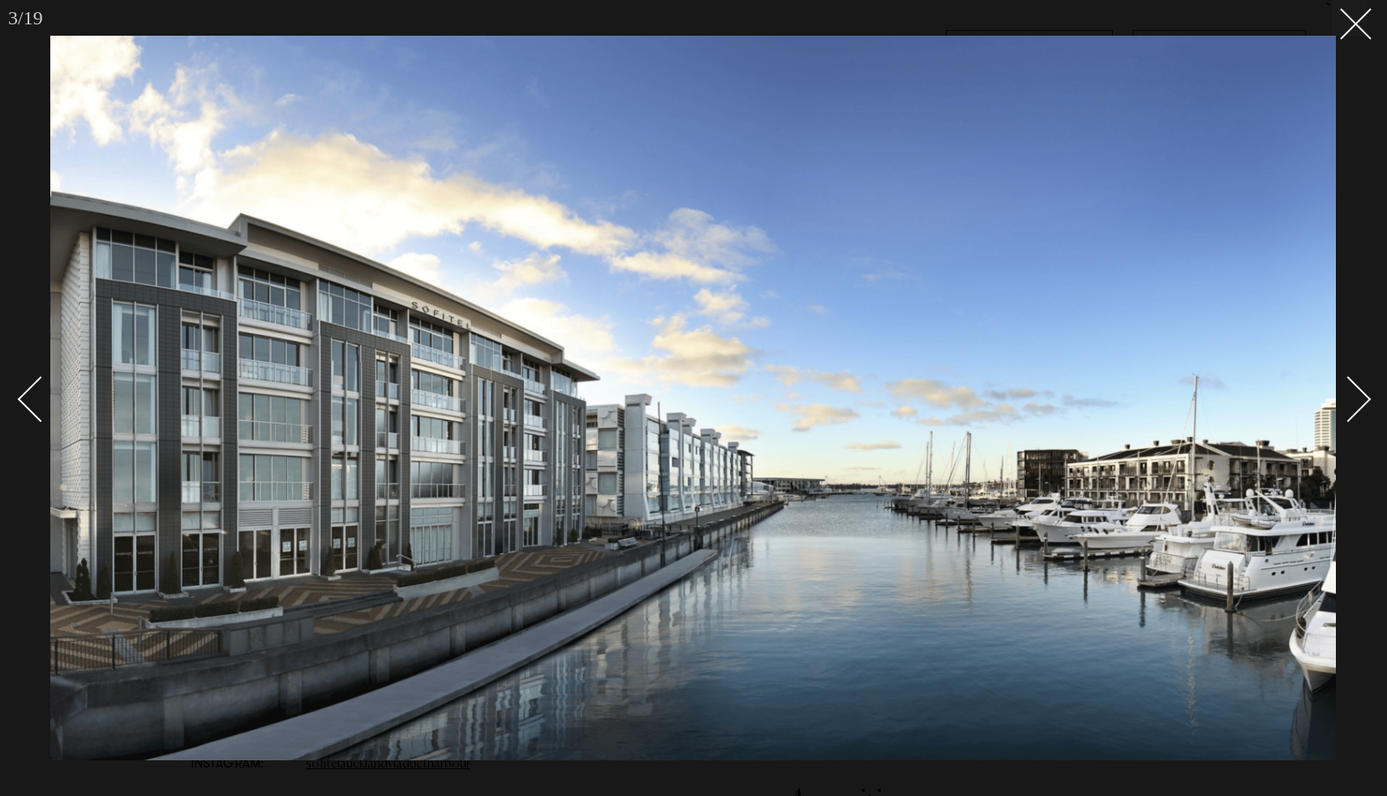
click at [1360, 411] on link at bounding box center [1339, 398] width 57 height 81
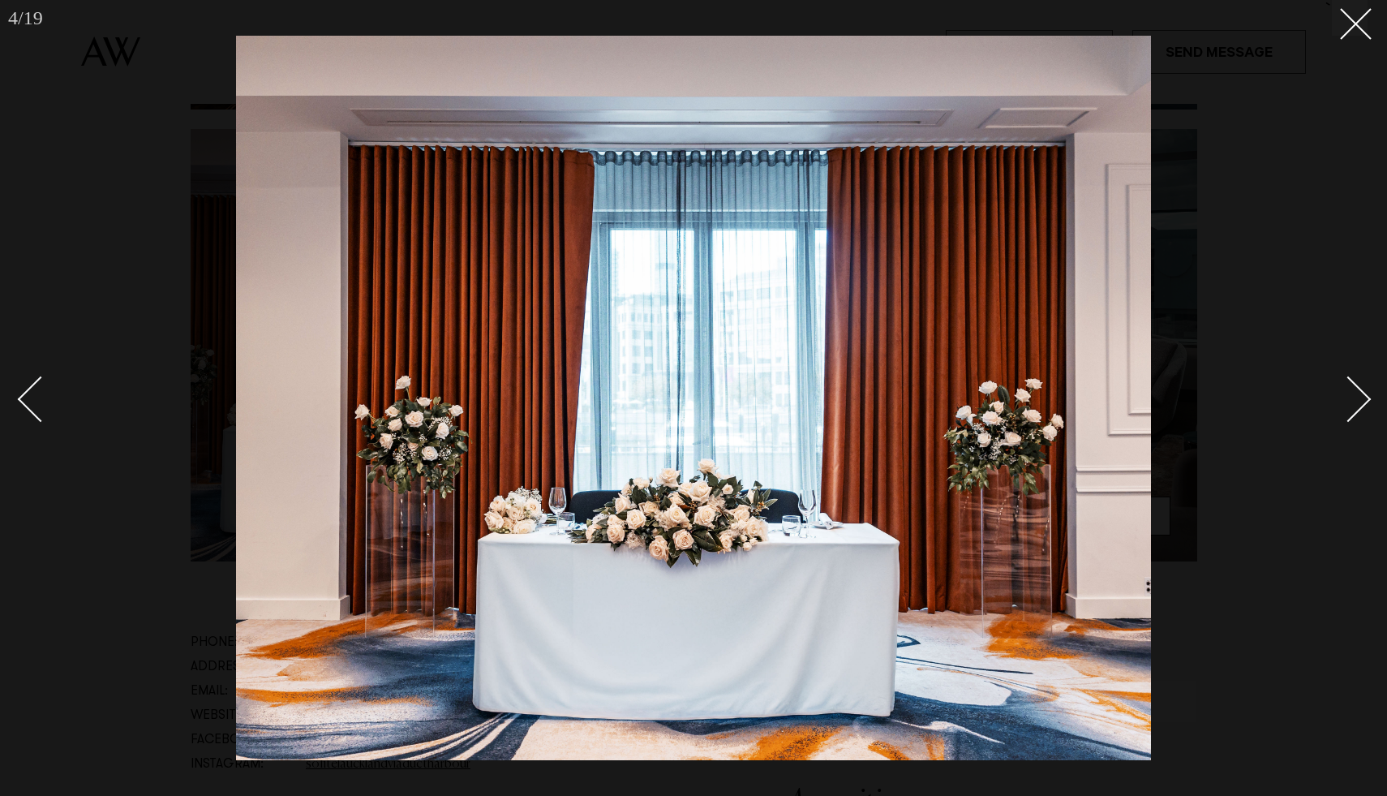
click at [1360, 411] on link at bounding box center [1339, 398] width 57 height 81
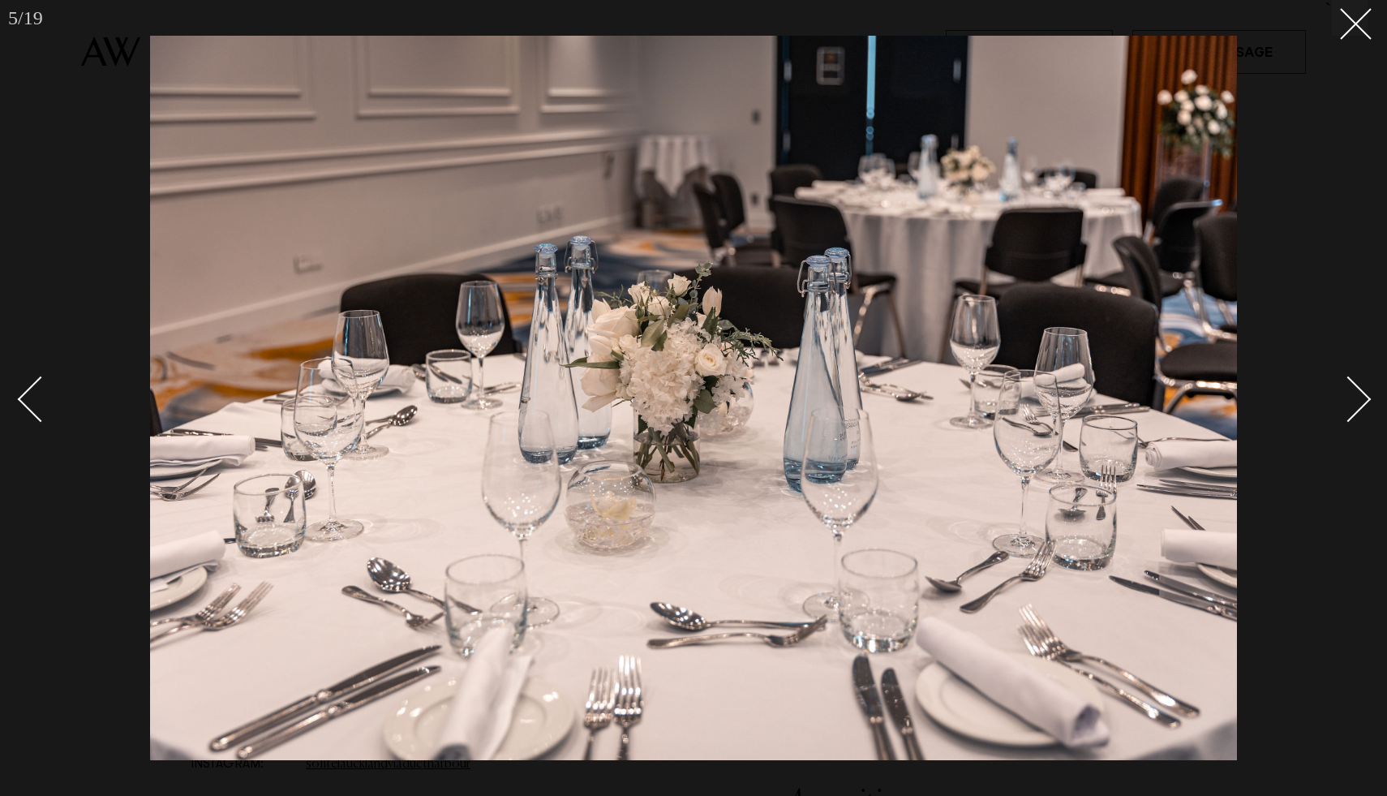
click at [1360, 411] on link at bounding box center [1339, 398] width 57 height 81
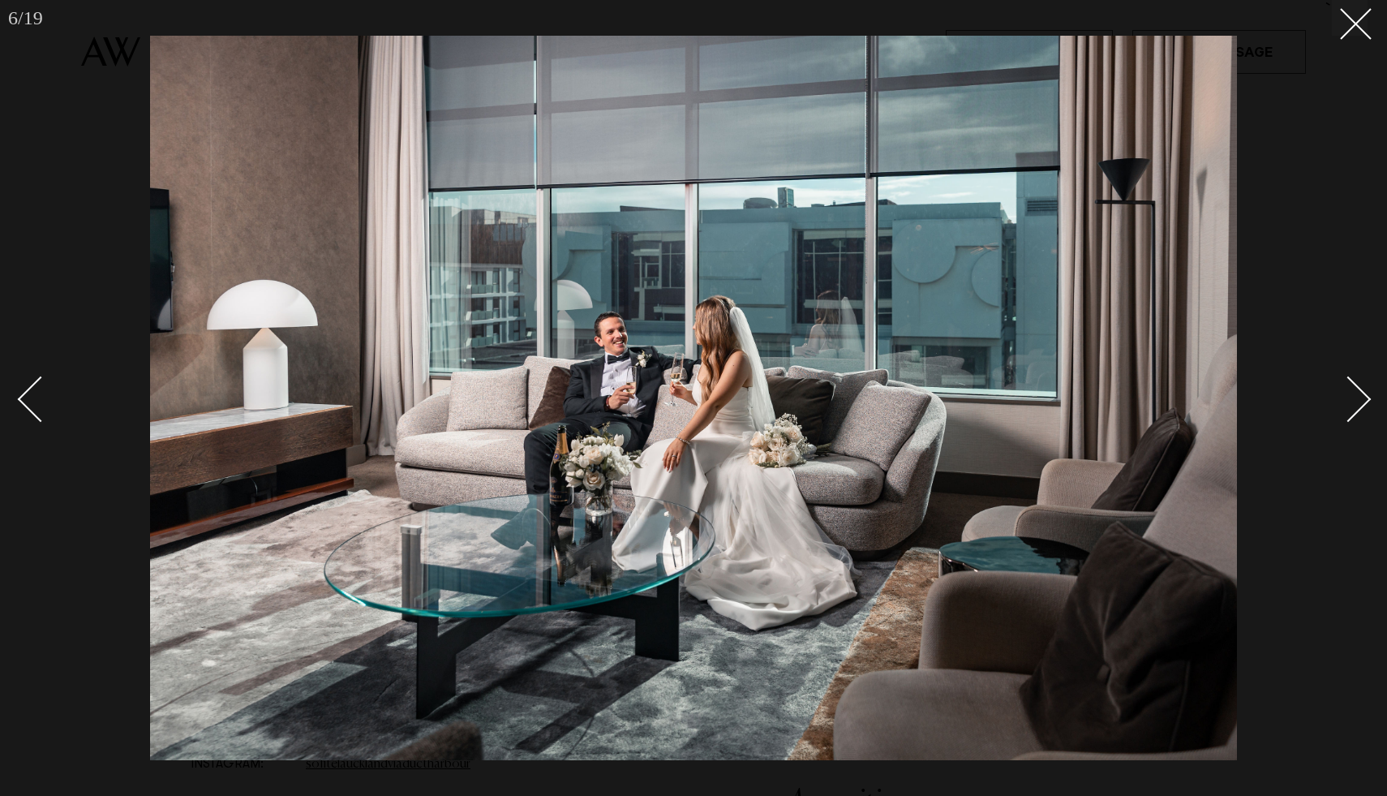
click at [1360, 411] on link at bounding box center [1339, 398] width 57 height 81
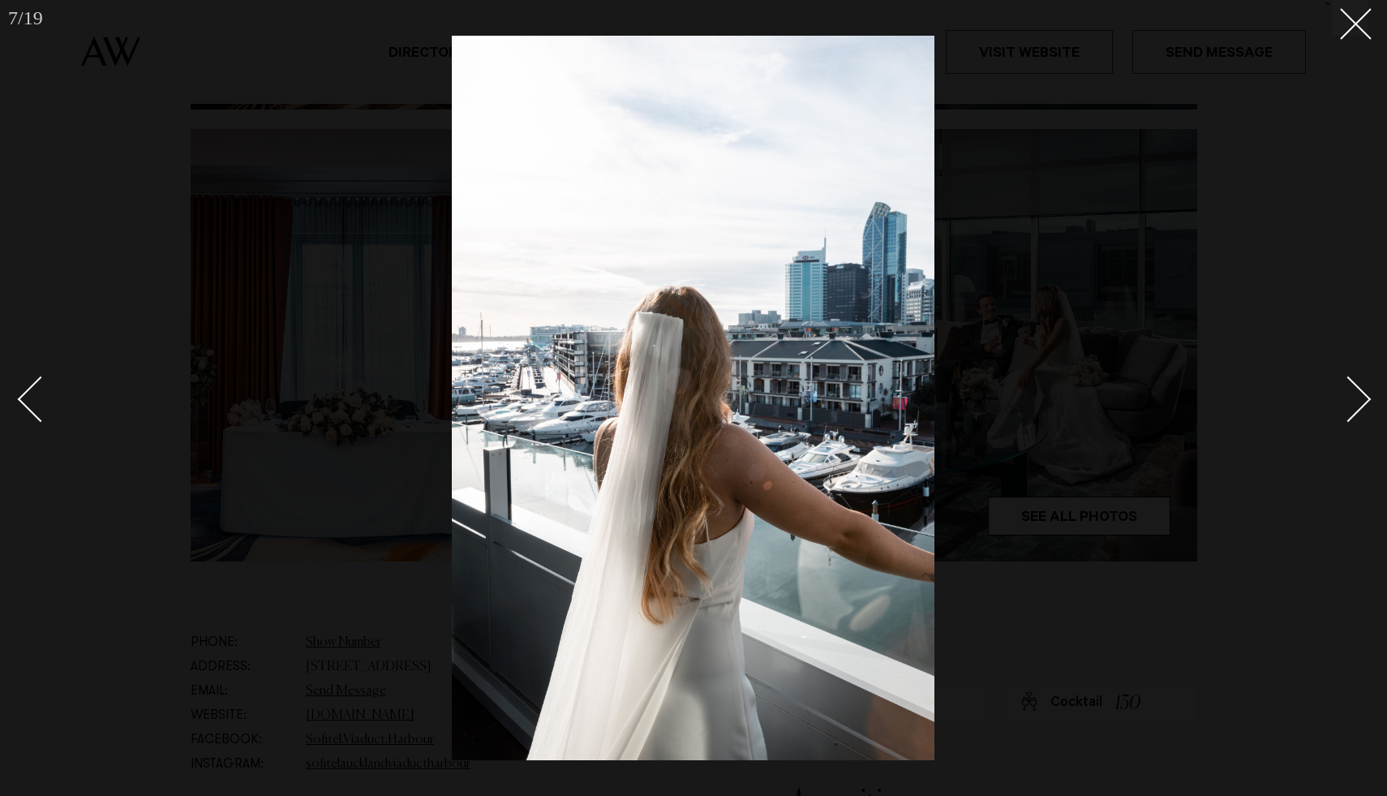
click at [1360, 411] on link at bounding box center [1339, 398] width 57 height 81
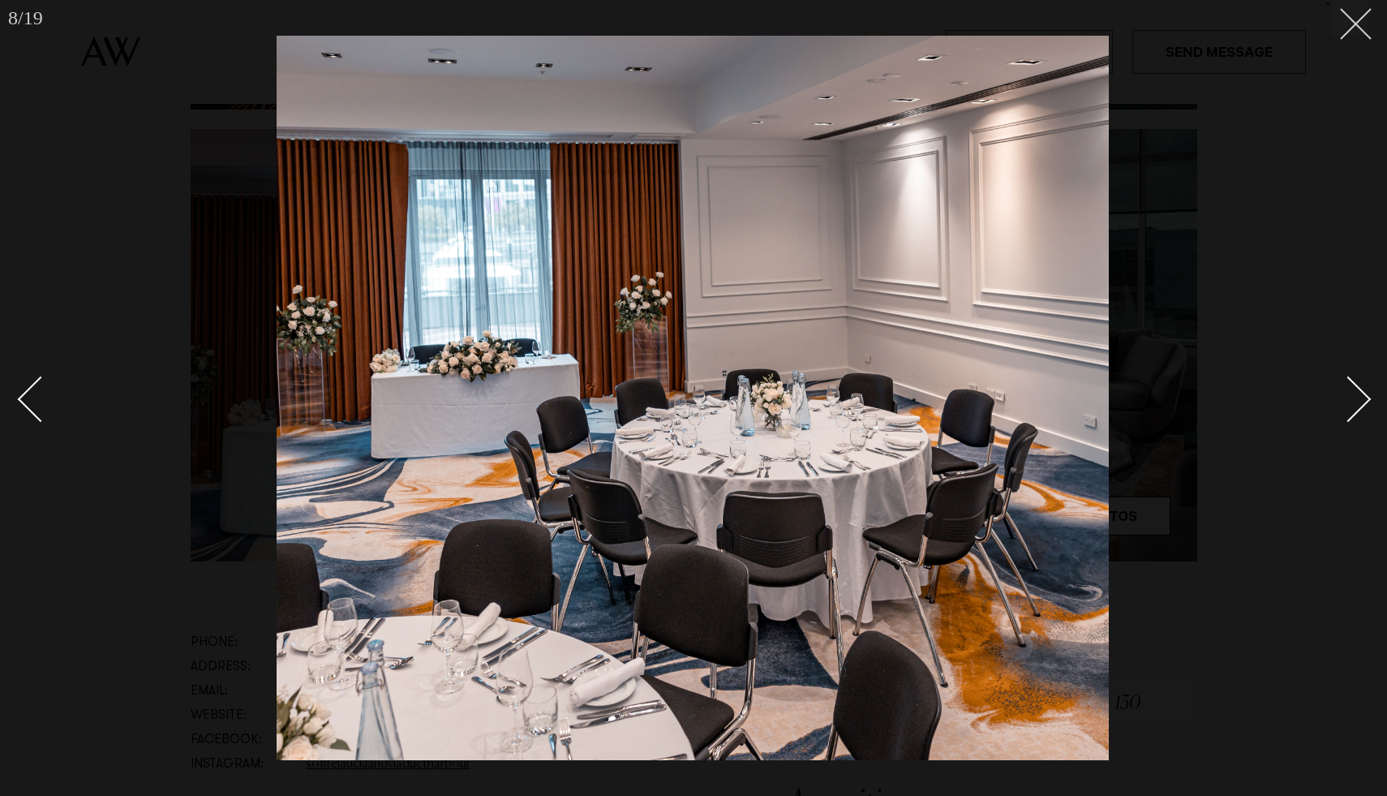
click at [1345, 25] on icon at bounding box center [1349, 17] width 19 height 19
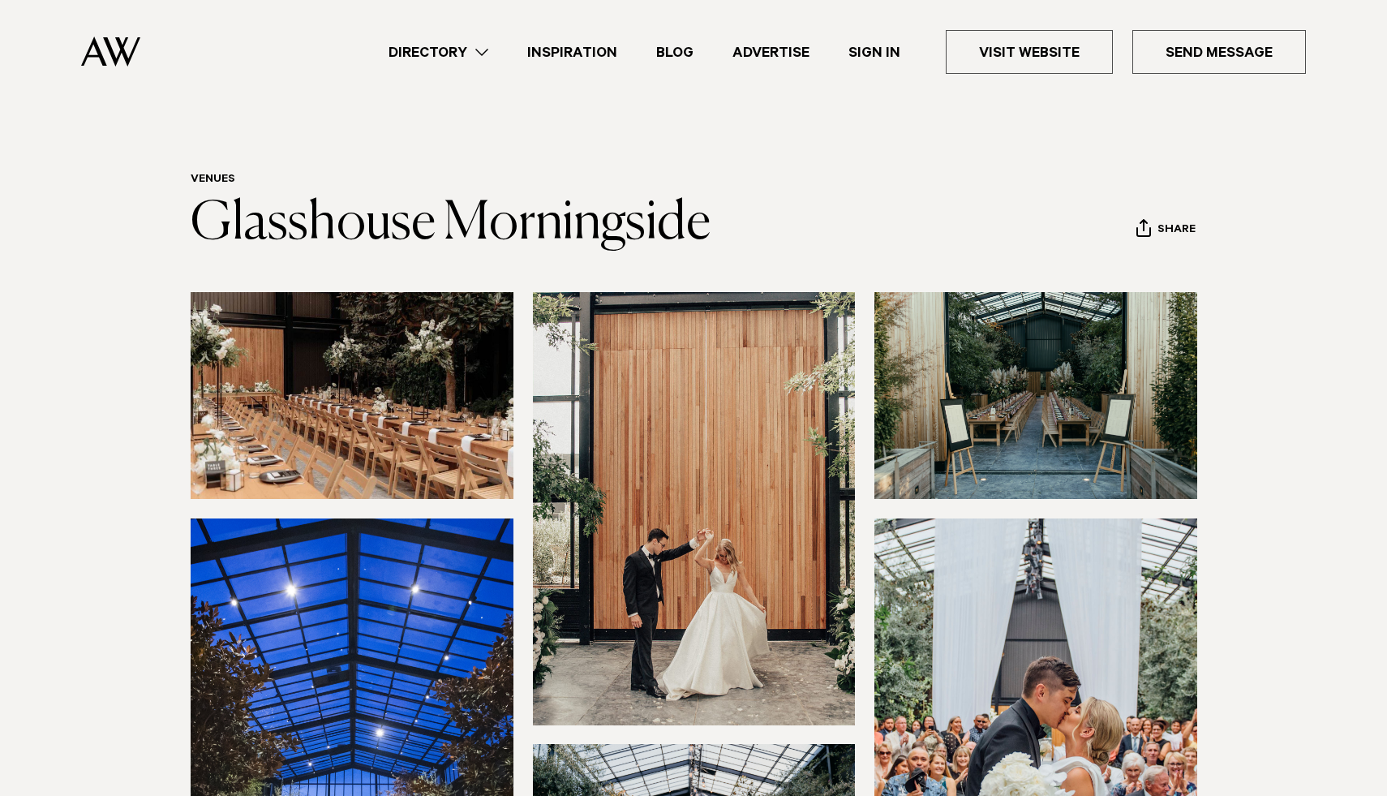
click at [1007, 389] on img at bounding box center [1036, 395] width 323 height 207
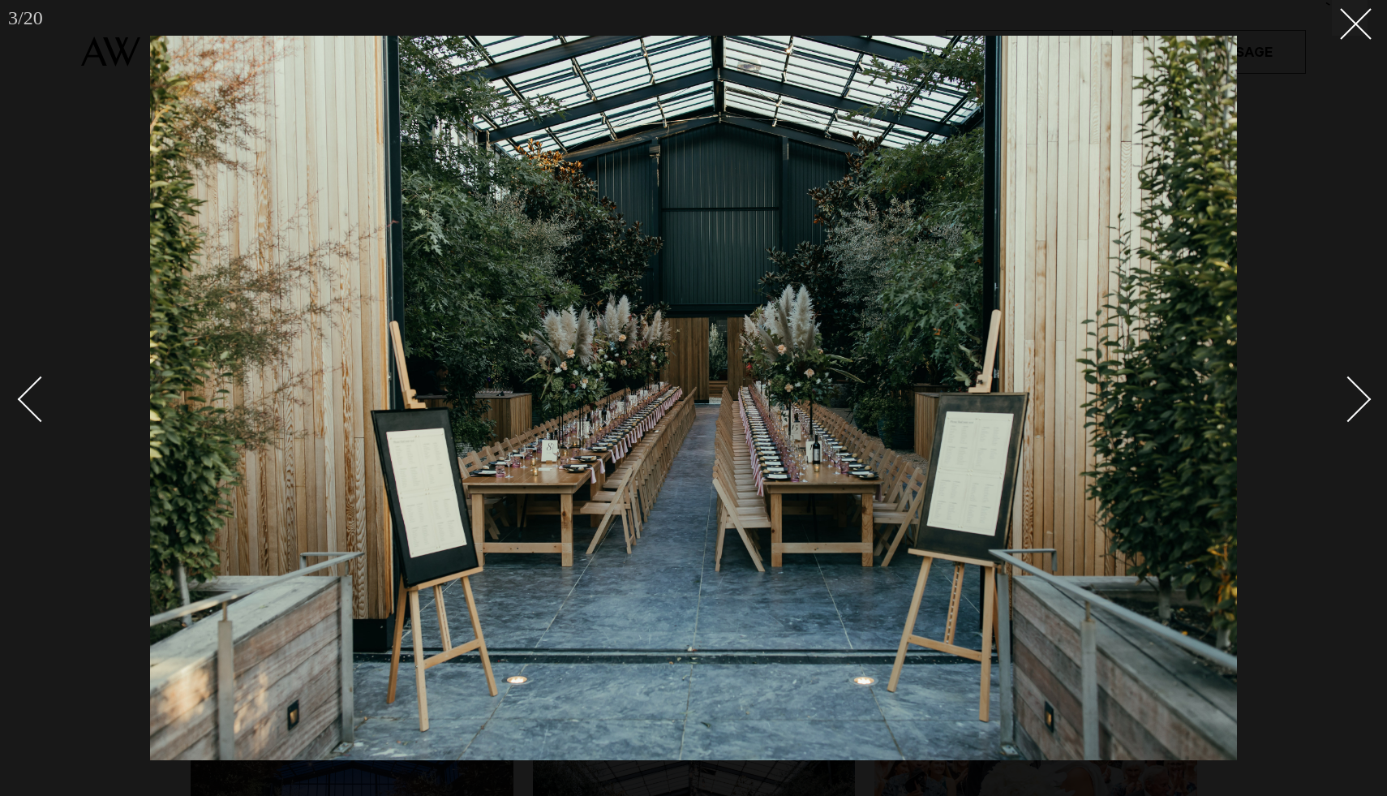
click at [1359, 402] on div "Next slide" at bounding box center [1349, 399] width 46 height 46
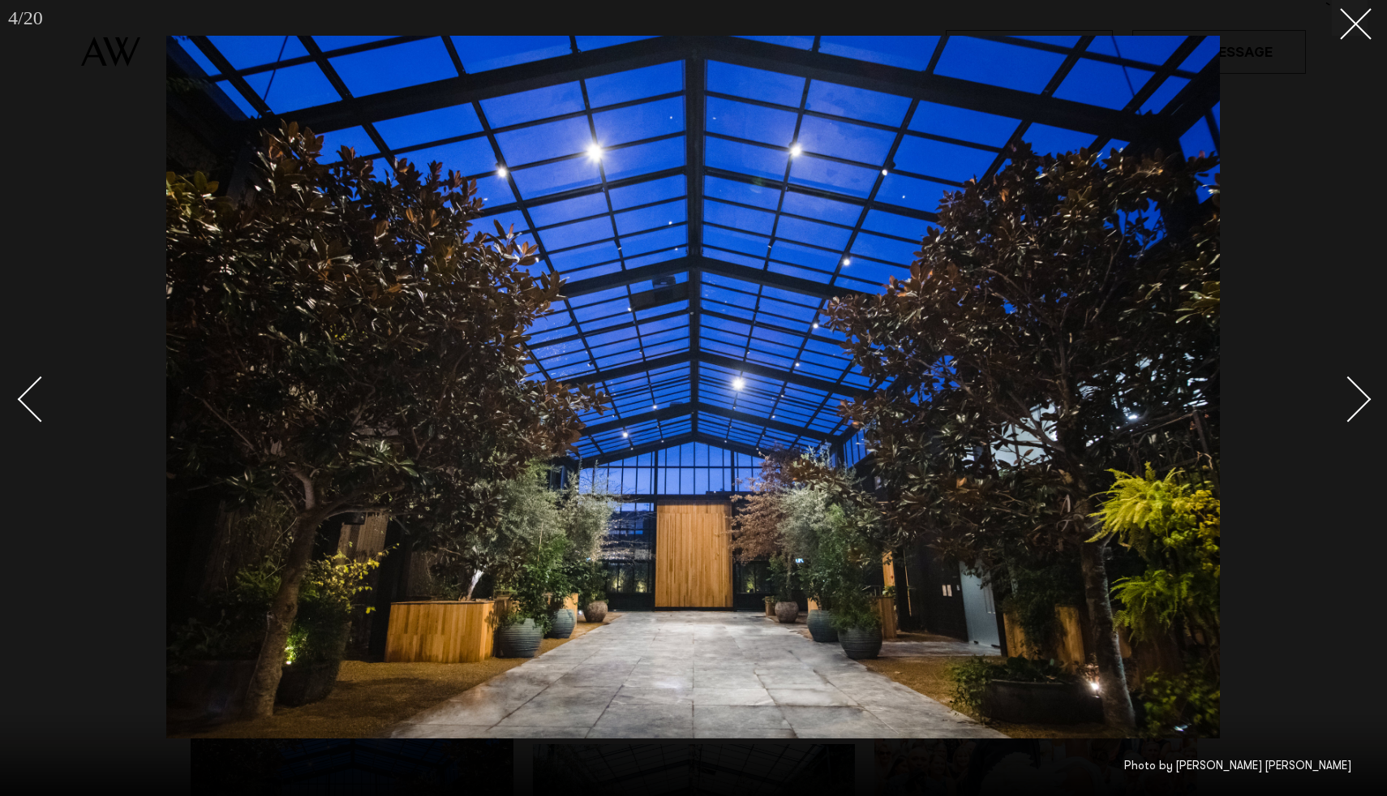
click at [1359, 402] on div "Next slide" at bounding box center [1349, 399] width 46 height 46
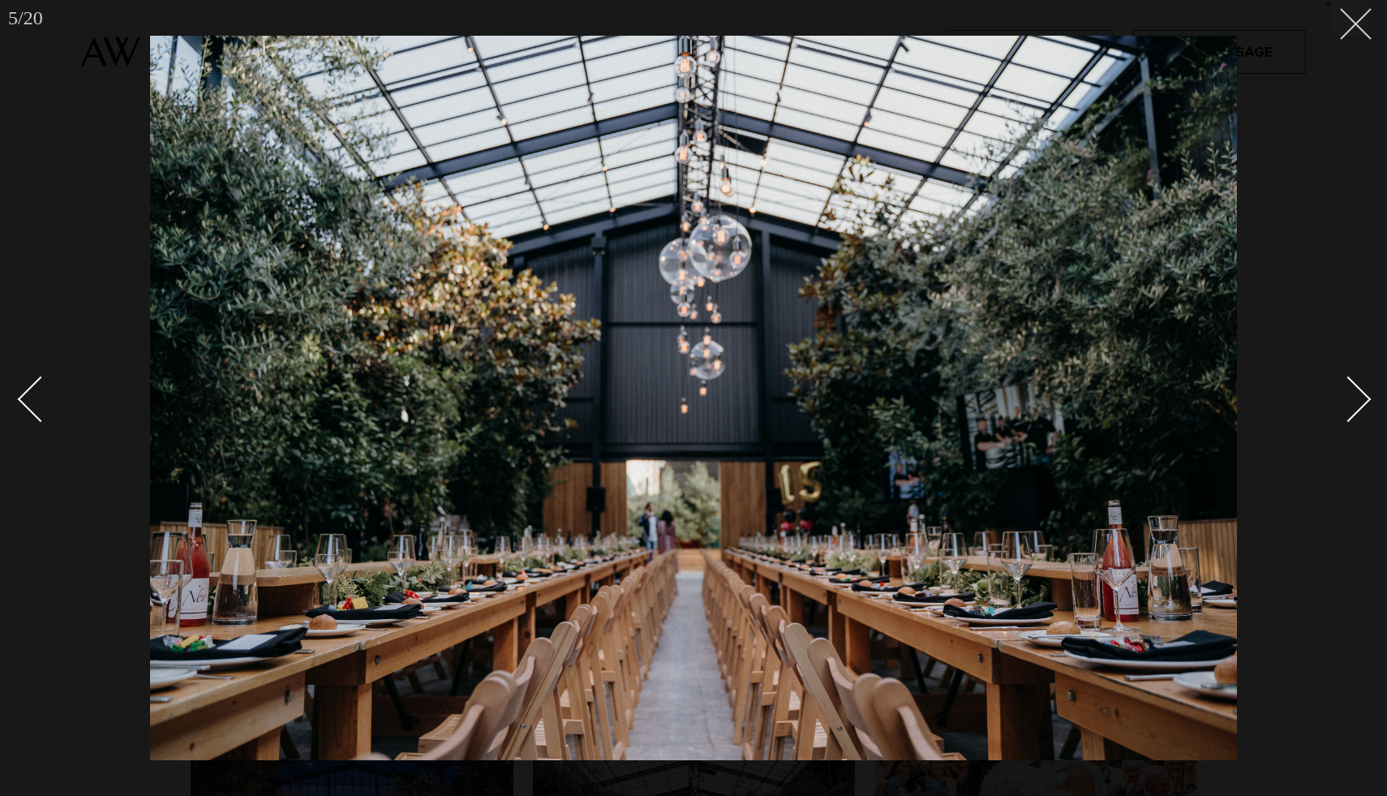
click at [1362, 32] on button at bounding box center [1350, 18] width 36 height 36
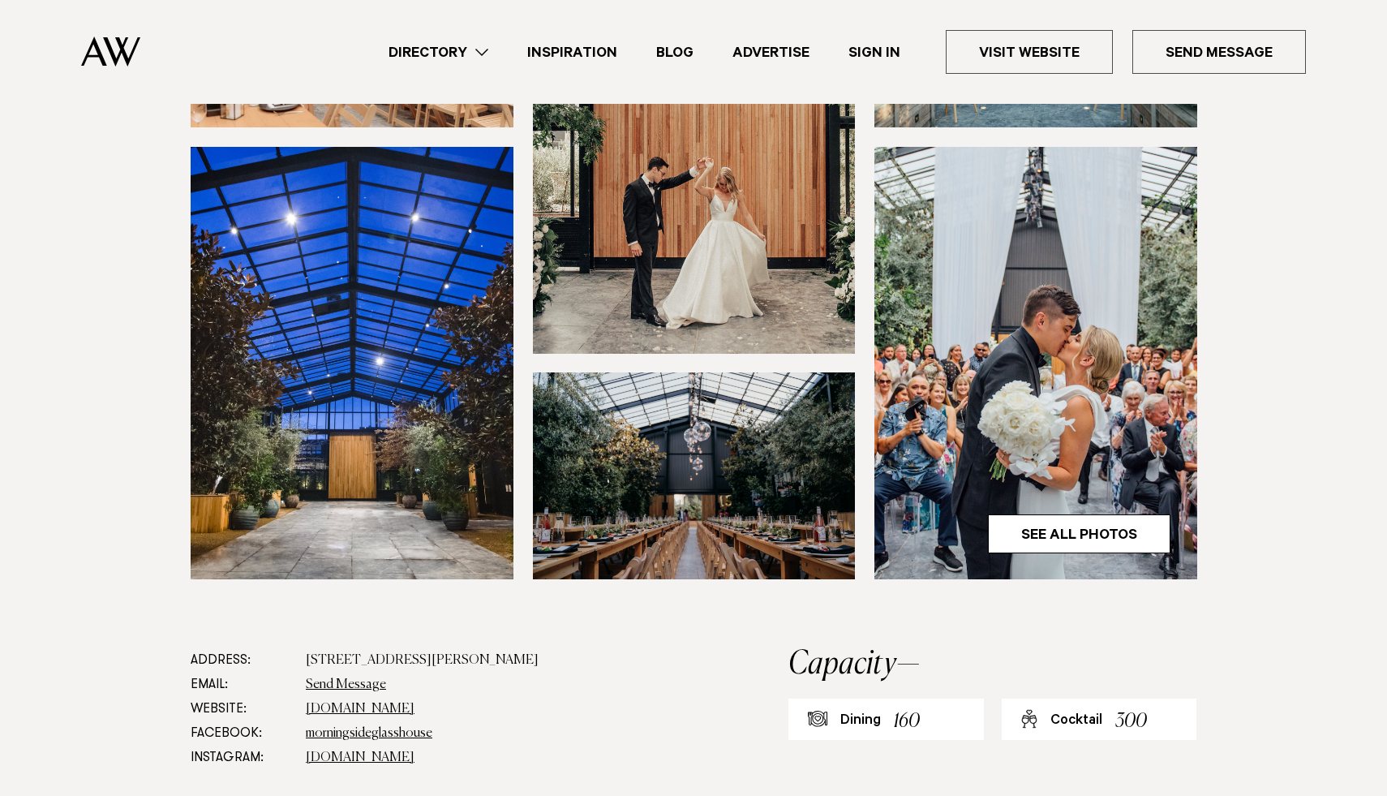
scroll to position [561, 0]
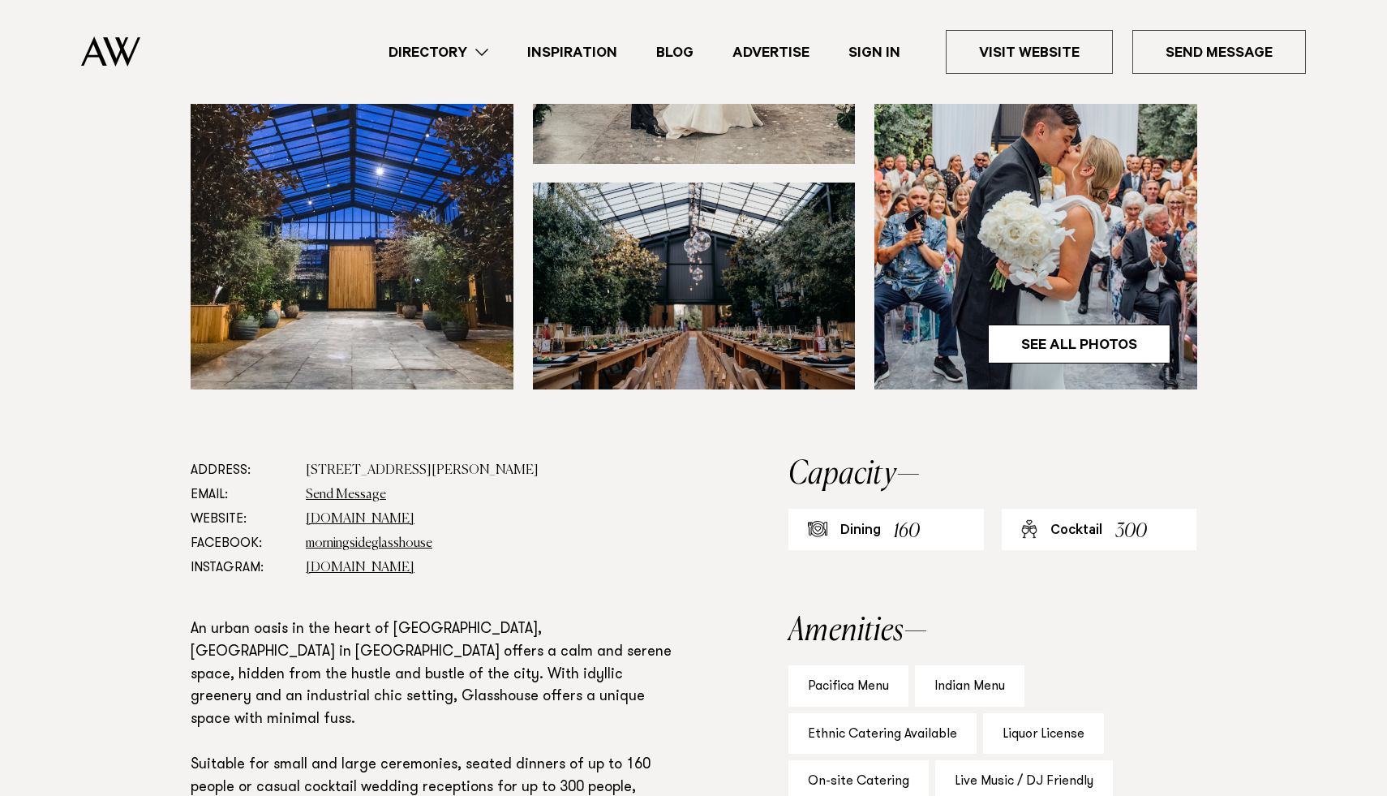
click at [704, 322] on img at bounding box center [694, 286] width 323 height 207
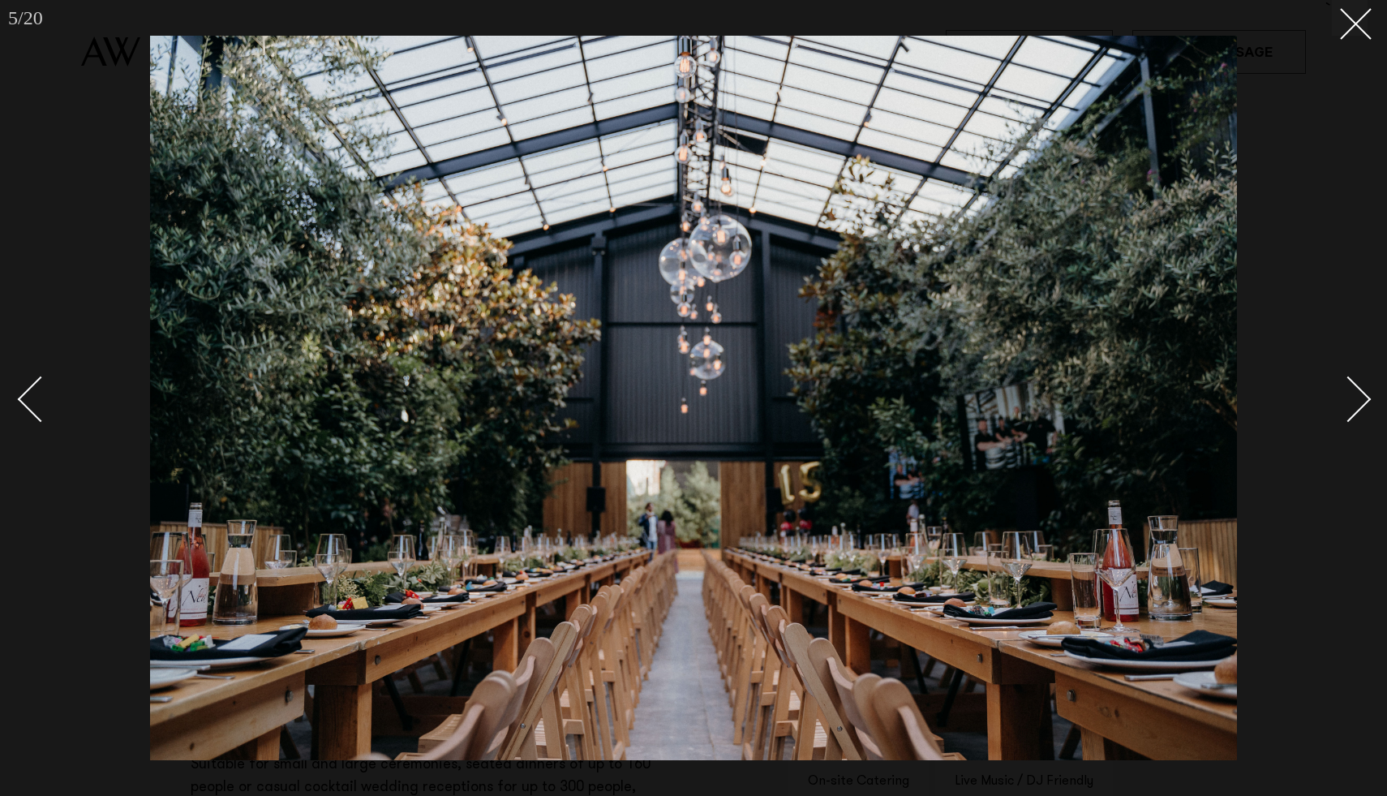
click at [1356, 413] on link at bounding box center [1339, 398] width 57 height 81
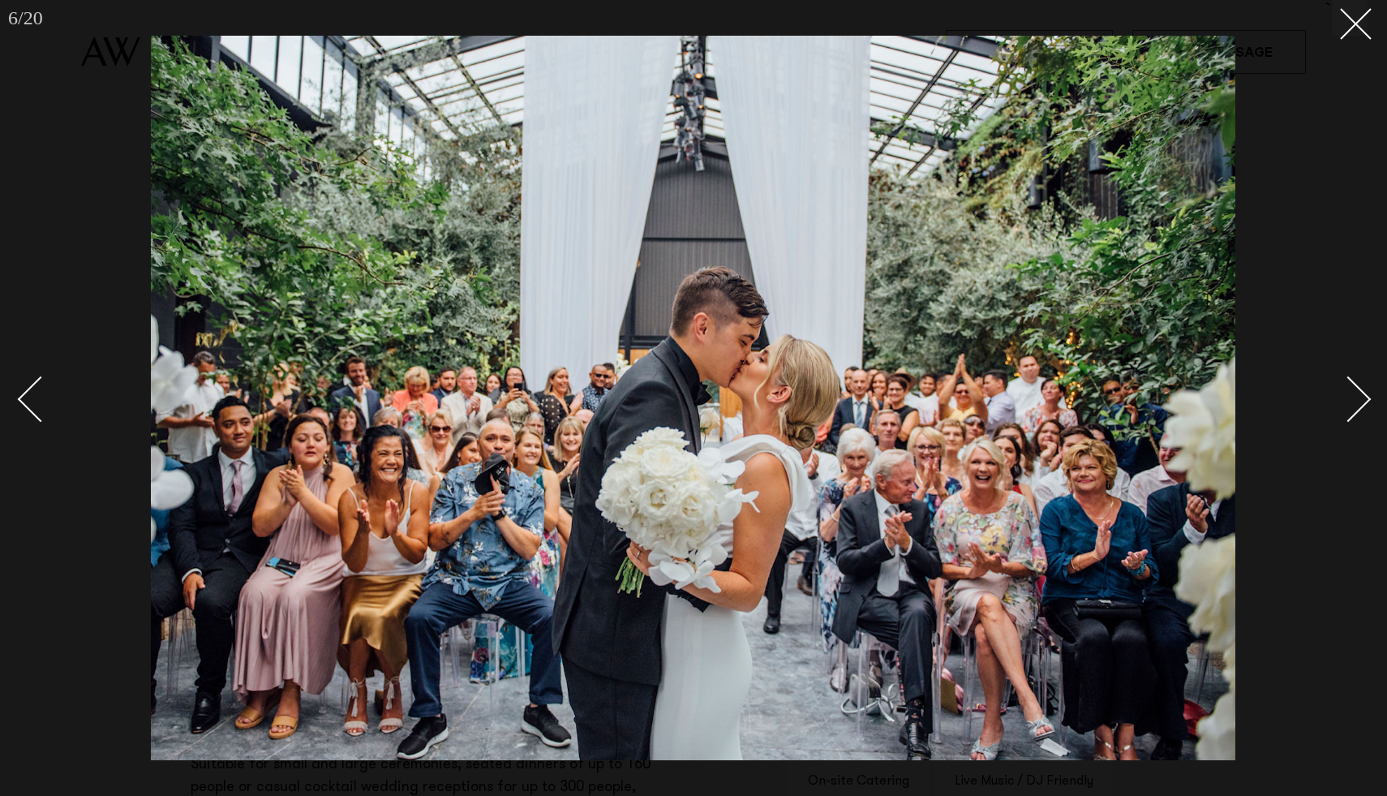
click at [1366, 402] on div "Next slide" at bounding box center [1349, 399] width 46 height 46
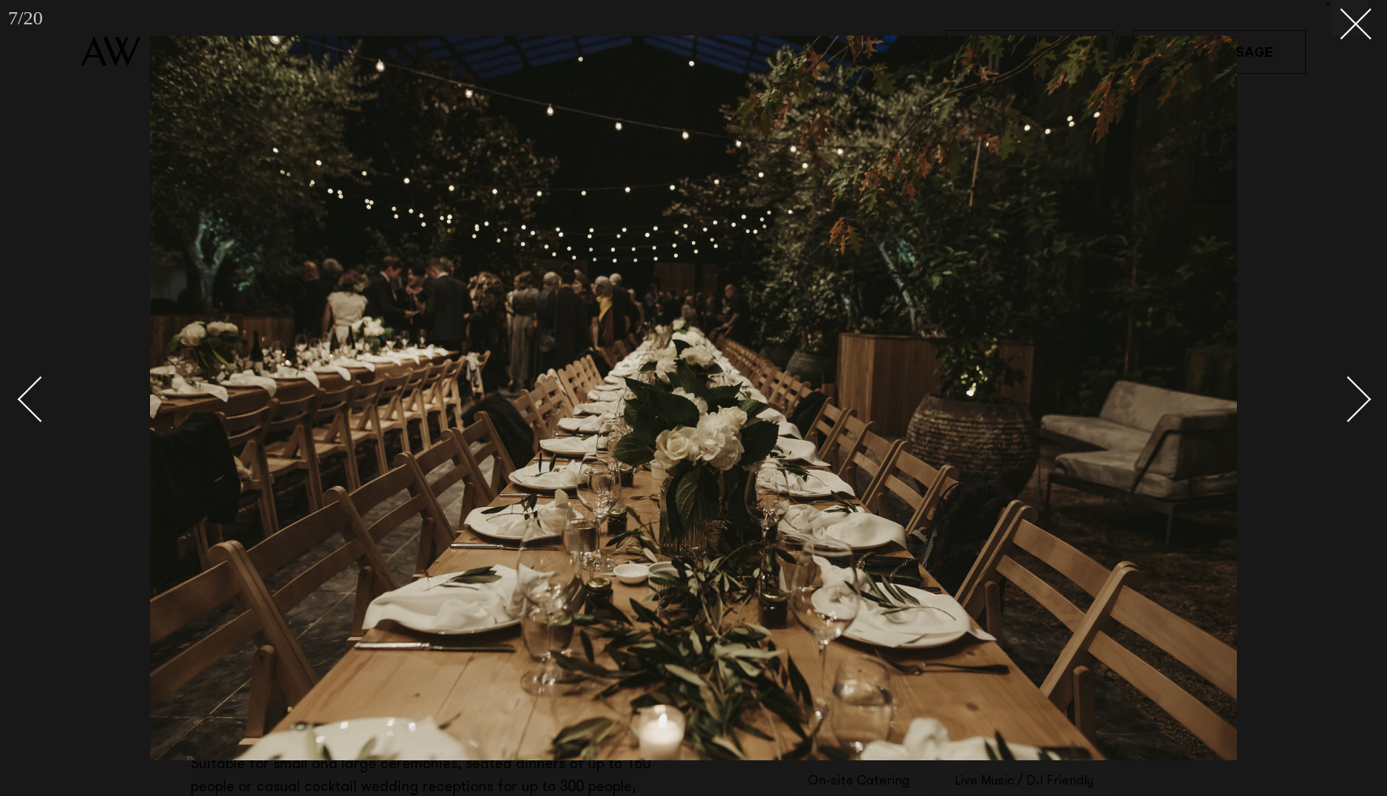
click at [1366, 402] on div "Next slide" at bounding box center [1349, 399] width 46 height 46
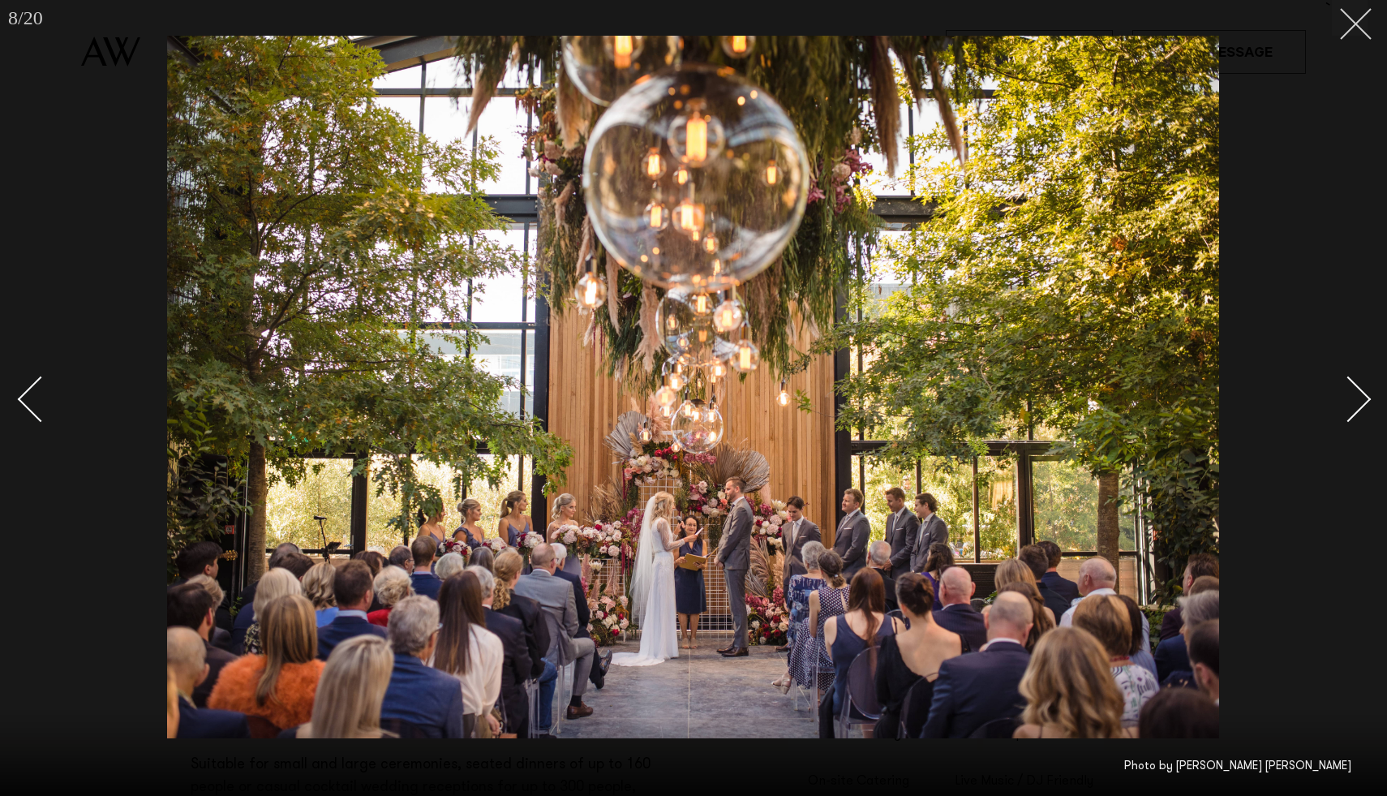
click at [1360, 30] on button at bounding box center [1350, 18] width 36 height 36
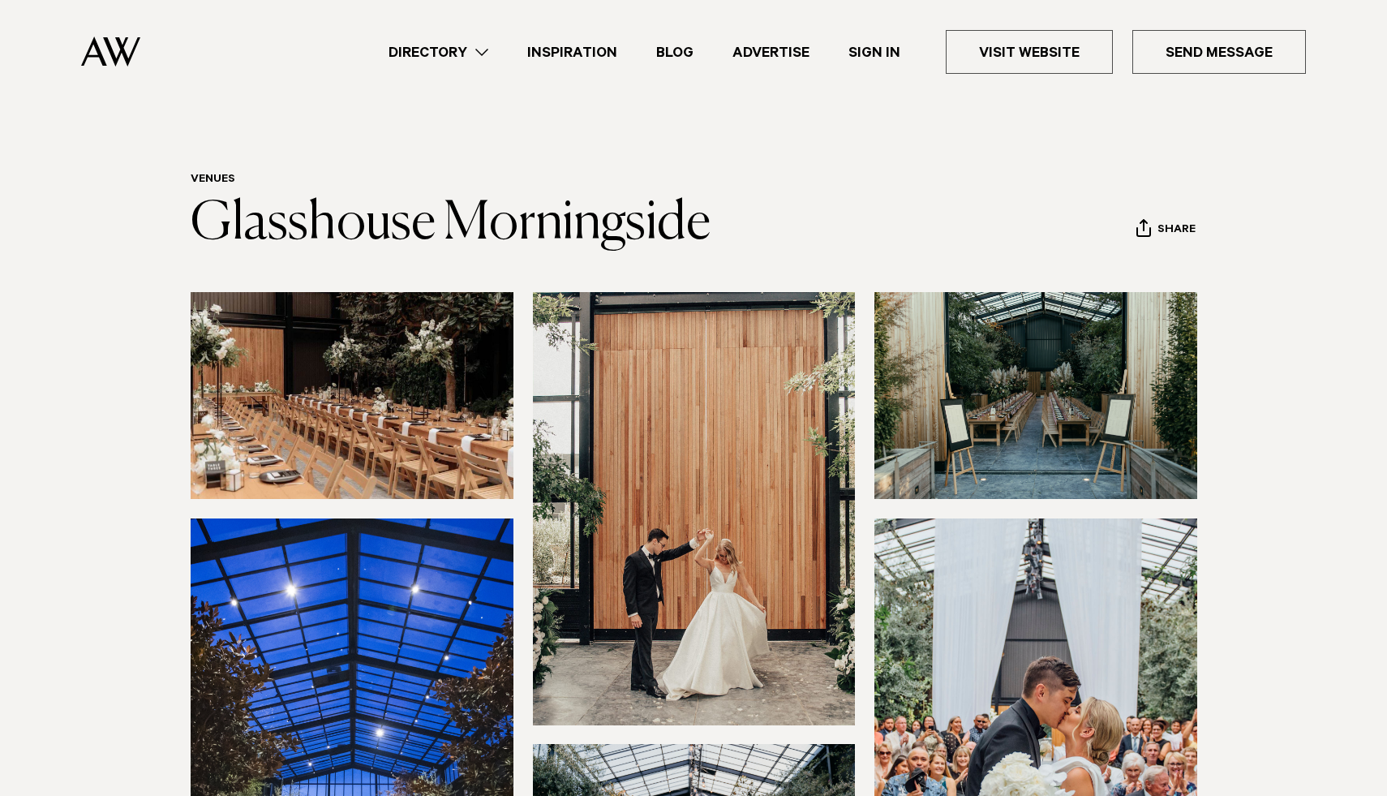
click at [1102, 432] on img at bounding box center [1036, 395] width 323 height 207
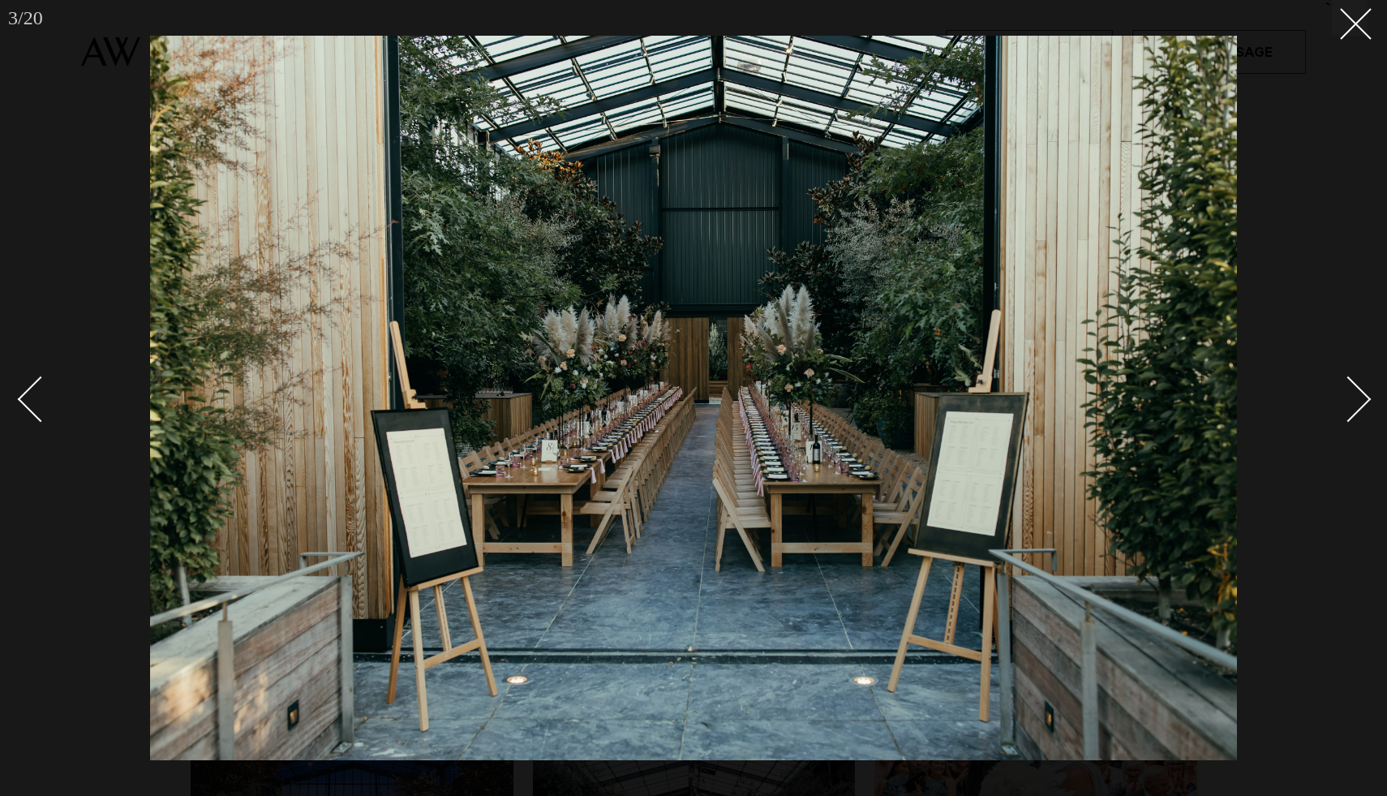
click at [1369, 40] on div at bounding box center [693, 398] width 1387 height 796
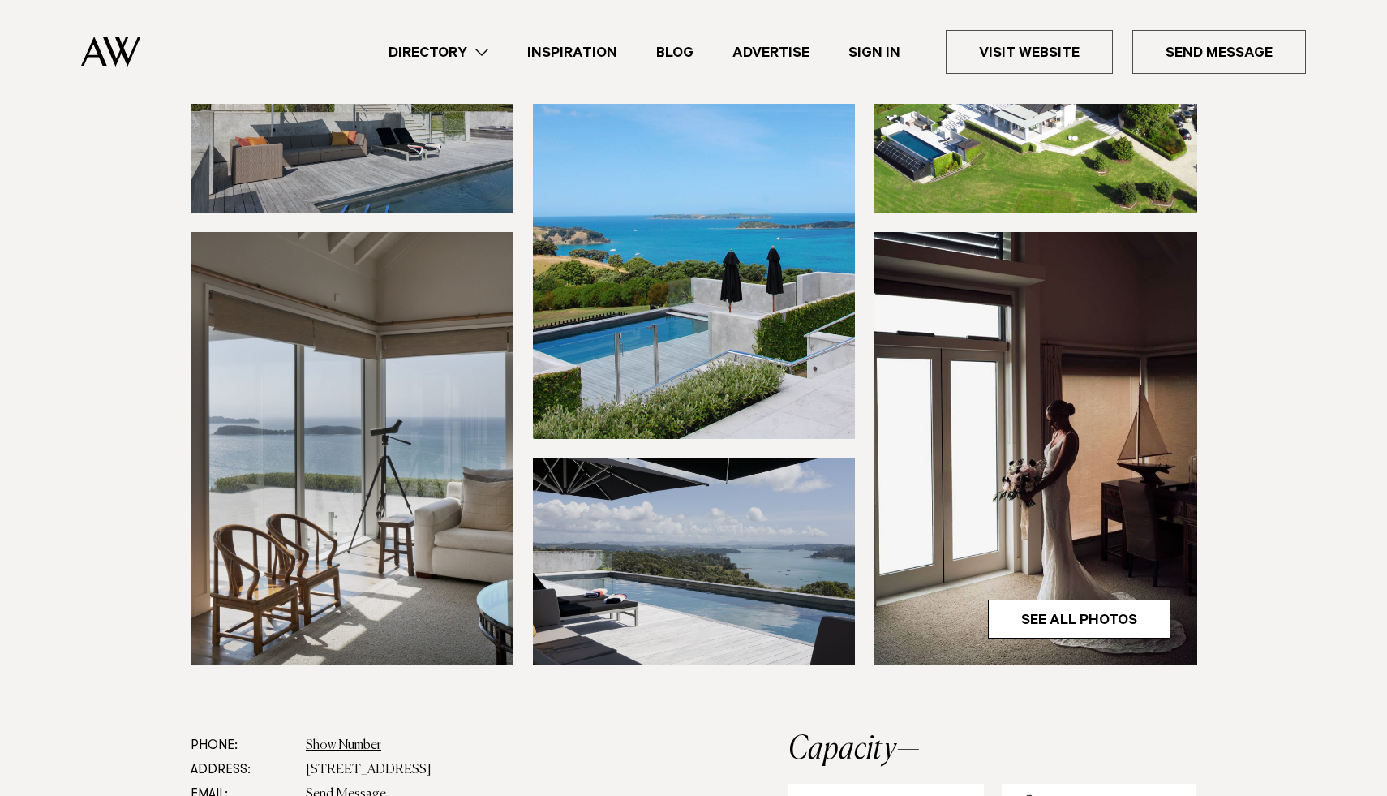
scroll to position [356, 0]
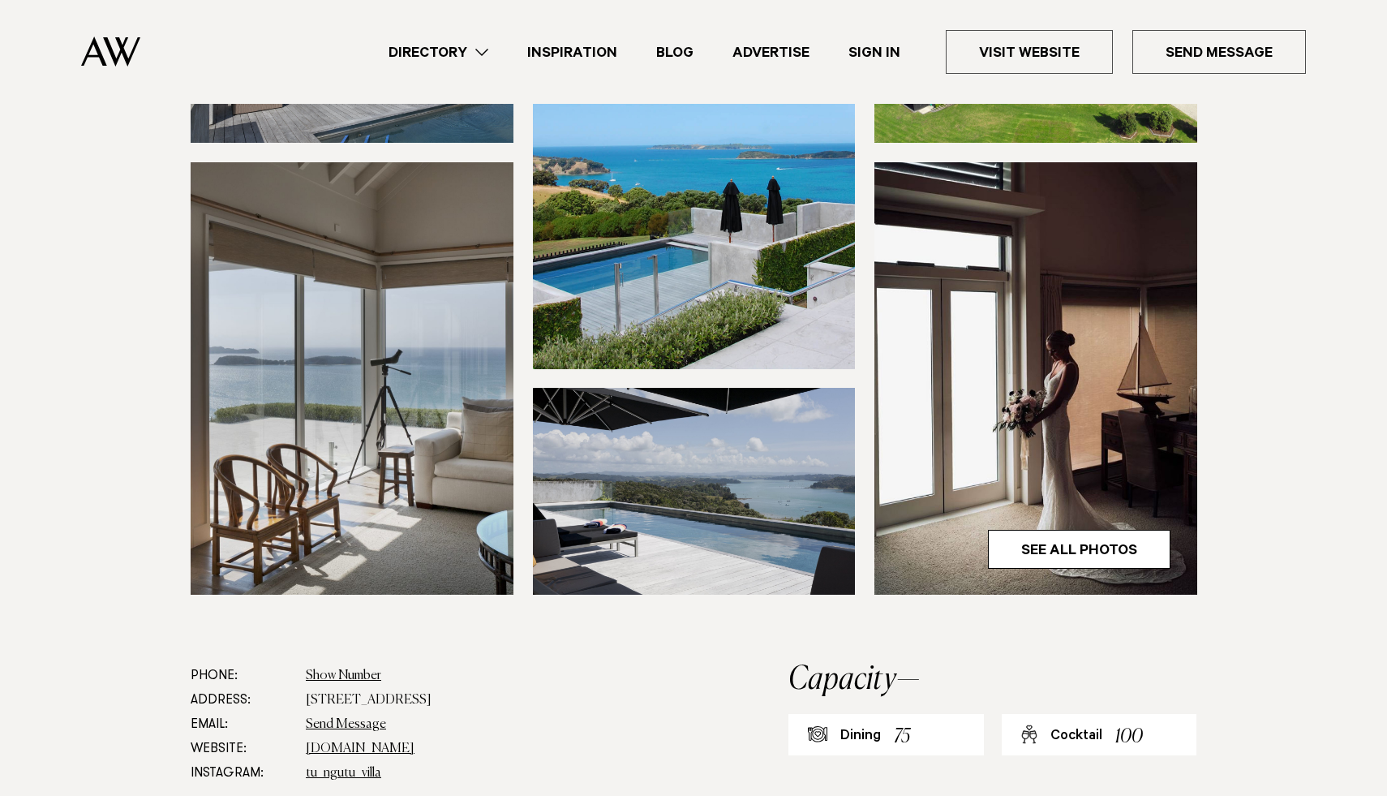
click at [753, 265] on img at bounding box center [694, 152] width 323 height 432
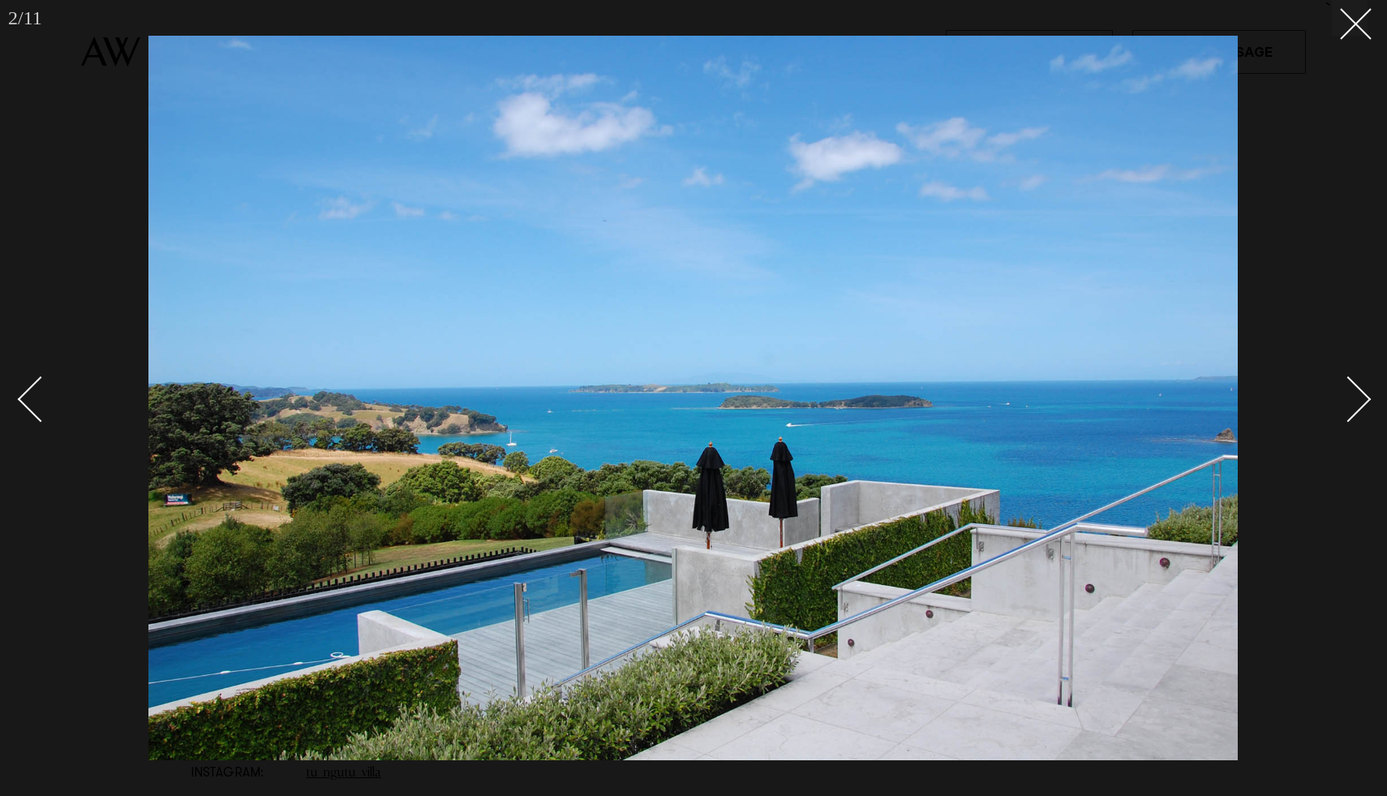
click at [1371, 407] on div at bounding box center [693, 398] width 1387 height 796
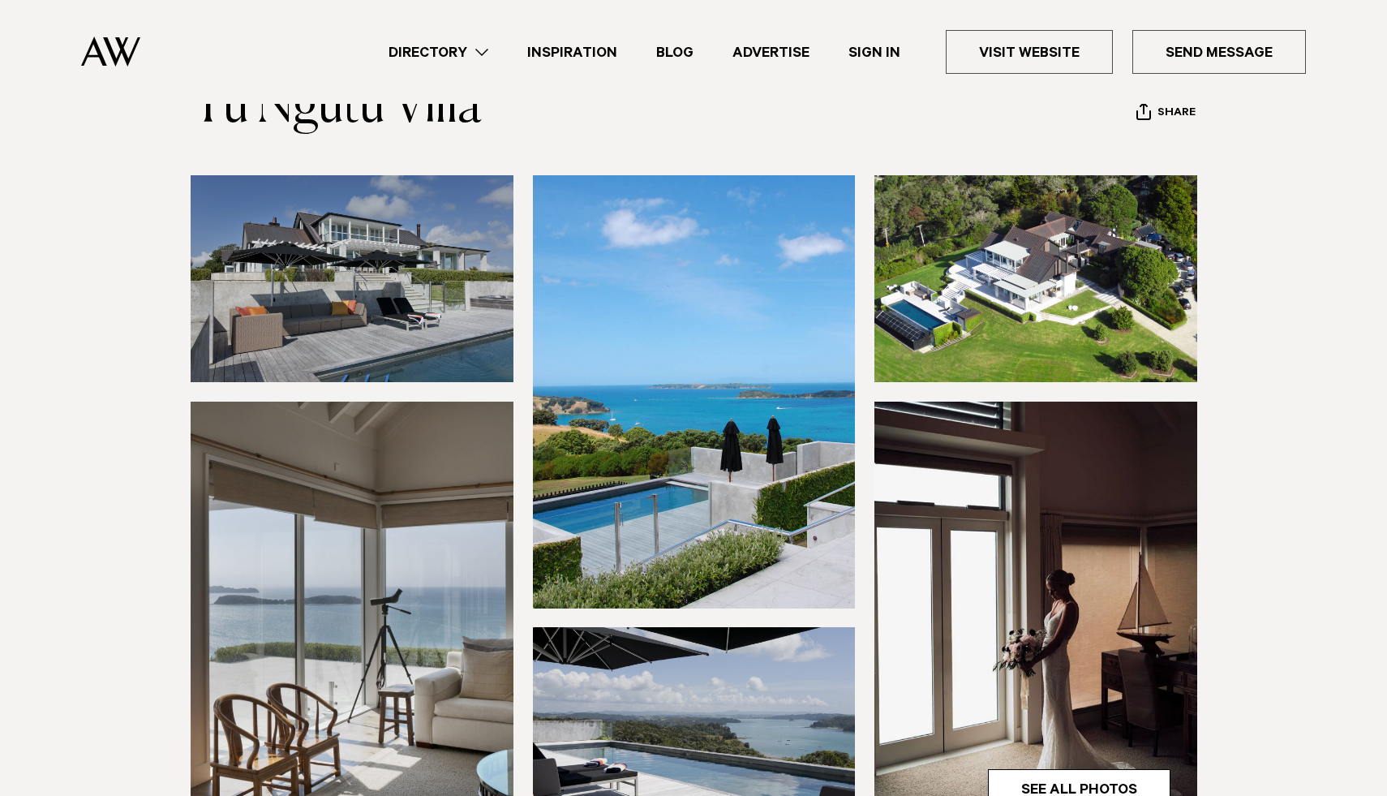
scroll to position [110, 0]
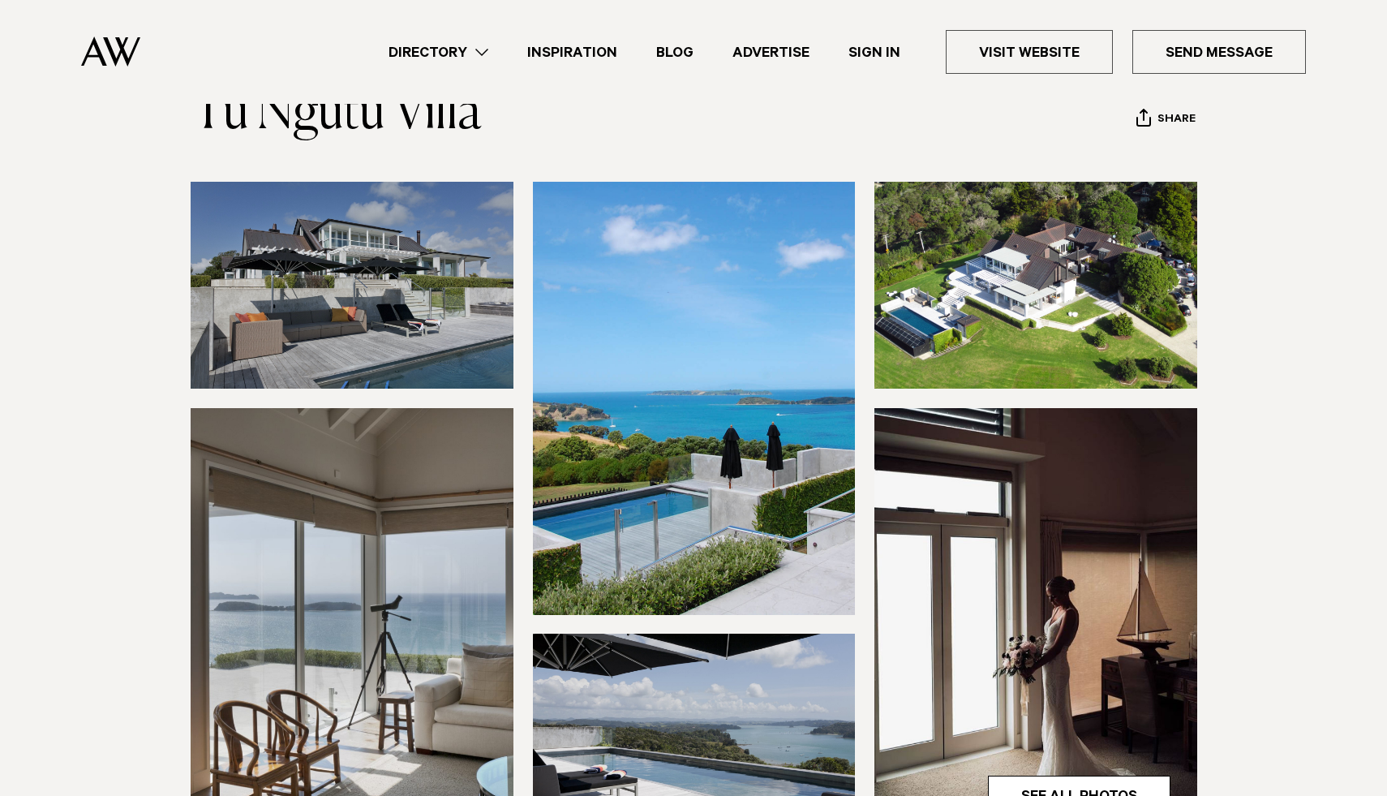
click at [371, 273] on img at bounding box center [352, 285] width 323 height 207
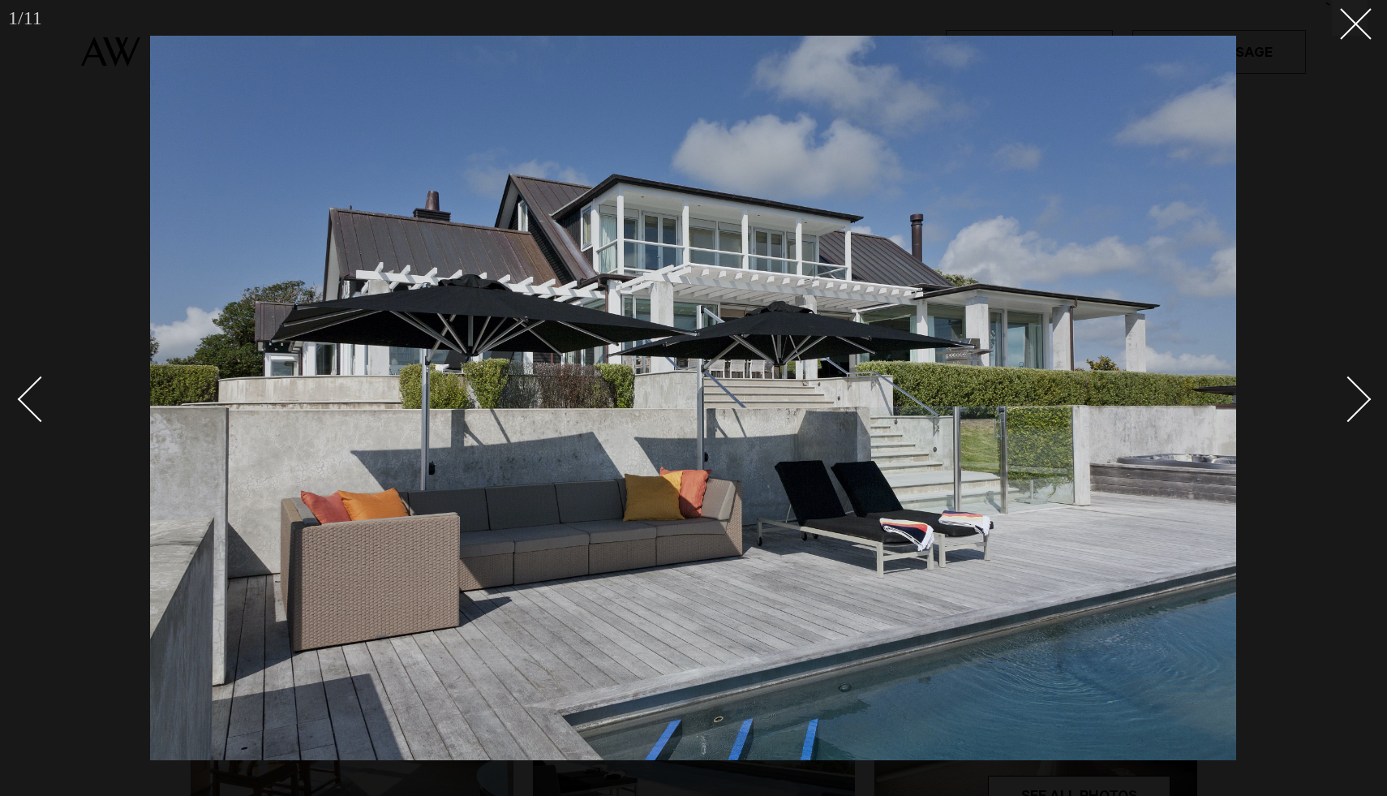
click at [1370, 411] on div at bounding box center [693, 398] width 1387 height 796
